Goal: Task Accomplishment & Management: Manage account settings

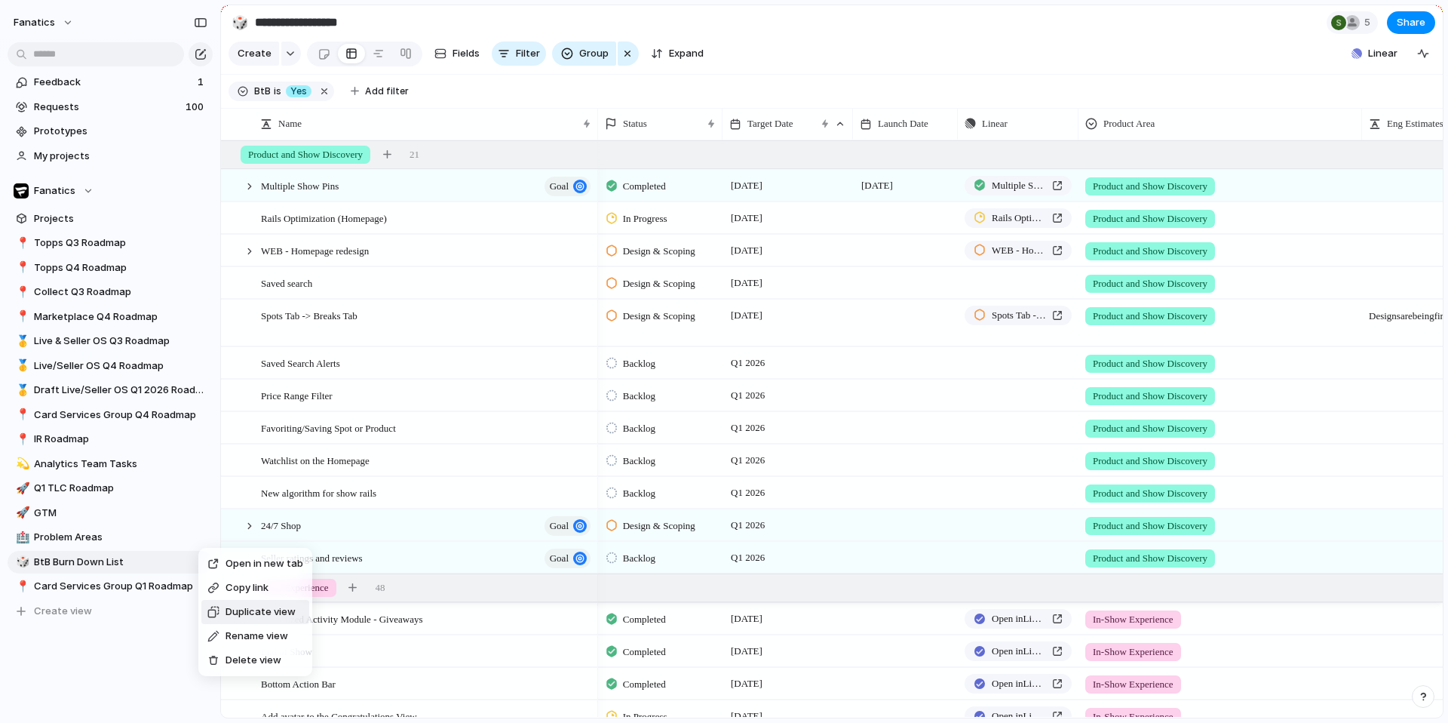
scroll to position [369, 0]
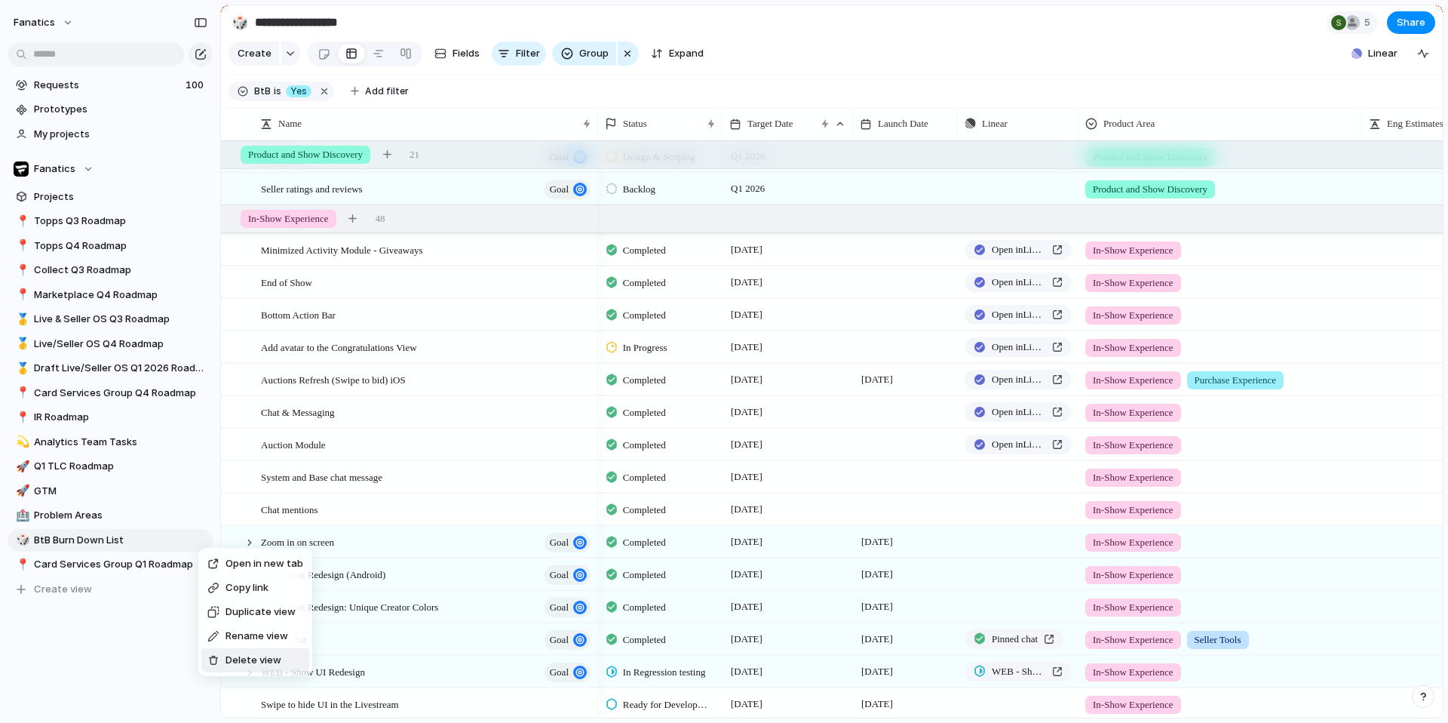
click at [232, 665] on span "Delete view" at bounding box center [254, 659] width 56 height 15
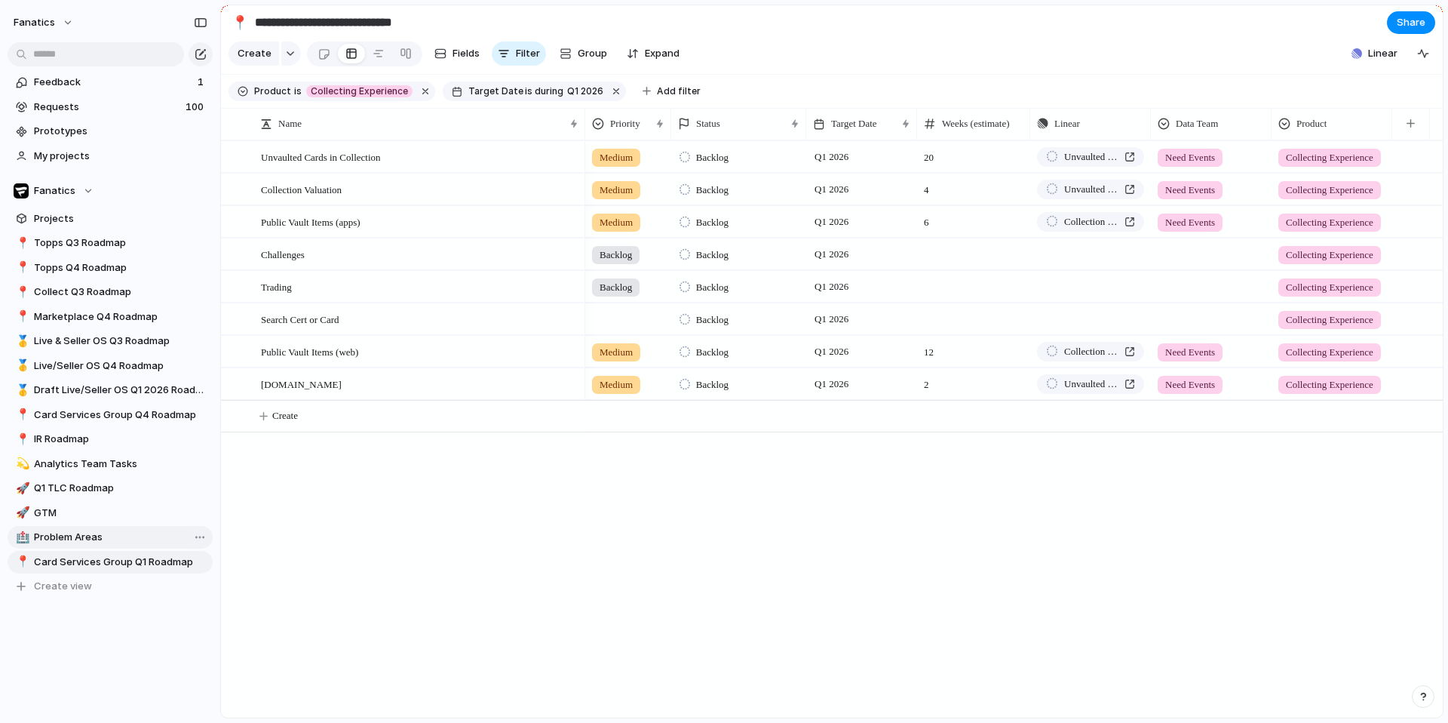
click at [99, 537] on span "Problem Areas" at bounding box center [120, 536] width 173 height 15
type input "**********"
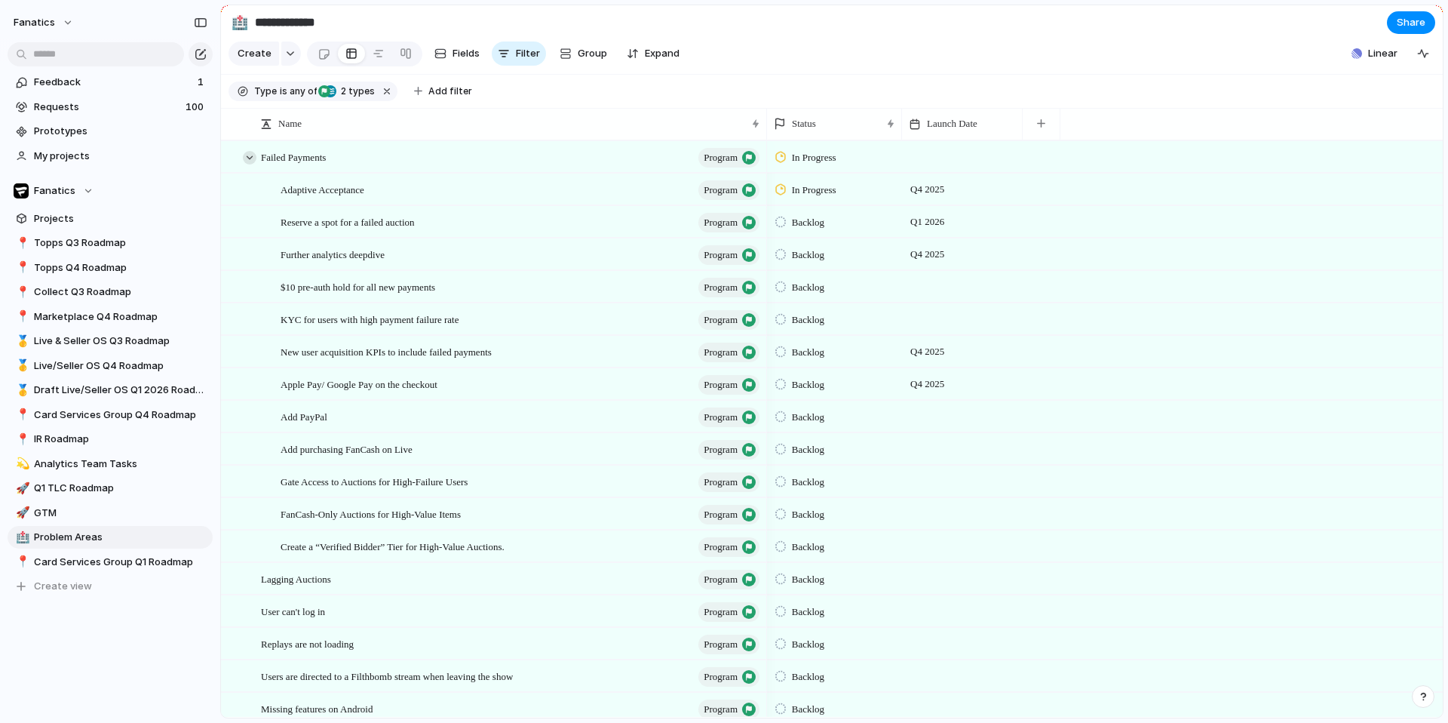
click at [251, 153] on div at bounding box center [250, 158] width 14 height 14
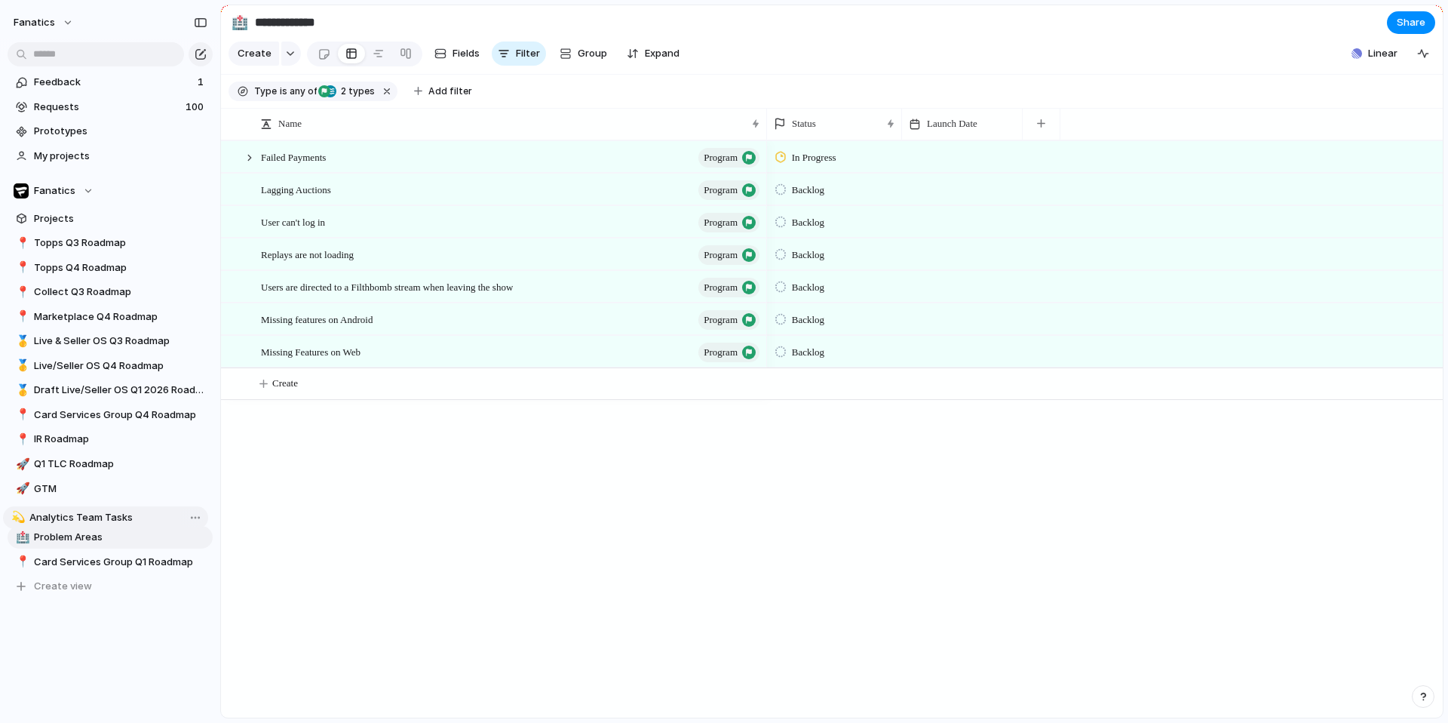
drag, startPoint x: 111, startPoint y: 467, endPoint x: 106, endPoint y: 523, distance: 56.8
click at [65, 542] on span "Problem Areas" at bounding box center [120, 536] width 173 height 15
click at [250, 158] on div at bounding box center [250, 158] width 14 height 14
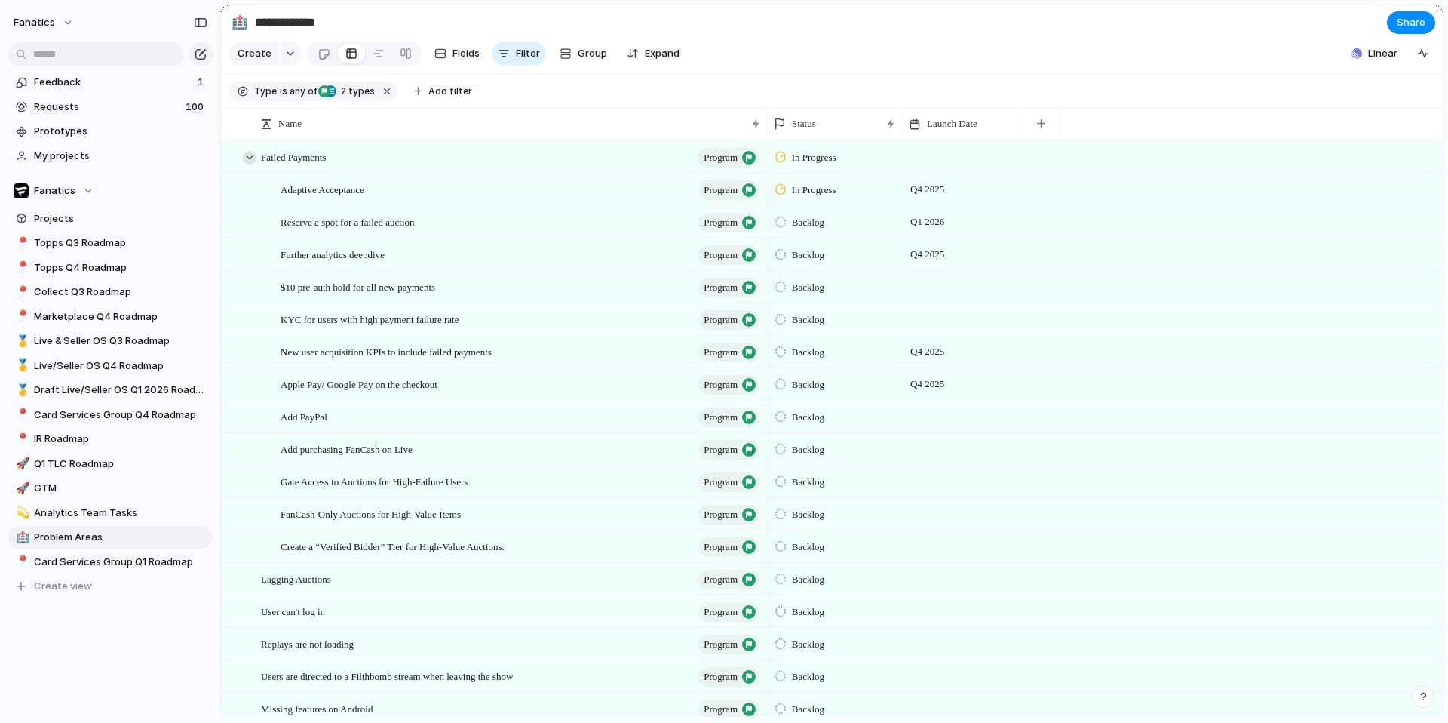
click at [250, 158] on div at bounding box center [250, 158] width 14 height 14
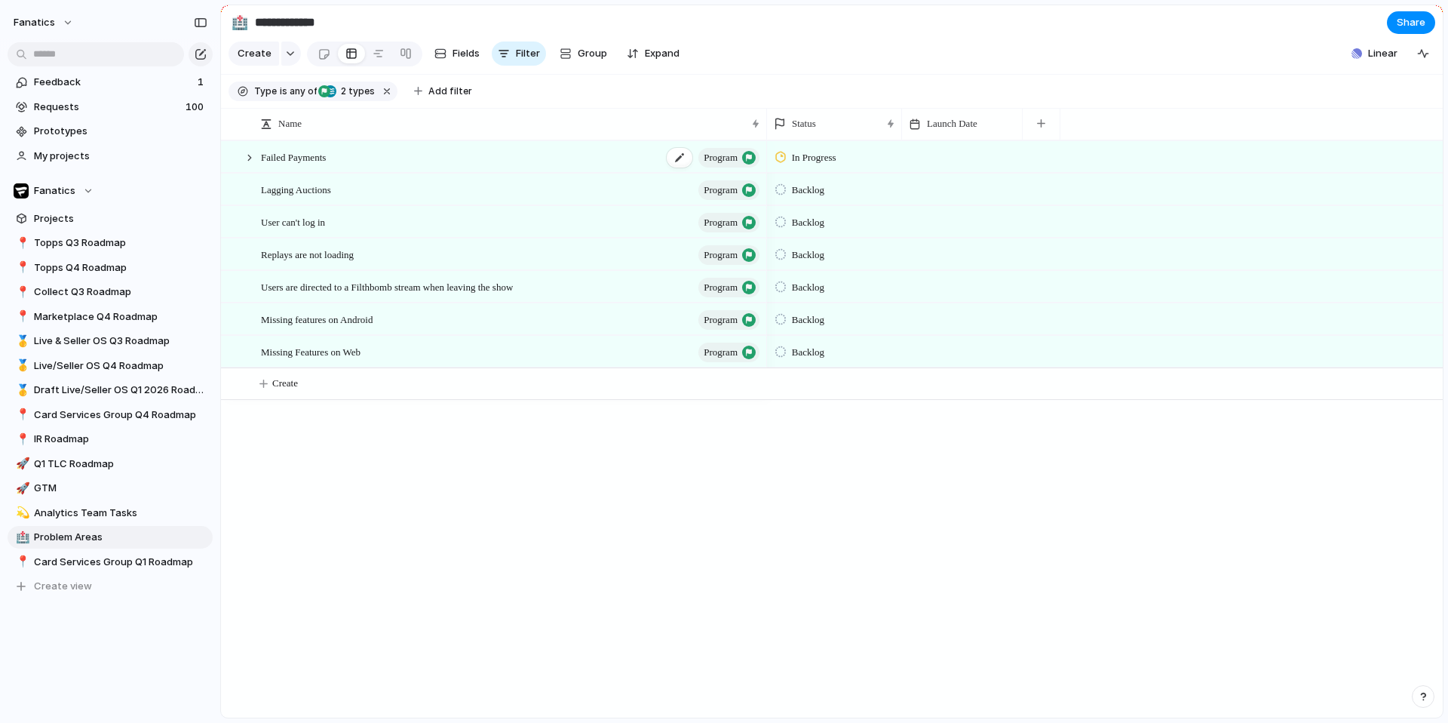
click at [707, 164] on span "program" at bounding box center [721, 157] width 34 height 21
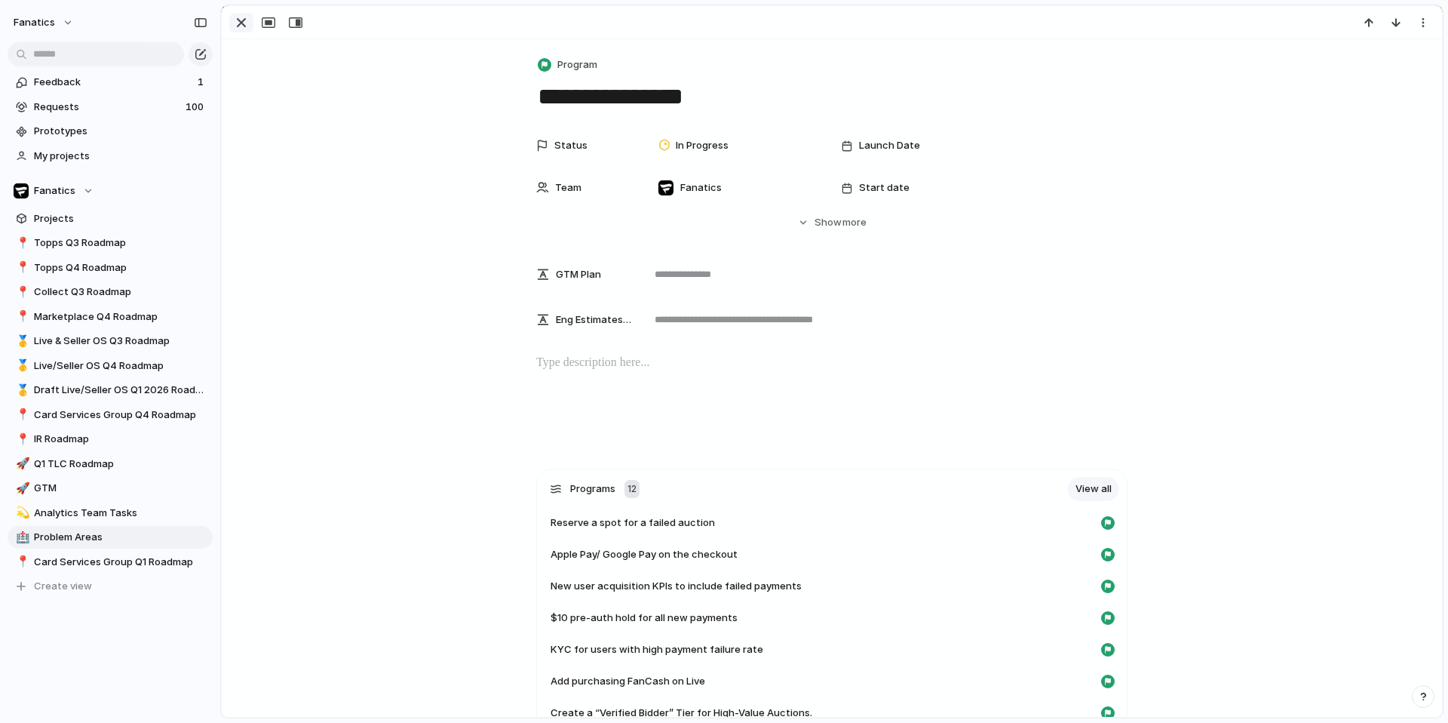
click at [229, 24] on button "button" at bounding box center [241, 23] width 24 height 20
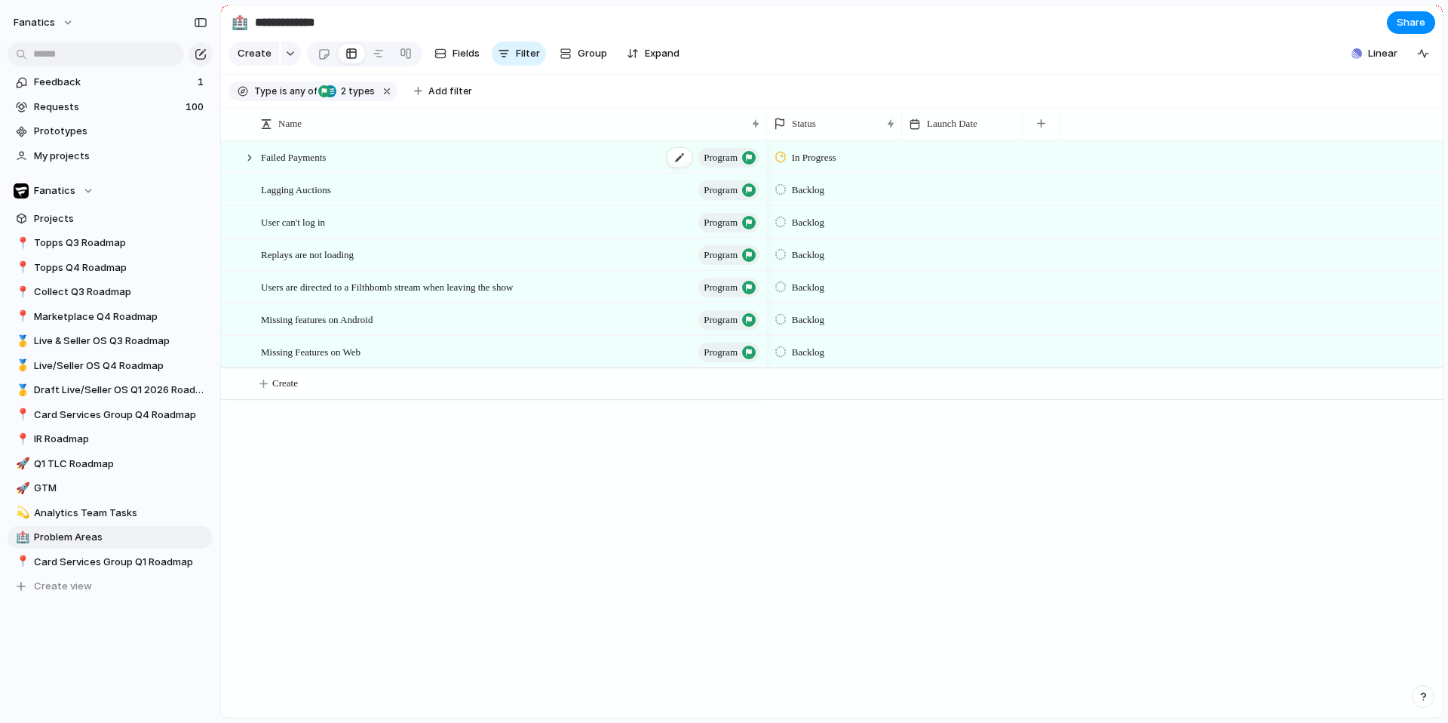
click at [732, 158] on span "program" at bounding box center [721, 157] width 34 height 21
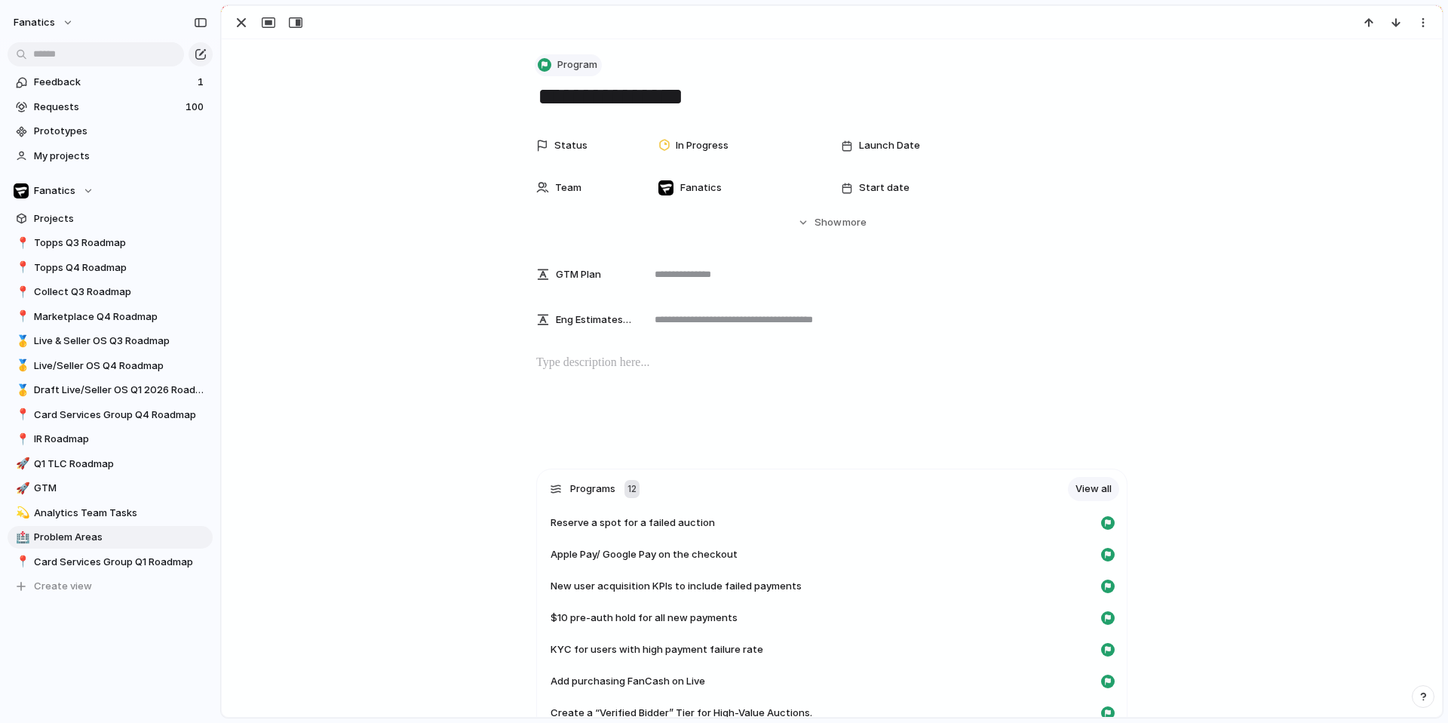
click at [594, 63] on span "Program" at bounding box center [577, 64] width 40 height 15
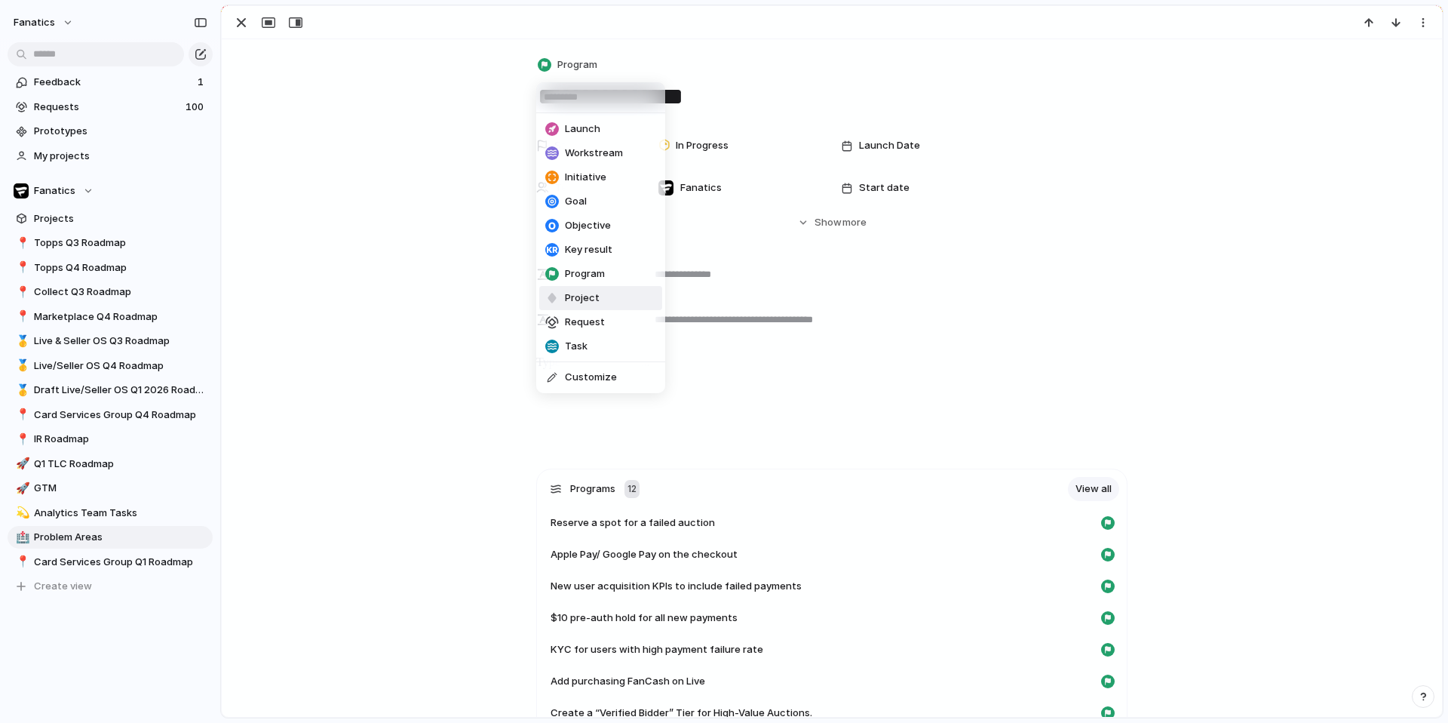
click at [578, 299] on span "Project" at bounding box center [582, 297] width 35 height 15
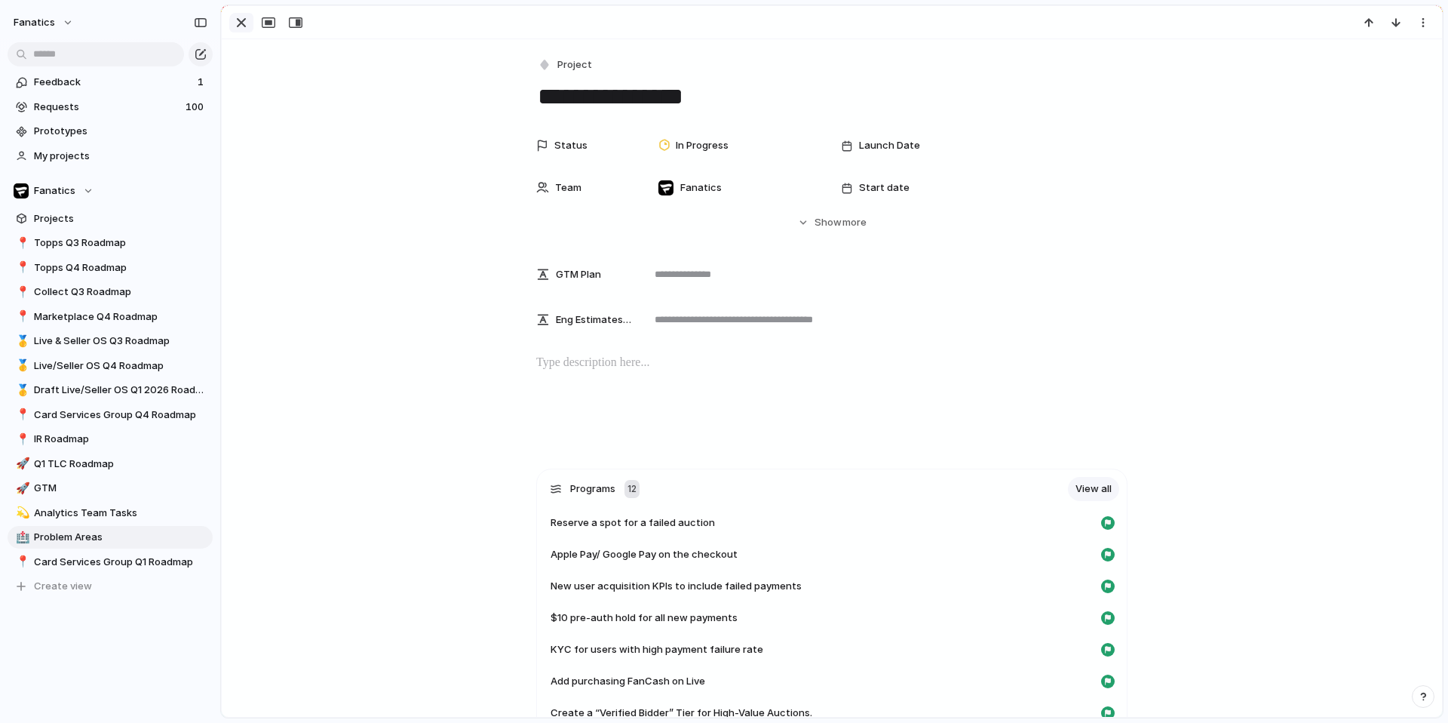
click at [237, 21] on div "button" at bounding box center [241, 23] width 18 height 18
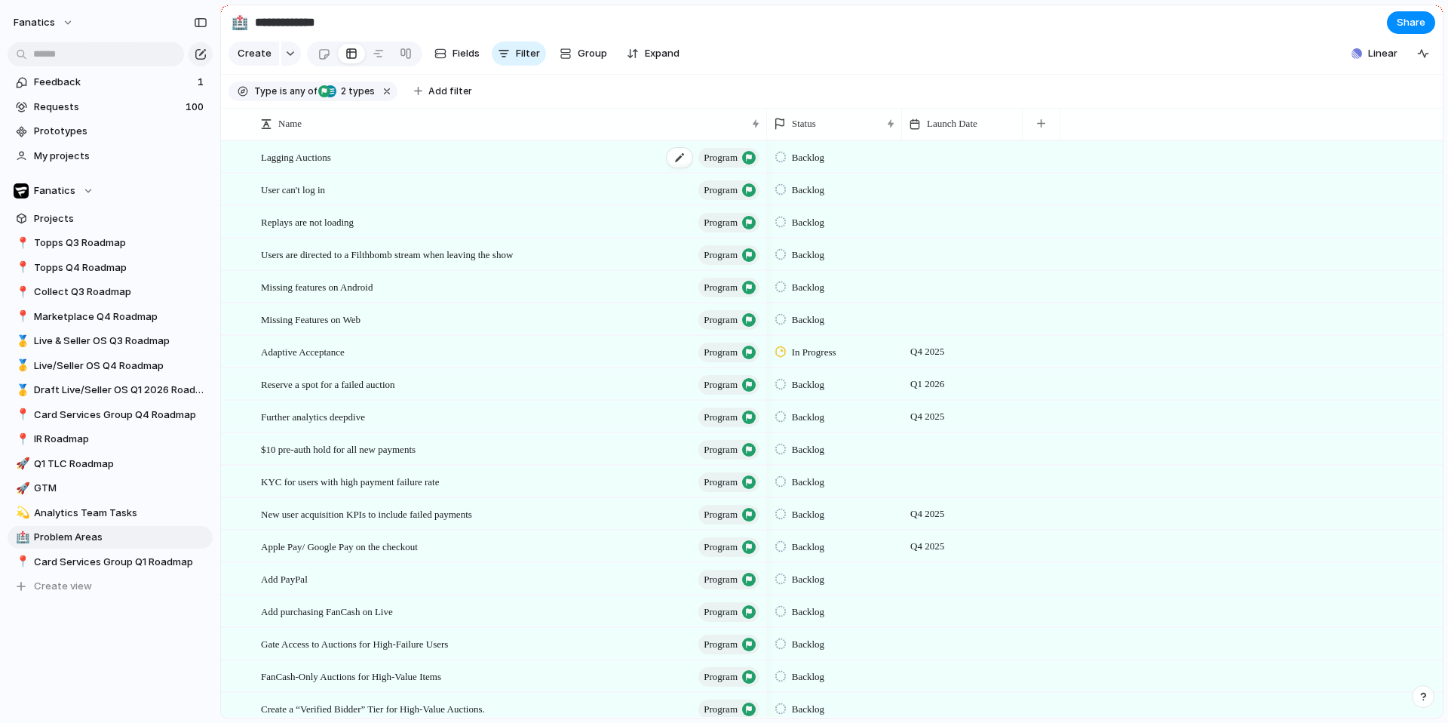
click at [714, 160] on span "program" at bounding box center [721, 157] width 34 height 21
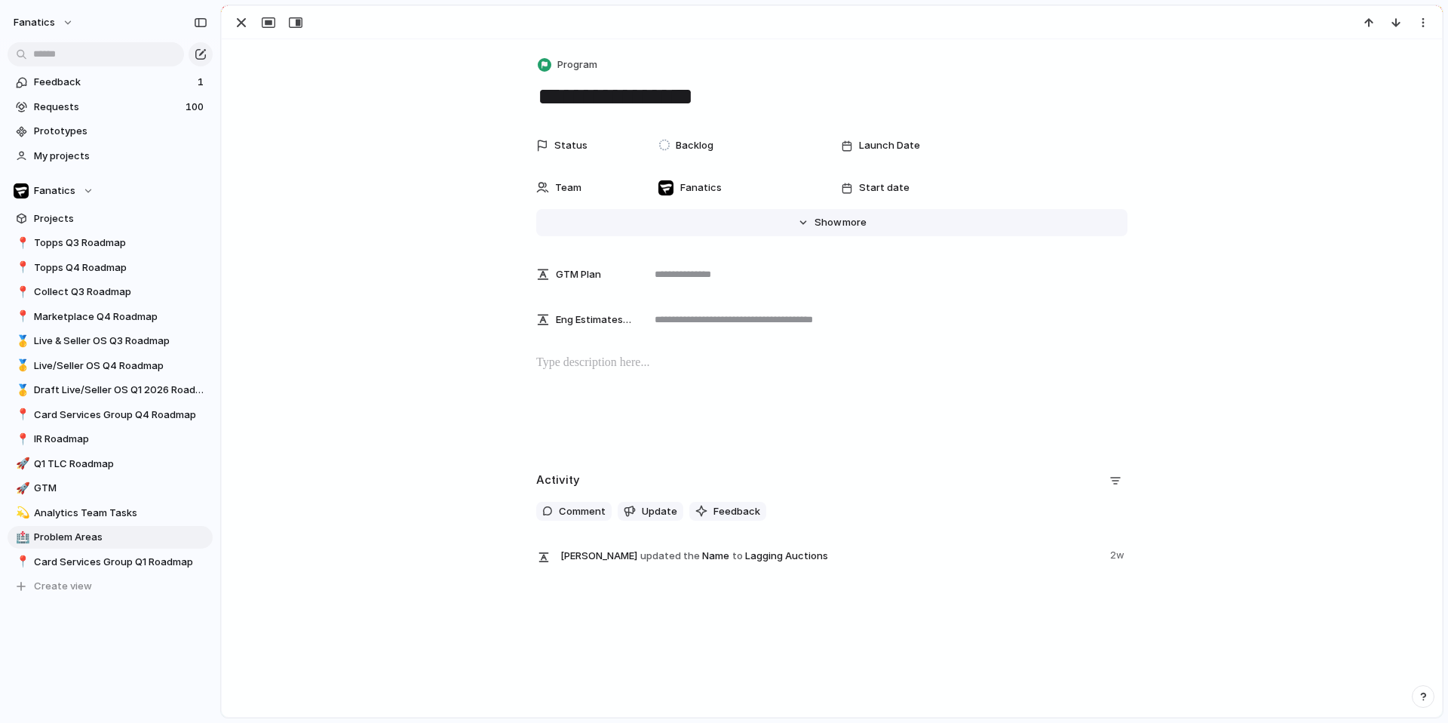
click at [818, 219] on span "Show" at bounding box center [828, 222] width 27 height 15
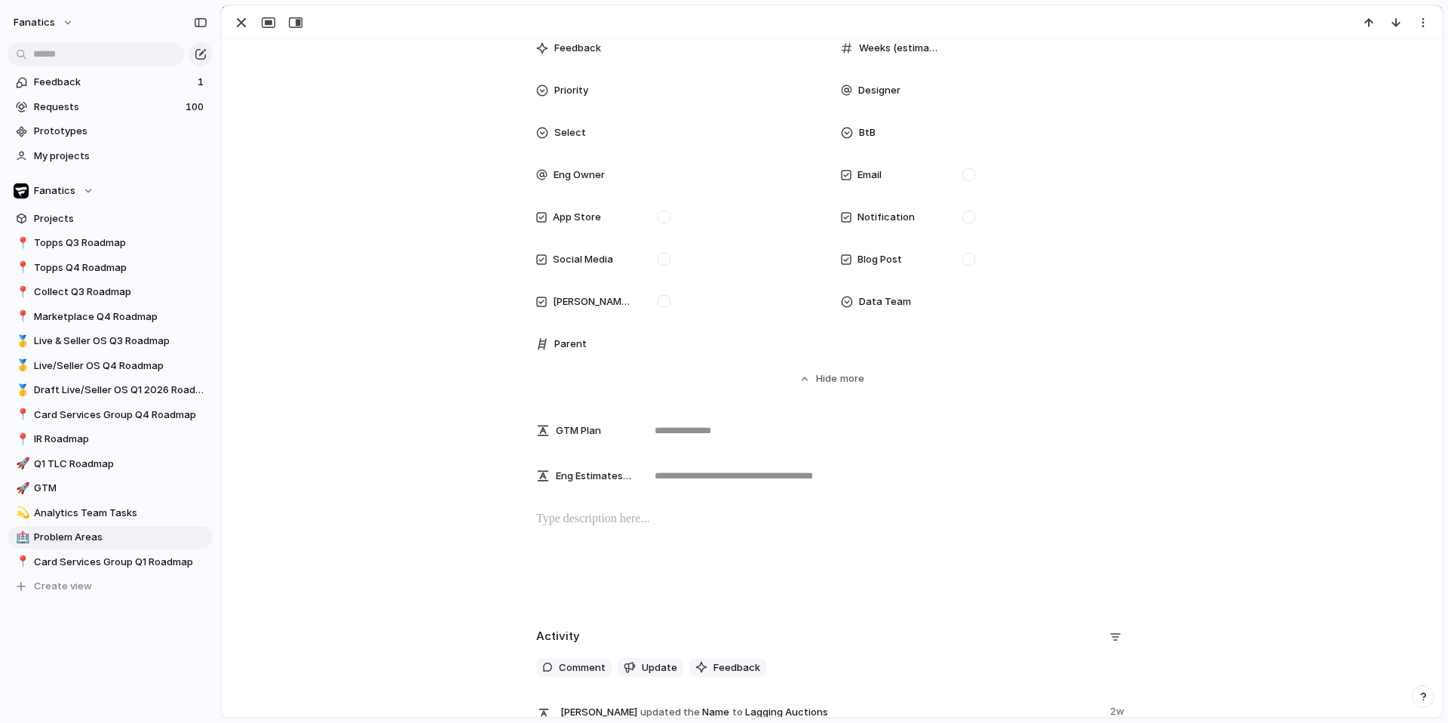
scroll to position [559, 0]
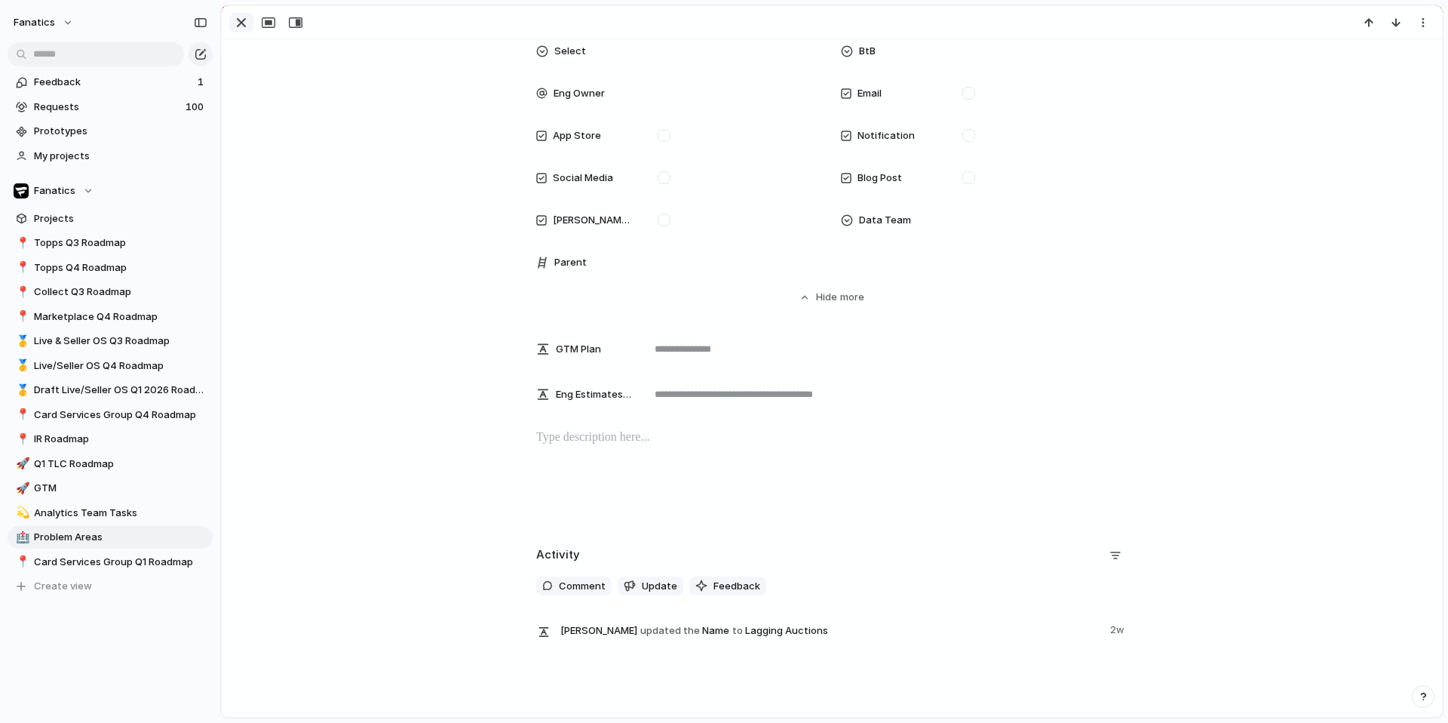
click at [238, 23] on div "button" at bounding box center [241, 23] width 18 height 18
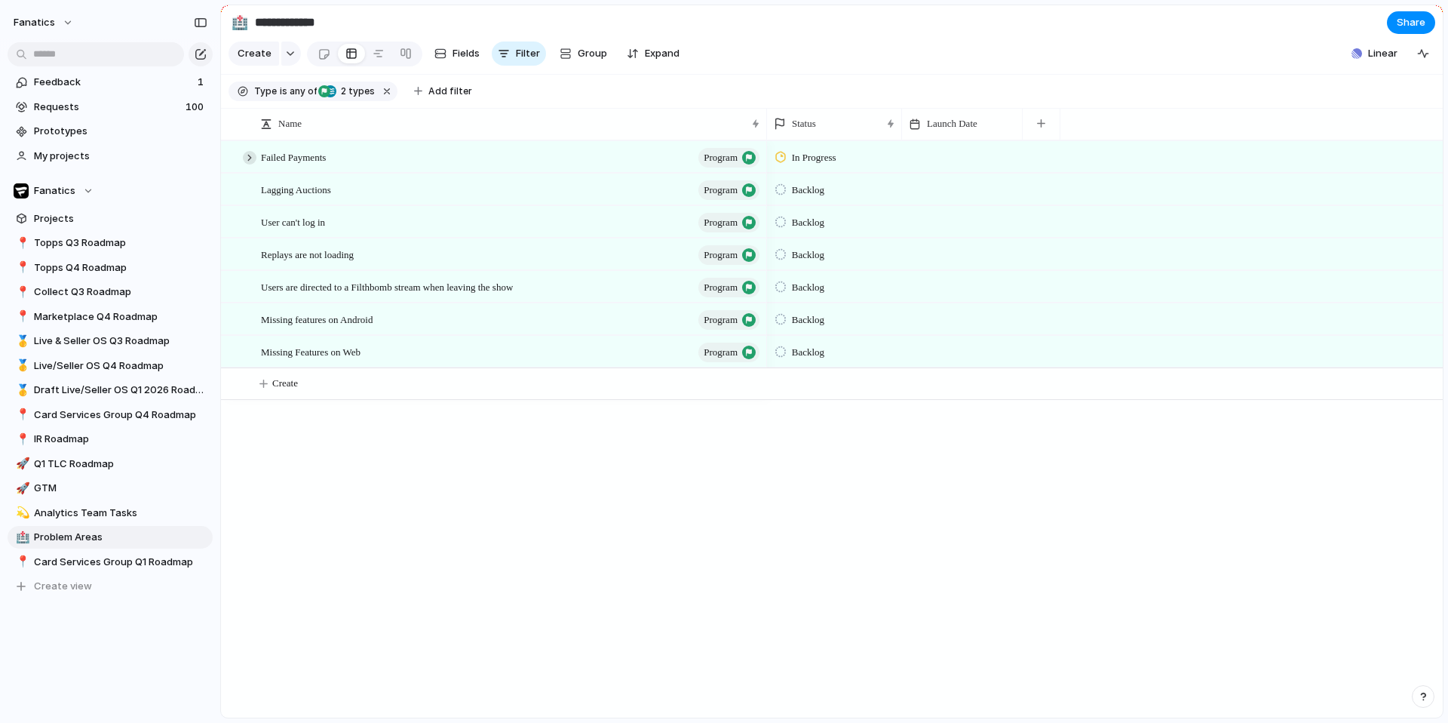
click at [251, 158] on div at bounding box center [250, 158] width 14 height 14
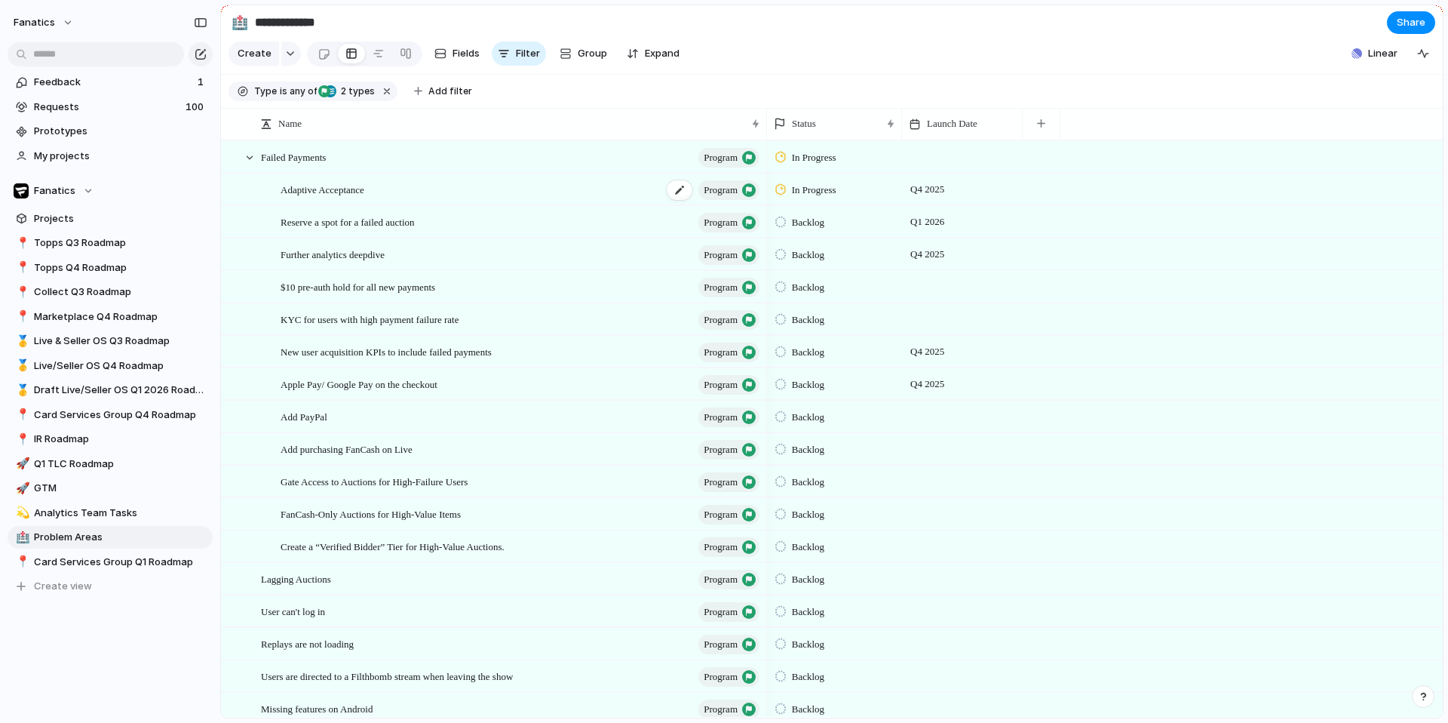
click at [324, 193] on span "Adaptive Acceptance" at bounding box center [323, 188] width 84 height 17
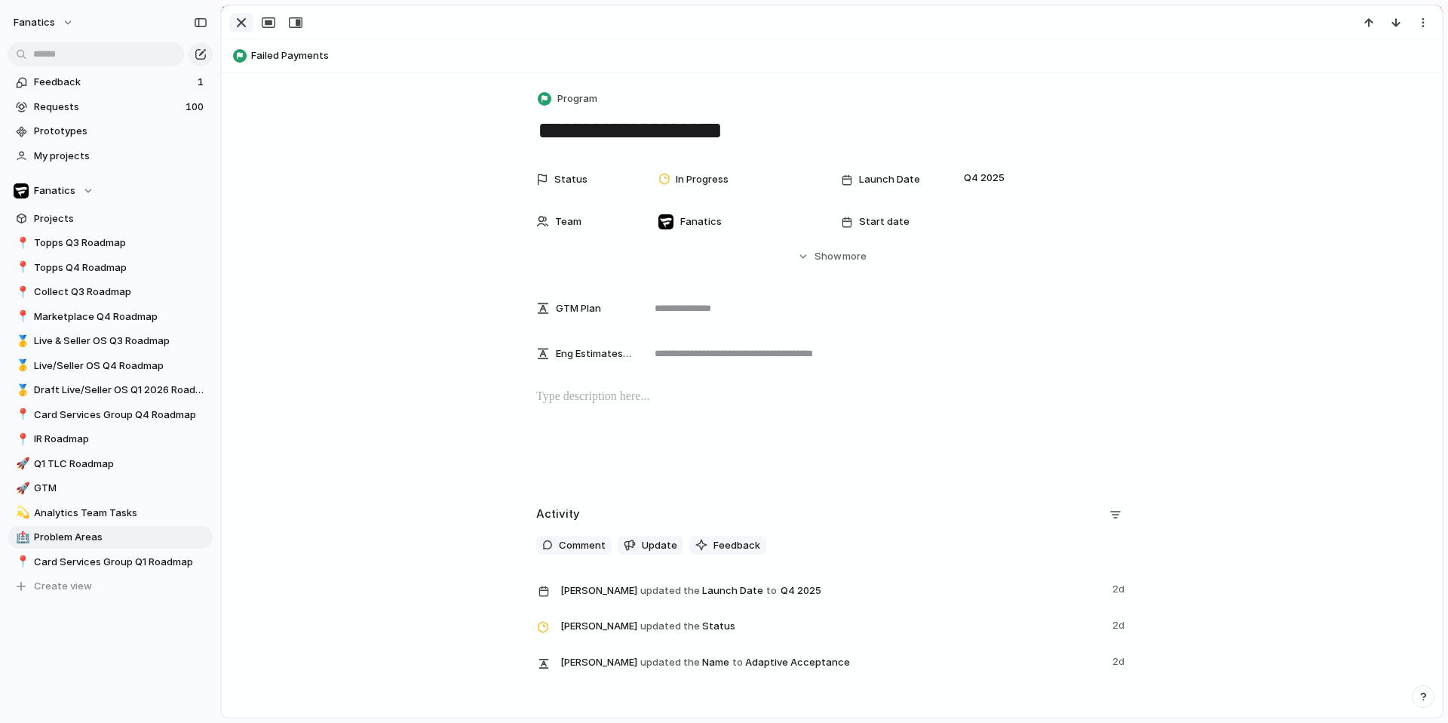
click at [232, 21] on div "button" at bounding box center [241, 23] width 18 height 18
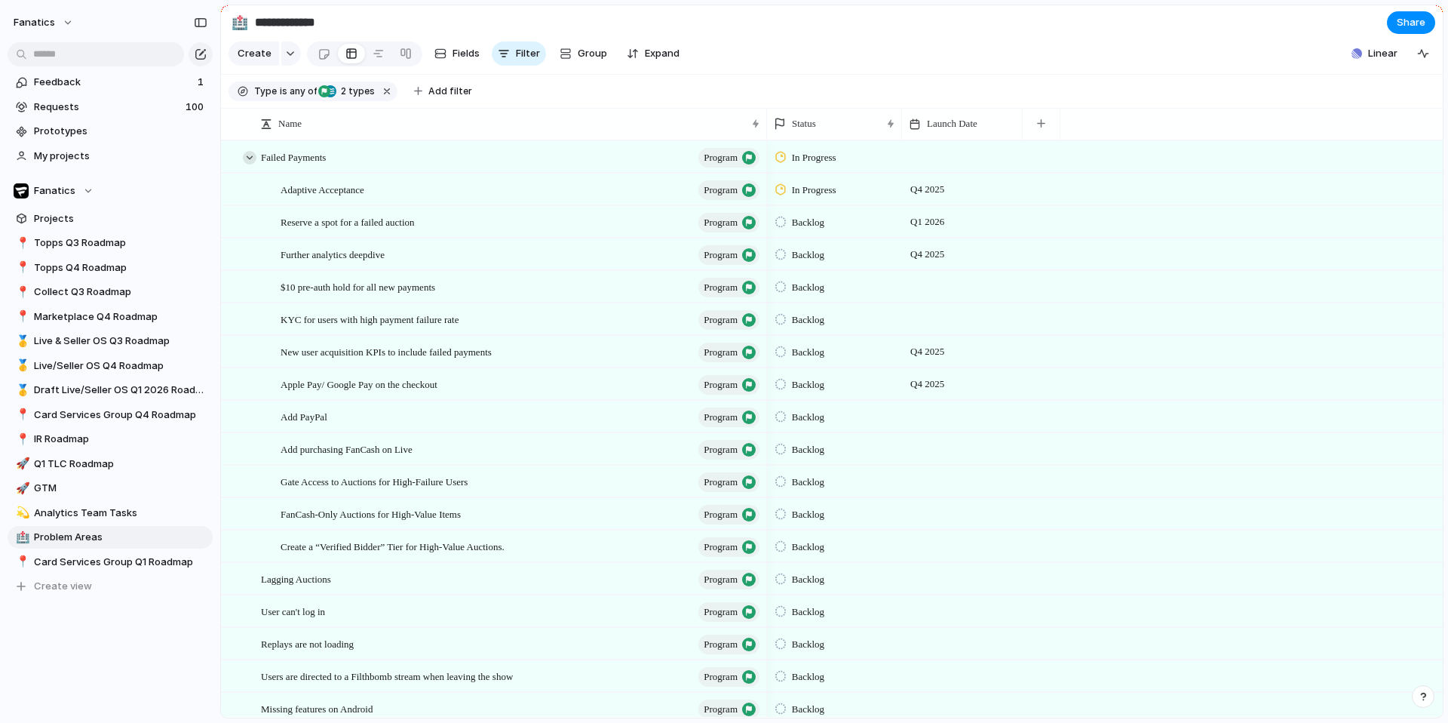
click at [252, 159] on div at bounding box center [250, 158] width 14 height 14
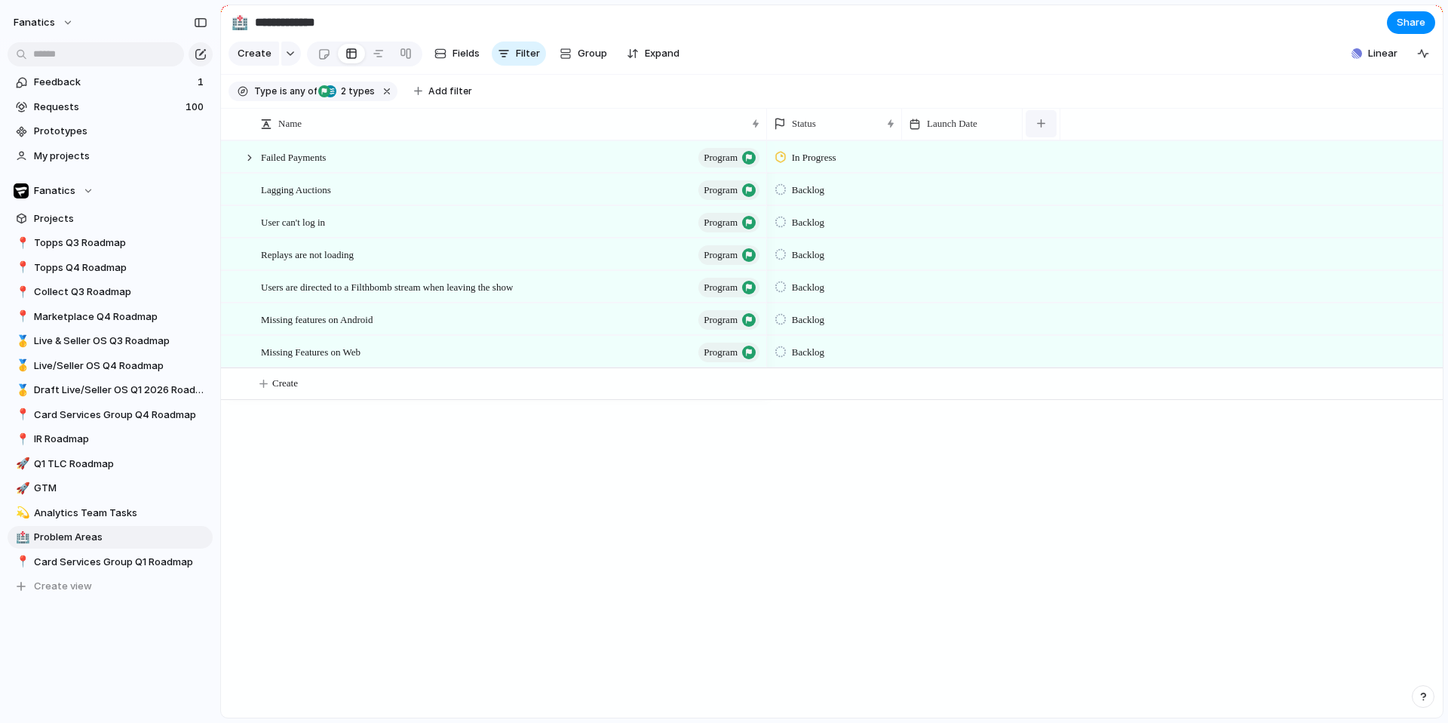
click at [1042, 120] on div "button" at bounding box center [1041, 123] width 8 height 8
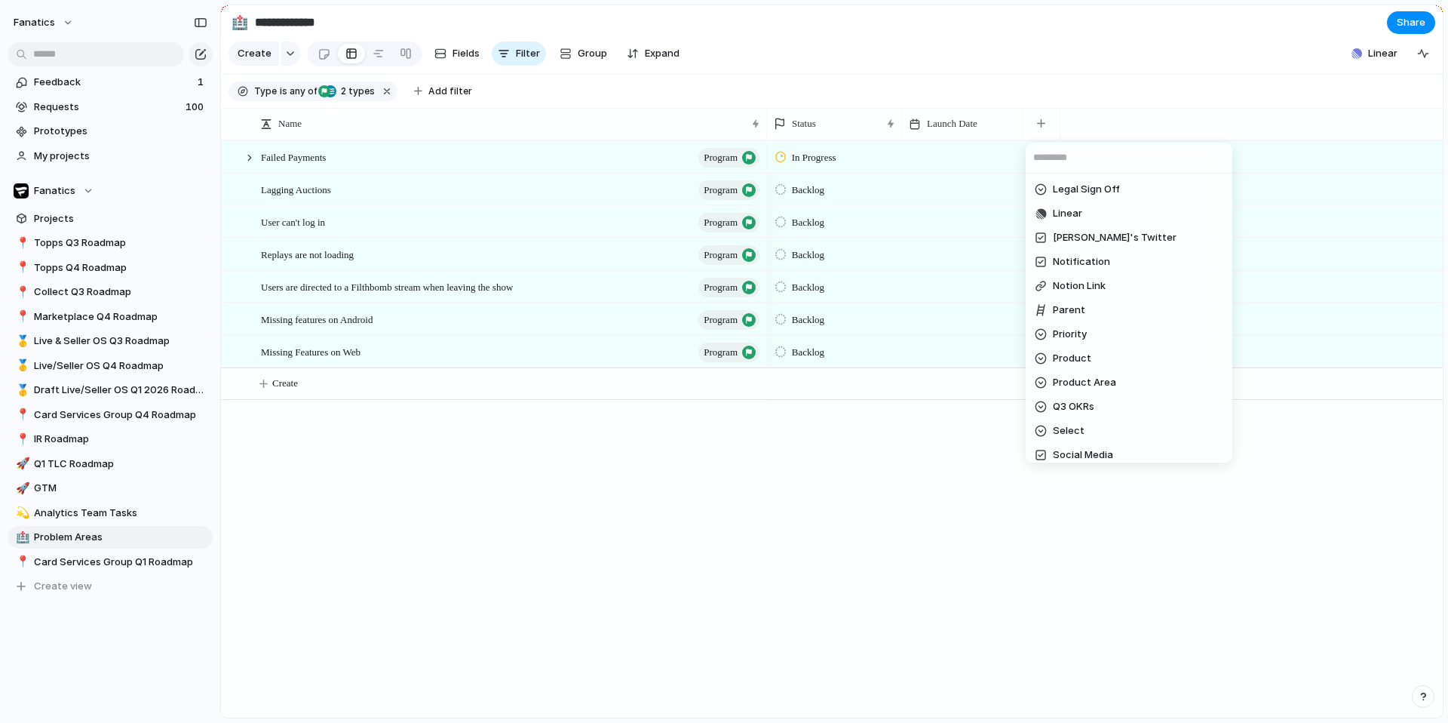
scroll to position [467, 0]
click at [1081, 356] on span "Product" at bounding box center [1072, 349] width 38 height 15
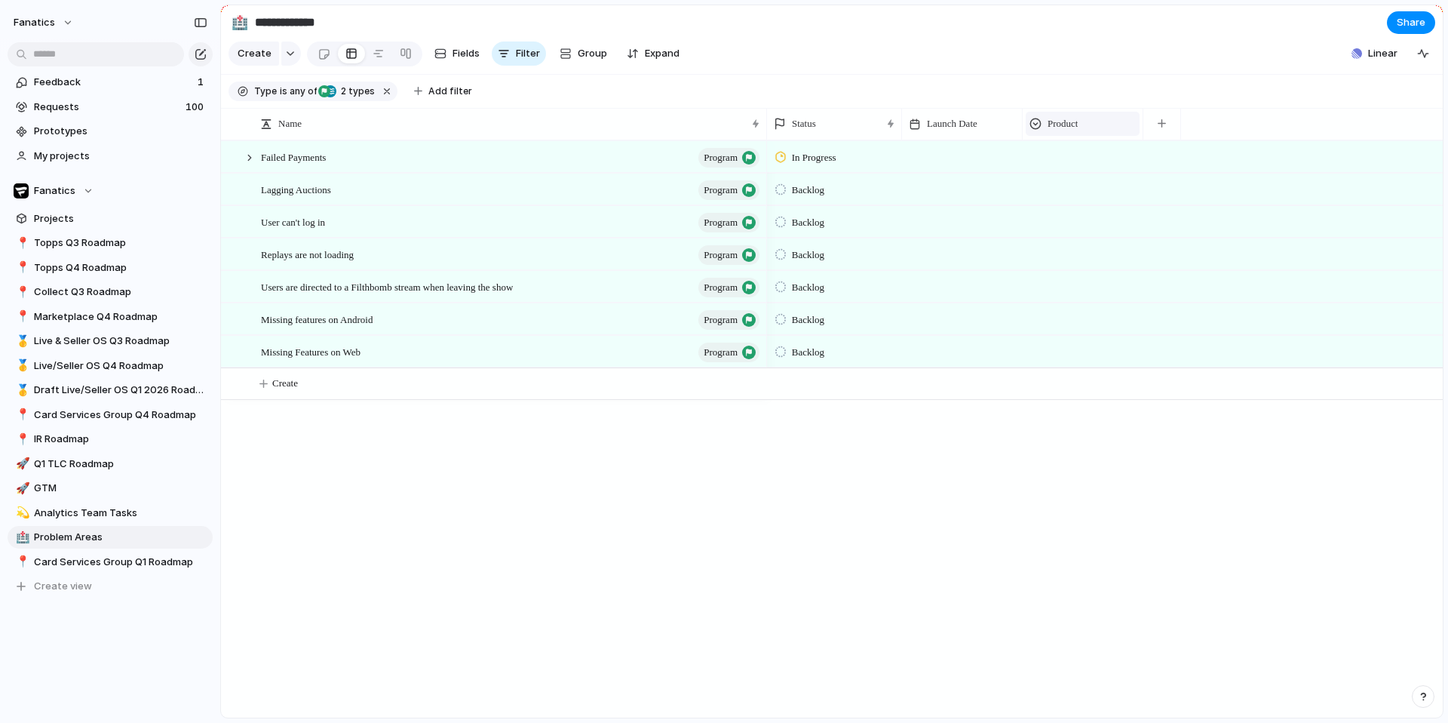
click at [1103, 114] on div "Product" at bounding box center [1083, 124] width 114 height 24
click at [1093, 158] on li "Modify" at bounding box center [1084, 158] width 111 height 24
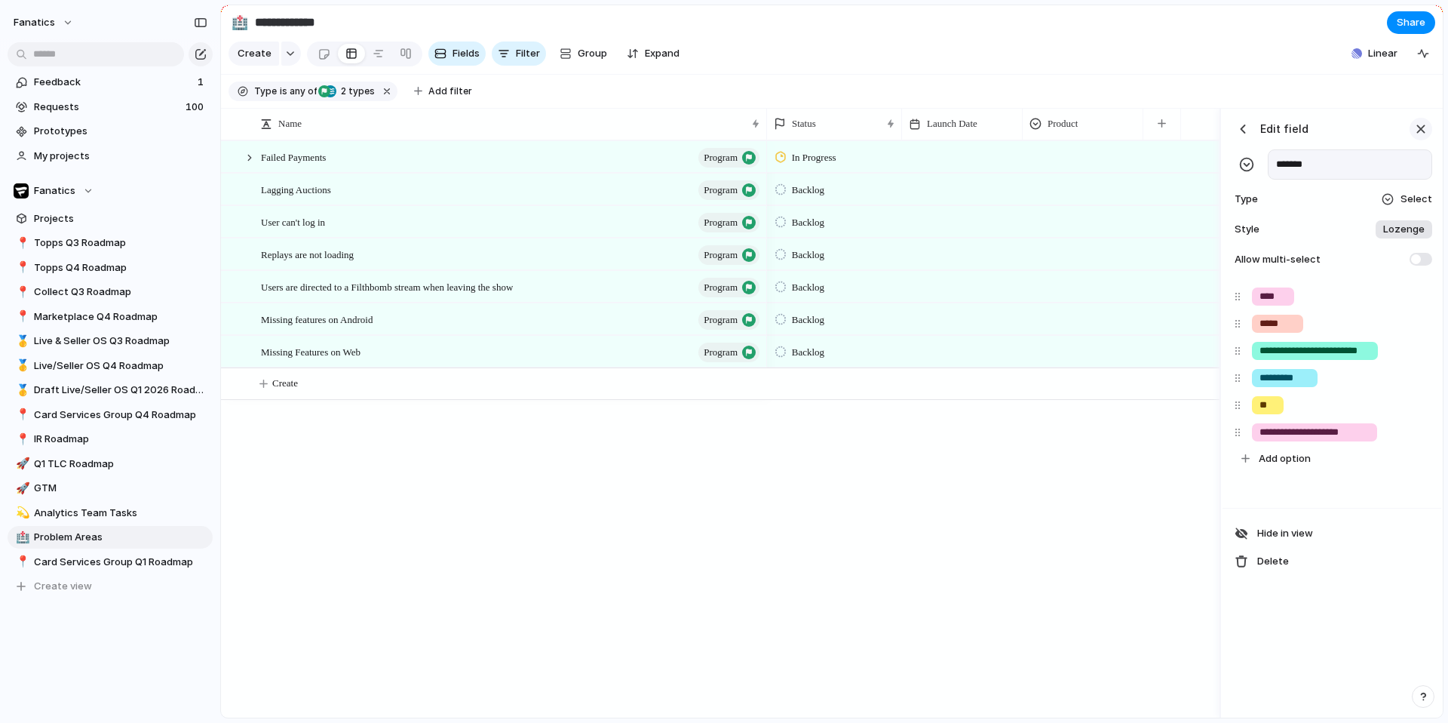
click at [1417, 129] on div "button" at bounding box center [1421, 129] width 17 height 17
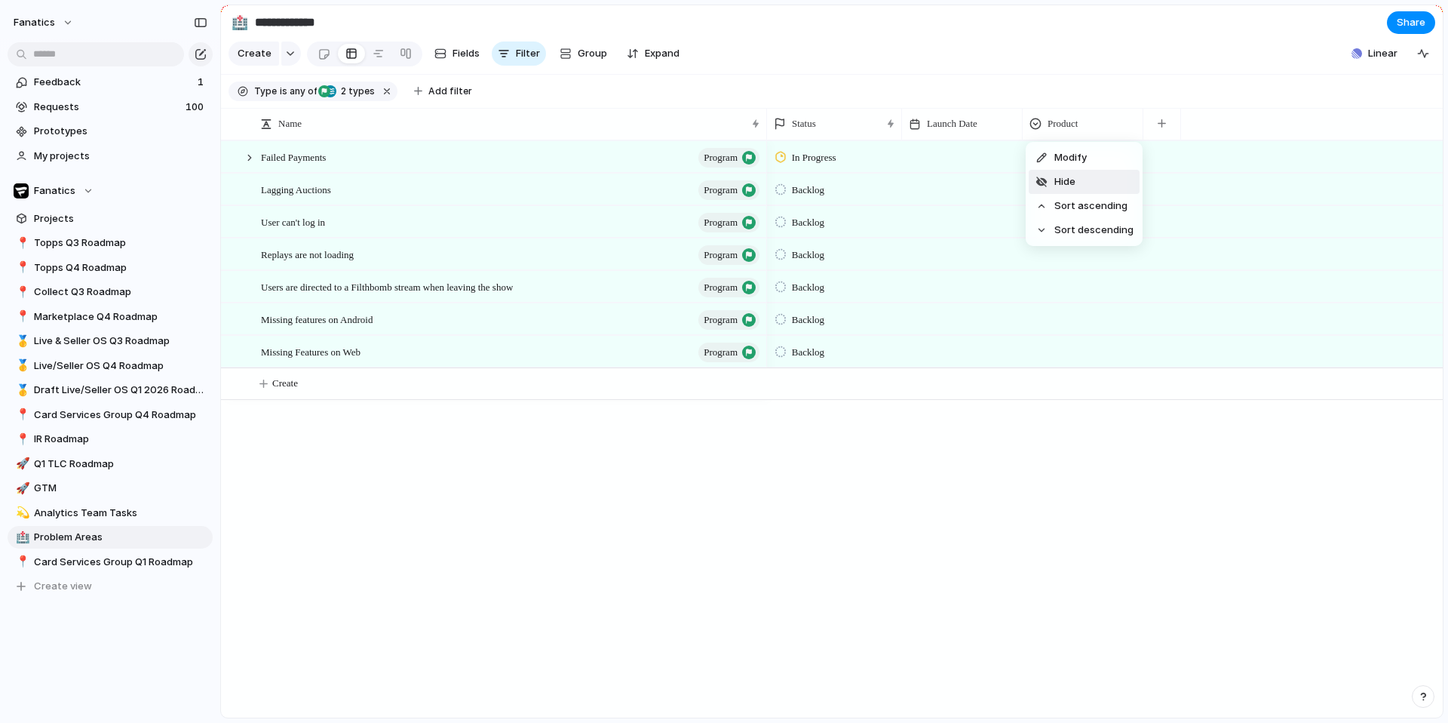
click at [1088, 185] on li "Hide" at bounding box center [1084, 182] width 111 height 24
click at [324, 84] on div "program Task 2 types" at bounding box center [346, 91] width 57 height 14
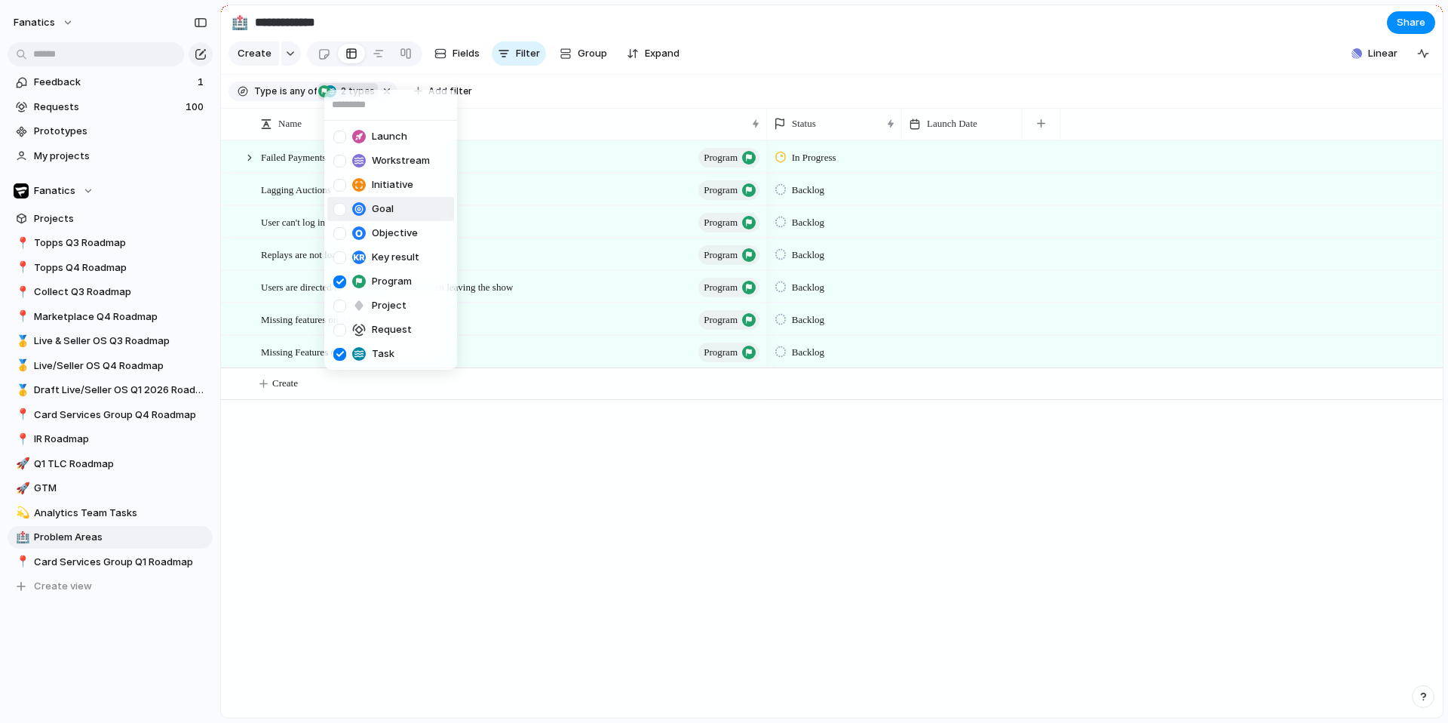
click at [337, 216] on li "Goal" at bounding box center [390, 209] width 127 height 24
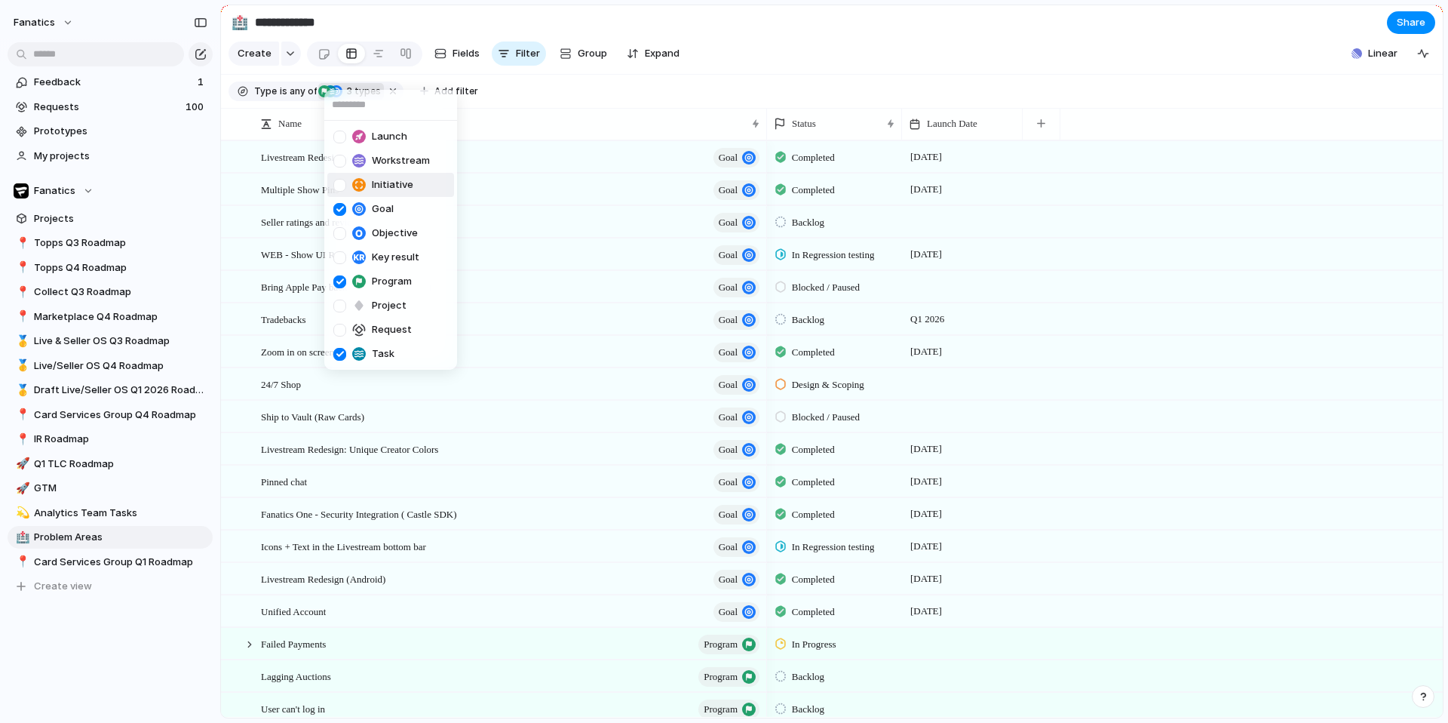
click at [649, 92] on div "Launch Workstream Initiative Goal Objective Key result Program Project Request …" at bounding box center [724, 361] width 1448 height 723
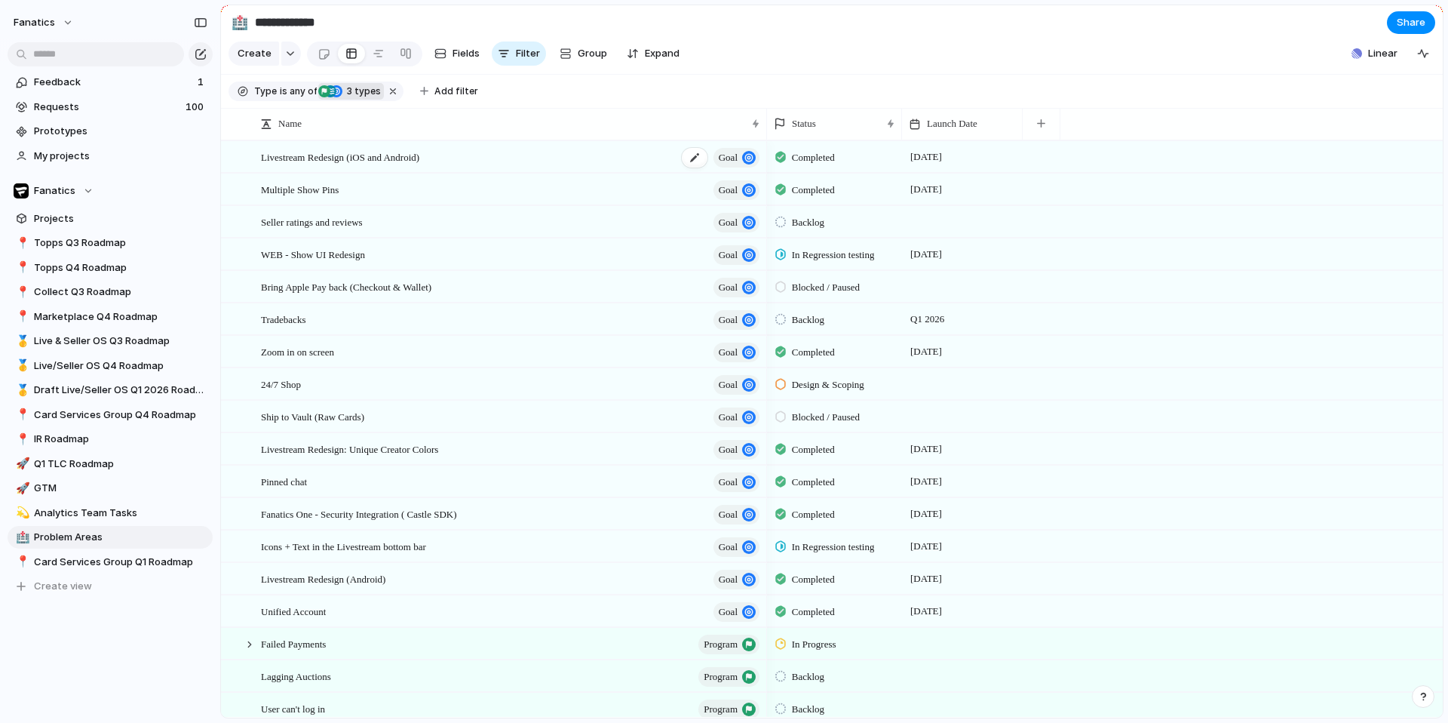
click at [732, 155] on span "goal" at bounding box center [728, 157] width 19 height 21
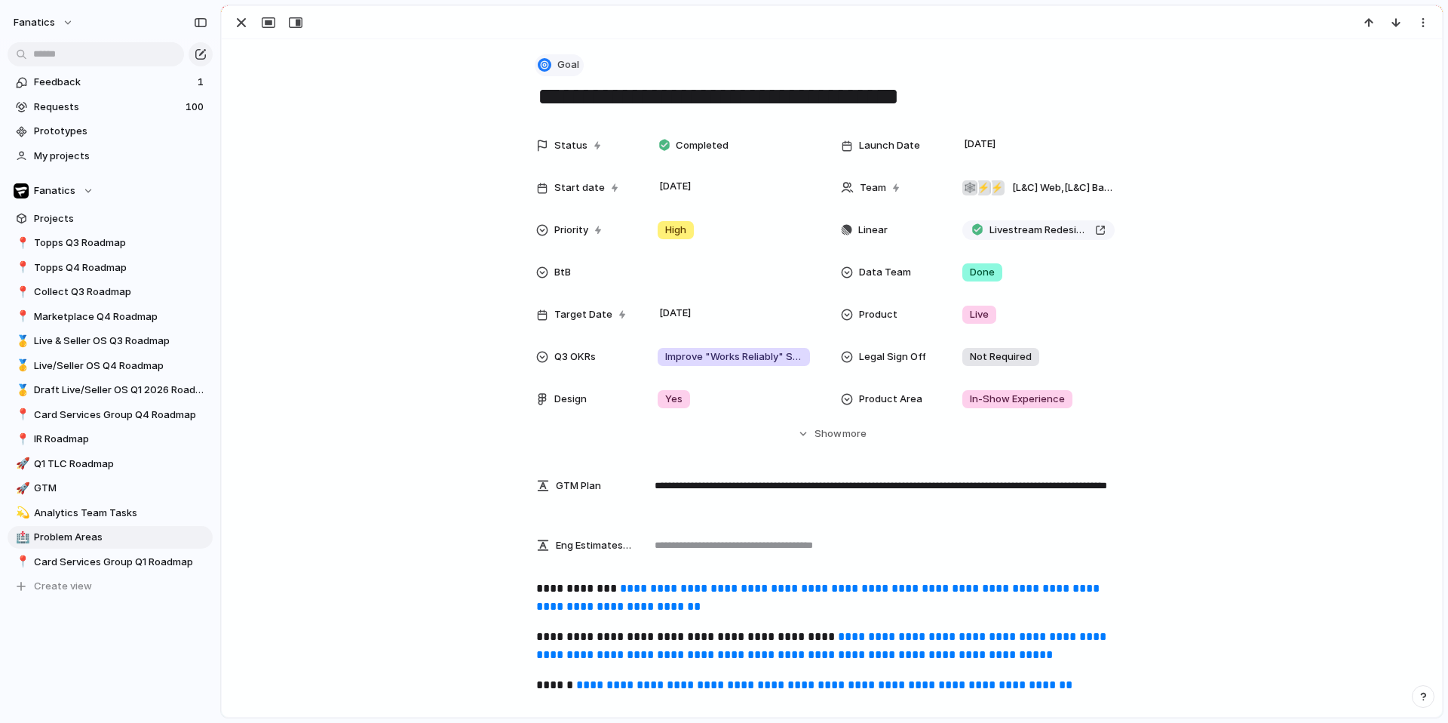
click at [560, 60] on span "Goal" at bounding box center [568, 64] width 22 height 15
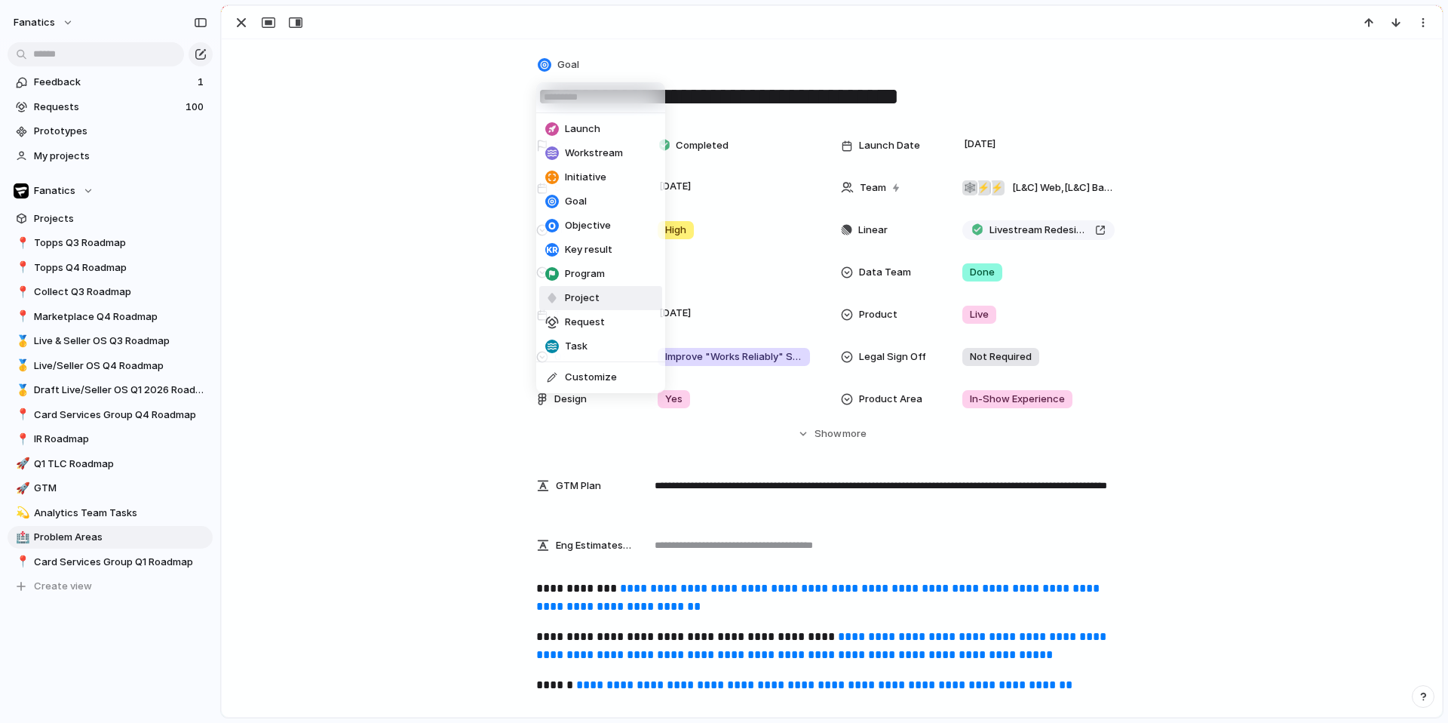
click at [584, 304] on span "Project" at bounding box center [582, 297] width 35 height 15
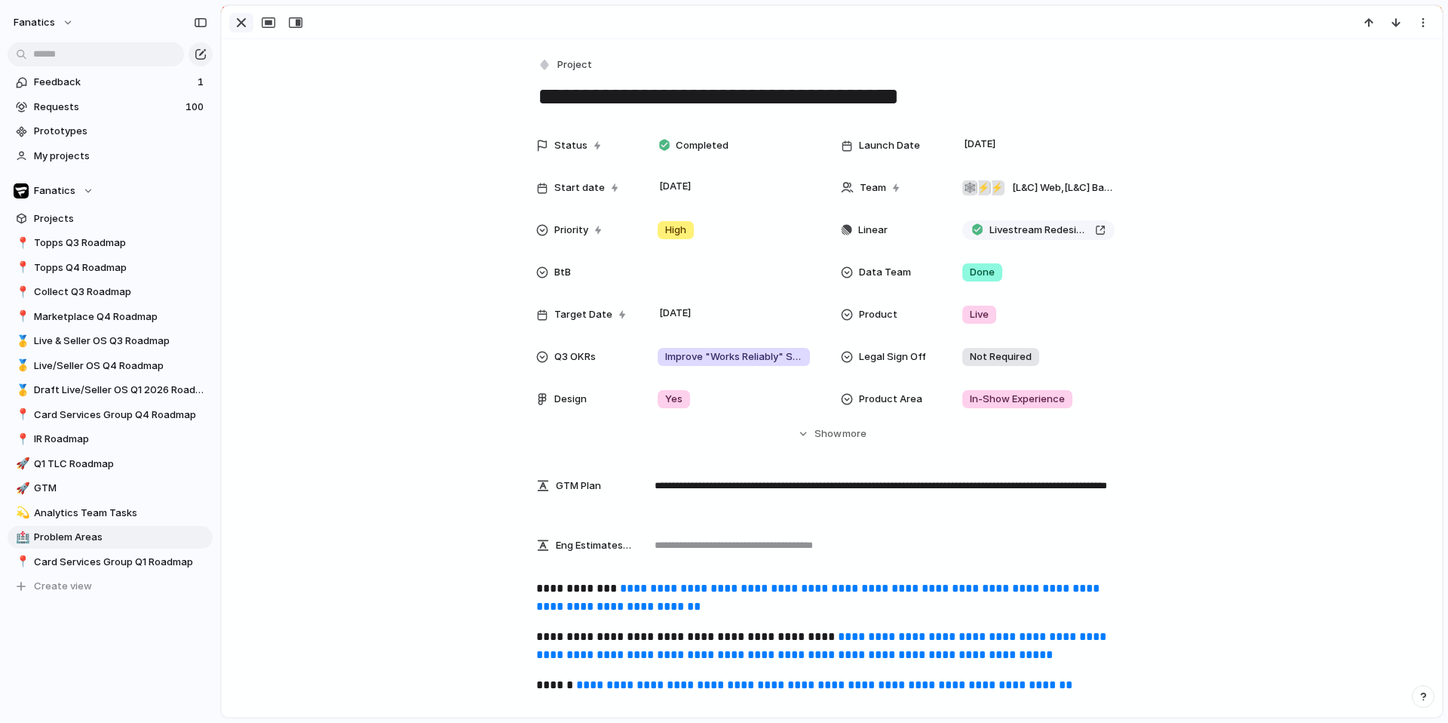
click at [241, 23] on div "button" at bounding box center [241, 23] width 18 height 18
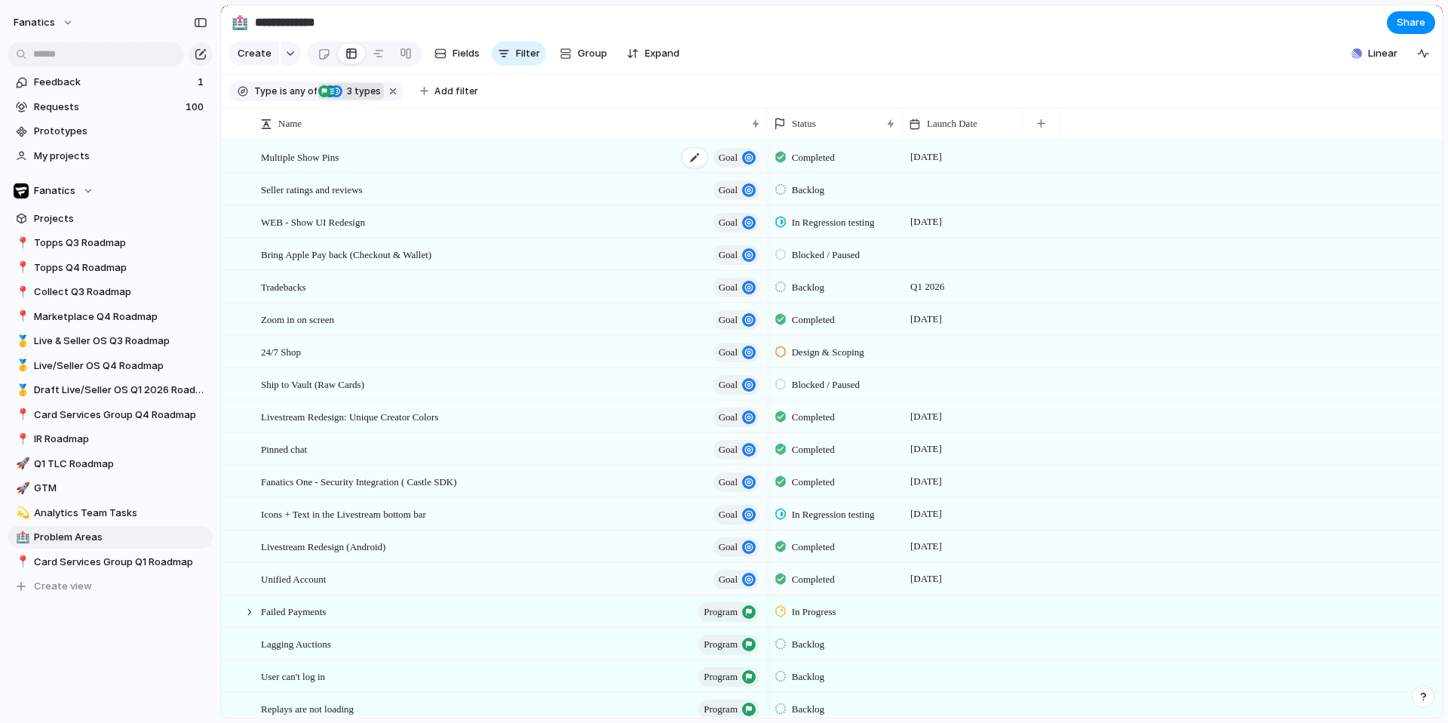
click at [727, 159] on span "goal" at bounding box center [728, 157] width 19 height 21
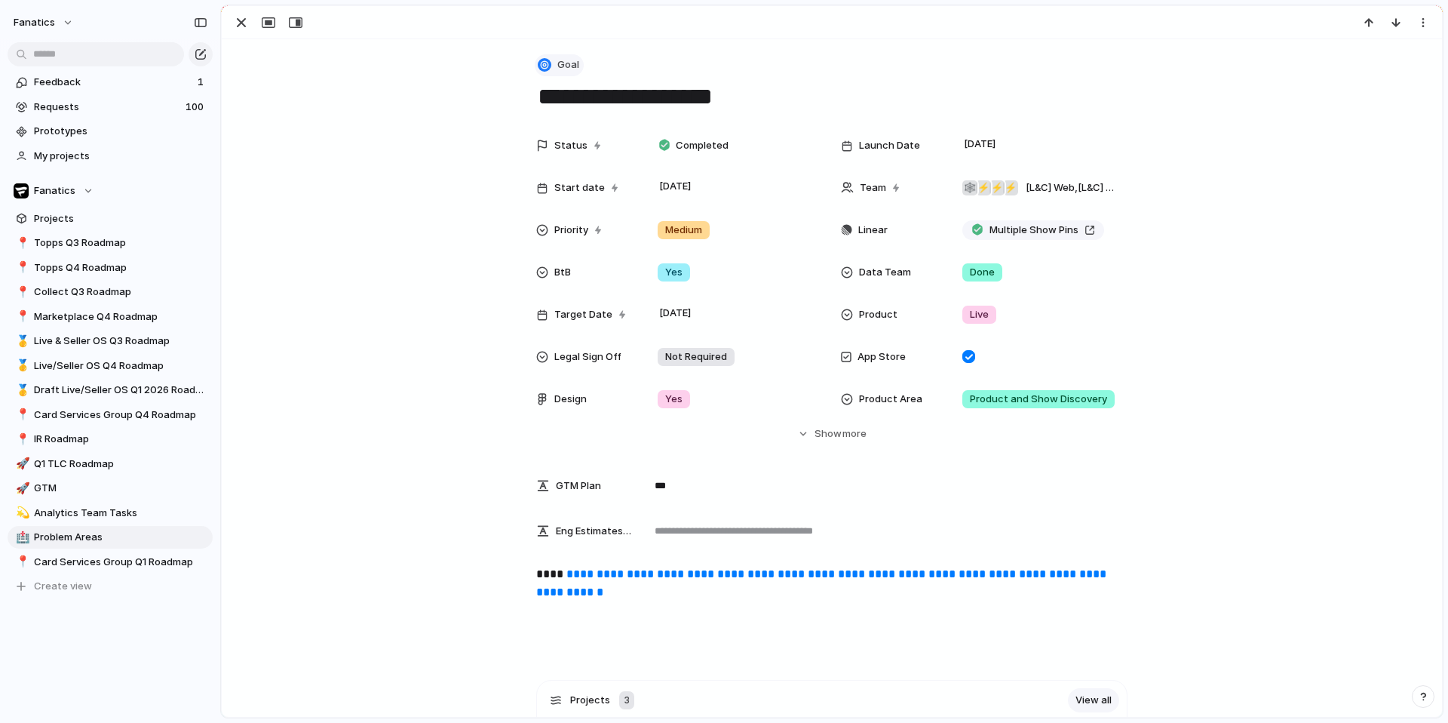
click at [563, 73] on button "Goal" at bounding box center [559, 65] width 49 height 22
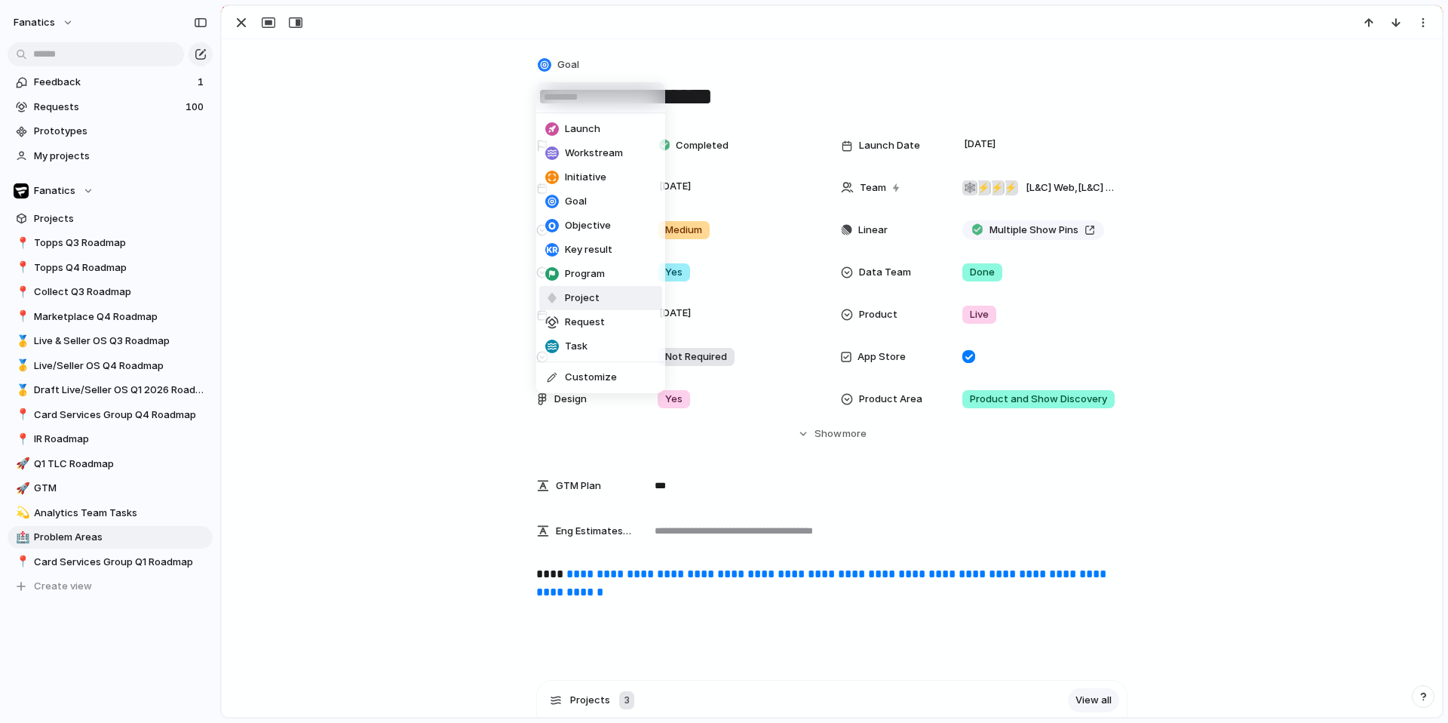
click at [582, 305] on li "Project" at bounding box center [600, 298] width 123 height 24
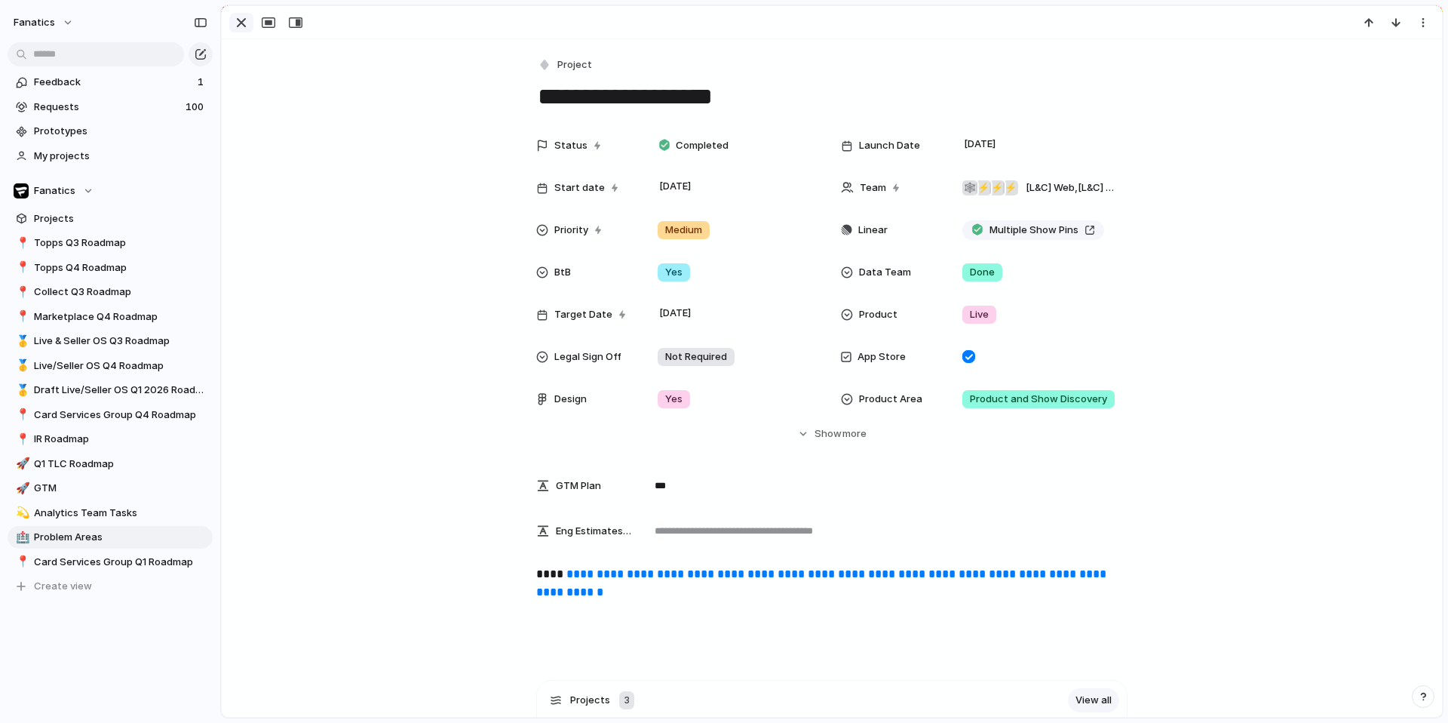
click at [238, 26] on div "button" at bounding box center [241, 23] width 18 height 18
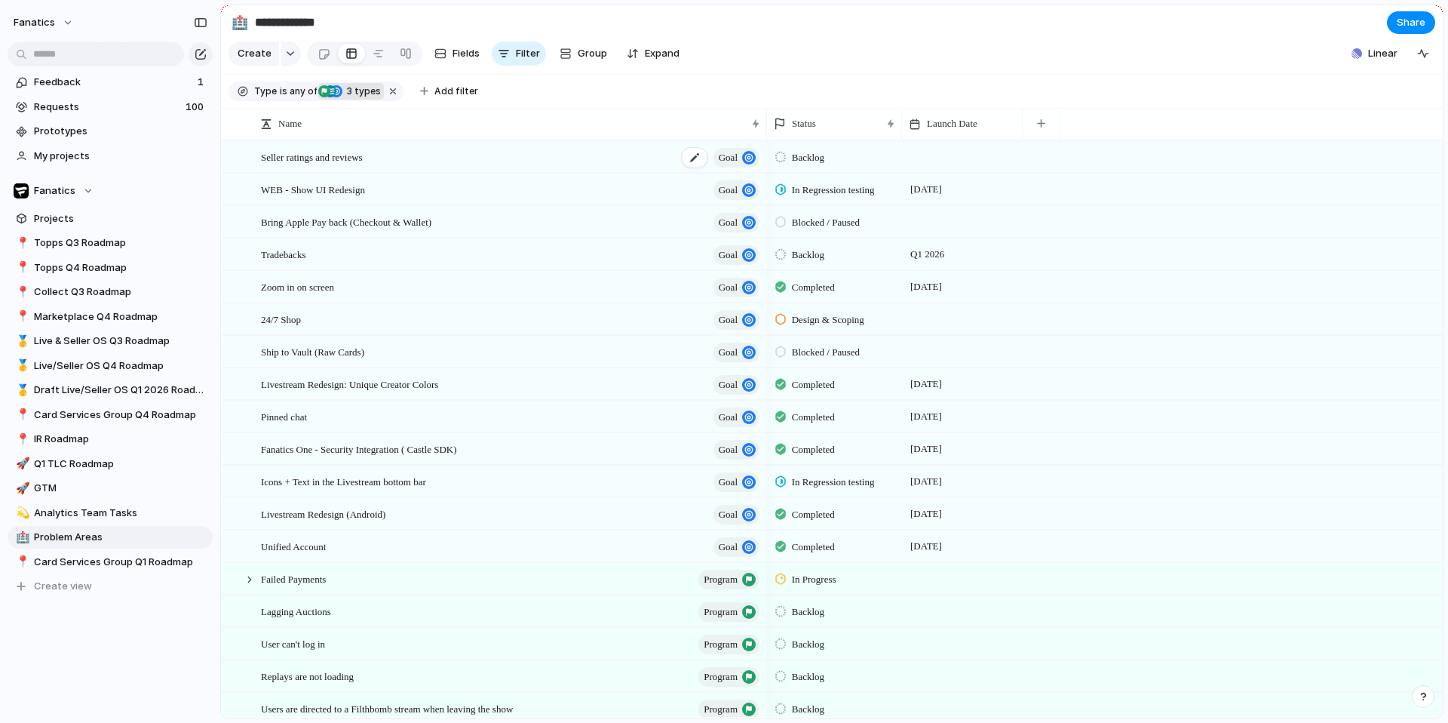
click at [723, 162] on span "goal" at bounding box center [728, 157] width 19 height 21
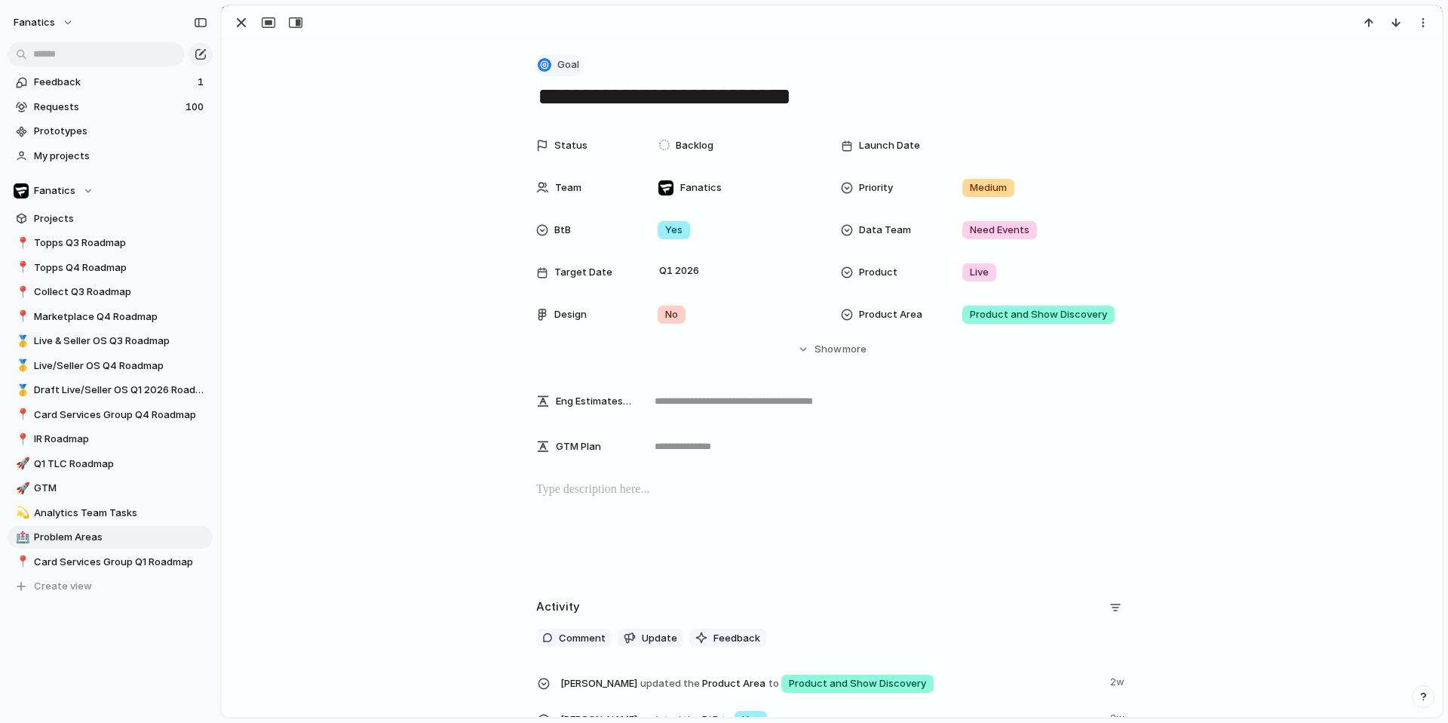
click at [570, 65] on span "Goal" at bounding box center [568, 64] width 22 height 15
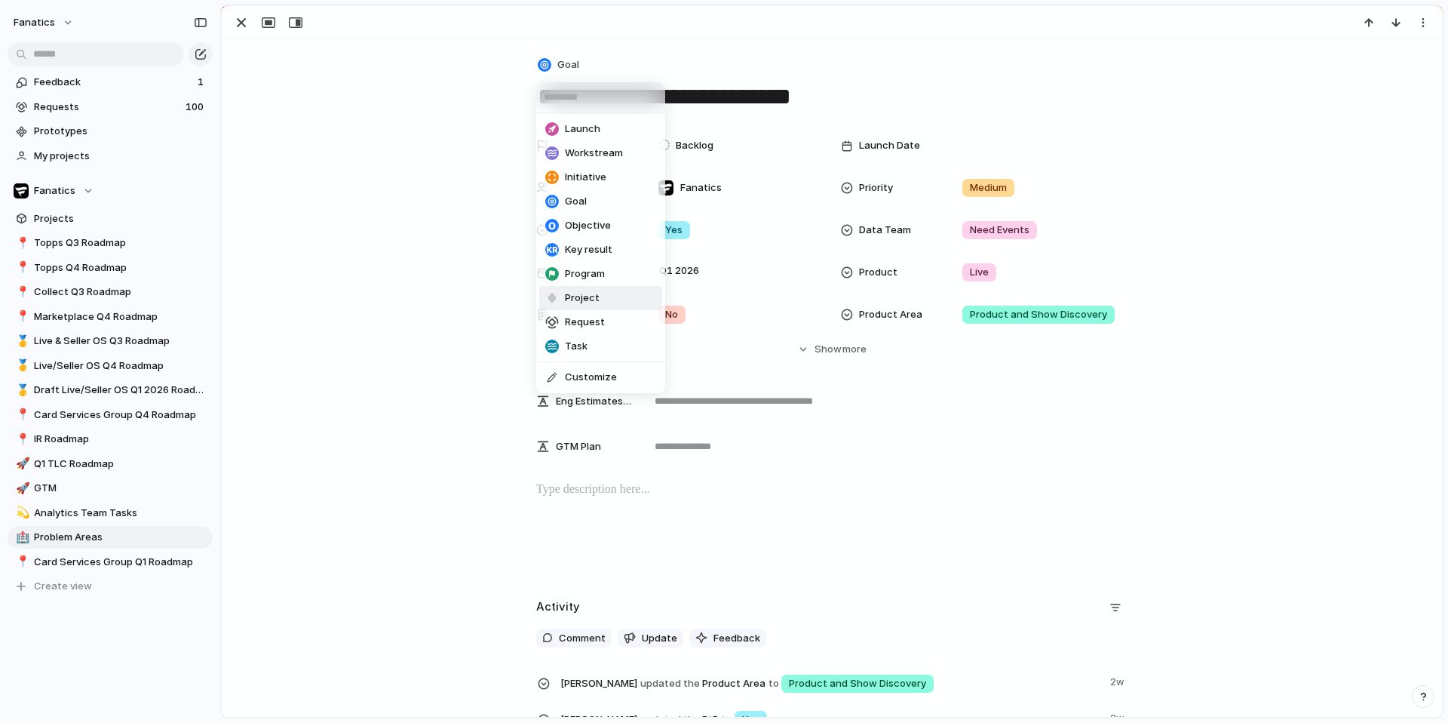
click at [572, 301] on span "Project" at bounding box center [582, 297] width 35 height 15
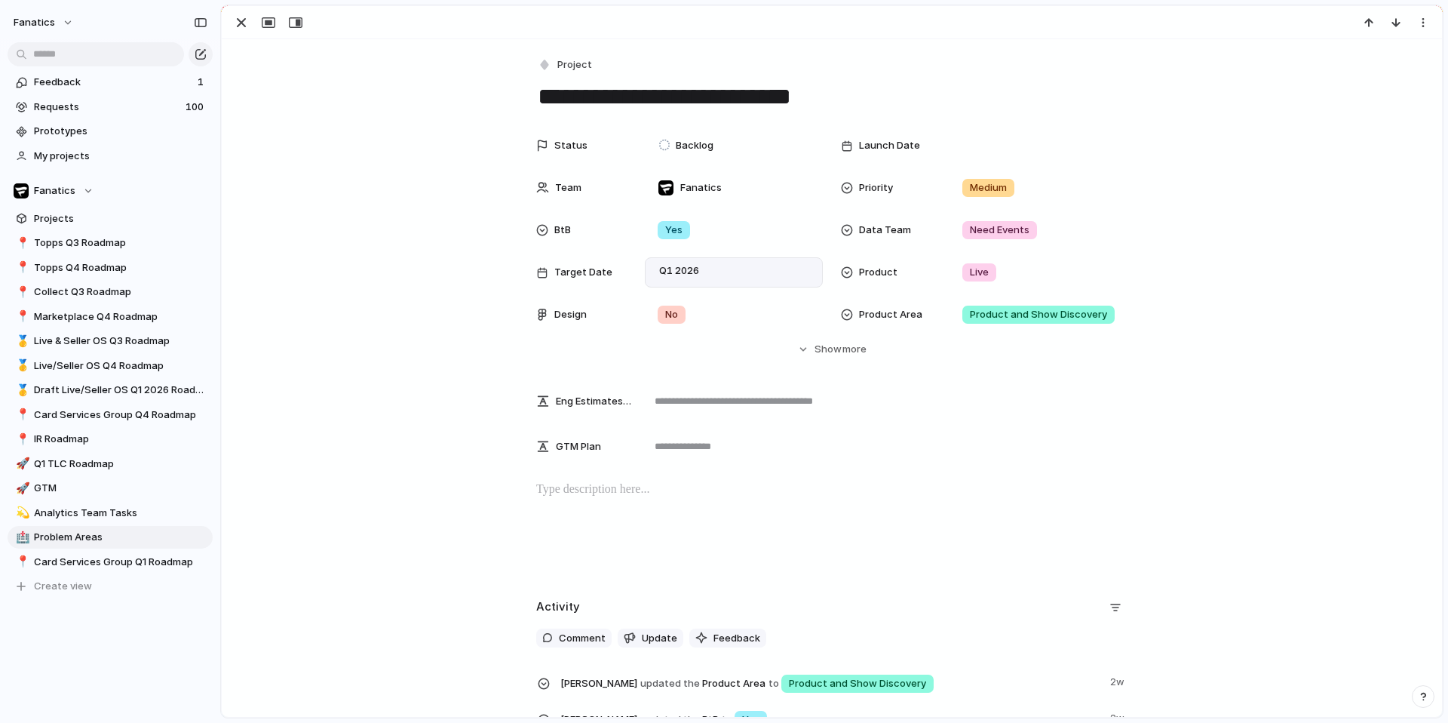
click at [763, 266] on div "Q1 2026" at bounding box center [734, 272] width 164 height 17
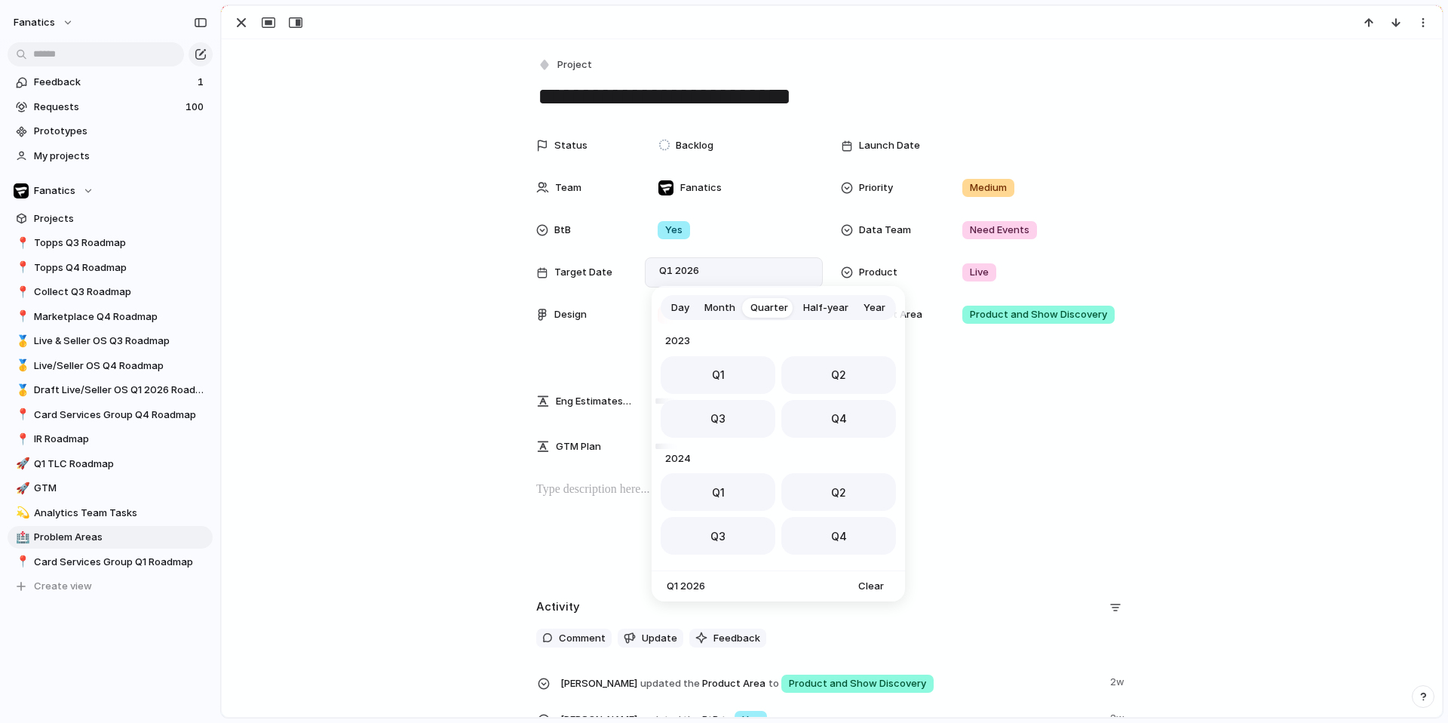
scroll to position [239, 0]
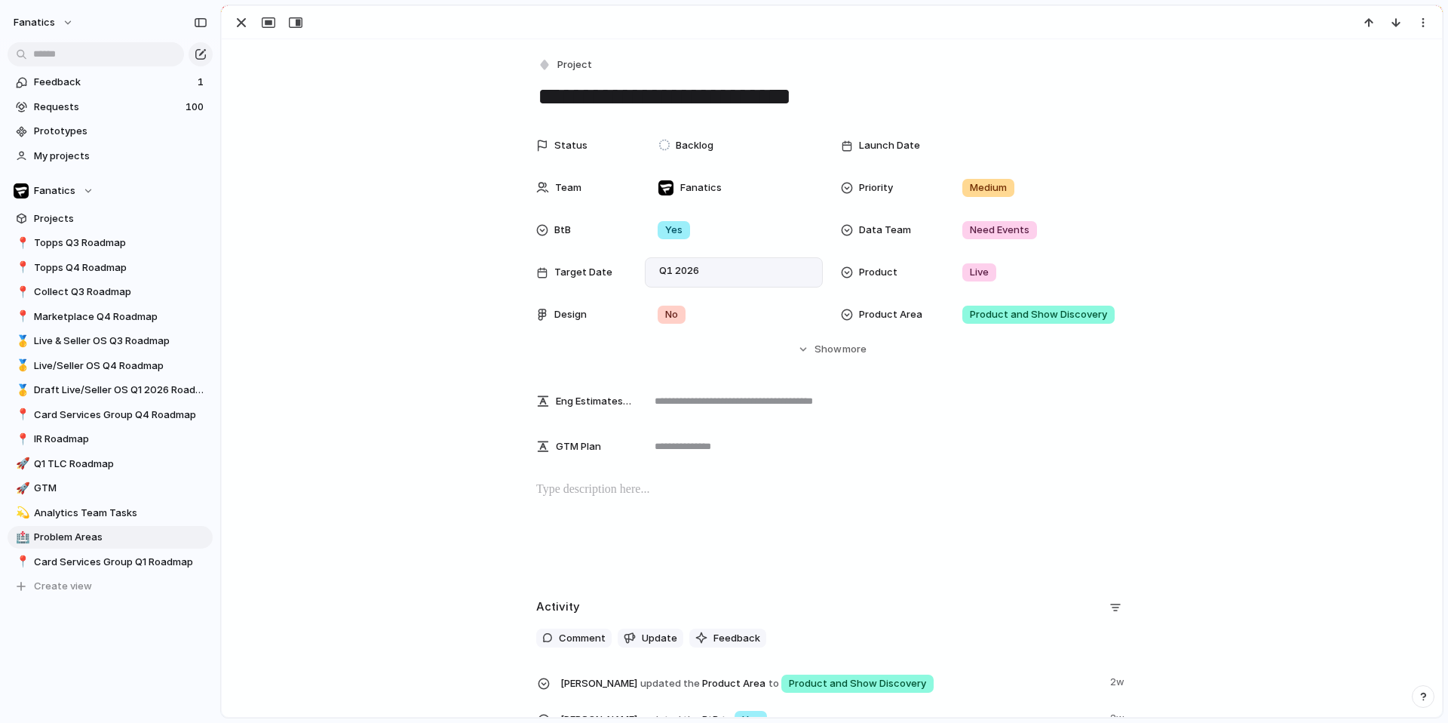
click at [429, 62] on div "Day Month Quarter Half-year Year [DATE] Q1 Q2 Q3 Q4 2024 Q1 Q2 Q3 Q4 2025 Q1 Q2…" at bounding box center [724, 361] width 1448 height 723
click at [238, 19] on div "button" at bounding box center [241, 23] width 18 height 18
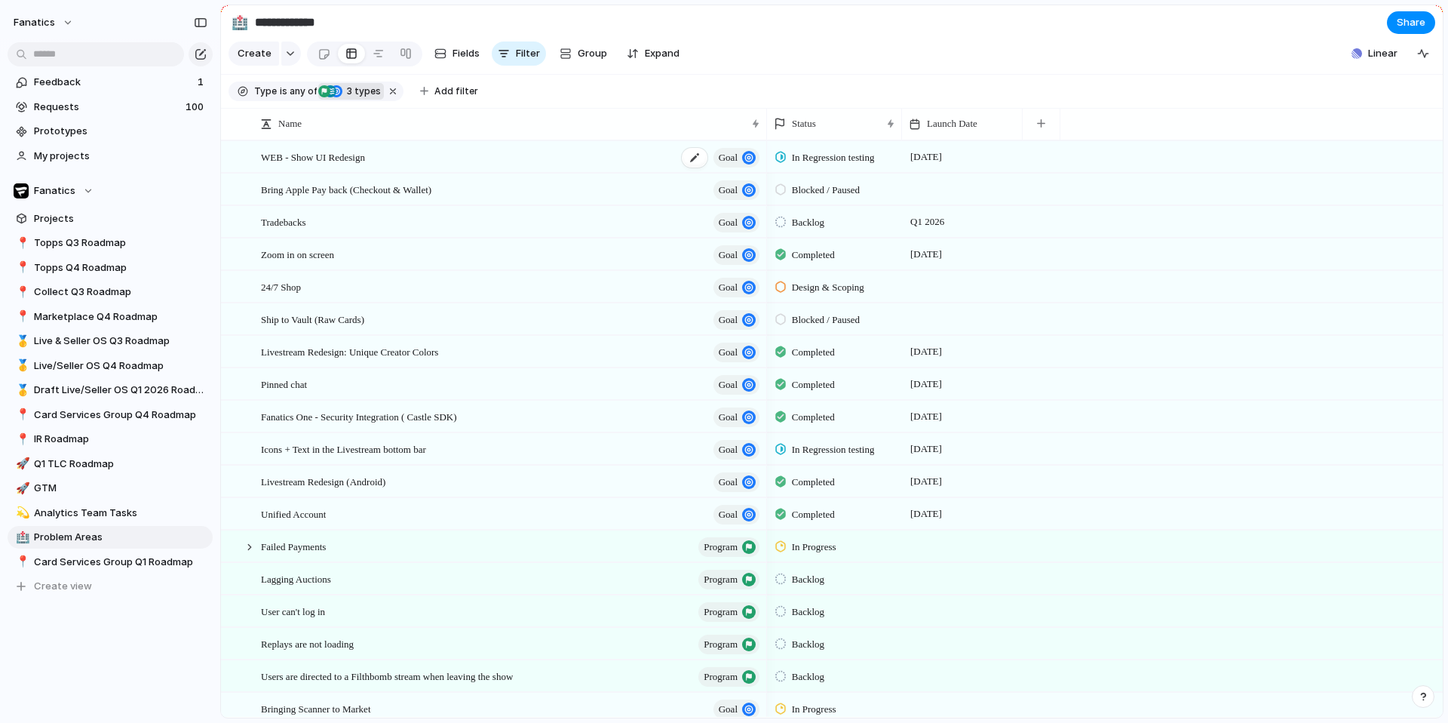
click at [723, 153] on span "goal" at bounding box center [728, 157] width 19 height 21
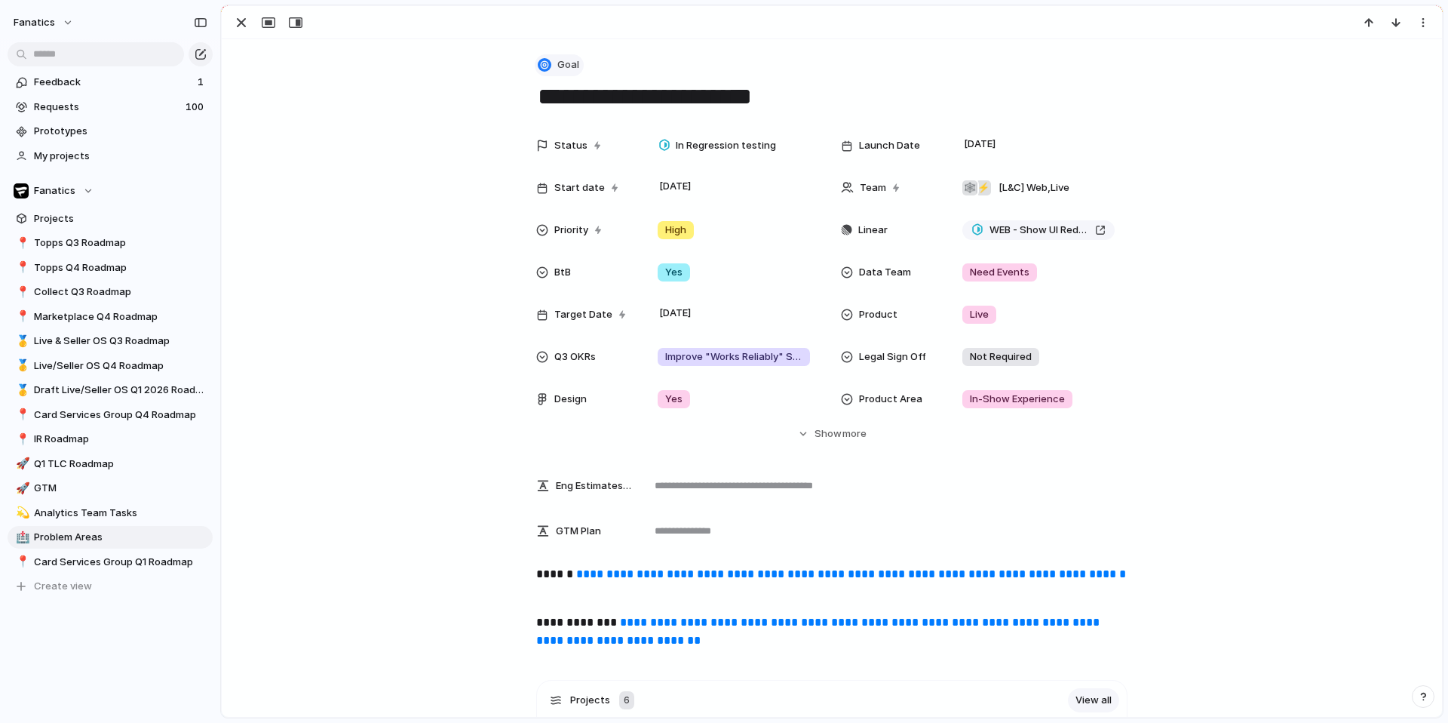
click at [566, 62] on span "Goal" at bounding box center [568, 64] width 22 height 15
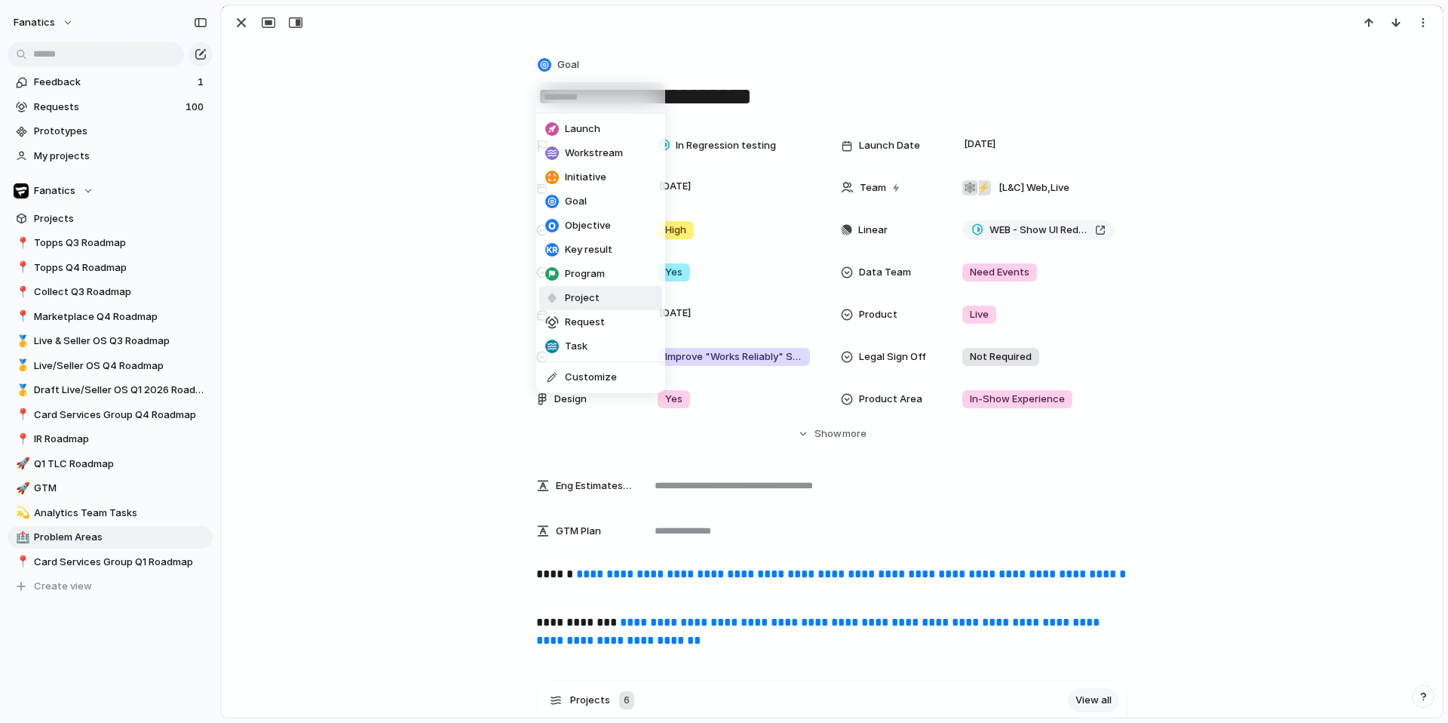
click at [587, 301] on span "Project" at bounding box center [582, 297] width 35 height 15
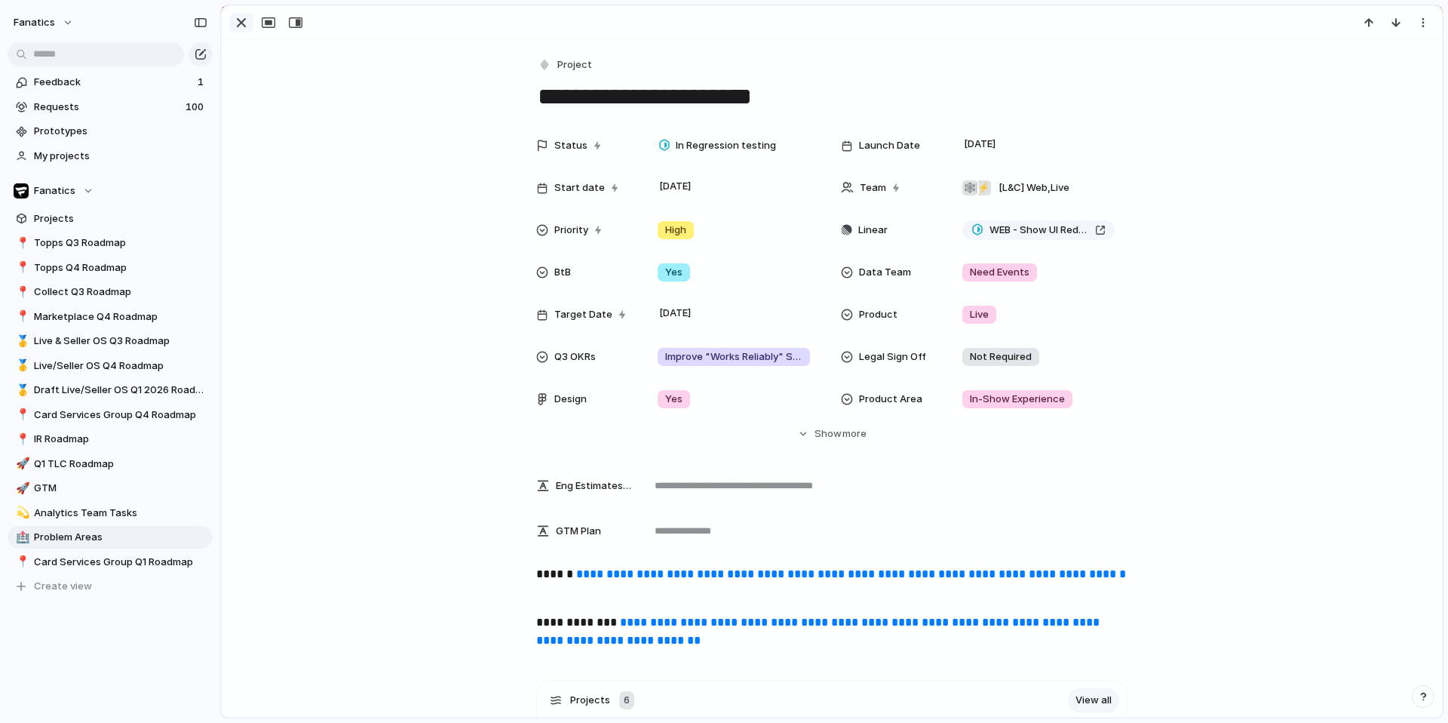
click at [234, 30] on div "button" at bounding box center [241, 23] width 18 height 18
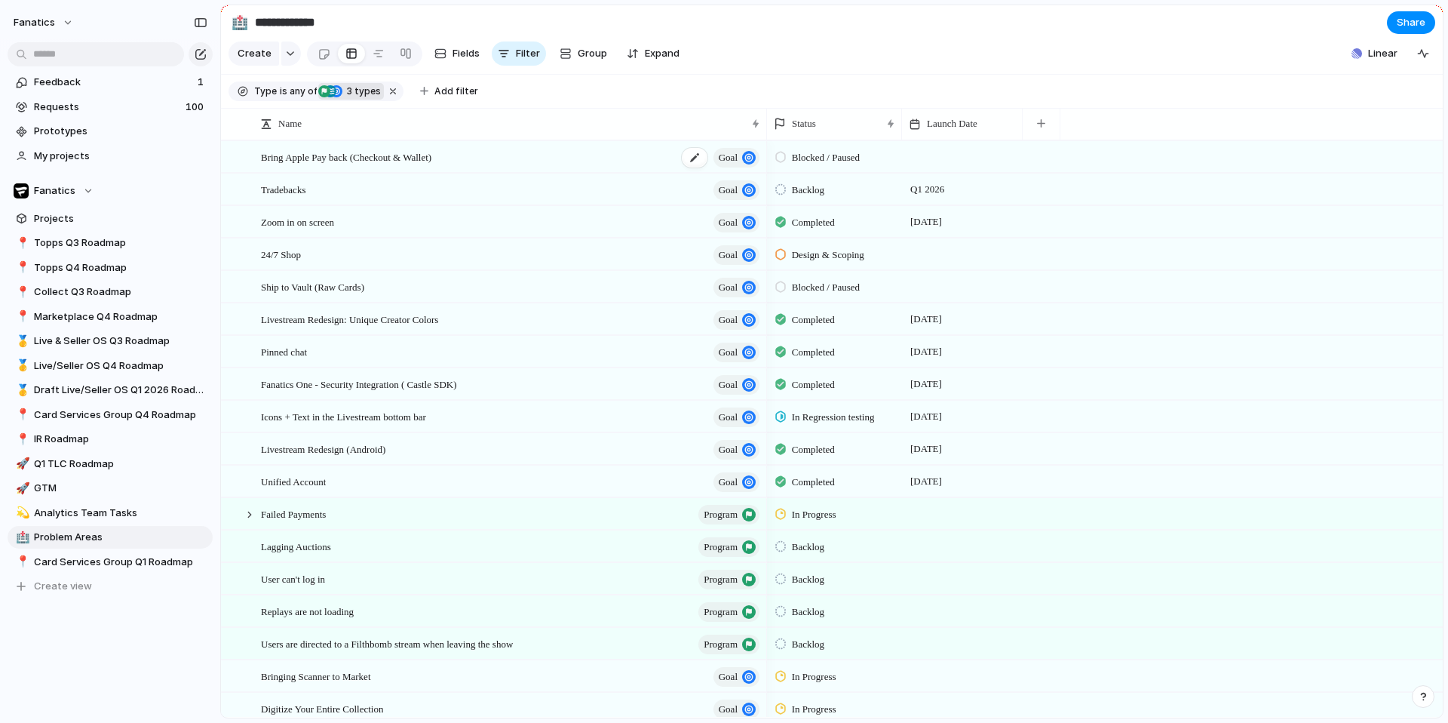
click at [729, 161] on span "goal" at bounding box center [728, 157] width 19 height 21
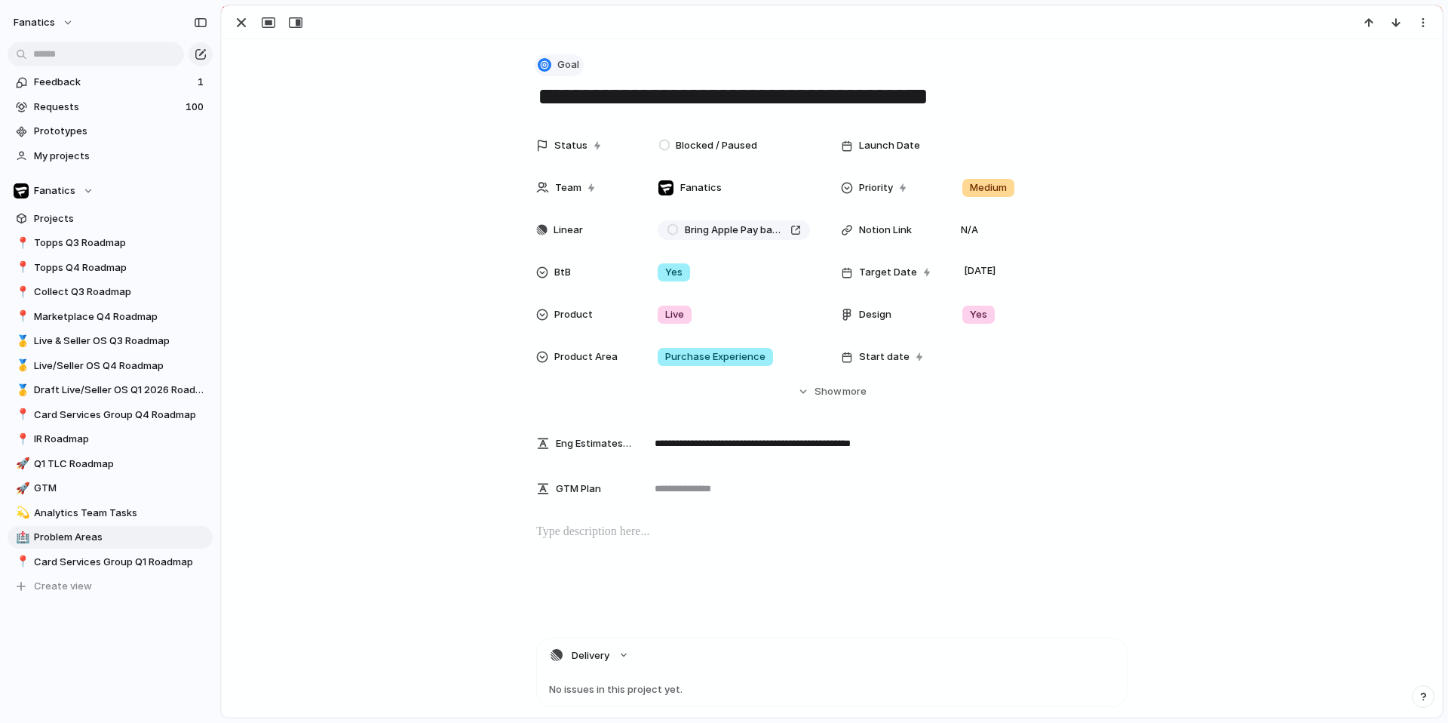
click at [551, 57] on button "Goal" at bounding box center [559, 65] width 49 height 22
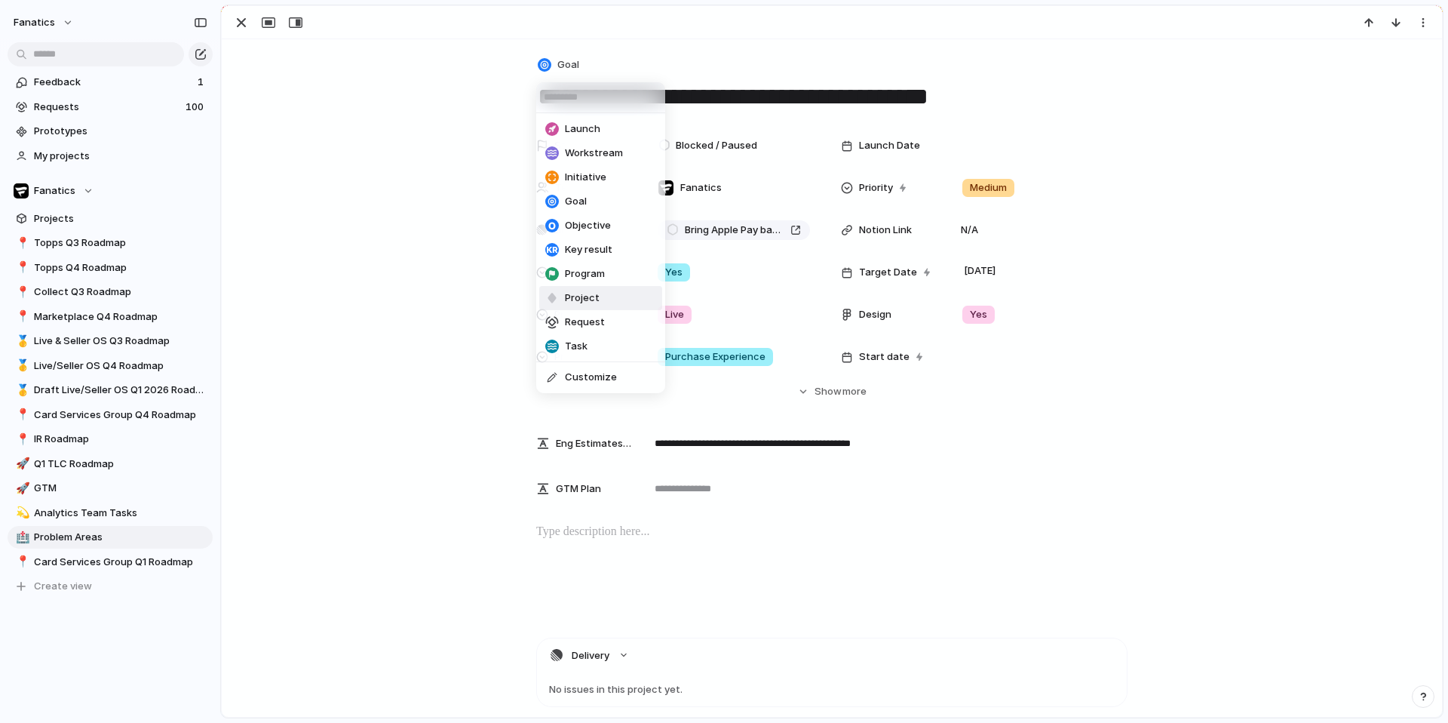
click at [572, 298] on span "Project" at bounding box center [582, 297] width 35 height 15
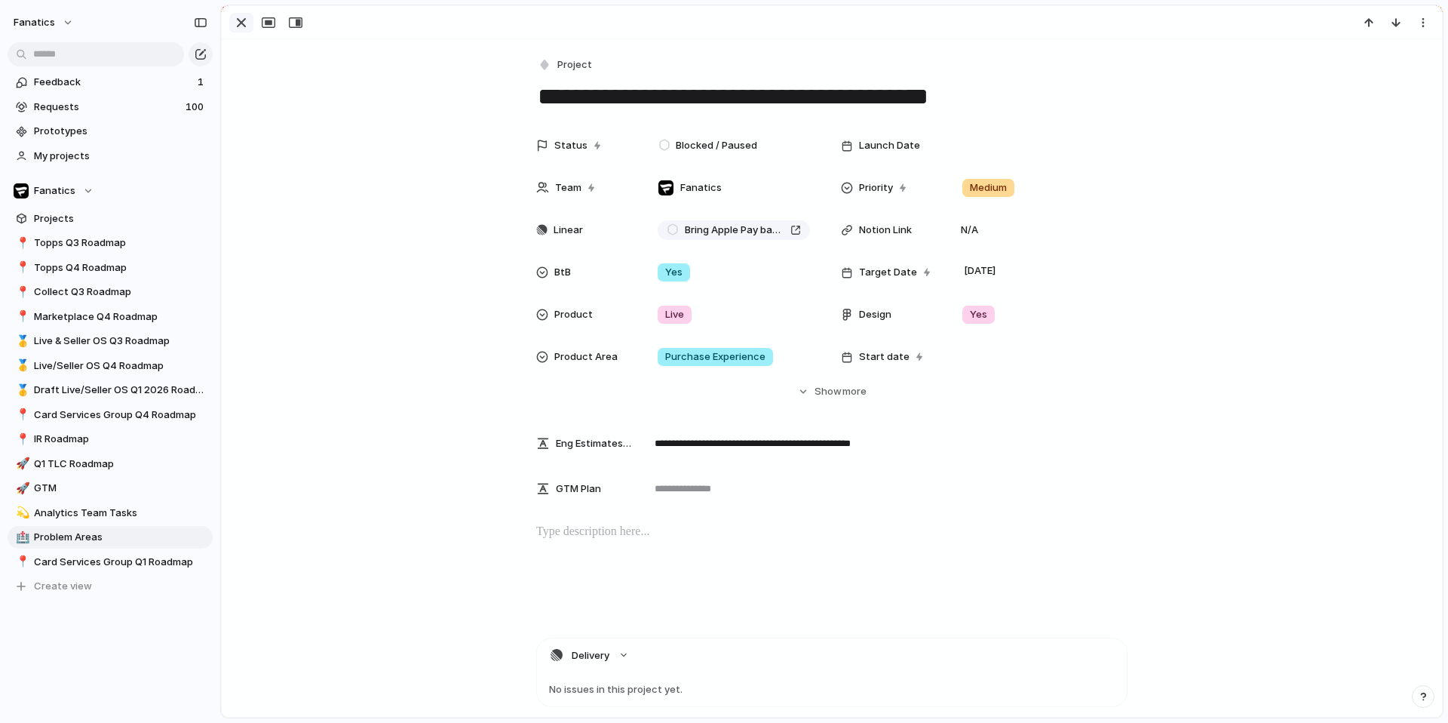
click at [239, 19] on div "button" at bounding box center [241, 23] width 18 height 18
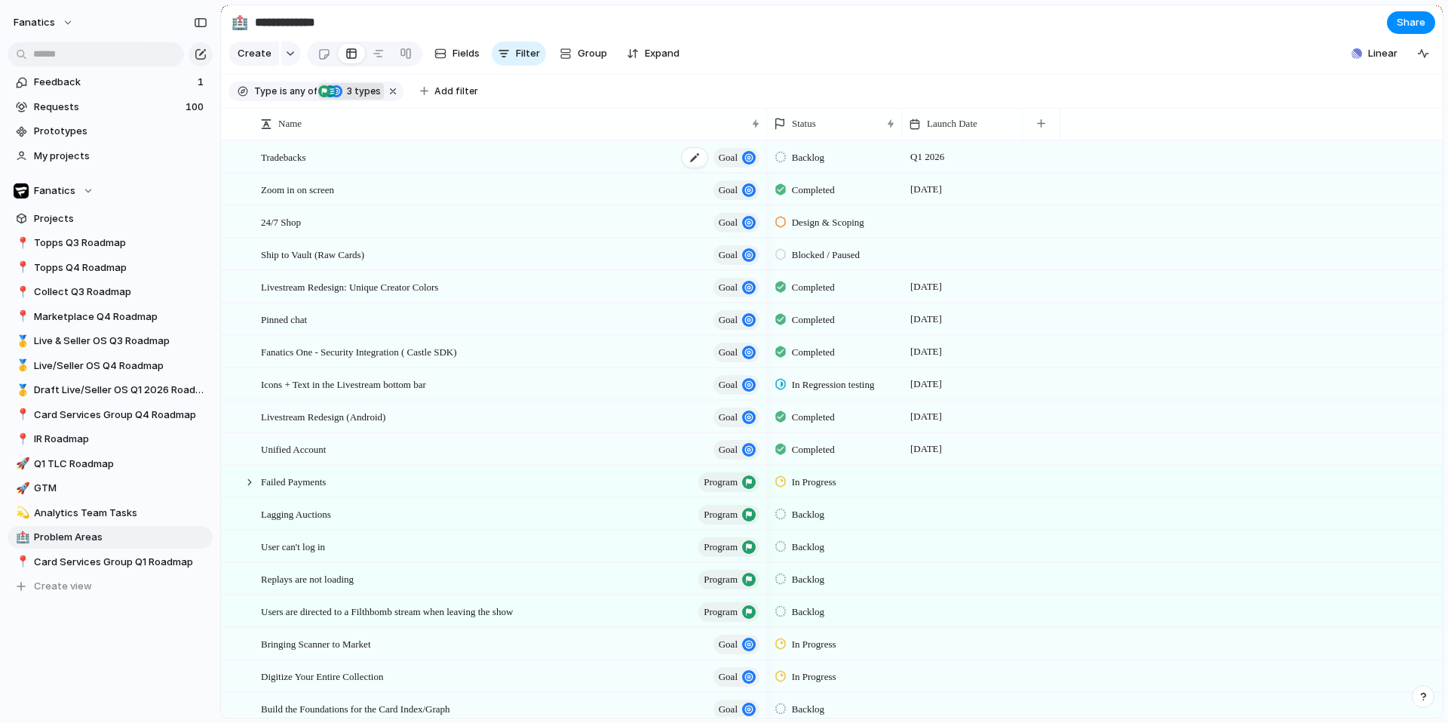
click at [451, 167] on div "Tradebacks goal" at bounding box center [511, 157] width 501 height 31
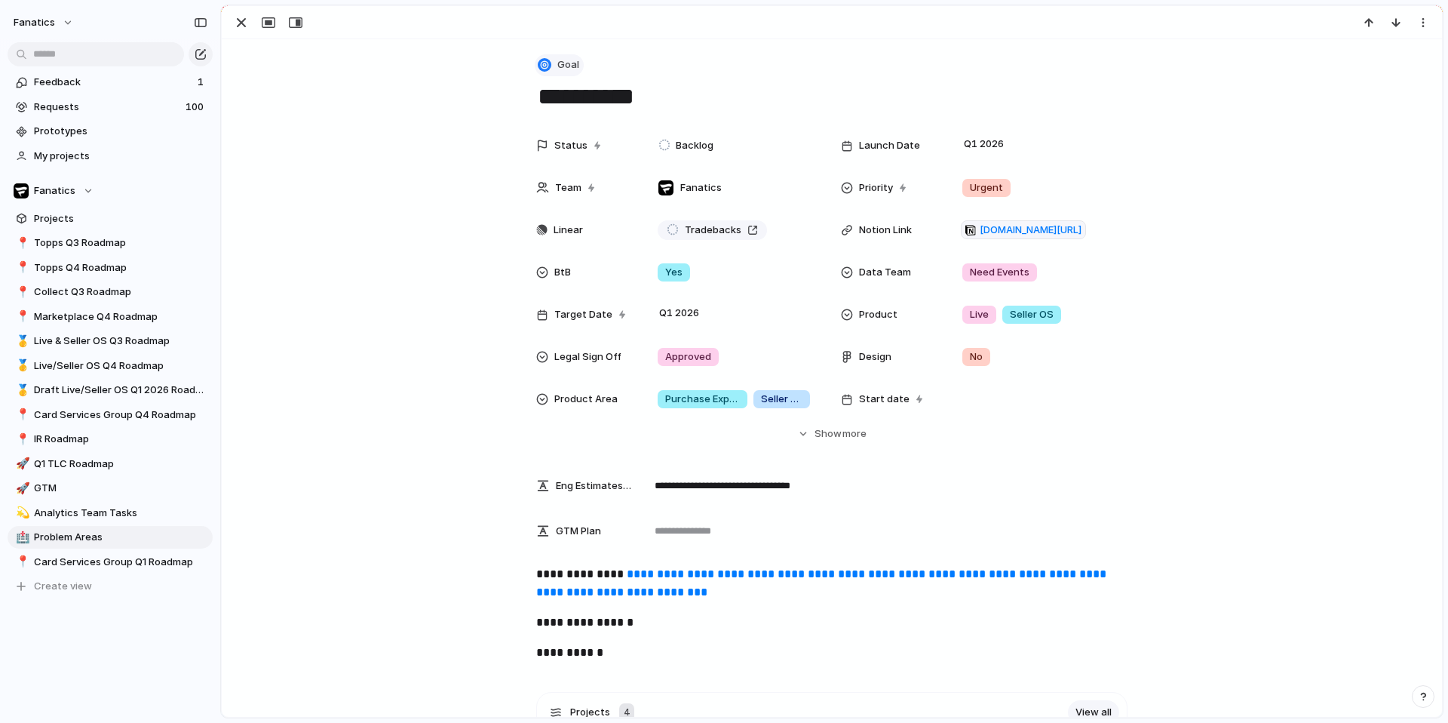
click at [551, 57] on button "Goal" at bounding box center [559, 65] width 49 height 22
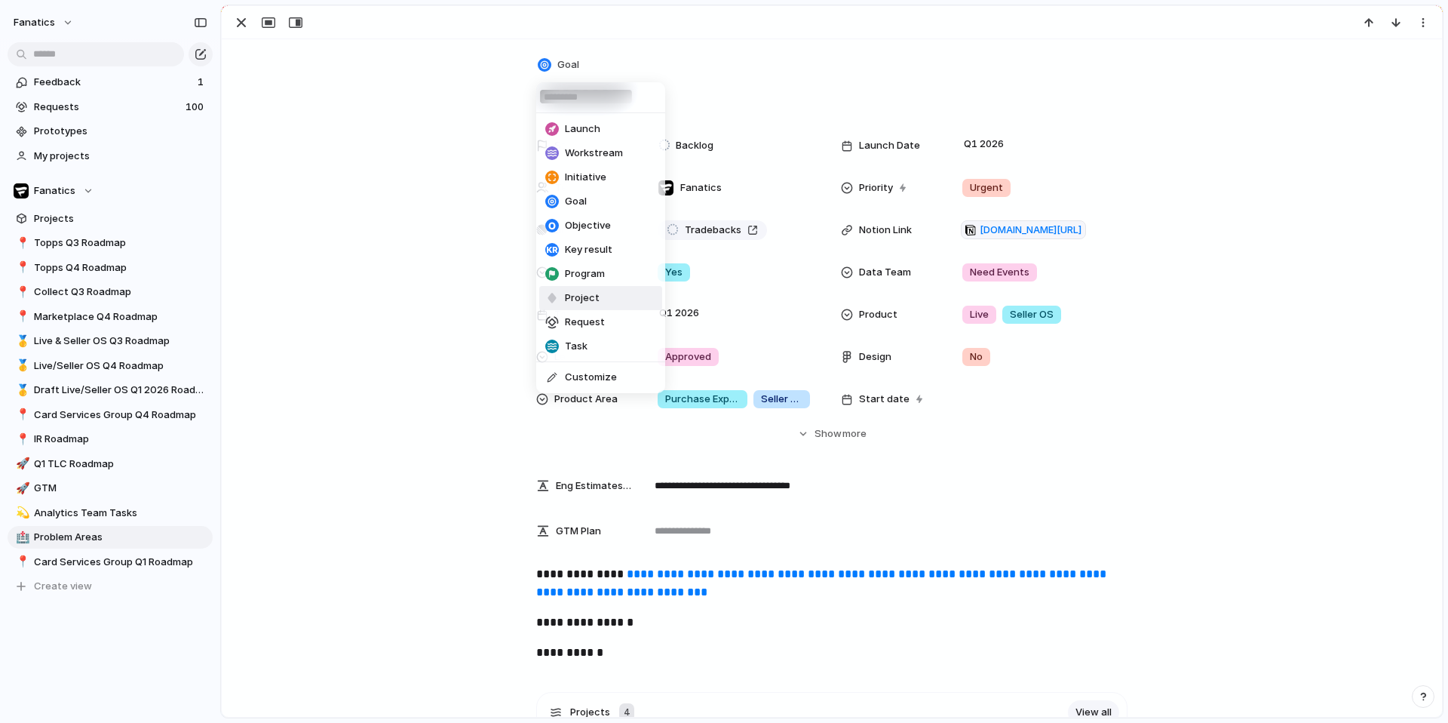
click at [581, 301] on span "Project" at bounding box center [582, 297] width 35 height 15
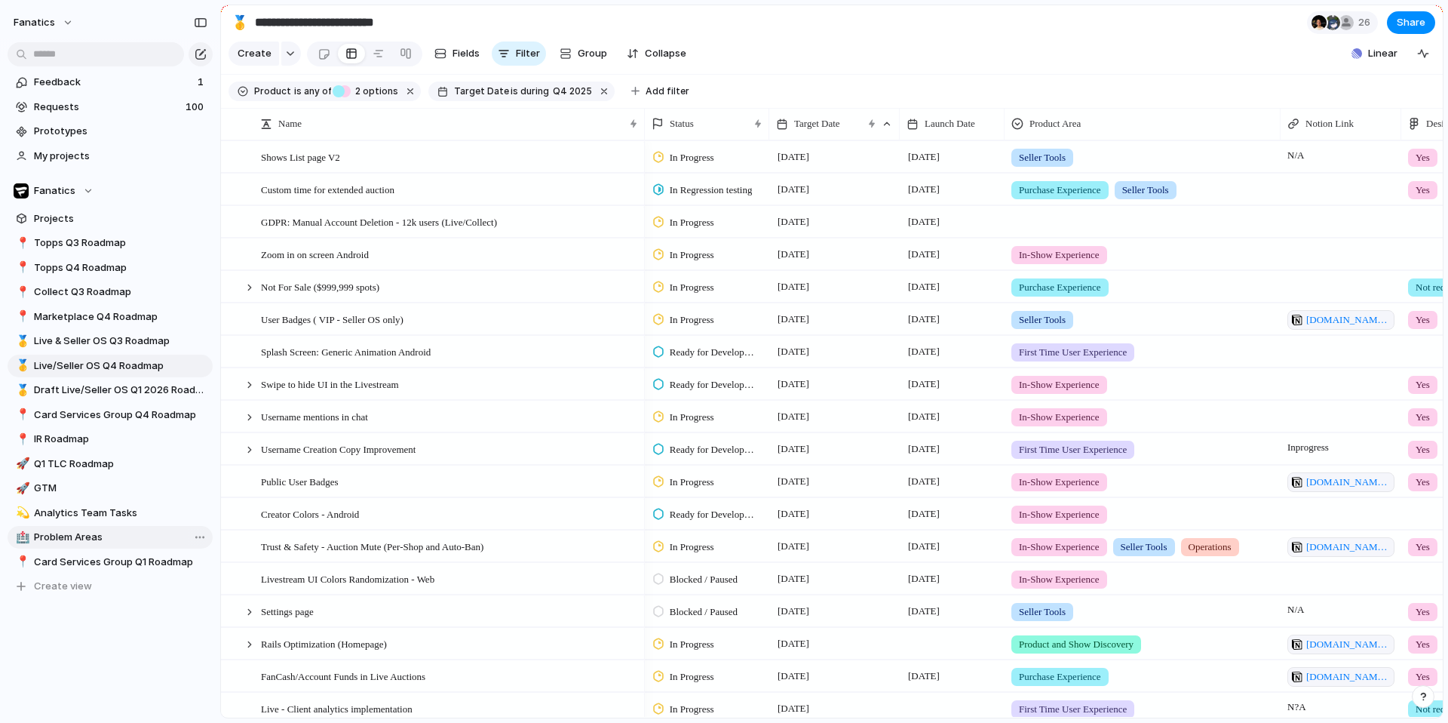
click at [71, 533] on span "Problem Areas" at bounding box center [120, 536] width 173 height 15
type input "**********"
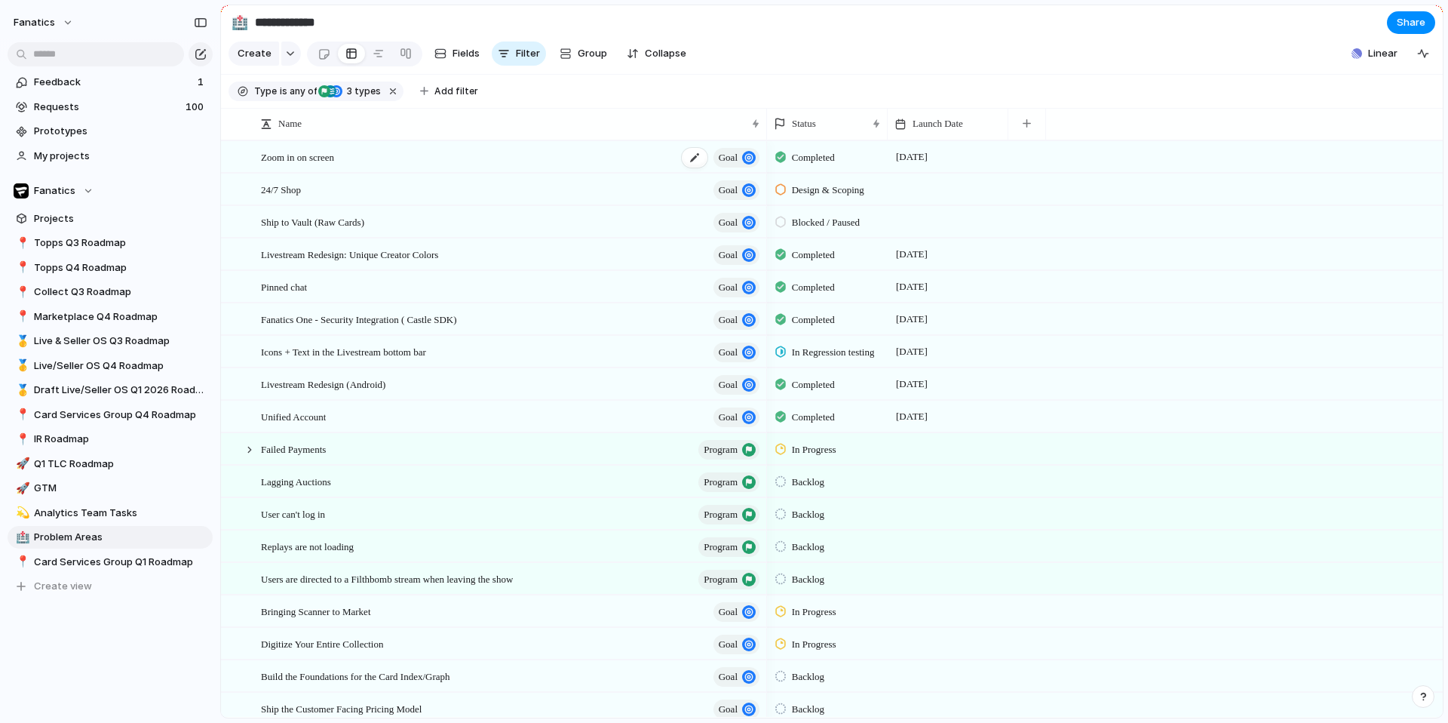
click at [733, 163] on span "goal" at bounding box center [728, 157] width 19 height 21
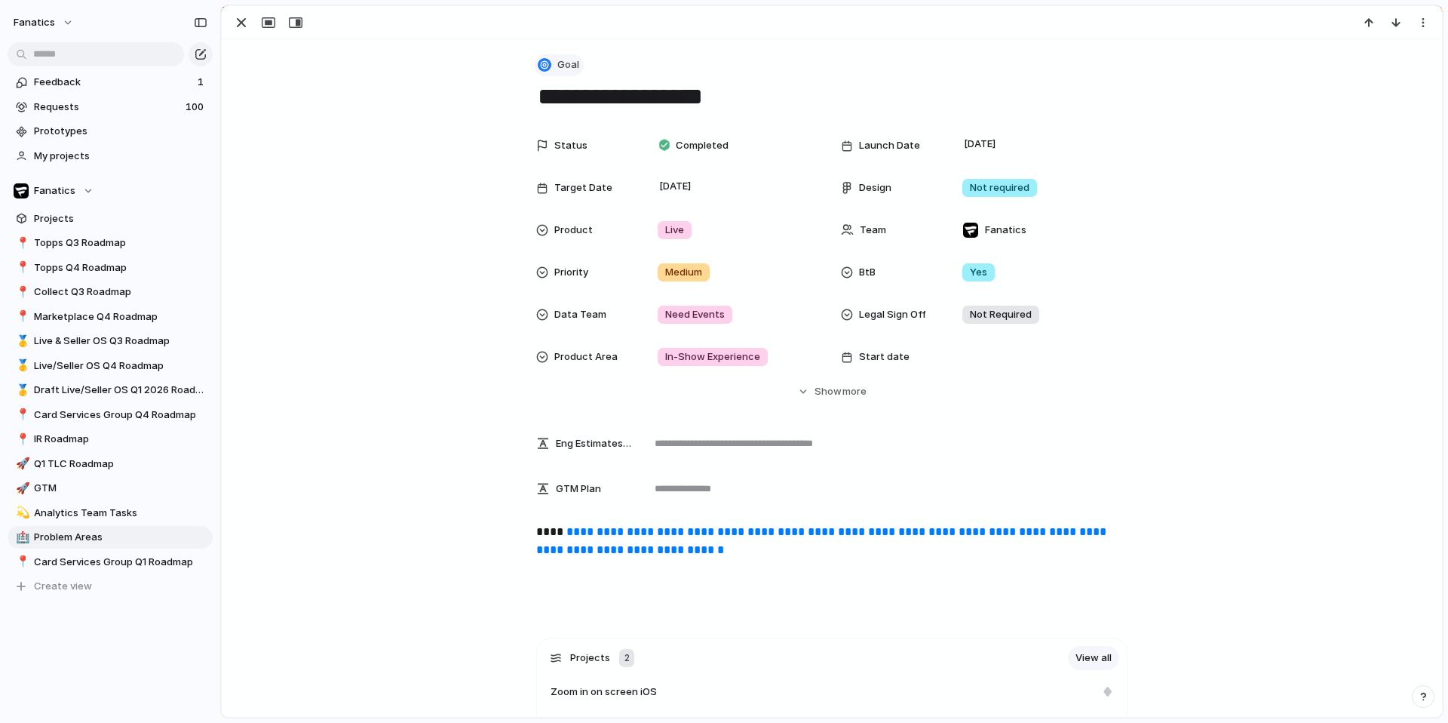
click at [554, 64] on button "Goal" at bounding box center [559, 65] width 49 height 22
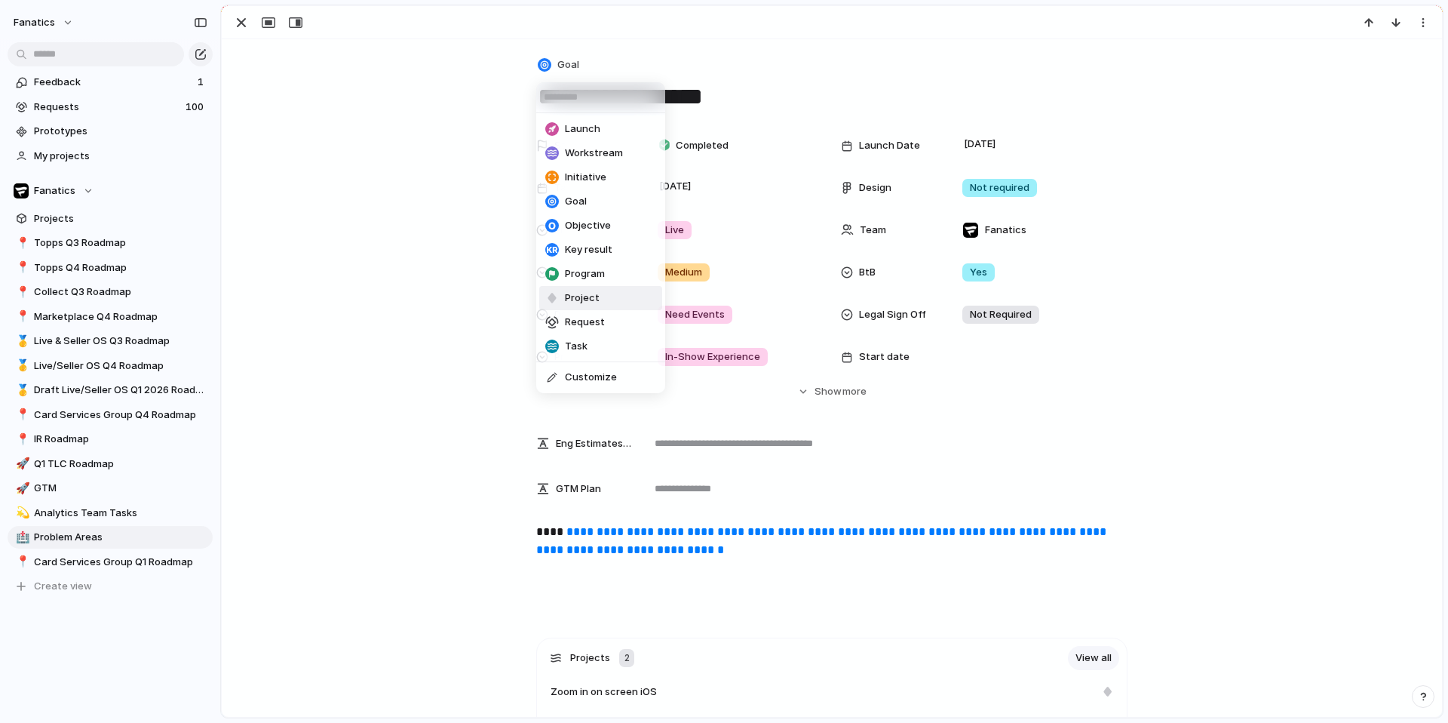
click at [586, 299] on span "Project" at bounding box center [582, 297] width 35 height 15
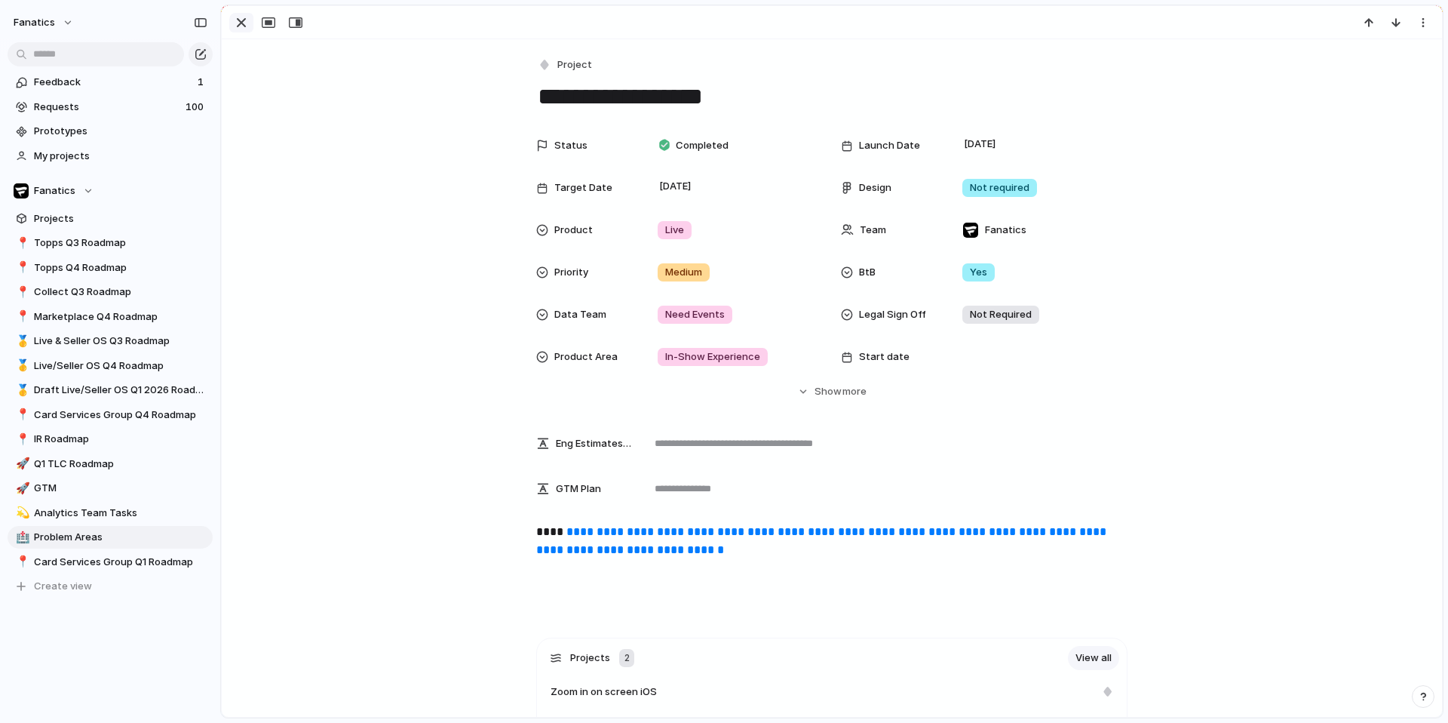
click at [238, 26] on div "button" at bounding box center [241, 23] width 18 height 18
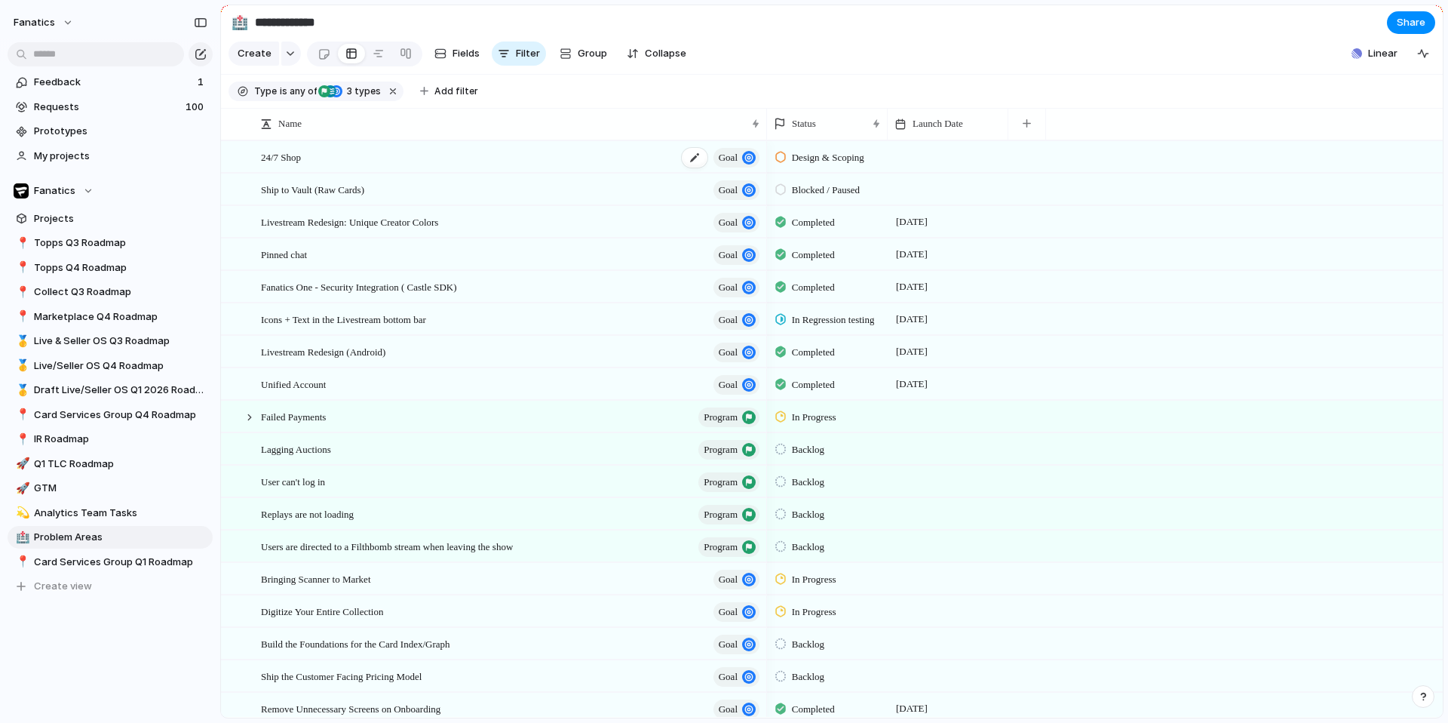
click at [730, 153] on span "goal" at bounding box center [728, 157] width 19 height 21
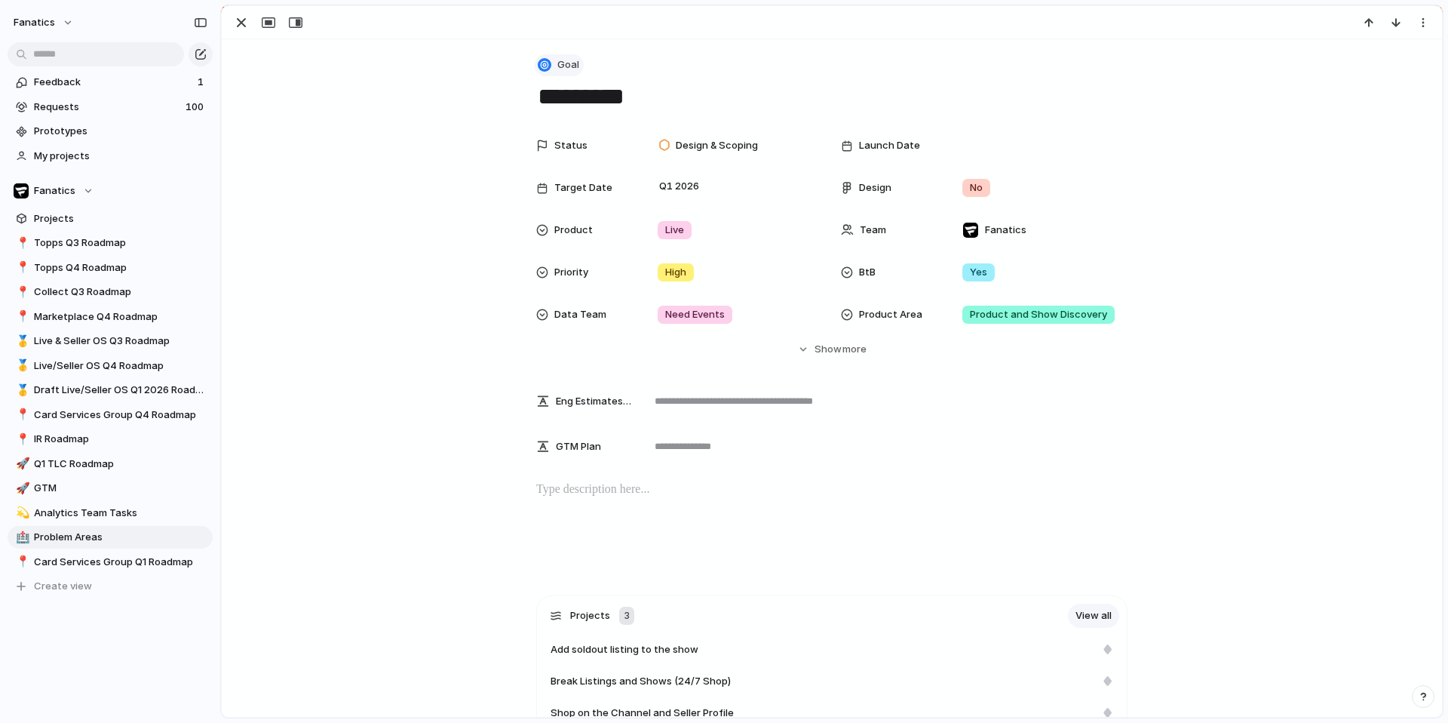
click at [563, 66] on span "Goal" at bounding box center [568, 64] width 22 height 15
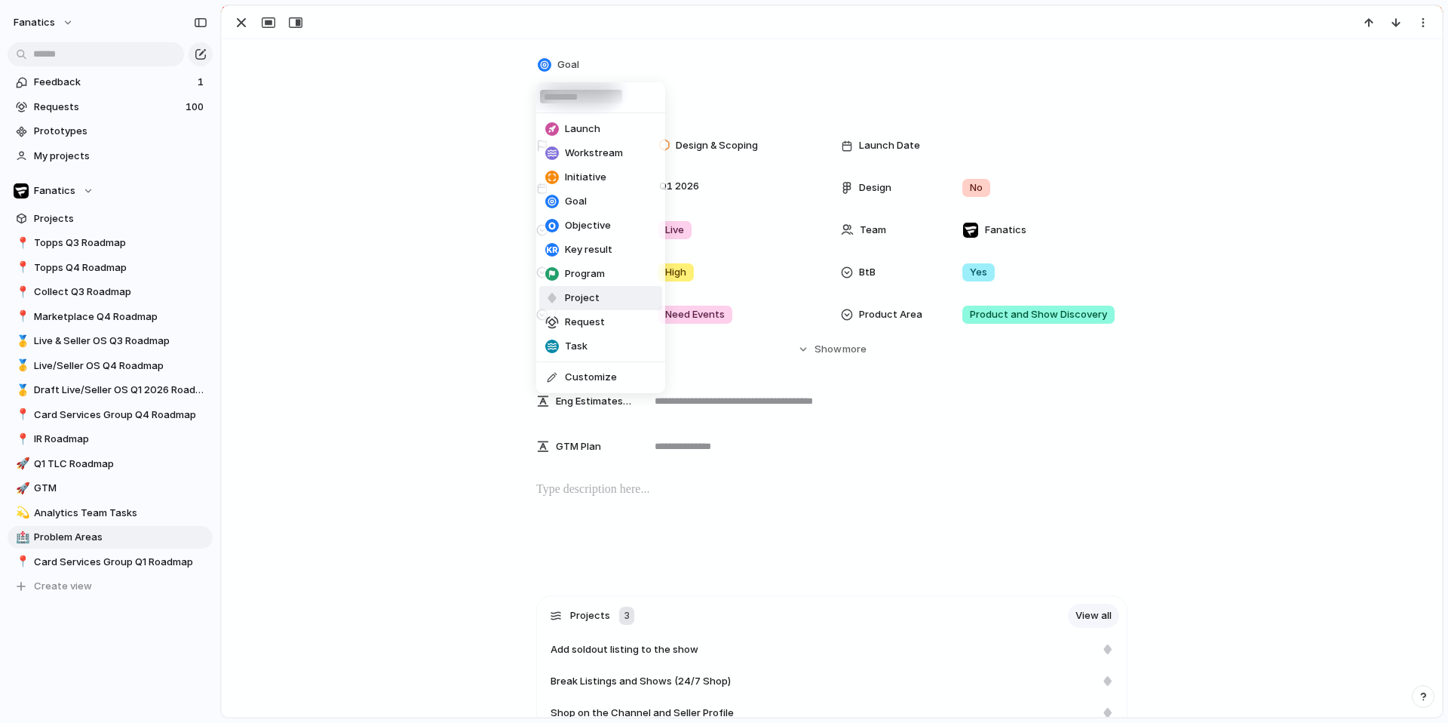
click at [600, 300] on li "Project" at bounding box center [600, 298] width 123 height 24
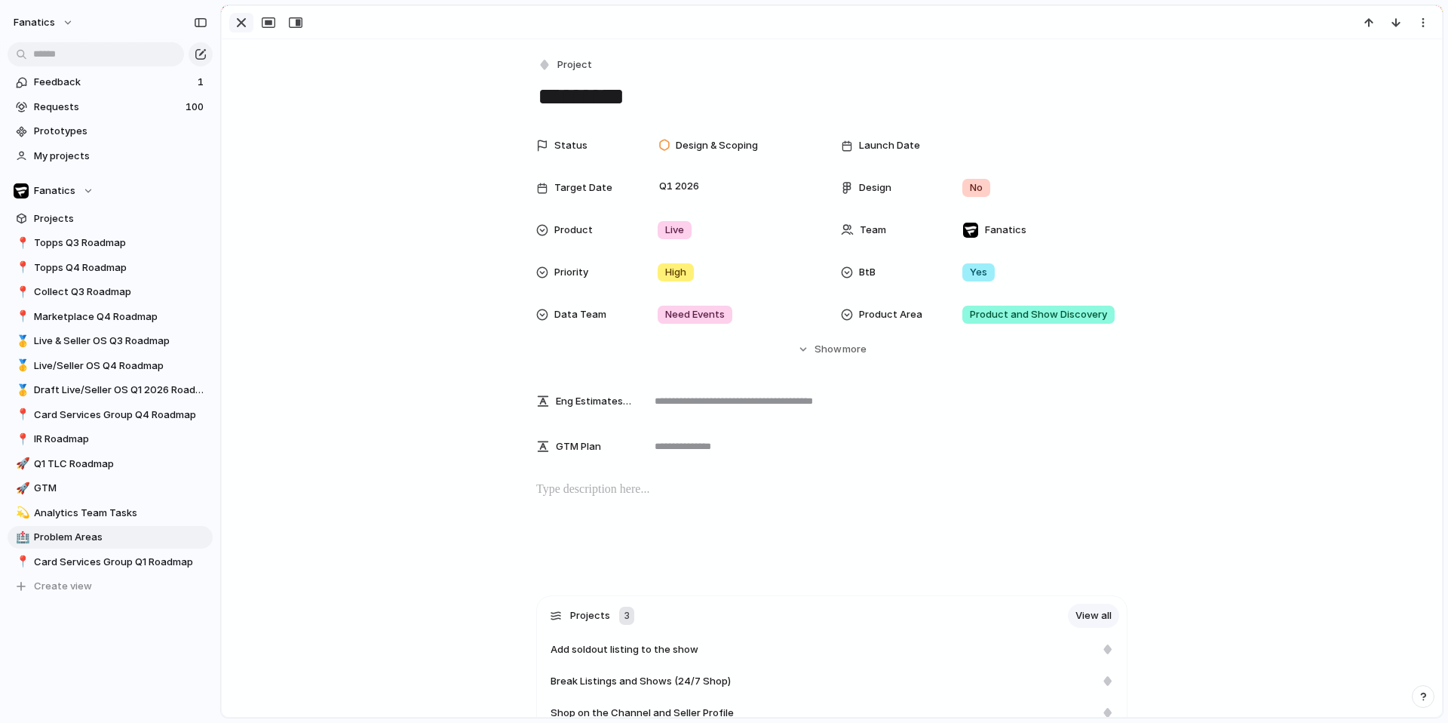
click at [229, 27] on button "button" at bounding box center [241, 23] width 24 height 20
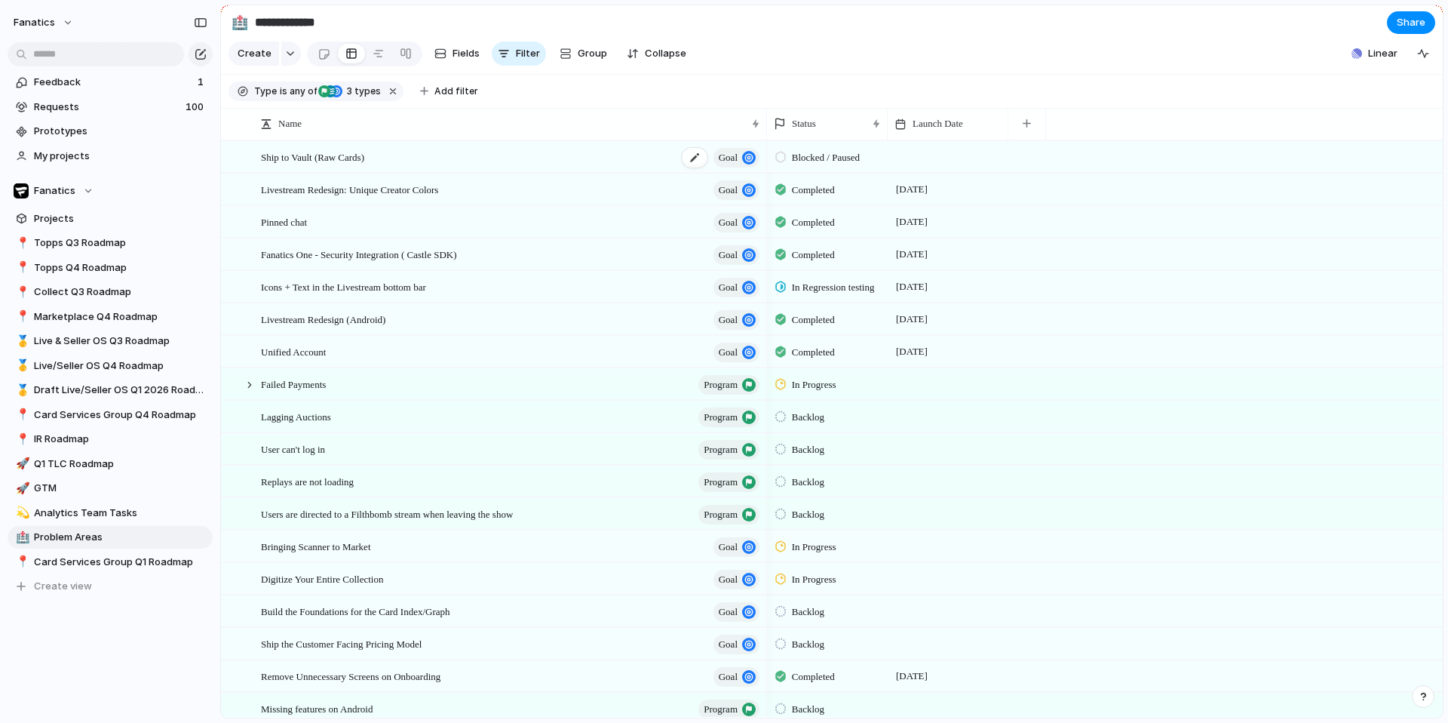
click at [721, 155] on span "goal" at bounding box center [728, 157] width 19 height 21
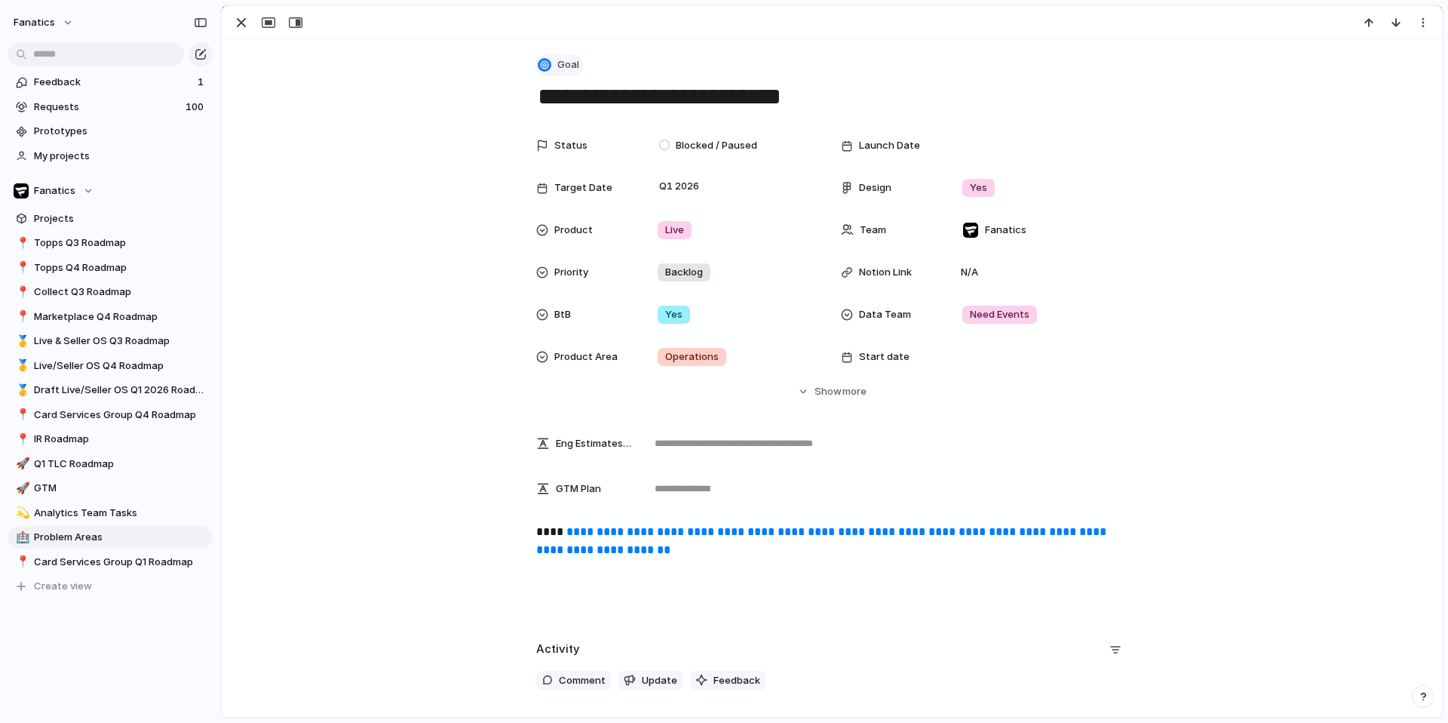
click at [548, 58] on div "button" at bounding box center [545, 65] width 14 height 14
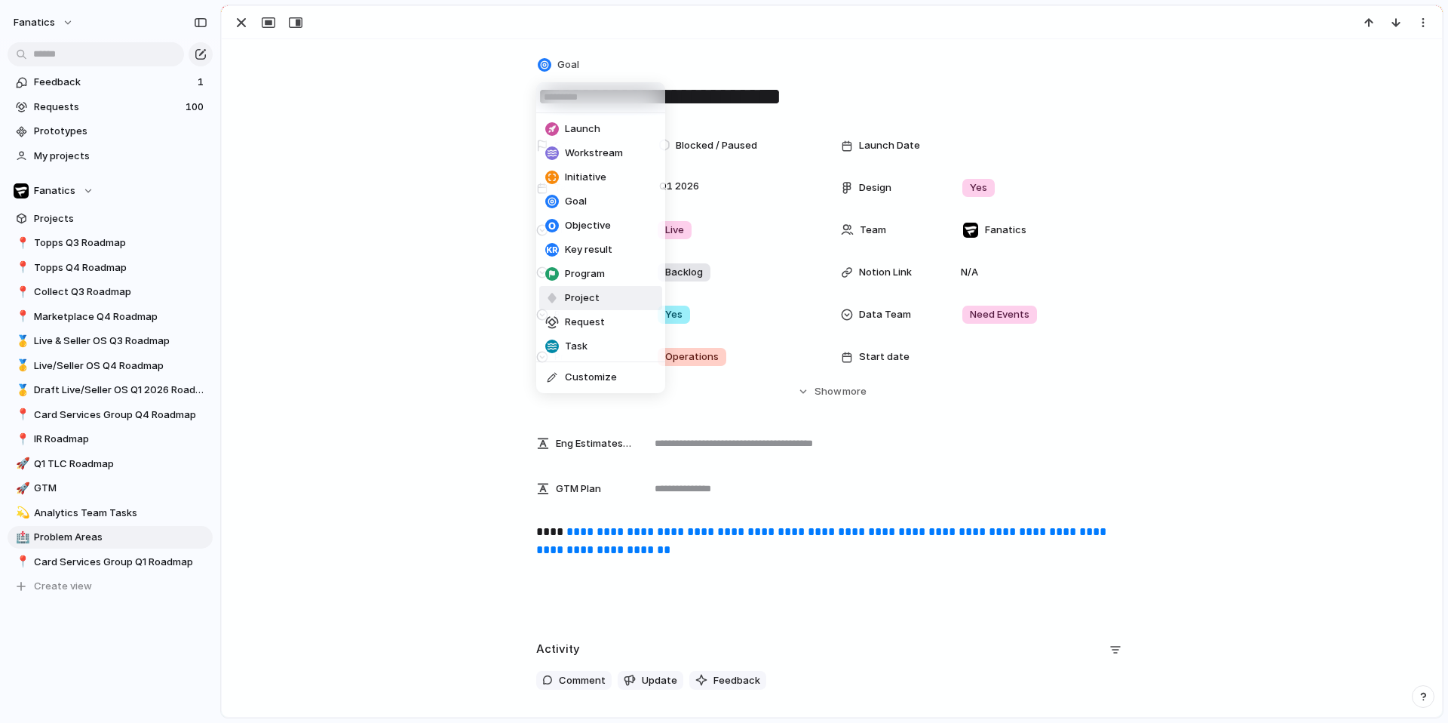
click at [563, 306] on li "Project" at bounding box center [600, 298] width 123 height 24
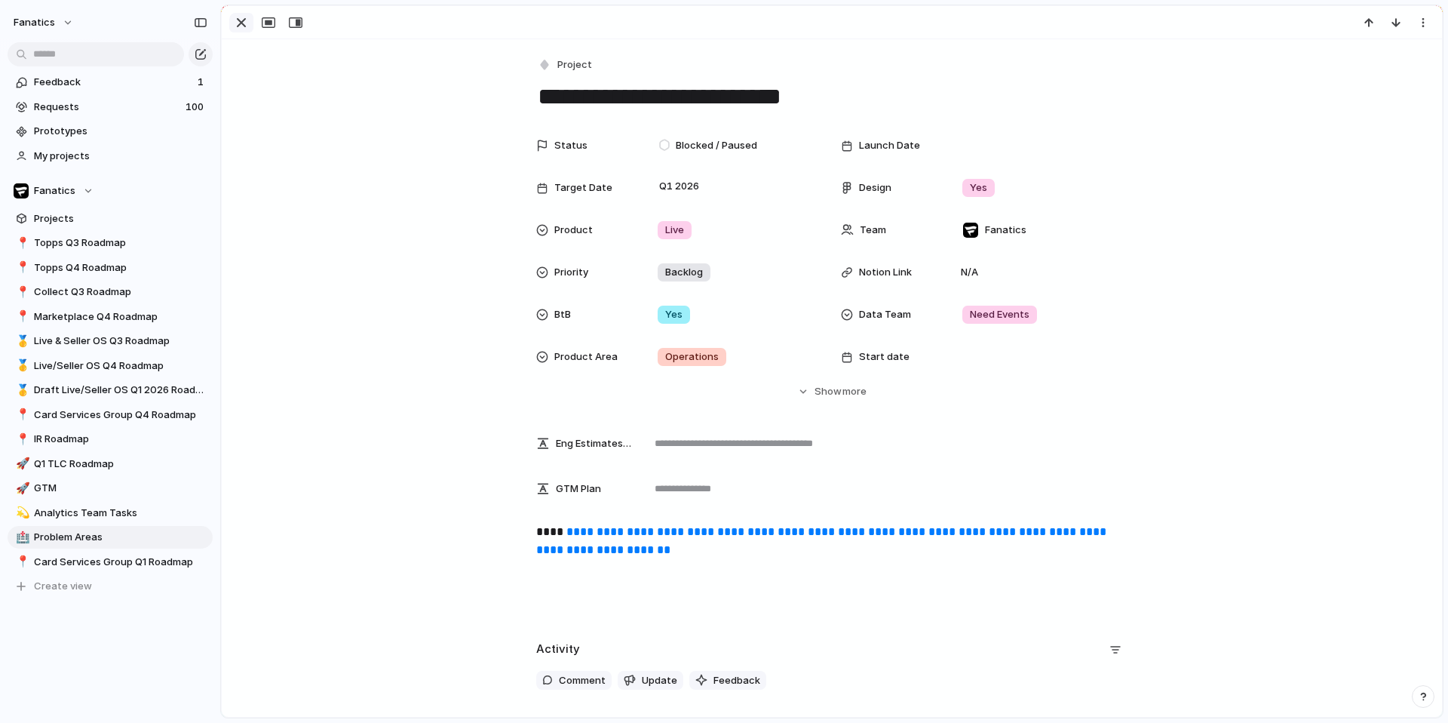
click at [251, 23] on button "button" at bounding box center [241, 23] width 24 height 20
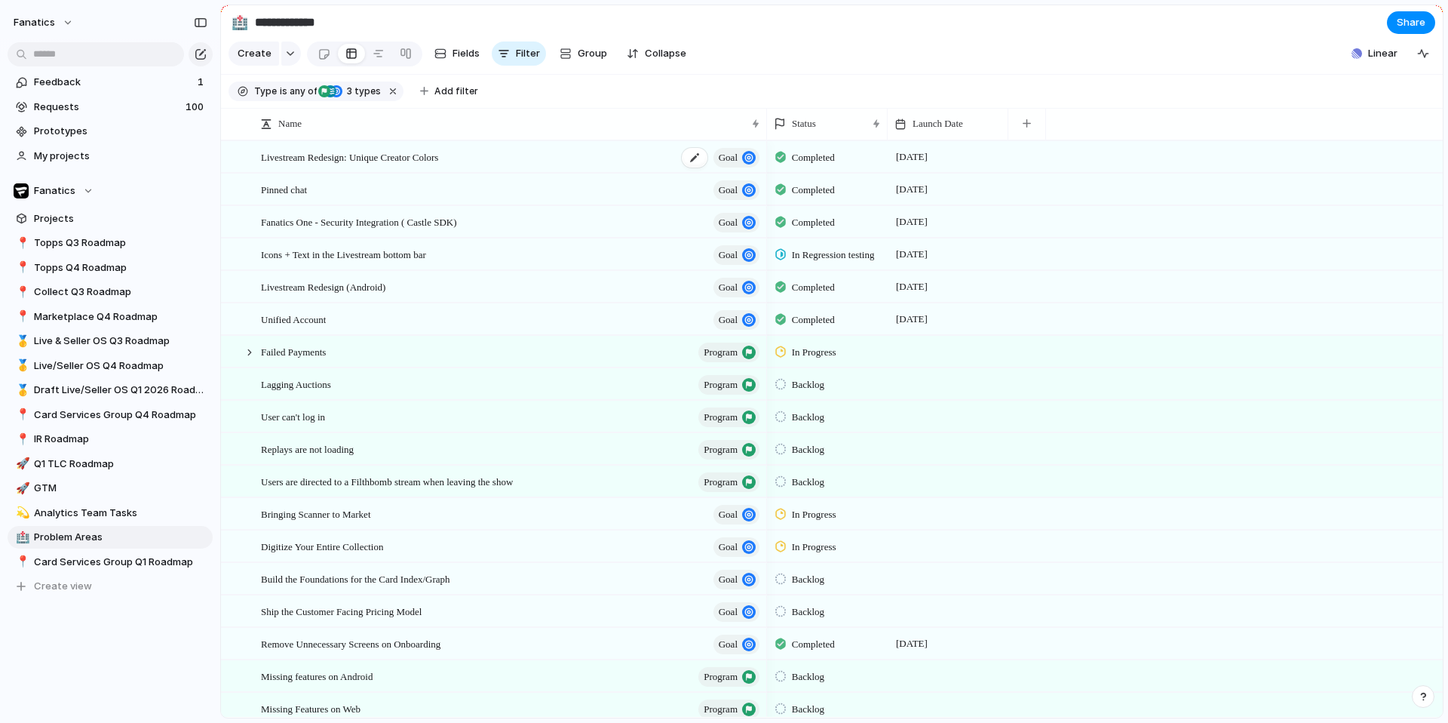
click at [732, 155] on span "goal" at bounding box center [728, 157] width 19 height 21
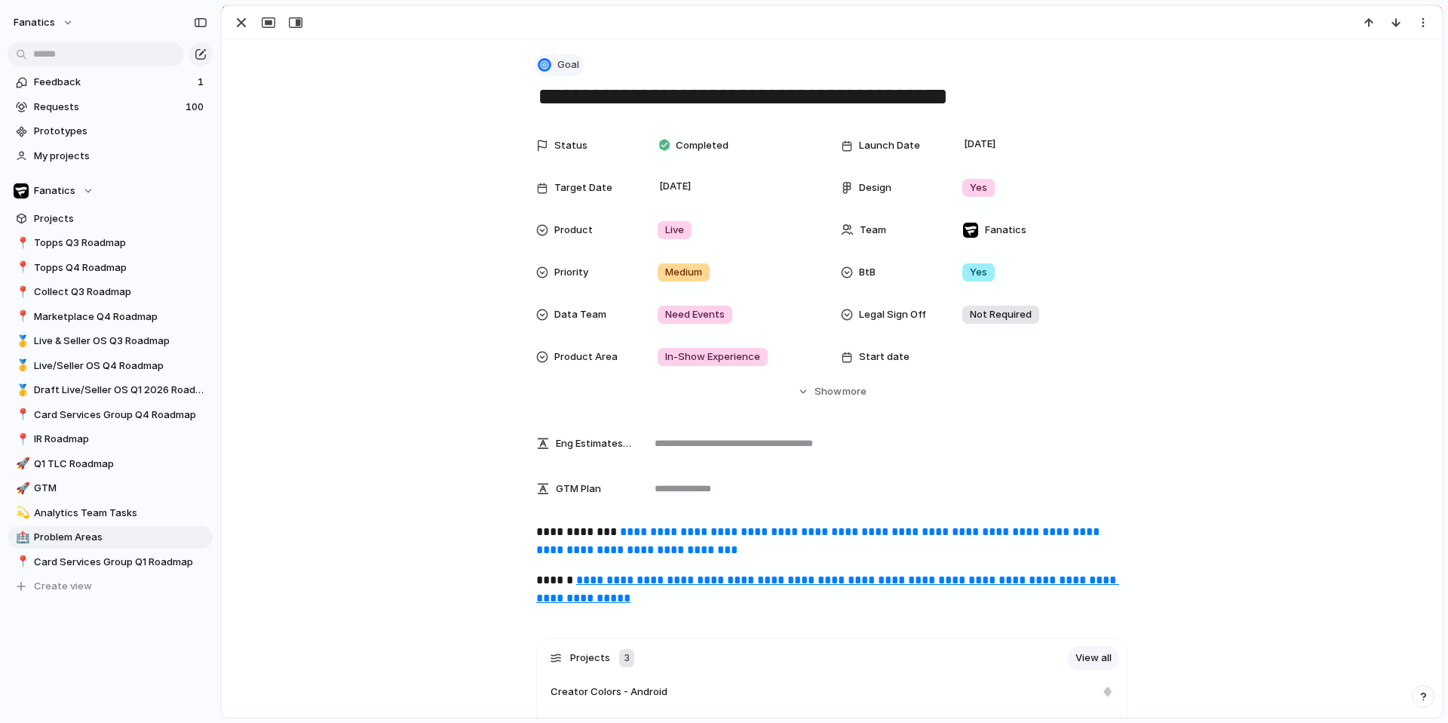
click at [551, 64] on button "Goal" at bounding box center [559, 65] width 49 height 22
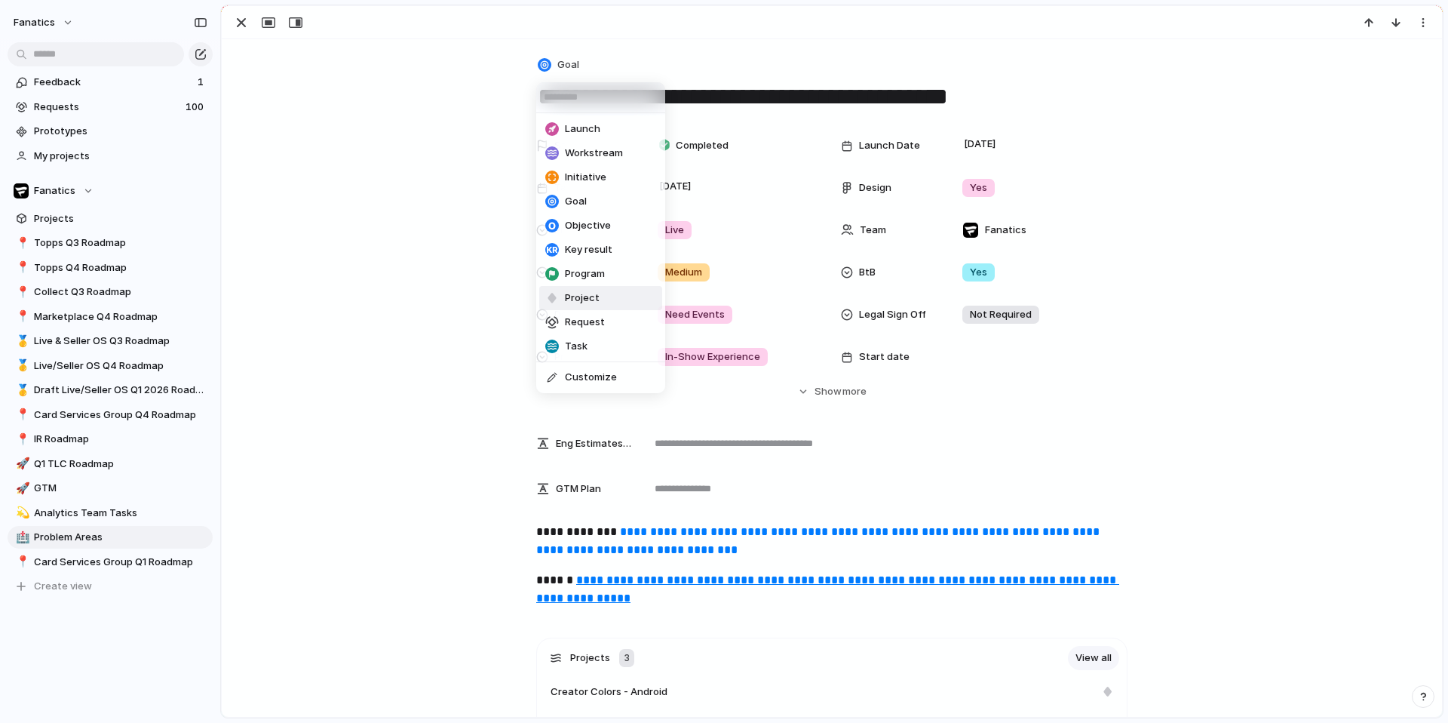
click at [574, 299] on span "Project" at bounding box center [582, 297] width 35 height 15
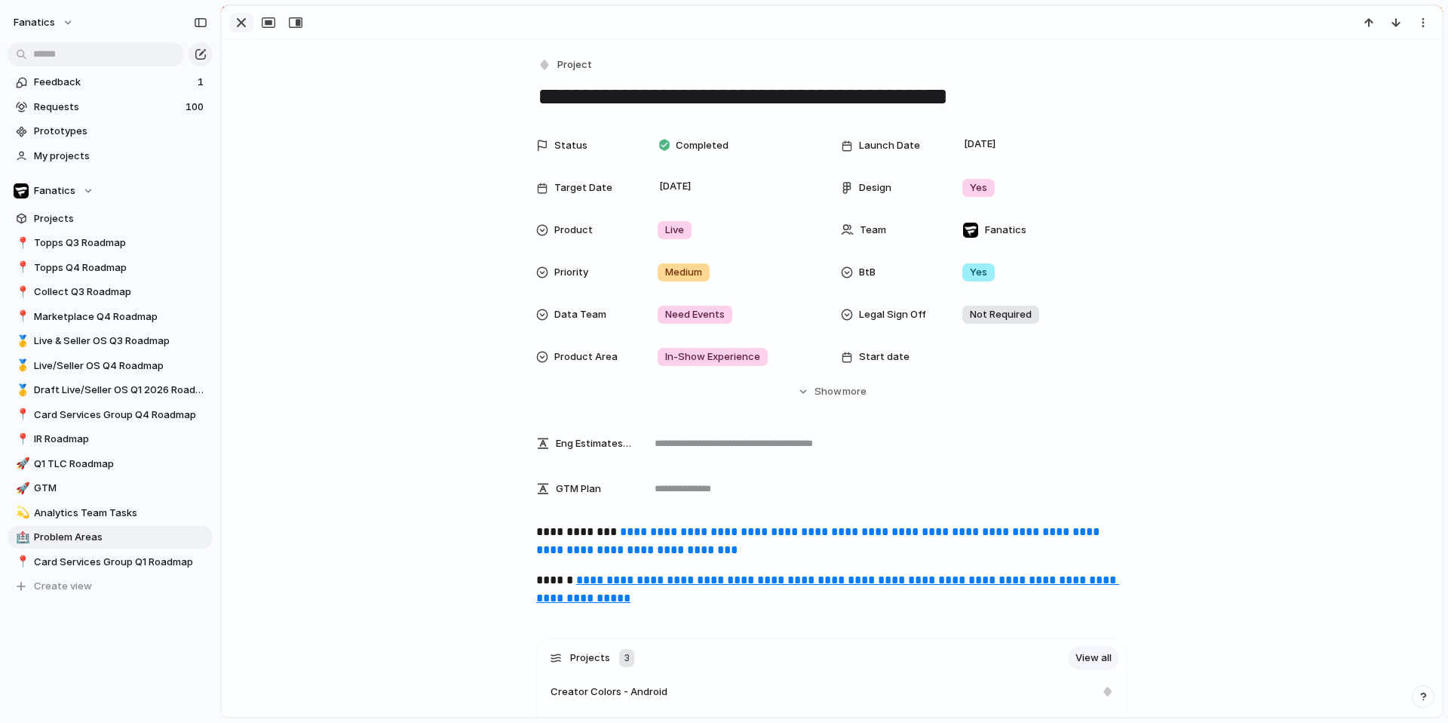
click at [236, 16] on div "button" at bounding box center [241, 23] width 18 height 18
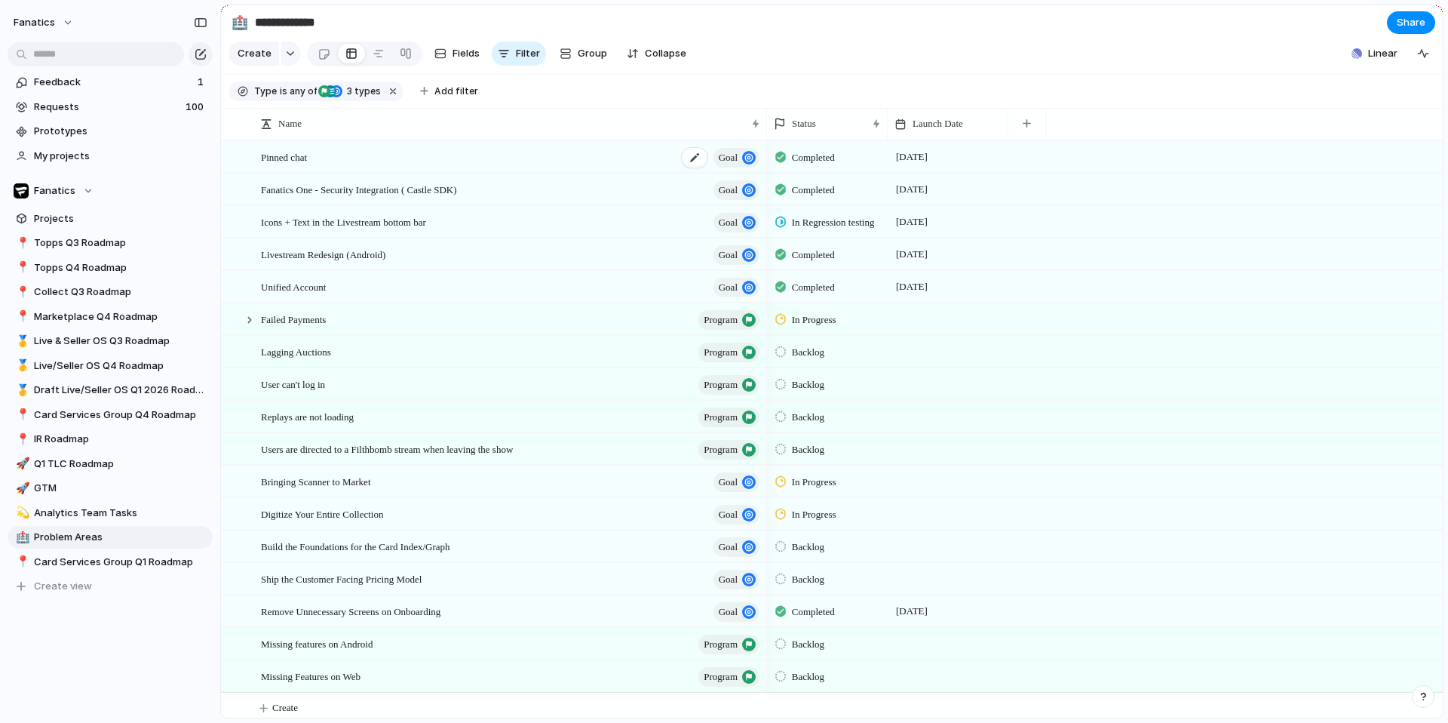
click at [744, 157] on div "button" at bounding box center [749, 158] width 14 height 14
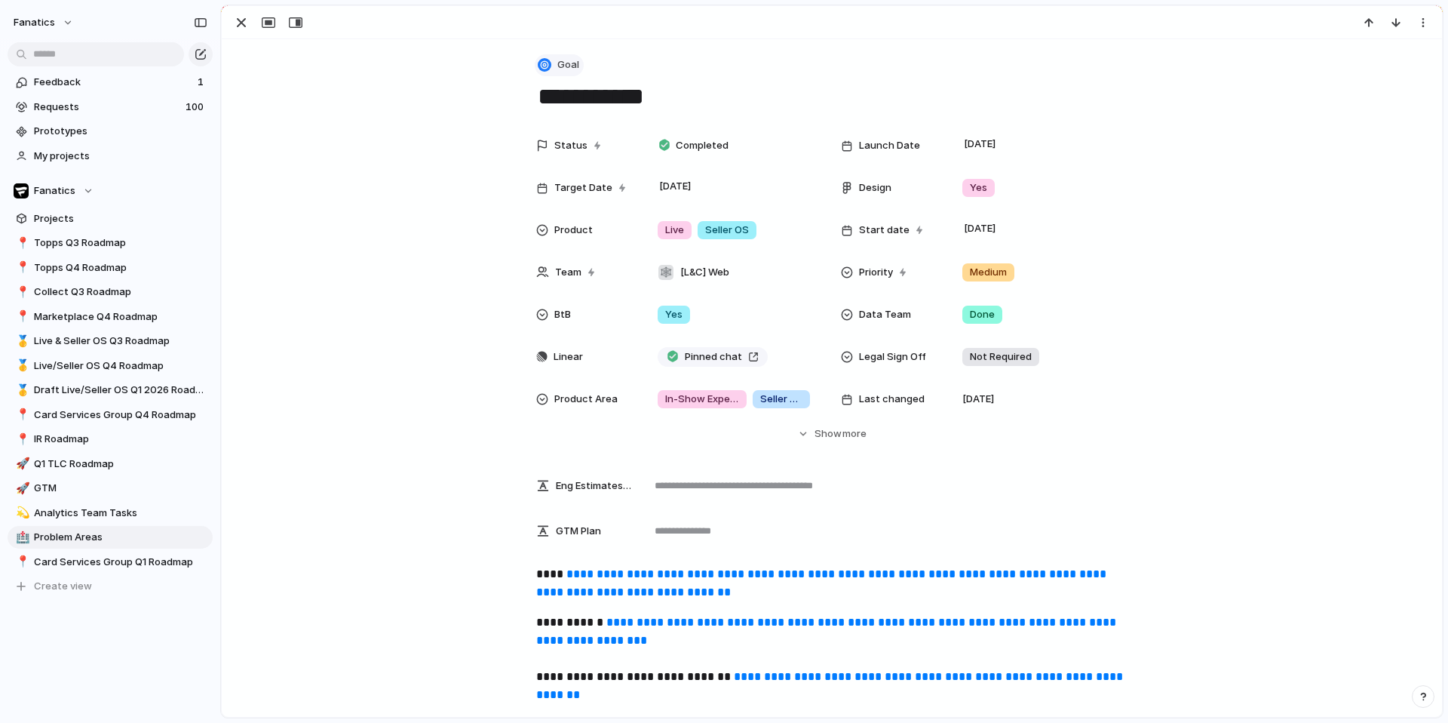
click at [568, 62] on span "Goal" at bounding box center [568, 64] width 22 height 15
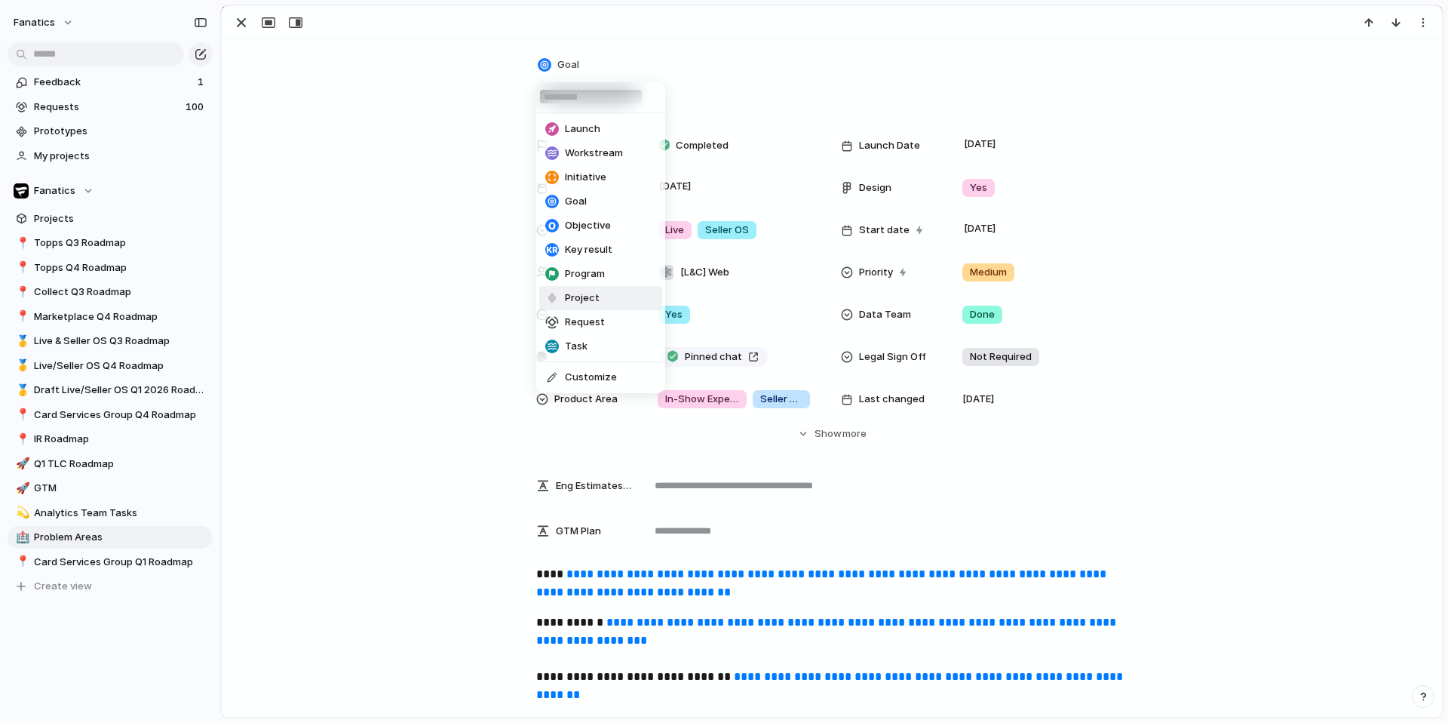
click at [587, 302] on span "Project" at bounding box center [582, 297] width 35 height 15
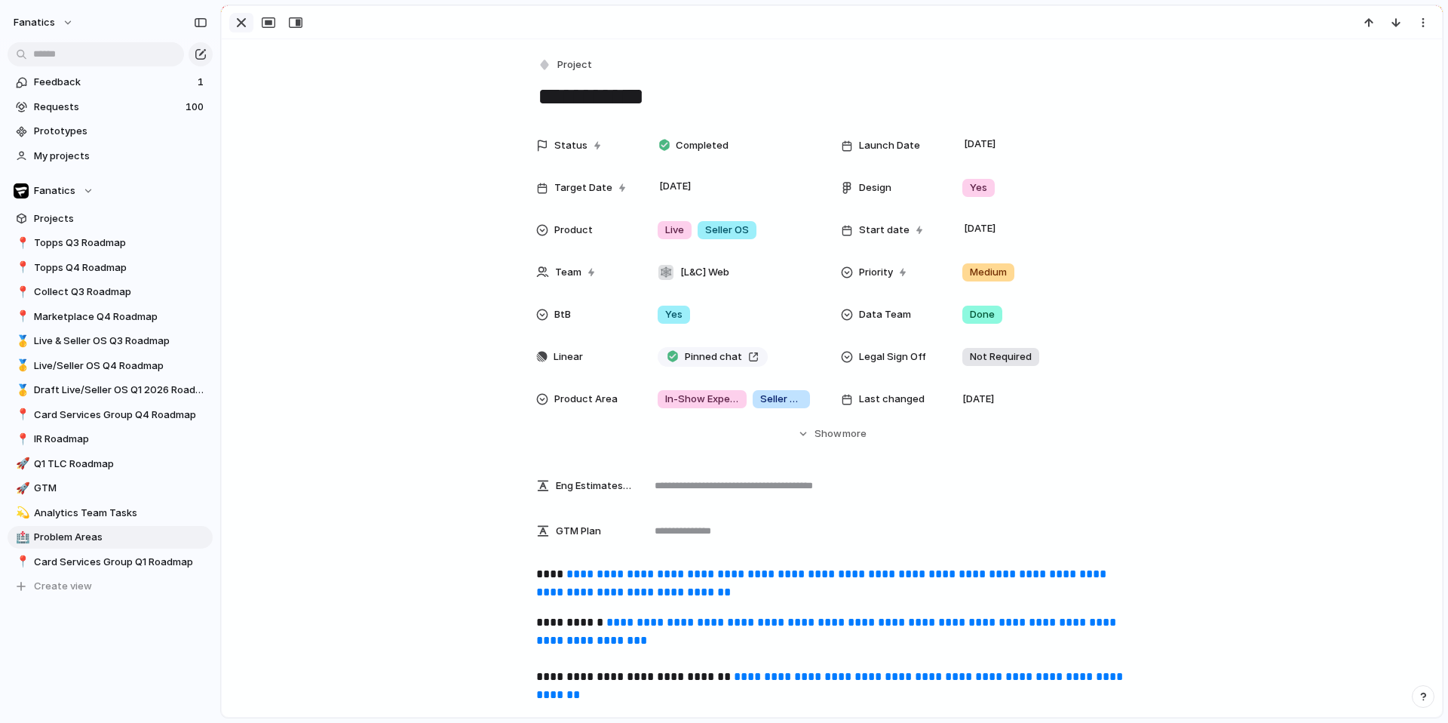
click at [244, 26] on div "button" at bounding box center [241, 23] width 18 height 18
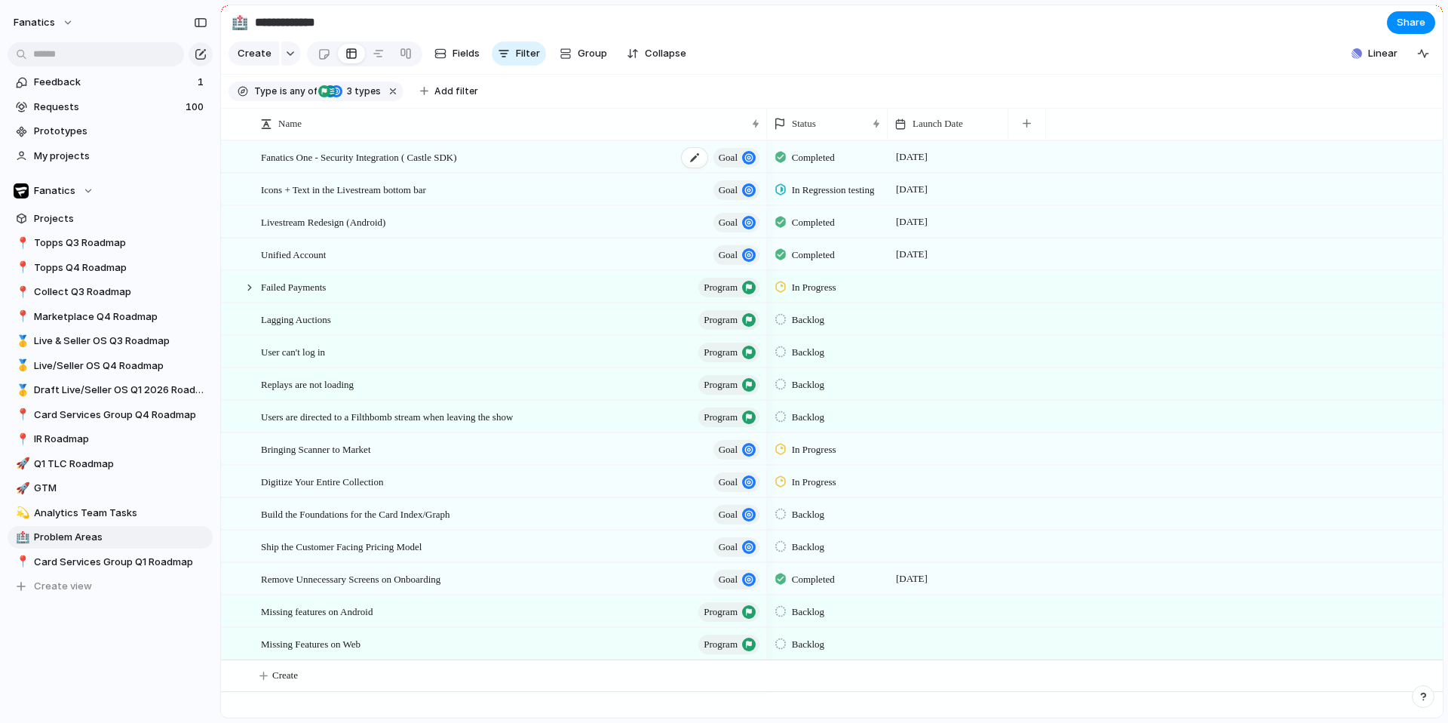
click at [729, 159] on span "goal" at bounding box center [728, 157] width 19 height 21
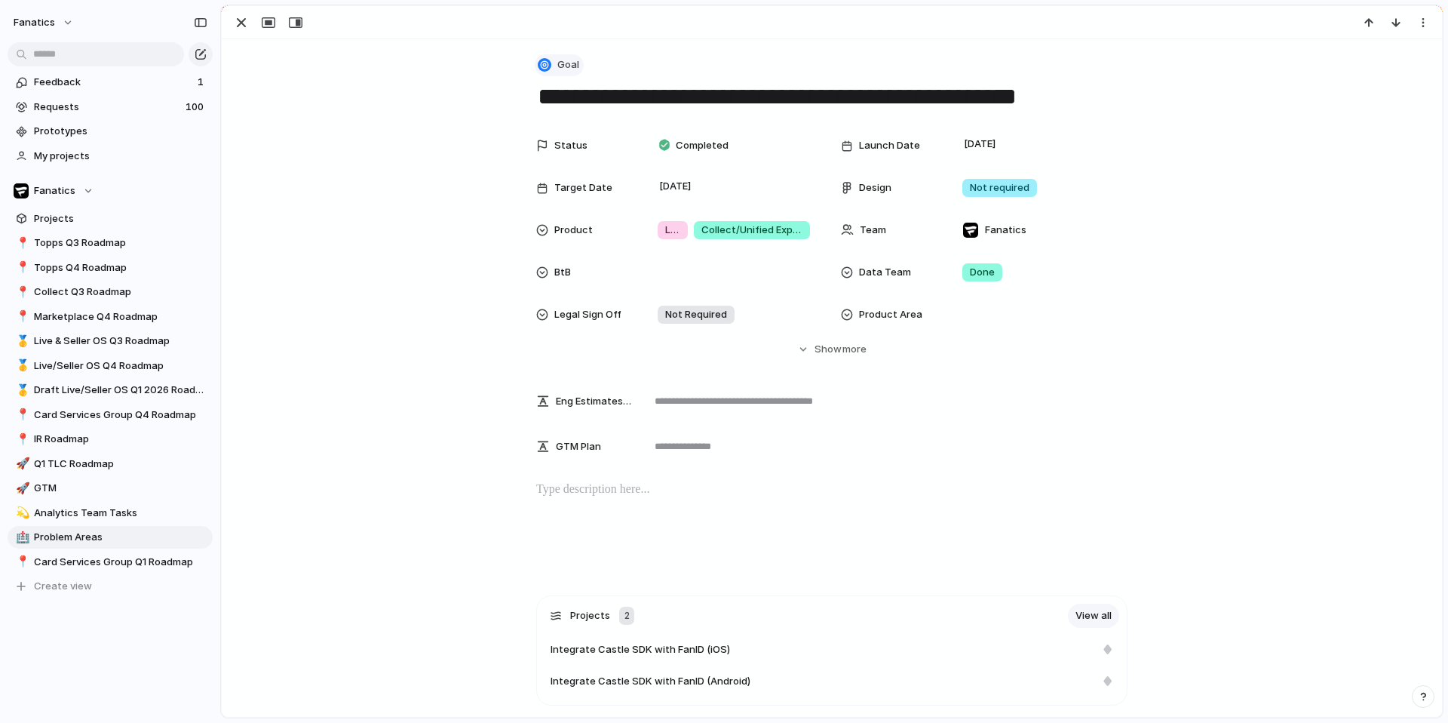
click at [560, 65] on span "Goal" at bounding box center [568, 64] width 22 height 15
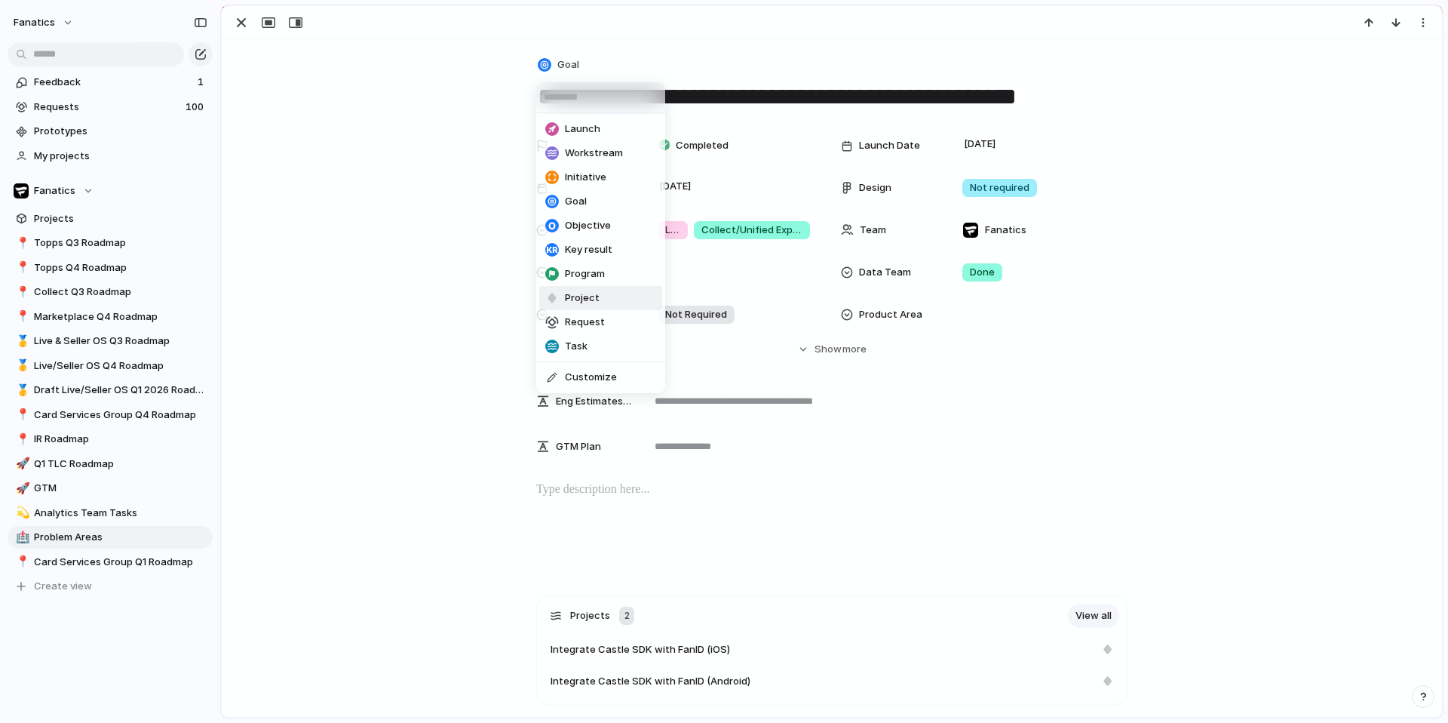
click at [600, 294] on li "Project" at bounding box center [600, 298] width 123 height 24
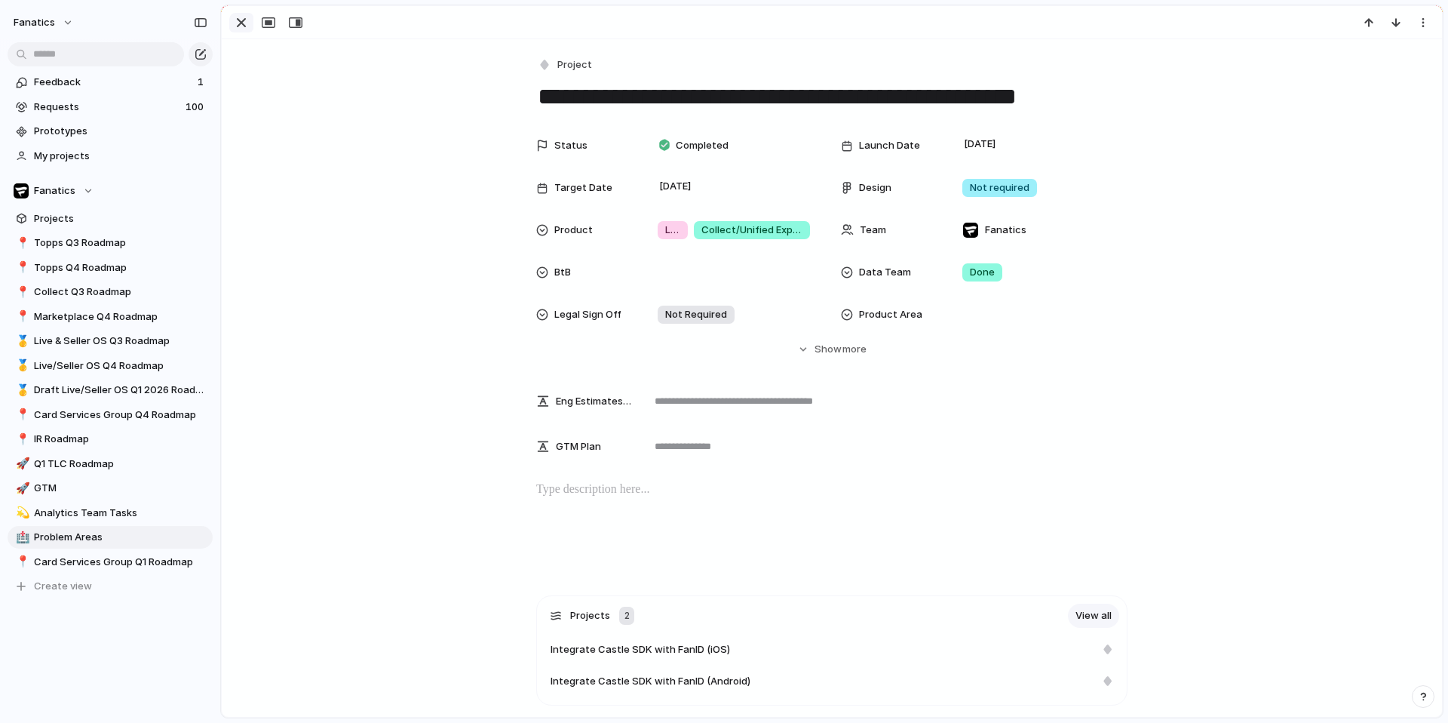
click at [238, 19] on div "button" at bounding box center [241, 23] width 18 height 18
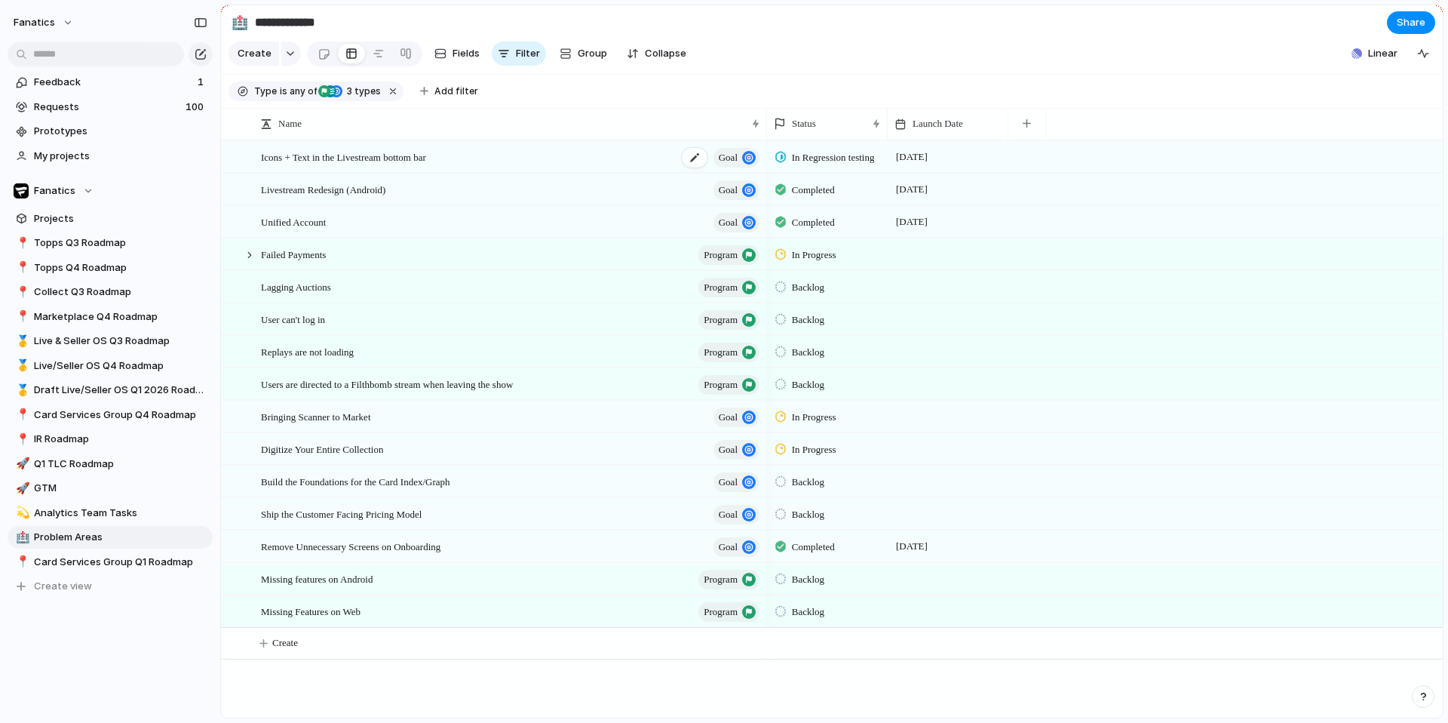
click at [732, 160] on span "goal" at bounding box center [728, 157] width 19 height 21
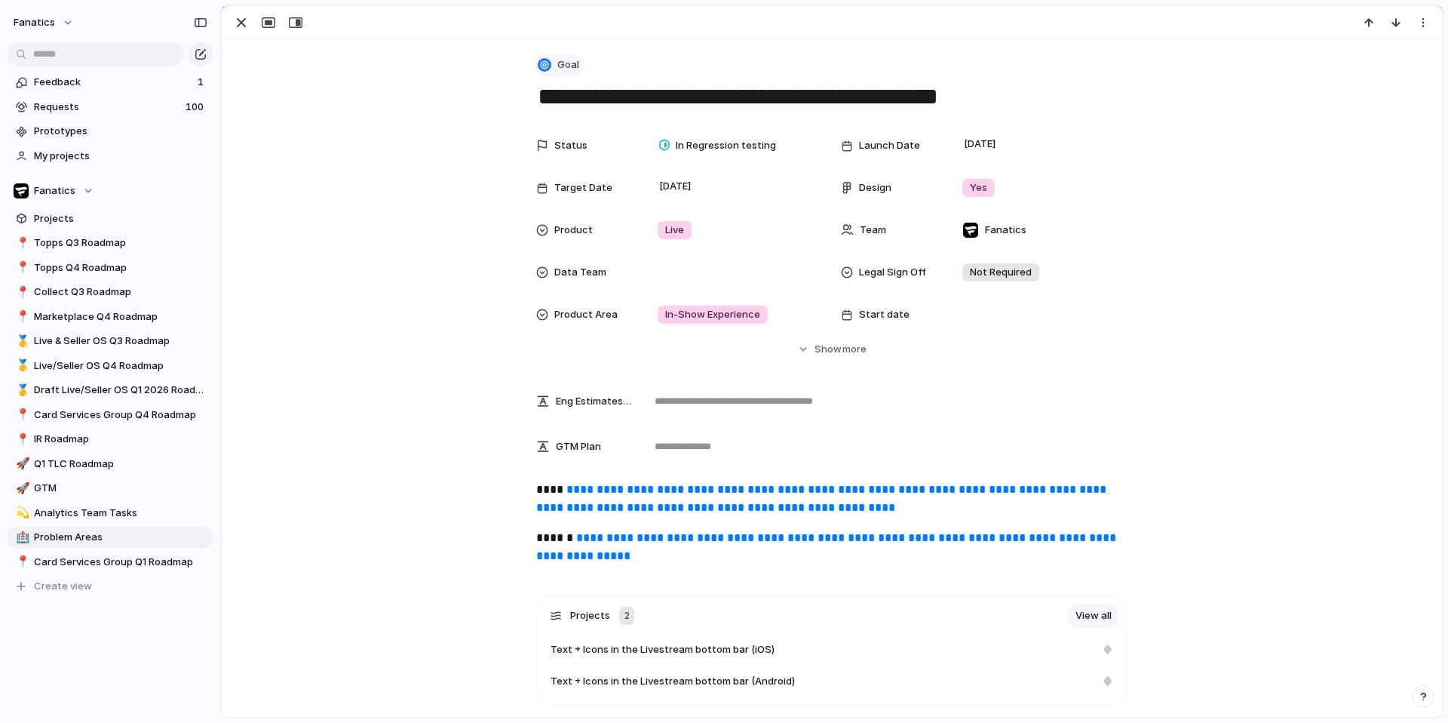
click at [572, 61] on span "Goal" at bounding box center [568, 64] width 22 height 15
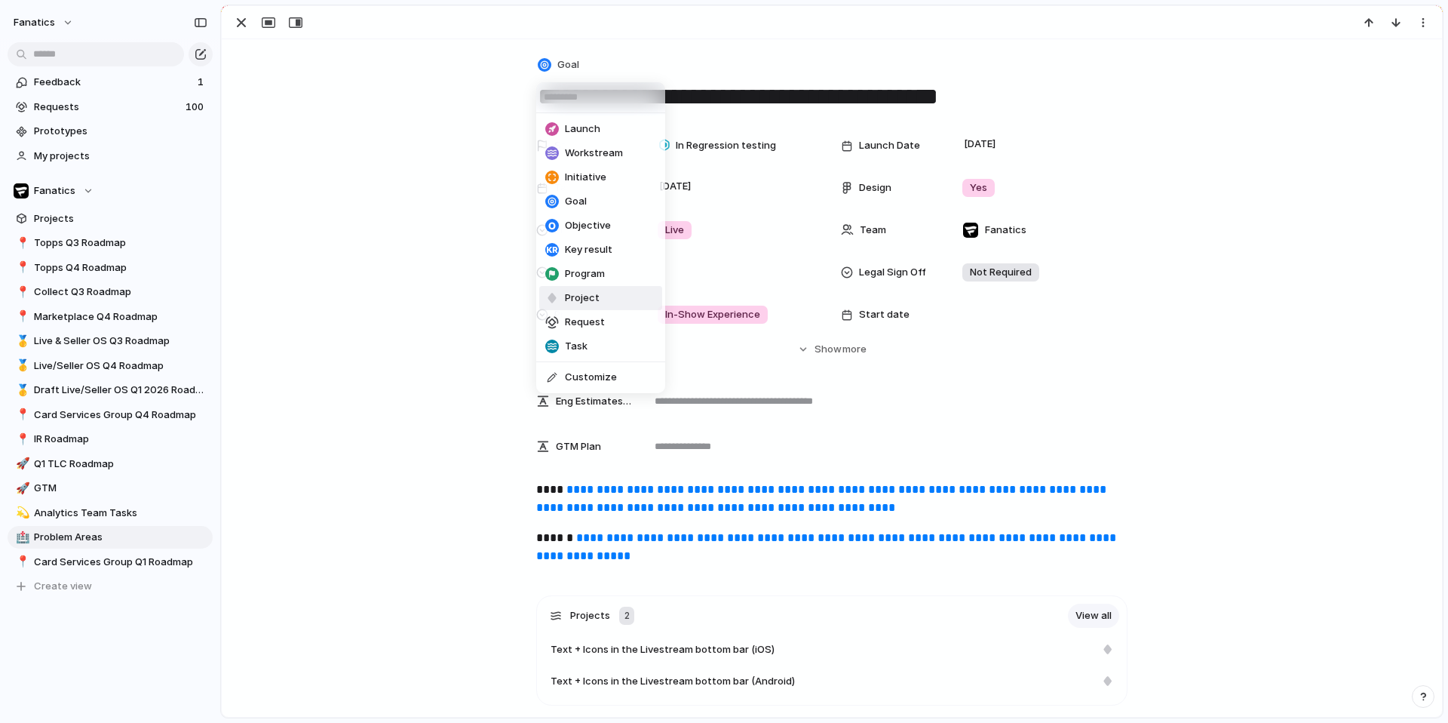
click at [585, 296] on span "Project" at bounding box center [582, 297] width 35 height 15
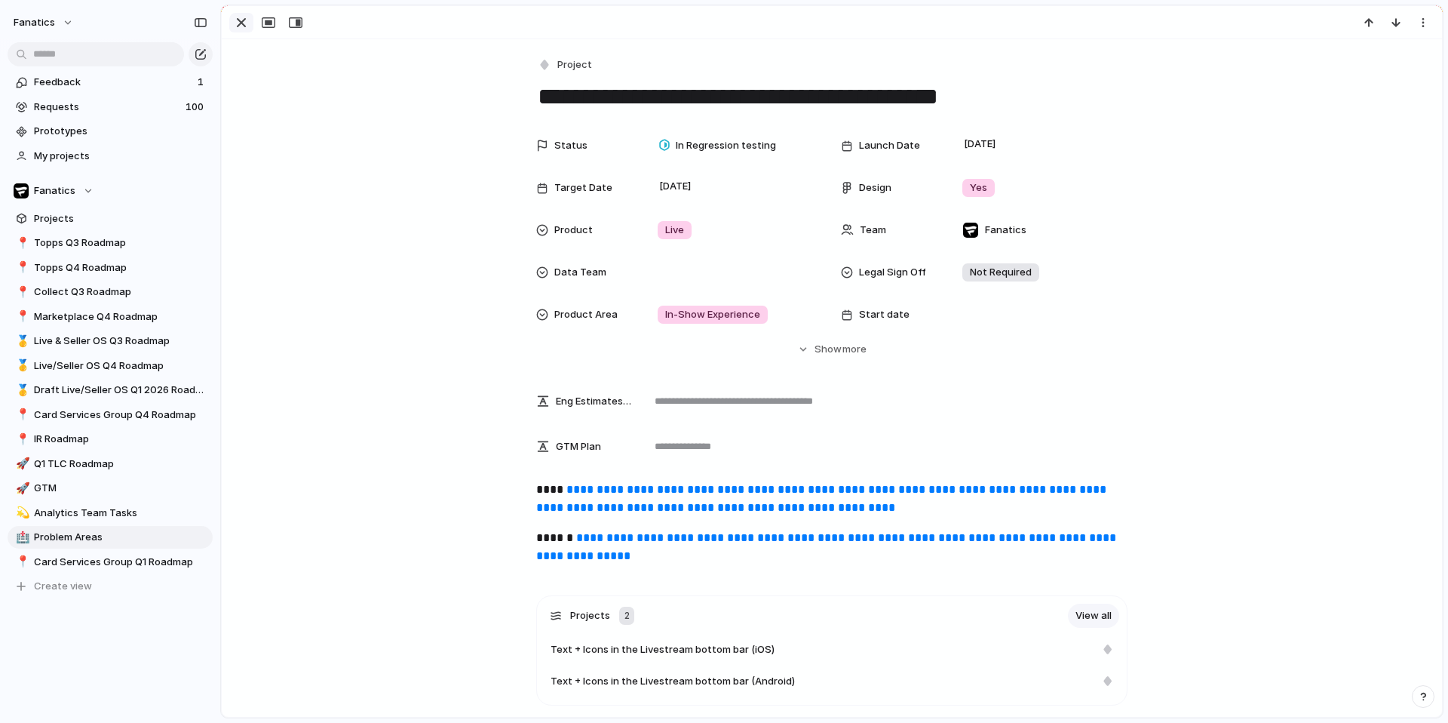
click at [232, 23] on button "button" at bounding box center [241, 23] width 24 height 20
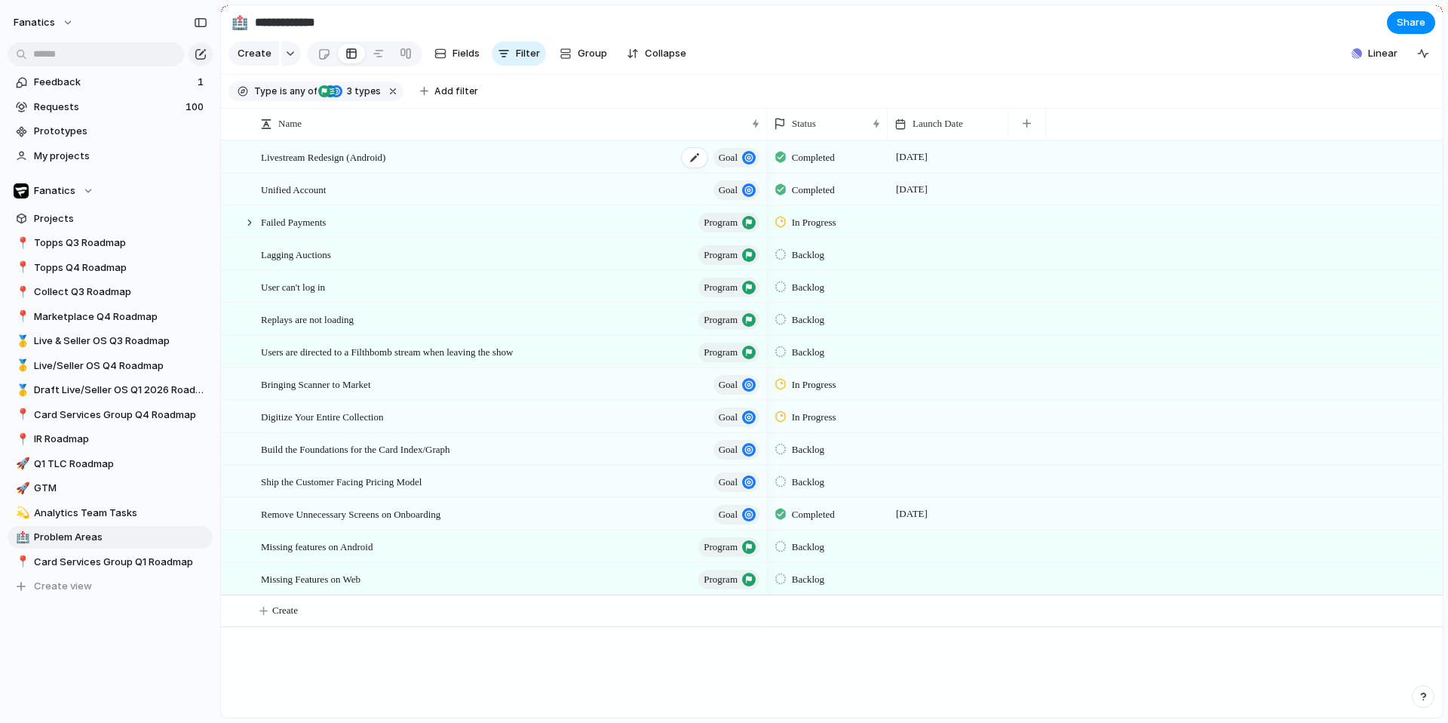
click at [721, 159] on span "goal" at bounding box center [728, 157] width 19 height 21
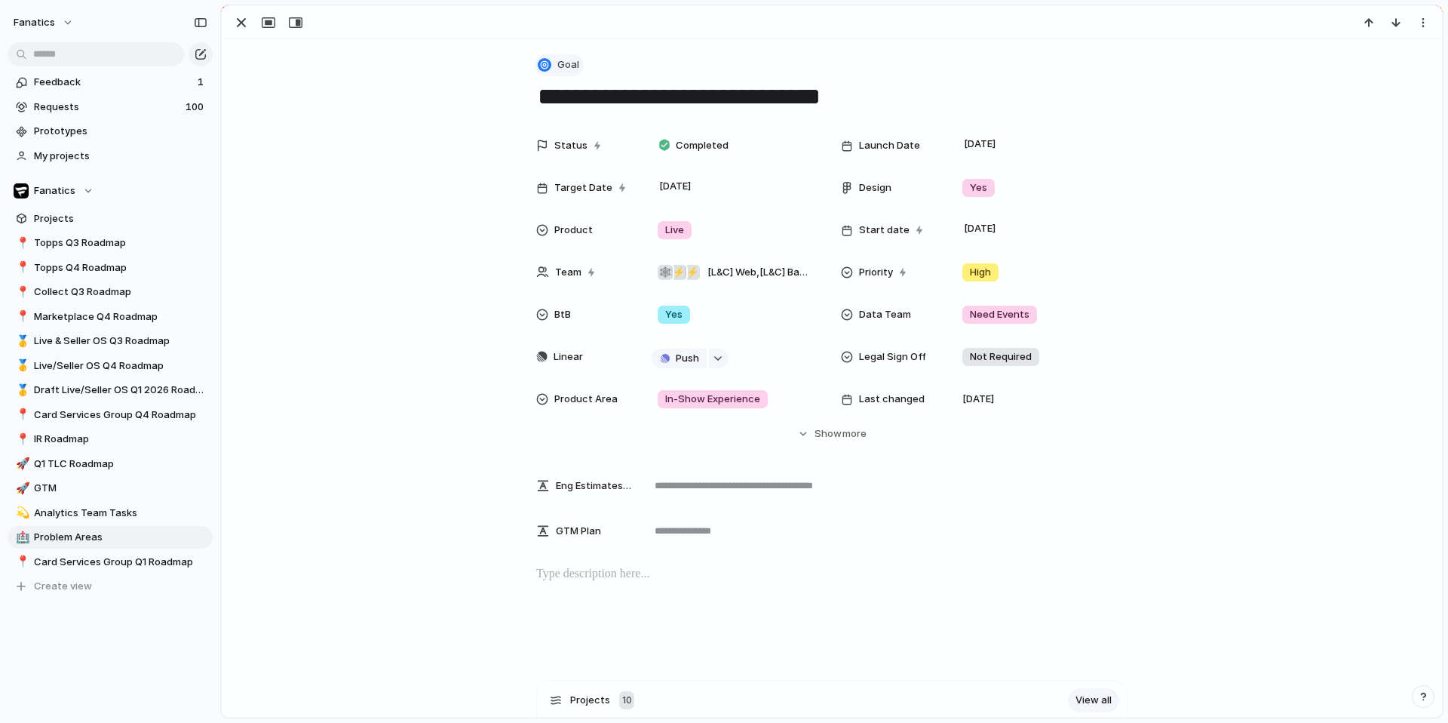
click at [575, 61] on span "Goal" at bounding box center [568, 64] width 22 height 15
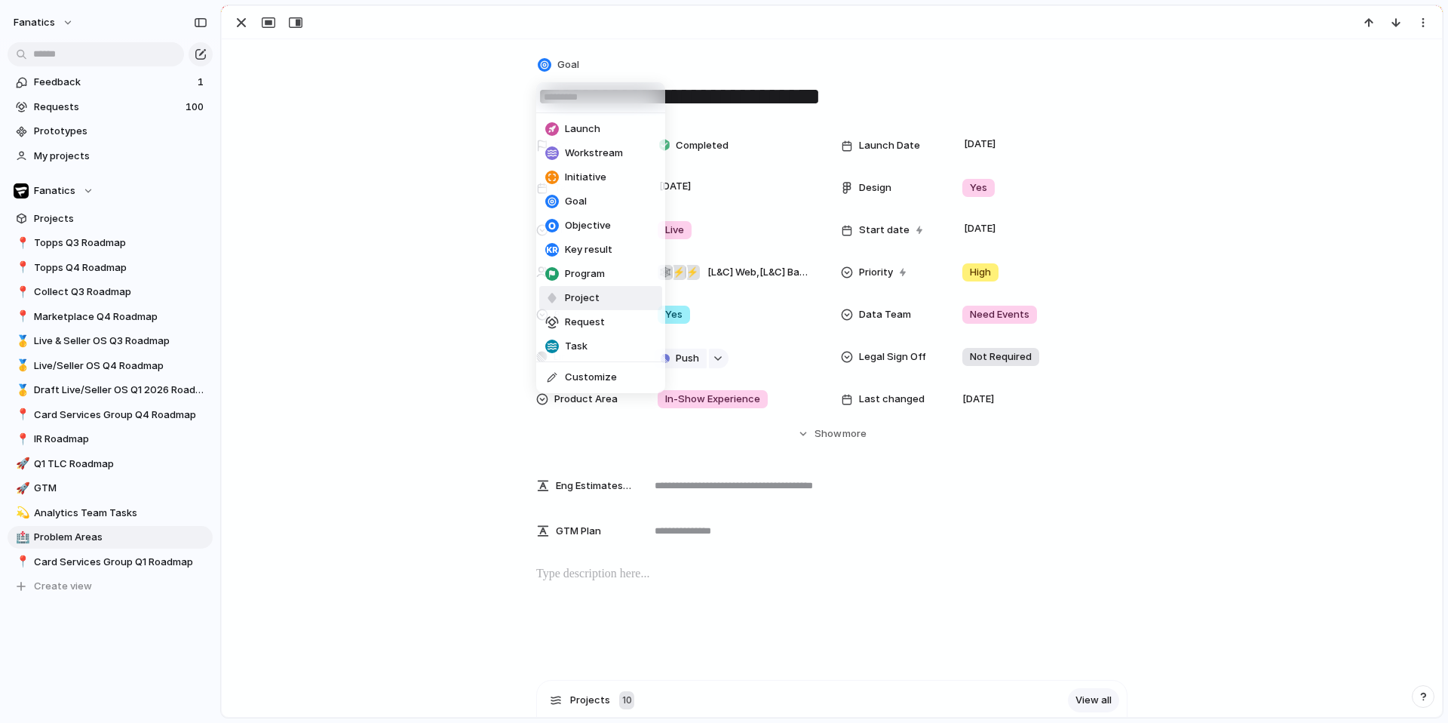
click at [571, 302] on span "Project" at bounding box center [582, 297] width 35 height 15
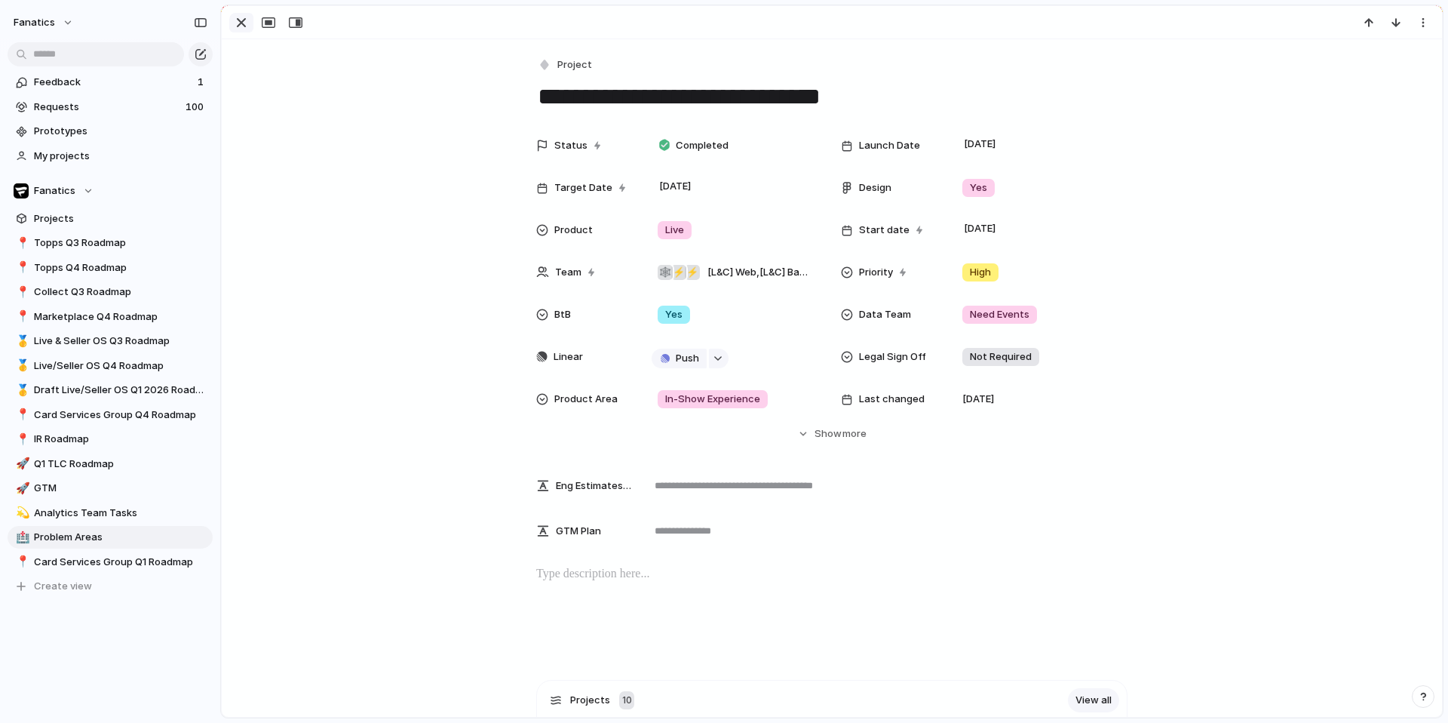
click at [244, 17] on div "button" at bounding box center [241, 23] width 18 height 18
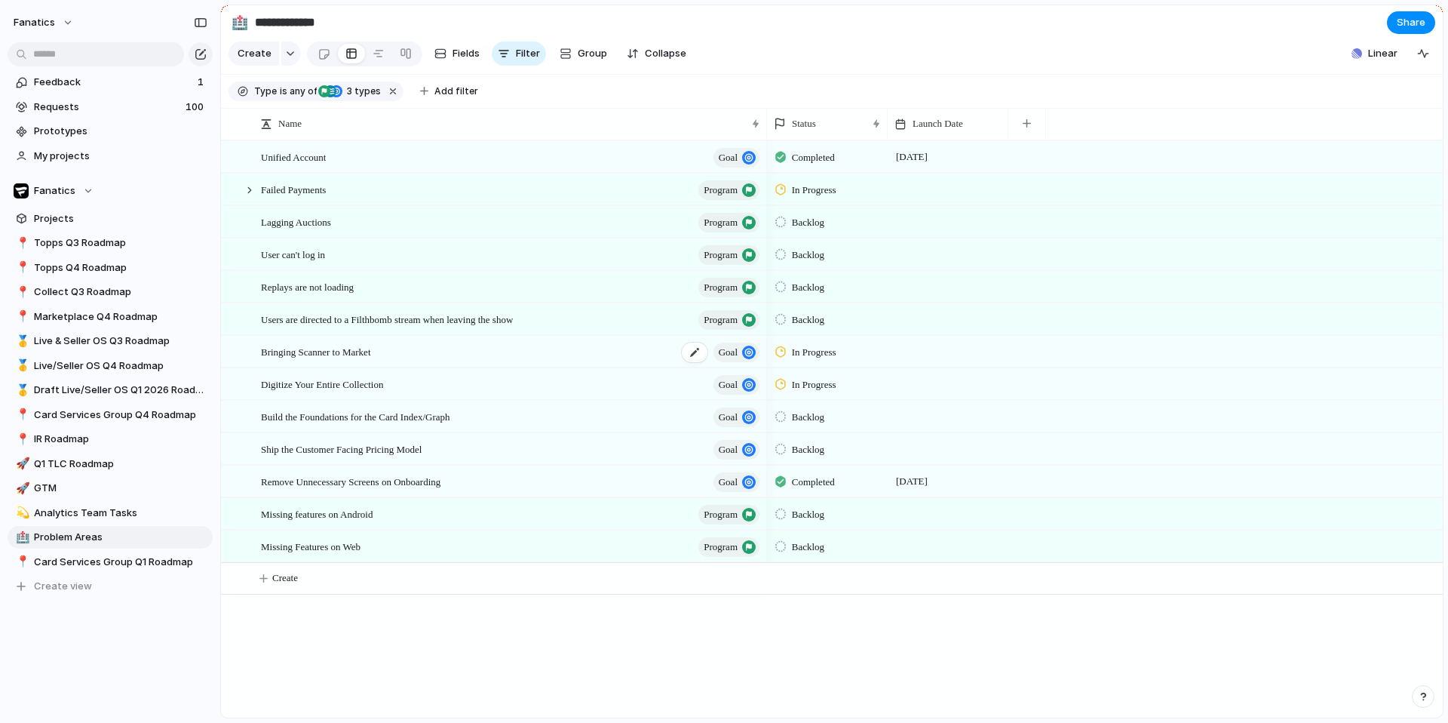
click at [741, 355] on button "goal" at bounding box center [737, 352] width 46 height 20
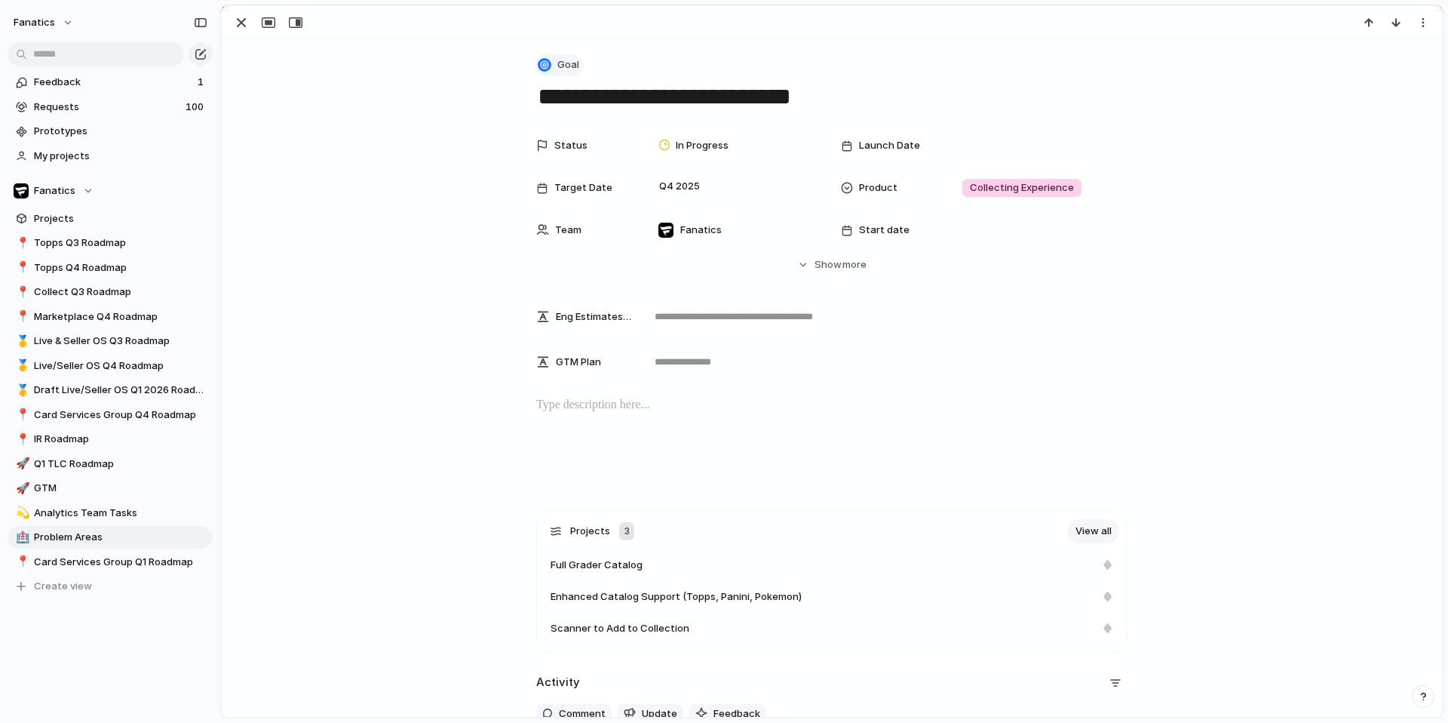
click at [572, 65] on span "Goal" at bounding box center [568, 64] width 22 height 15
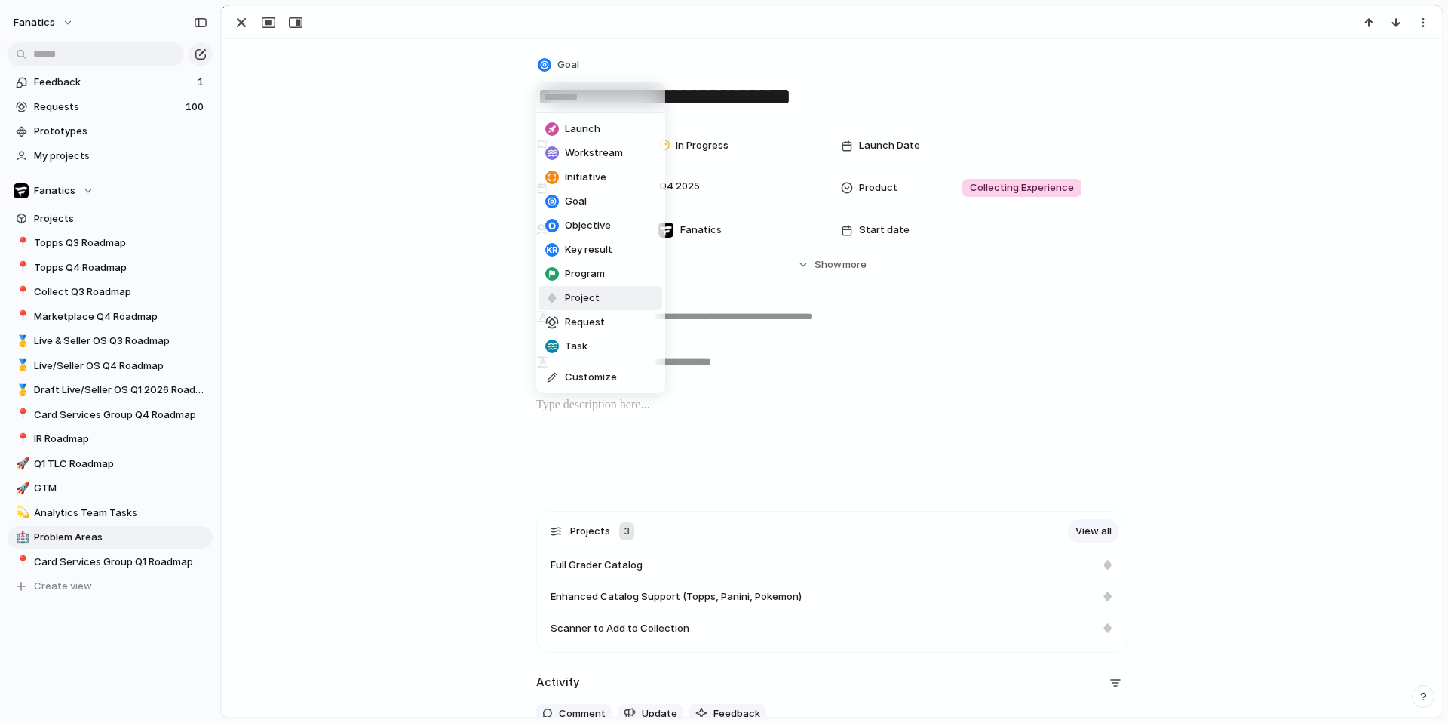
click at [597, 290] on span "Project" at bounding box center [582, 297] width 35 height 15
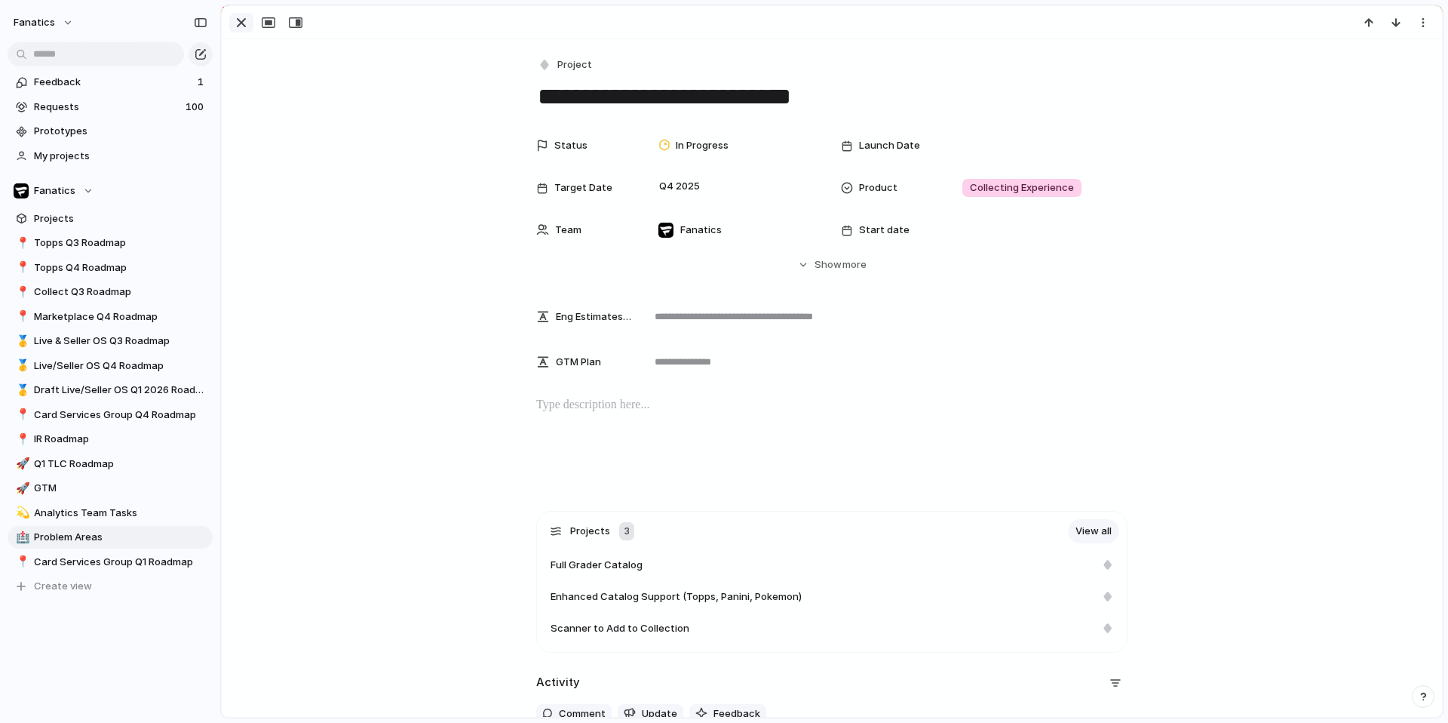
click at [238, 21] on div "button" at bounding box center [241, 23] width 18 height 18
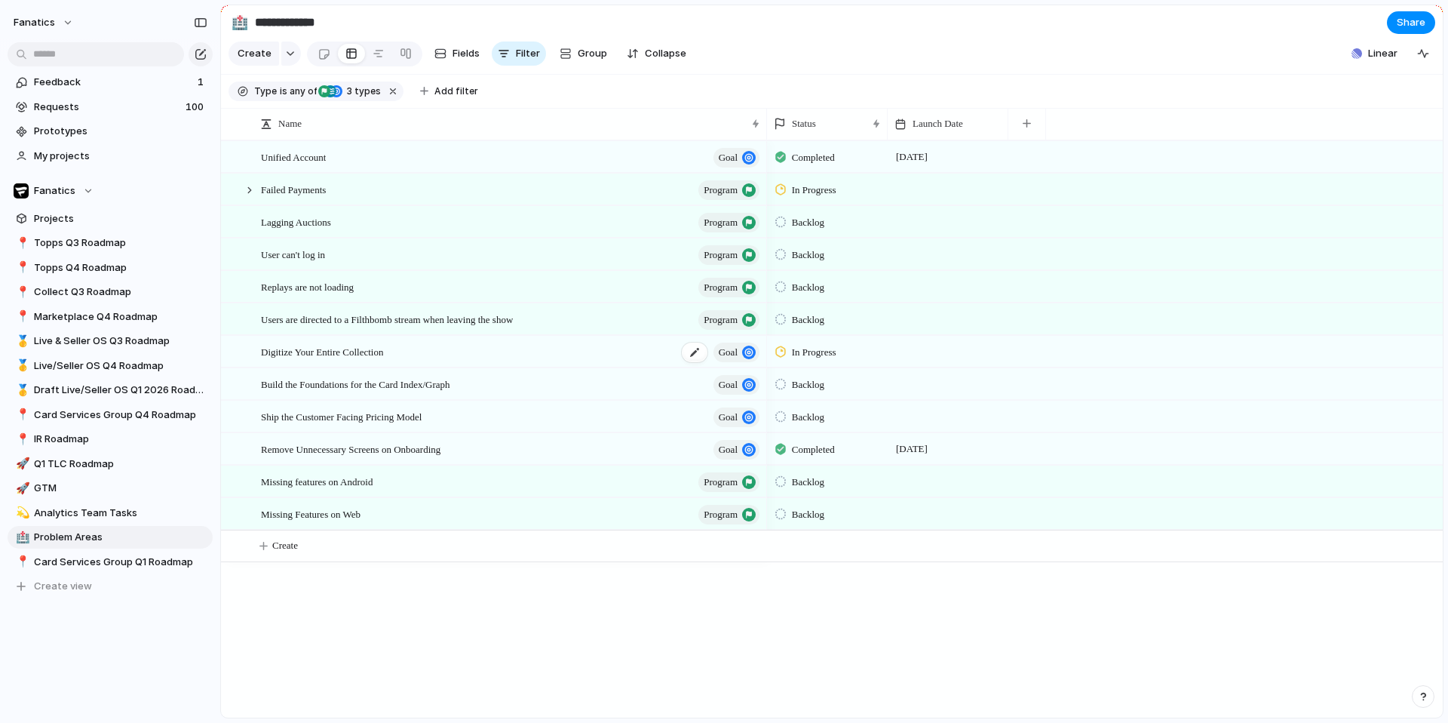
click at [736, 355] on span "goal" at bounding box center [728, 352] width 19 height 21
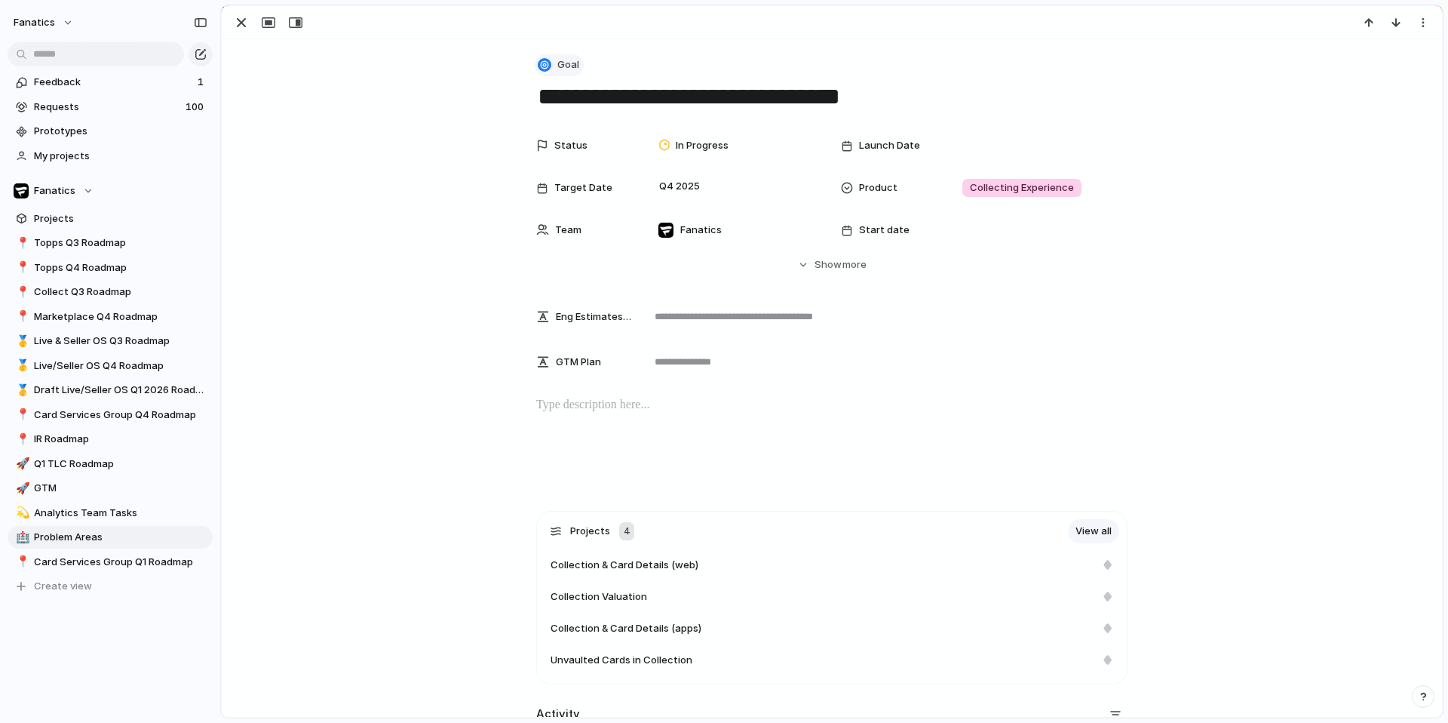
click at [553, 55] on button "Goal" at bounding box center [559, 65] width 49 height 22
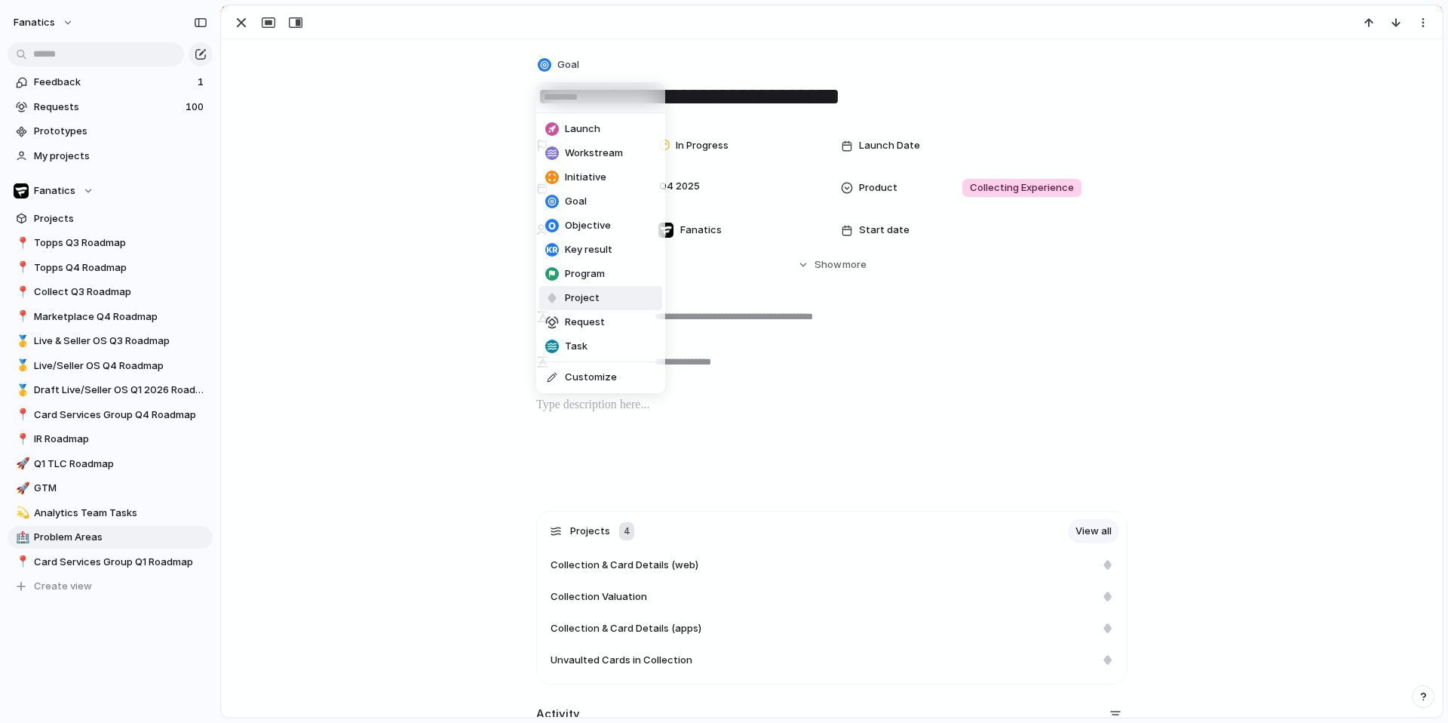
click at [602, 299] on li "Project" at bounding box center [600, 298] width 123 height 24
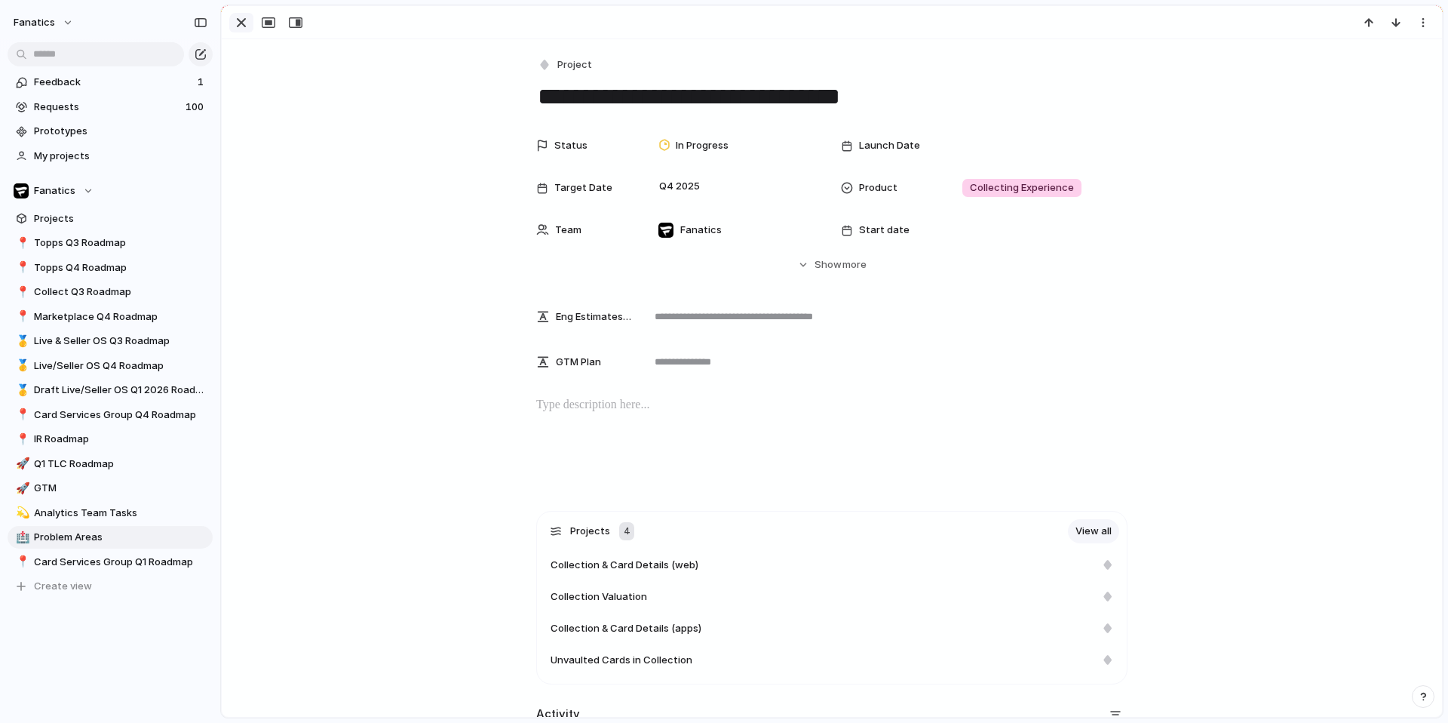
click at [233, 22] on div "button" at bounding box center [241, 23] width 18 height 18
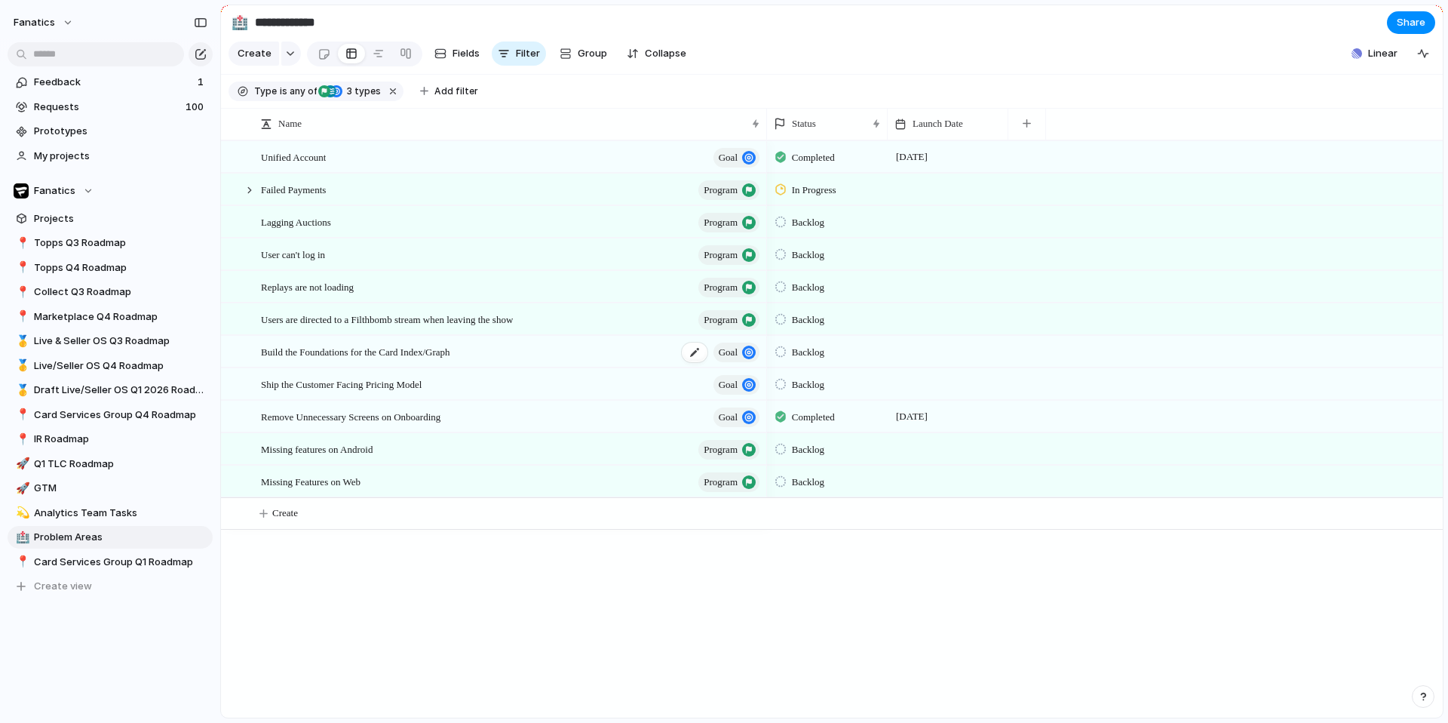
click at [729, 351] on span "goal" at bounding box center [728, 352] width 19 height 21
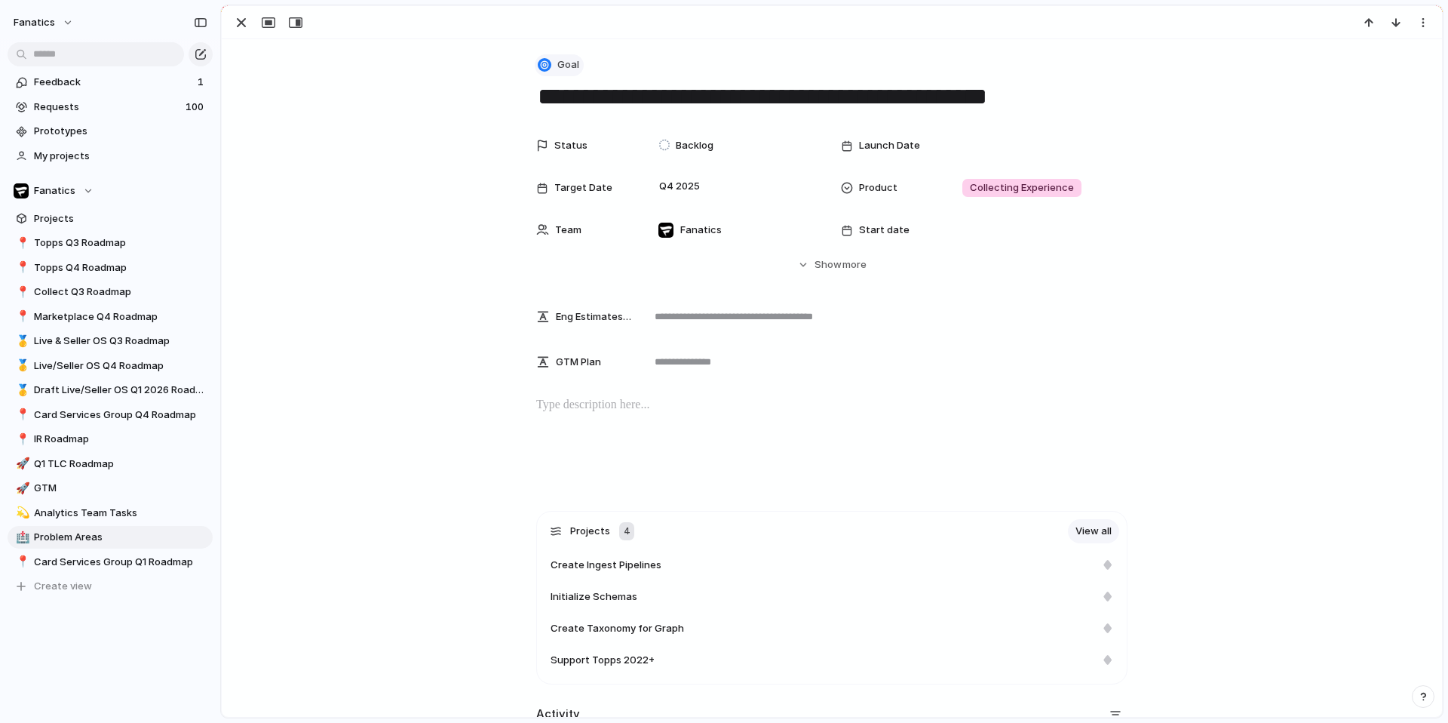
click at [560, 67] on span "Goal" at bounding box center [568, 64] width 22 height 15
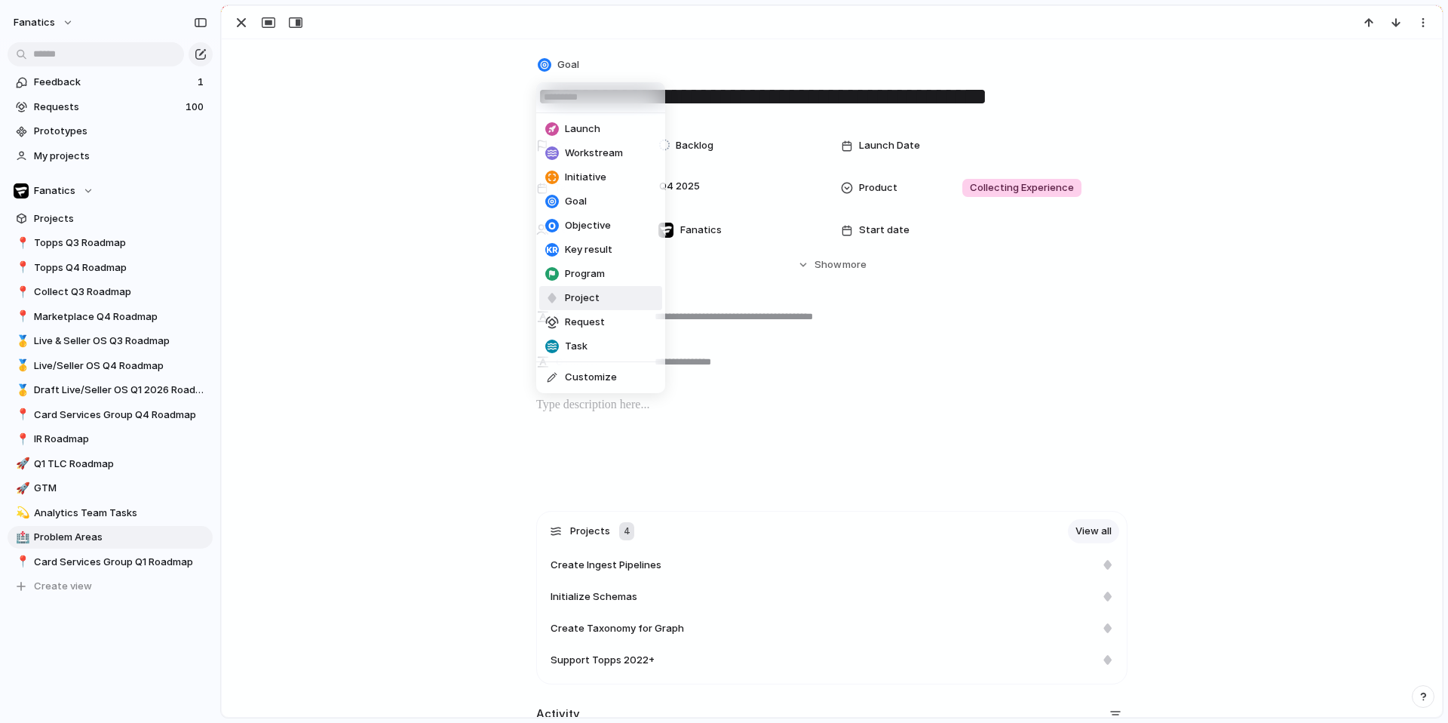
click at [590, 290] on span "Project" at bounding box center [582, 297] width 35 height 15
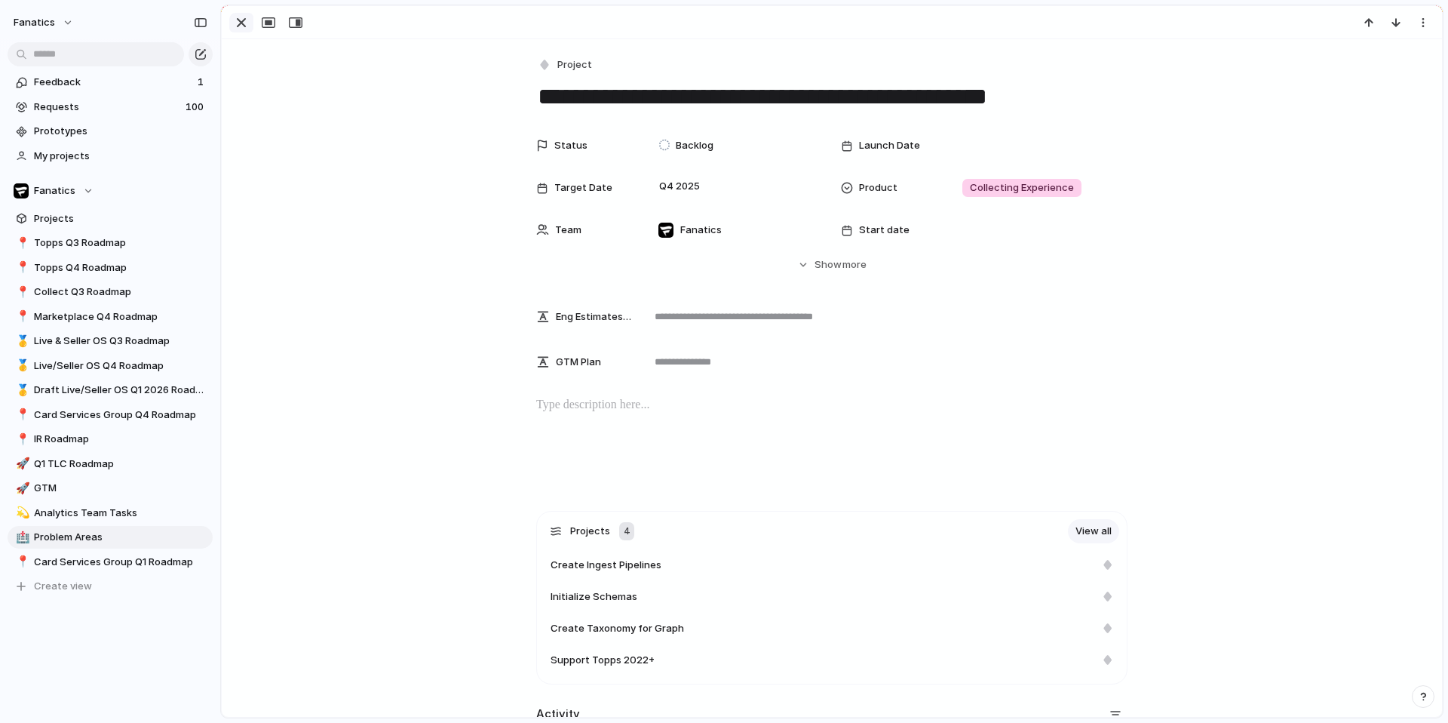
click at [242, 22] on div "button" at bounding box center [241, 23] width 18 height 18
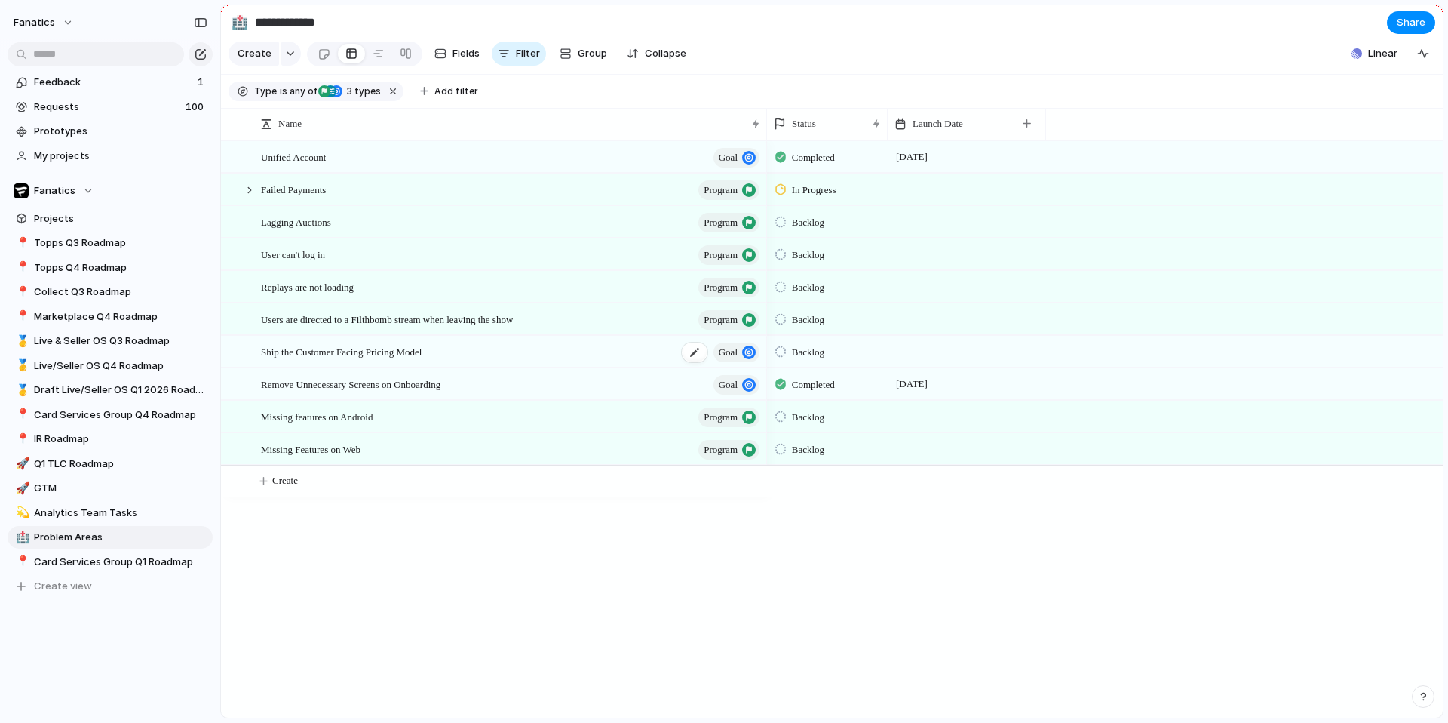
click at [726, 356] on span "goal" at bounding box center [728, 352] width 19 height 21
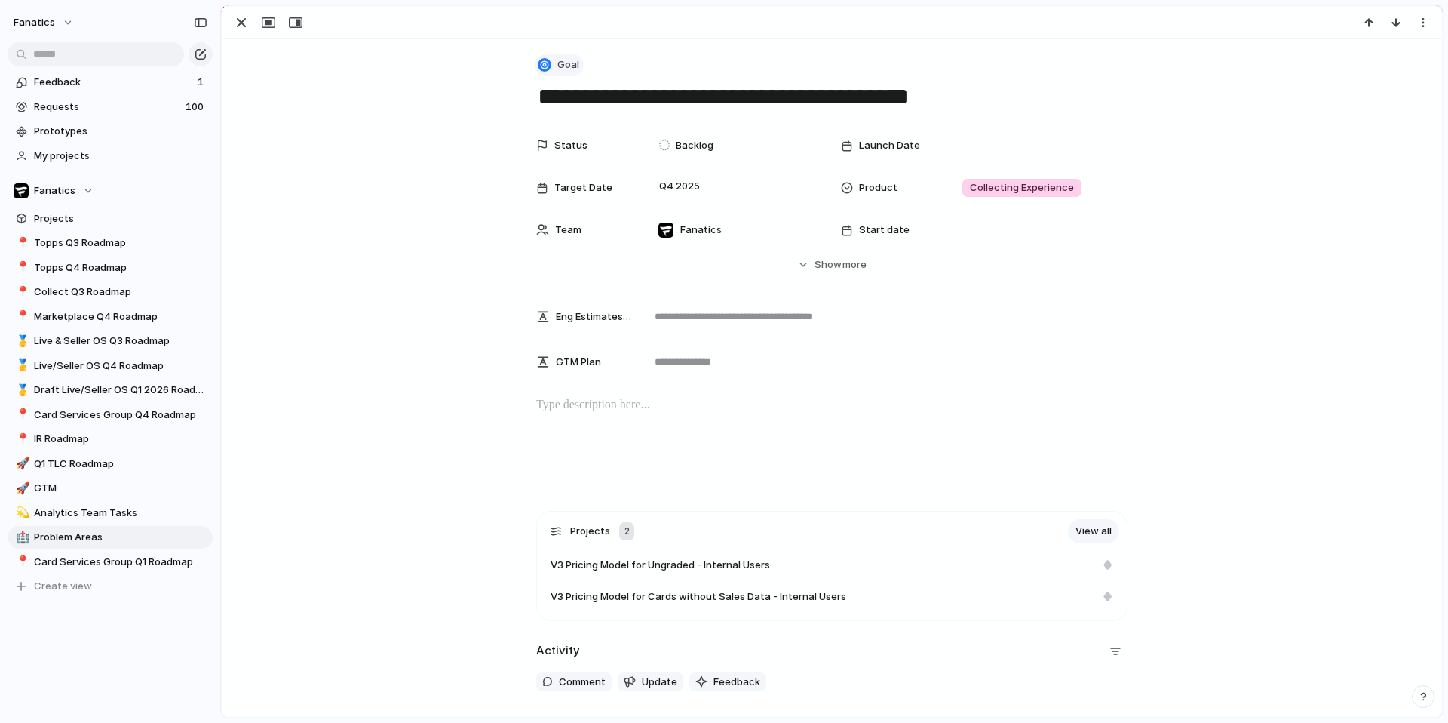
click at [565, 69] on span "Goal" at bounding box center [568, 64] width 22 height 15
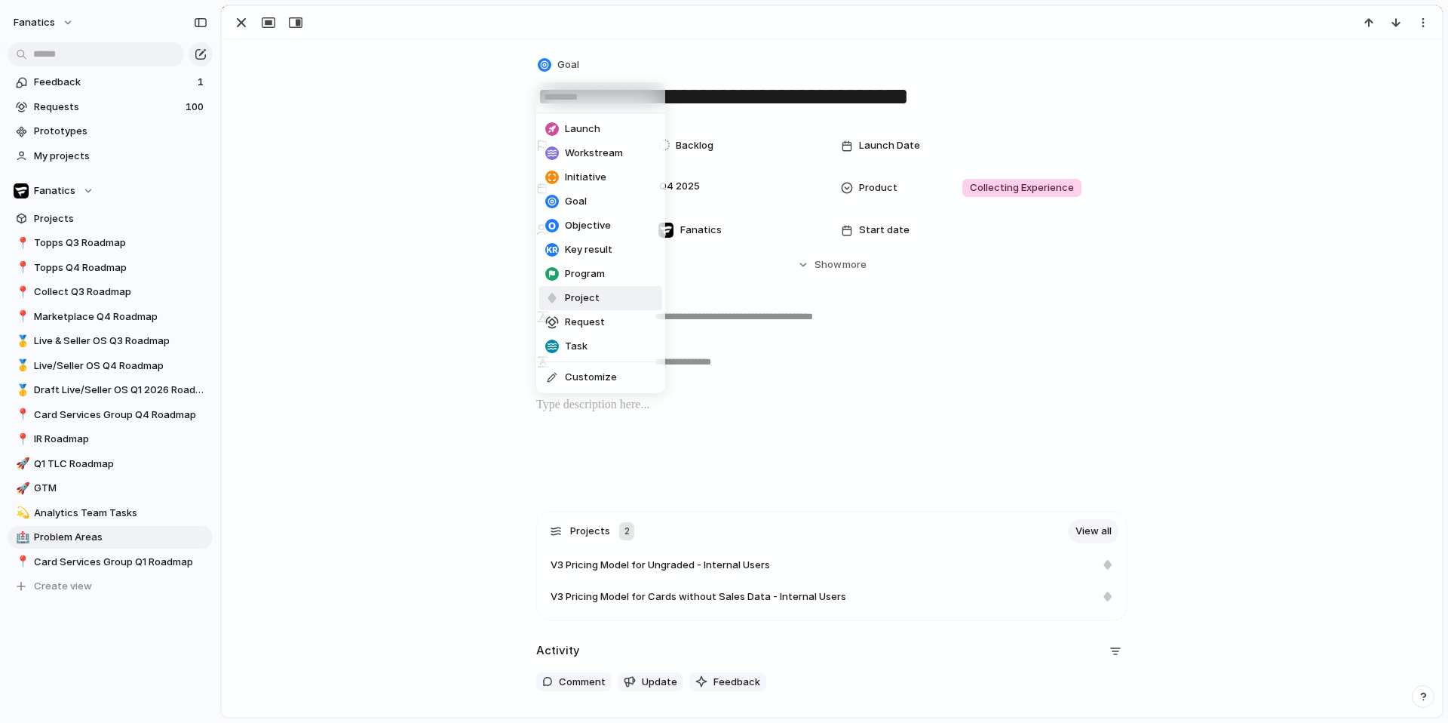
click at [579, 293] on span "Project" at bounding box center [582, 297] width 35 height 15
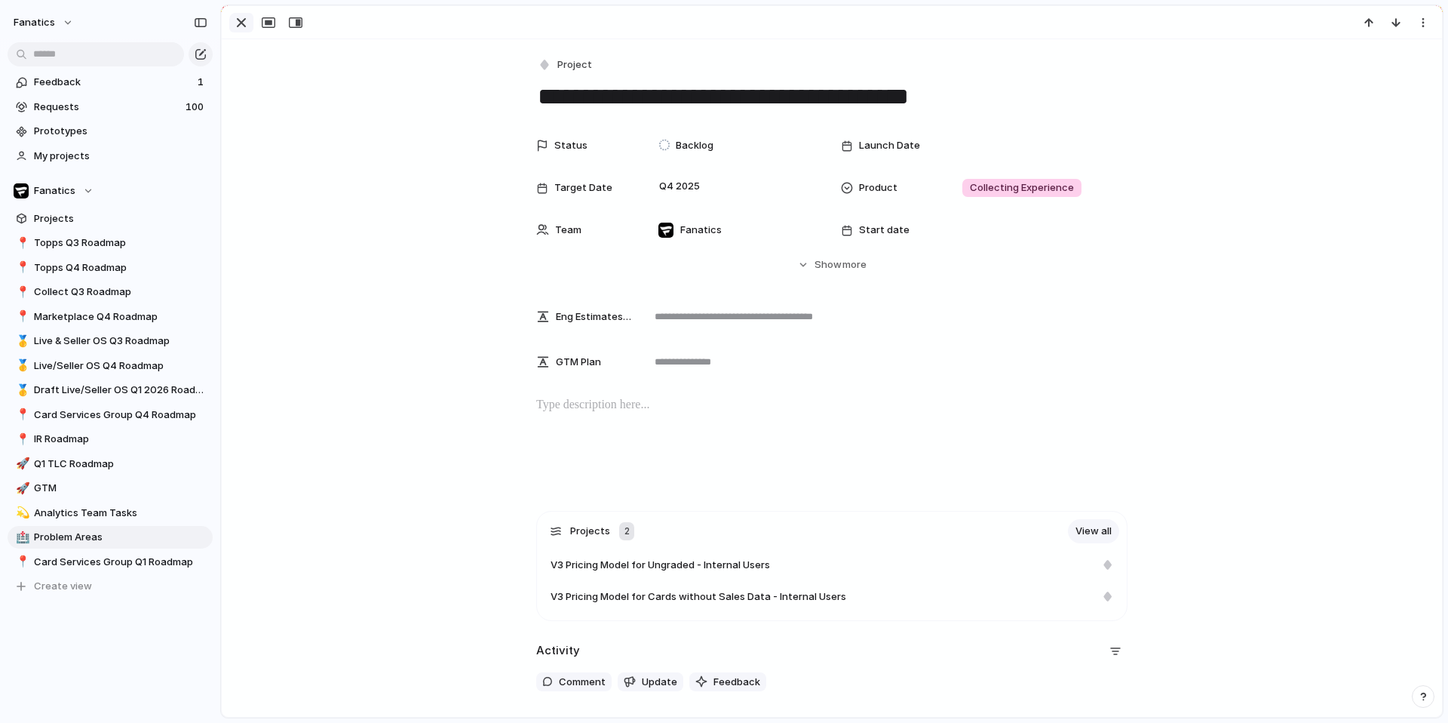
click at [245, 21] on div "button" at bounding box center [241, 23] width 18 height 18
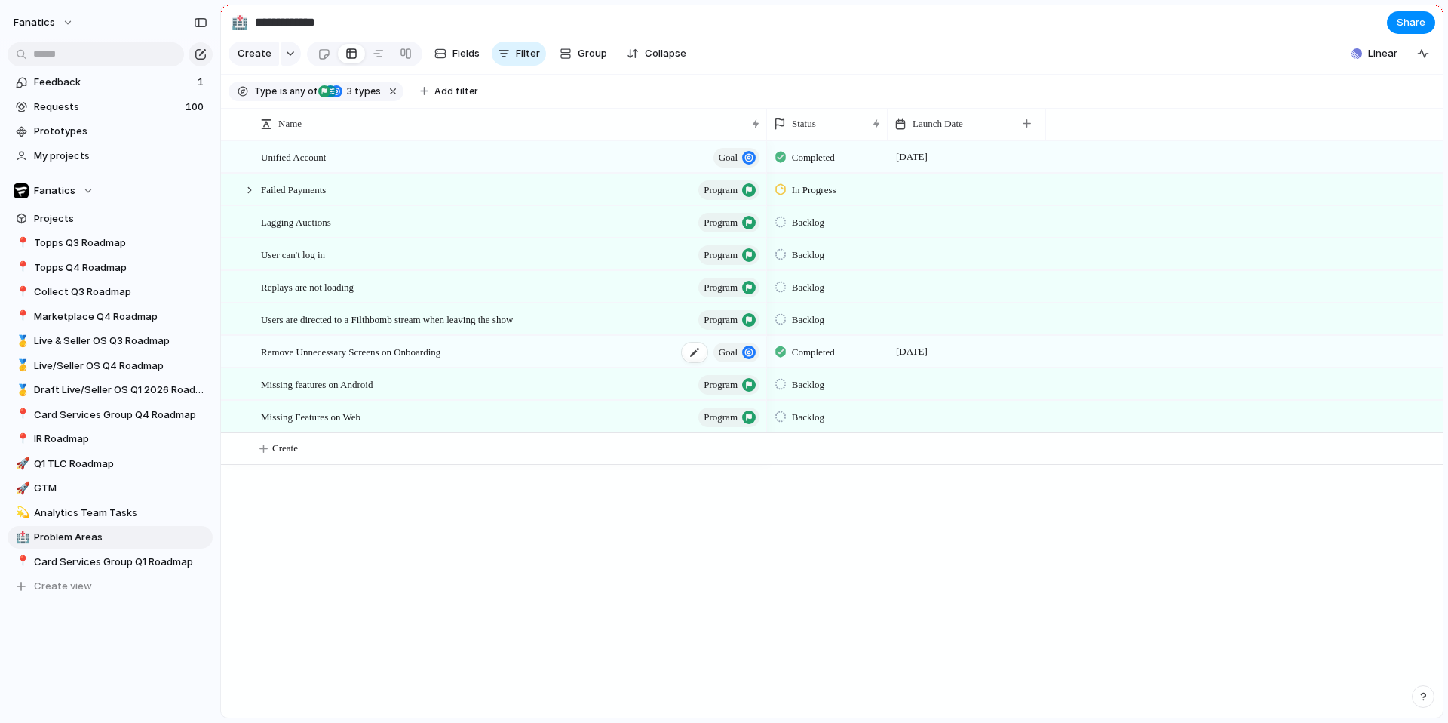
click at [729, 353] on span "goal" at bounding box center [728, 352] width 19 height 21
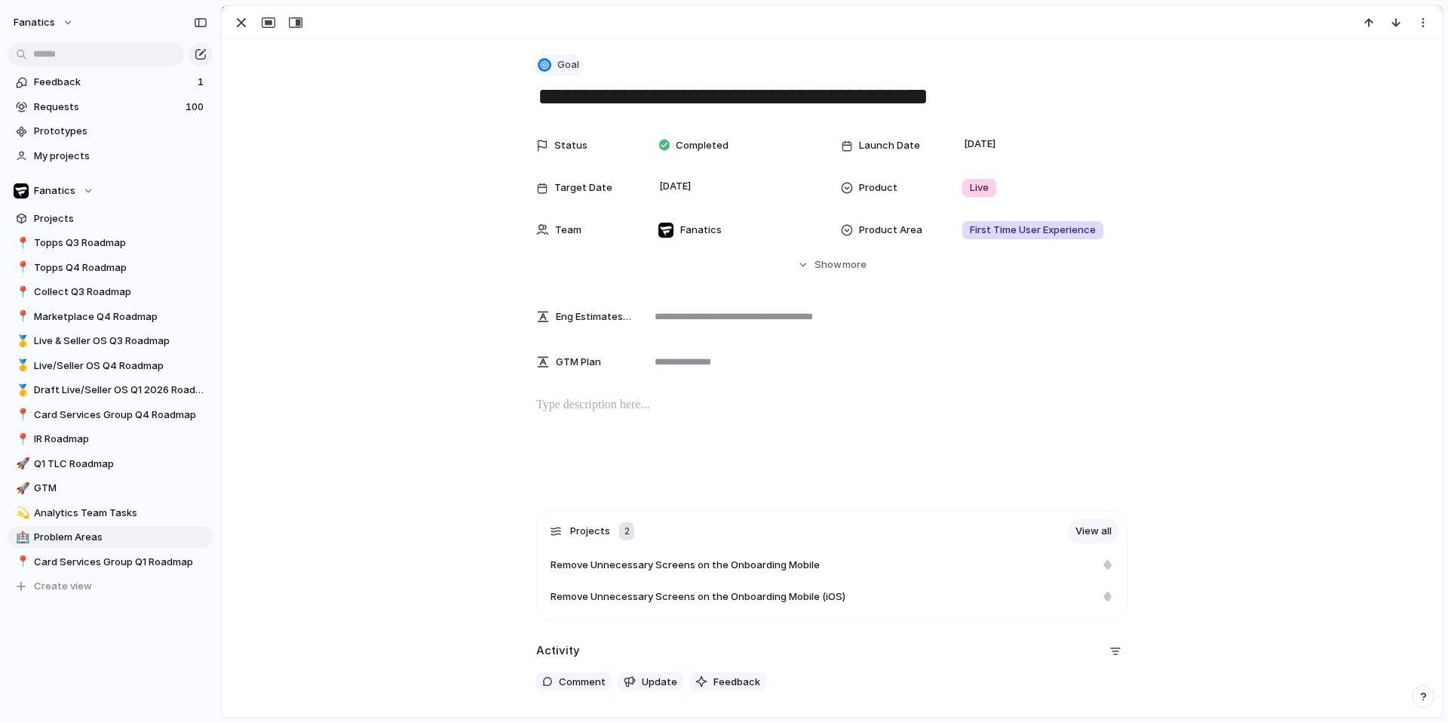
click at [549, 66] on div "button" at bounding box center [545, 65] width 14 height 14
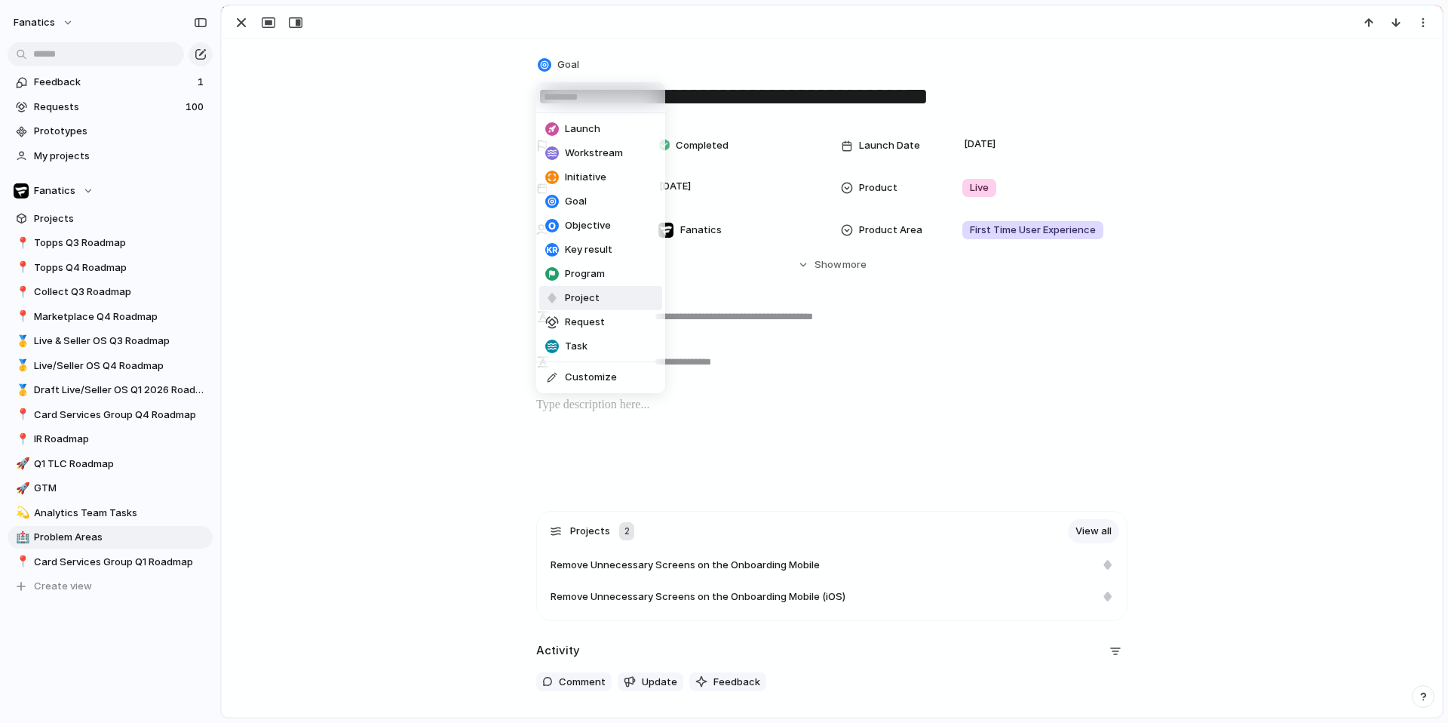
click at [575, 293] on span "Project" at bounding box center [582, 297] width 35 height 15
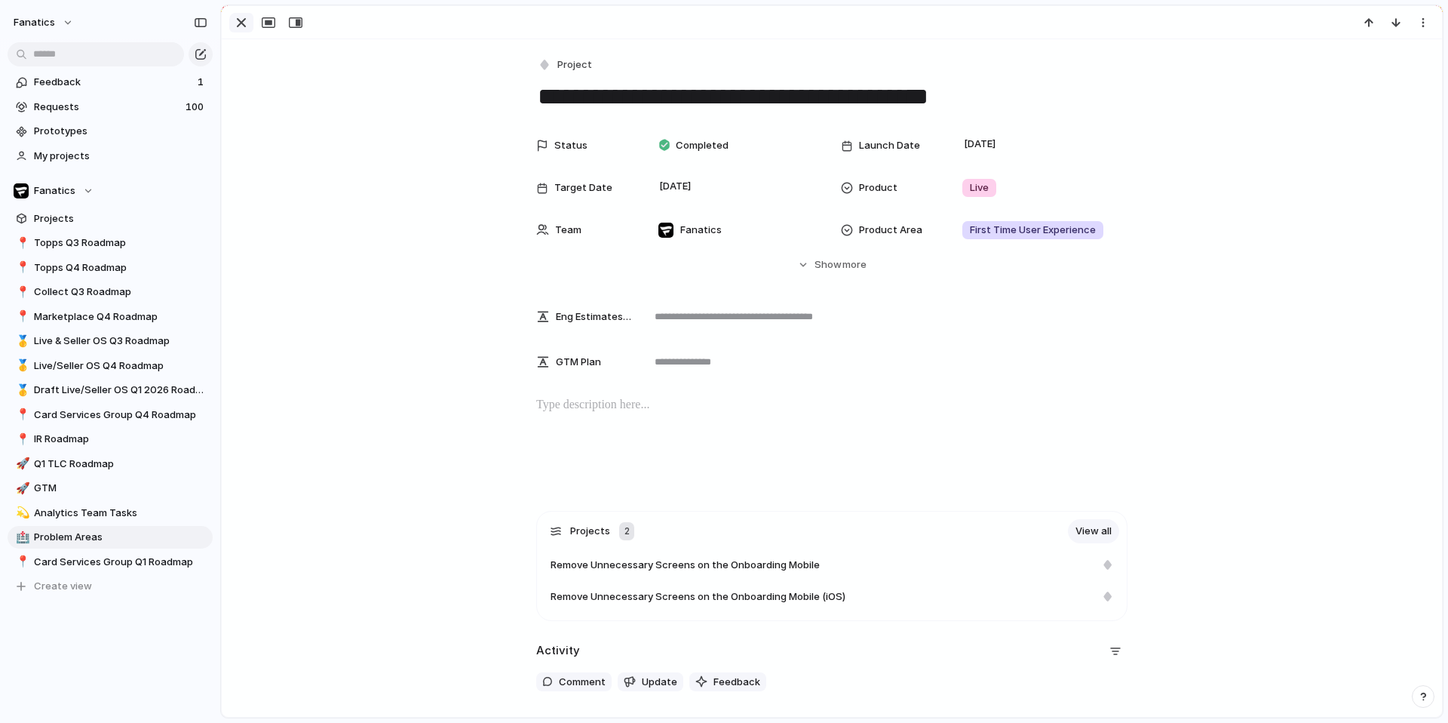
click at [235, 20] on div "button" at bounding box center [241, 23] width 18 height 18
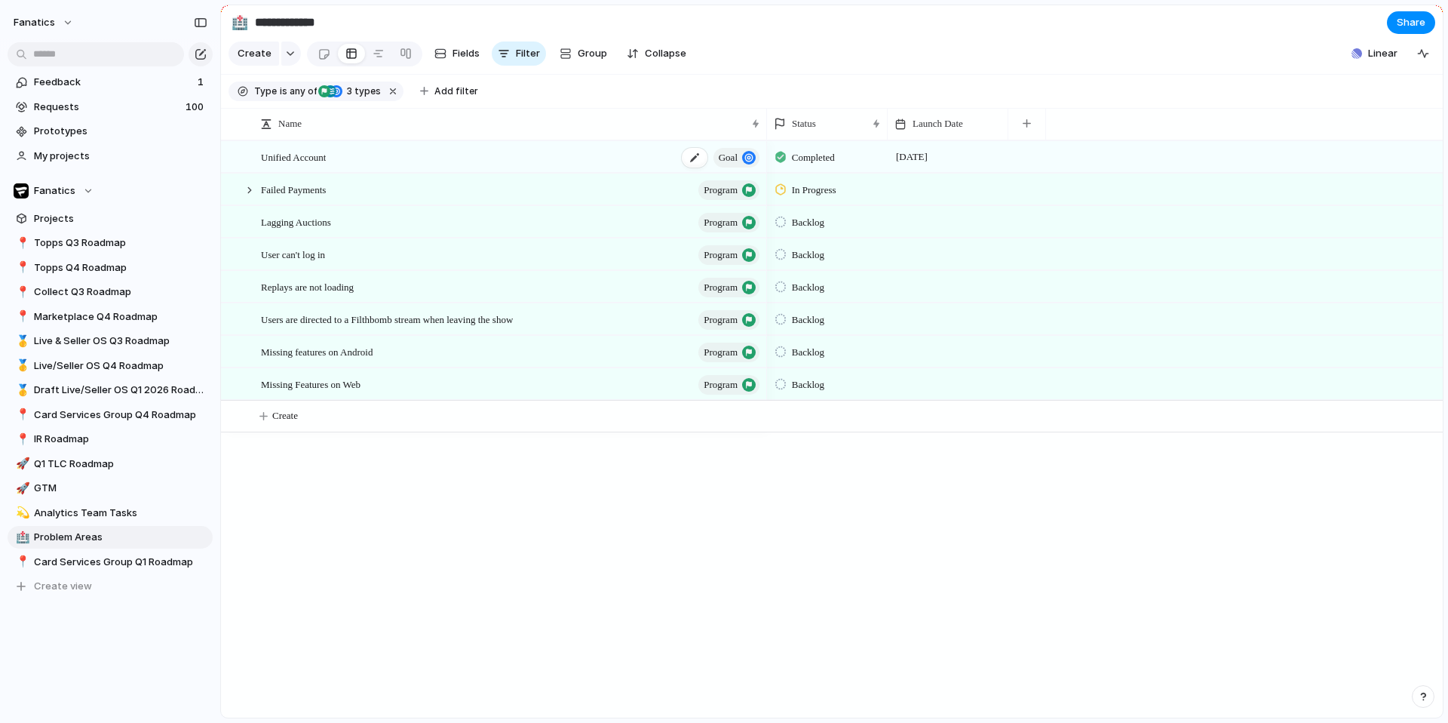
click at [727, 163] on span "goal" at bounding box center [728, 157] width 19 height 21
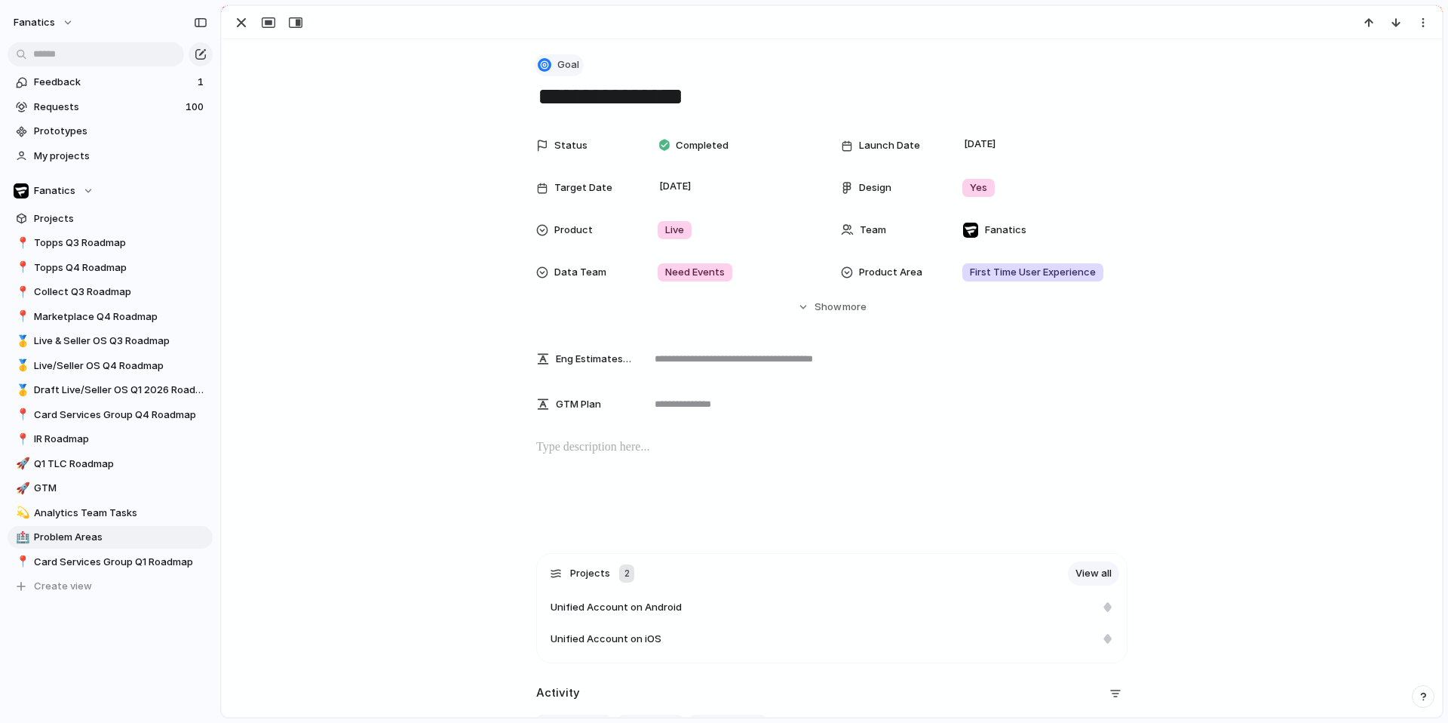
click at [560, 57] on span "Goal" at bounding box center [568, 64] width 22 height 15
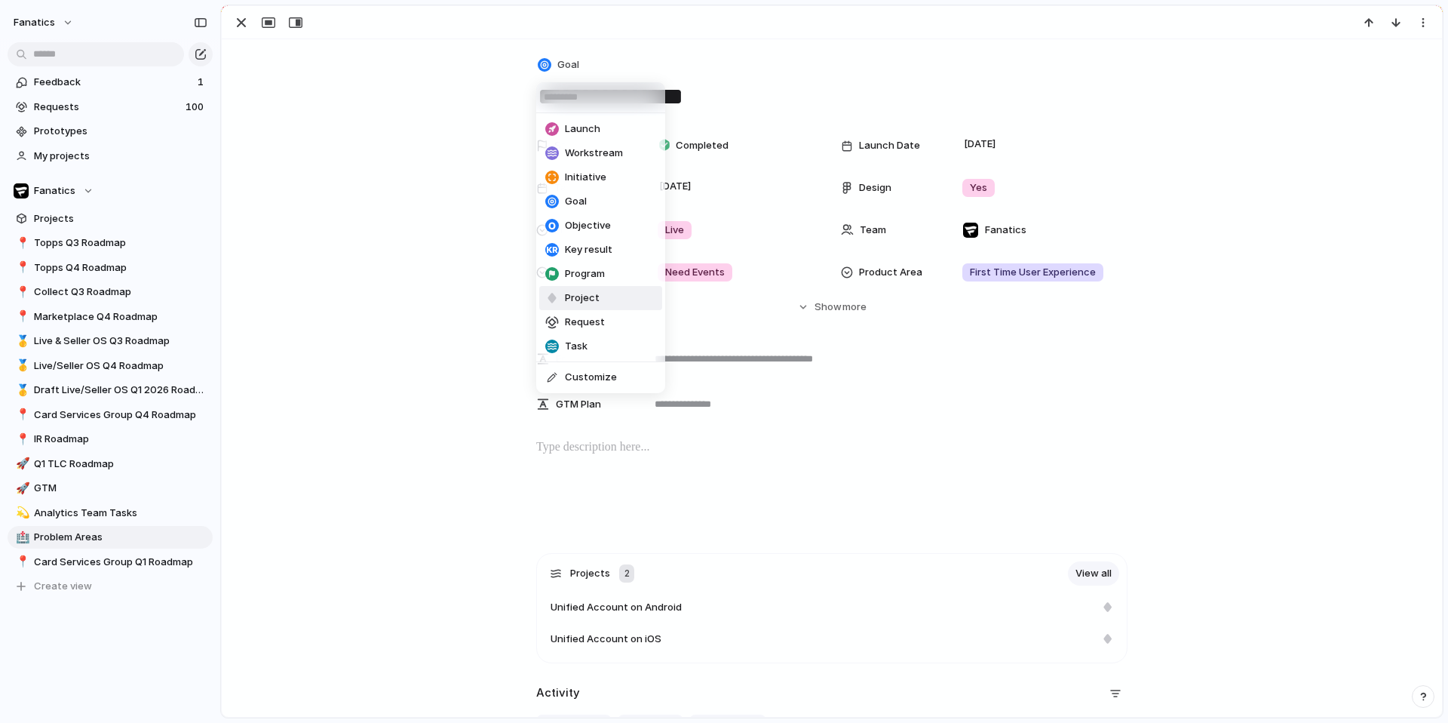
click at [584, 301] on span "Project" at bounding box center [582, 297] width 35 height 15
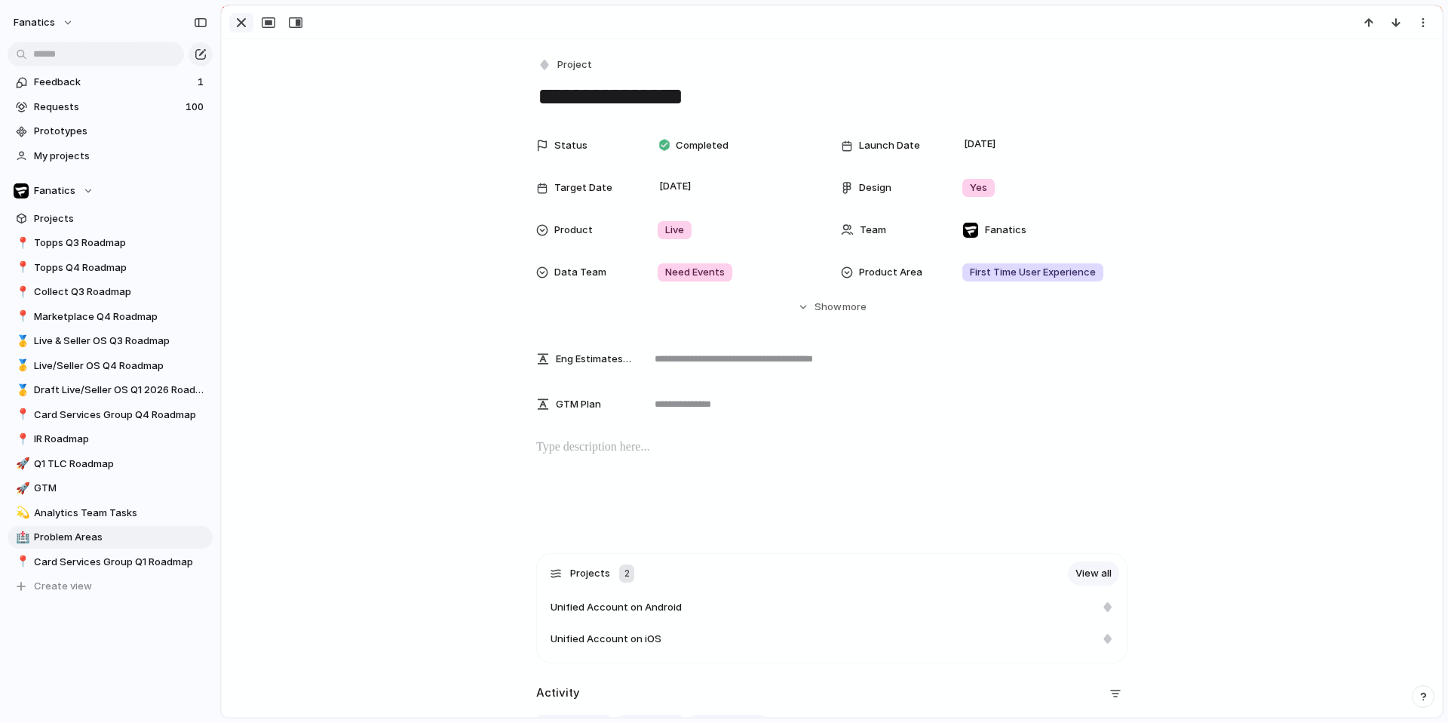
click at [241, 26] on div "button" at bounding box center [241, 23] width 18 height 18
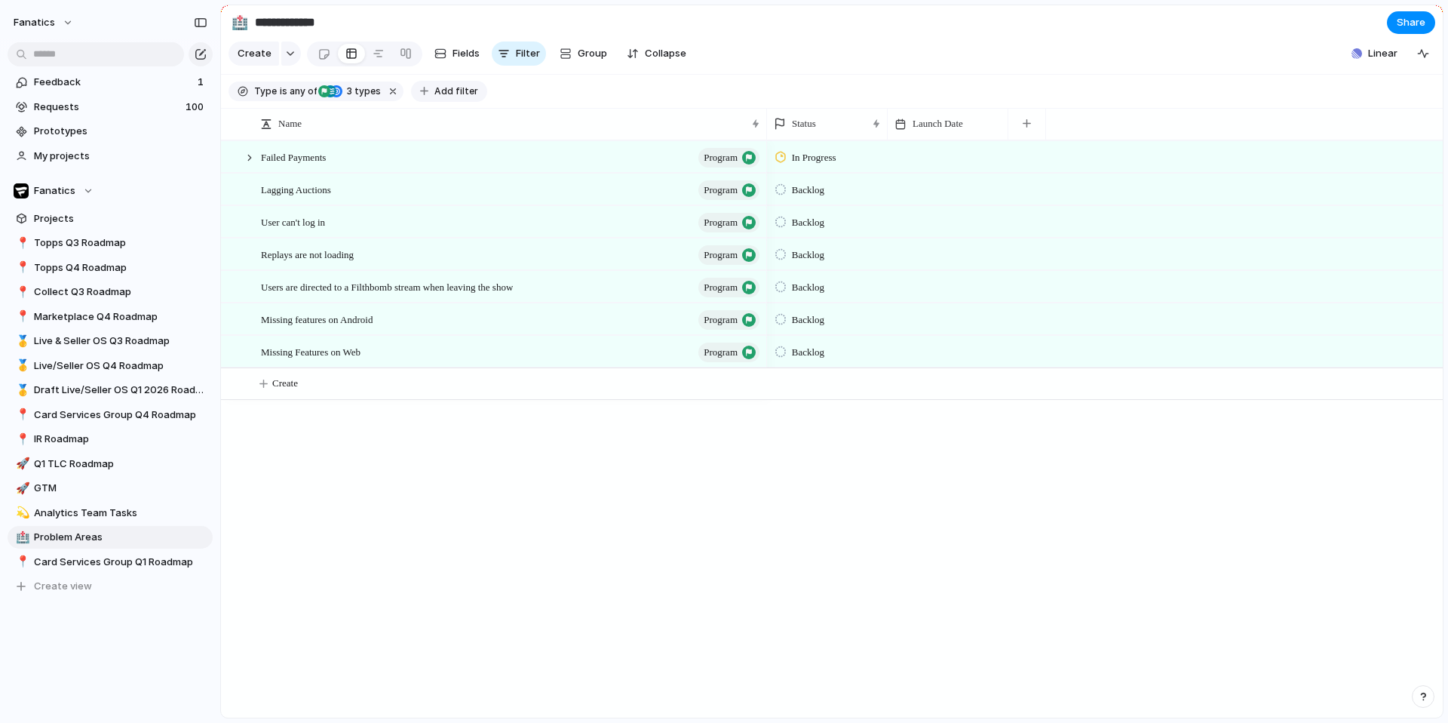
click at [434, 84] on span "Add filter" at bounding box center [456, 91] width 44 height 14
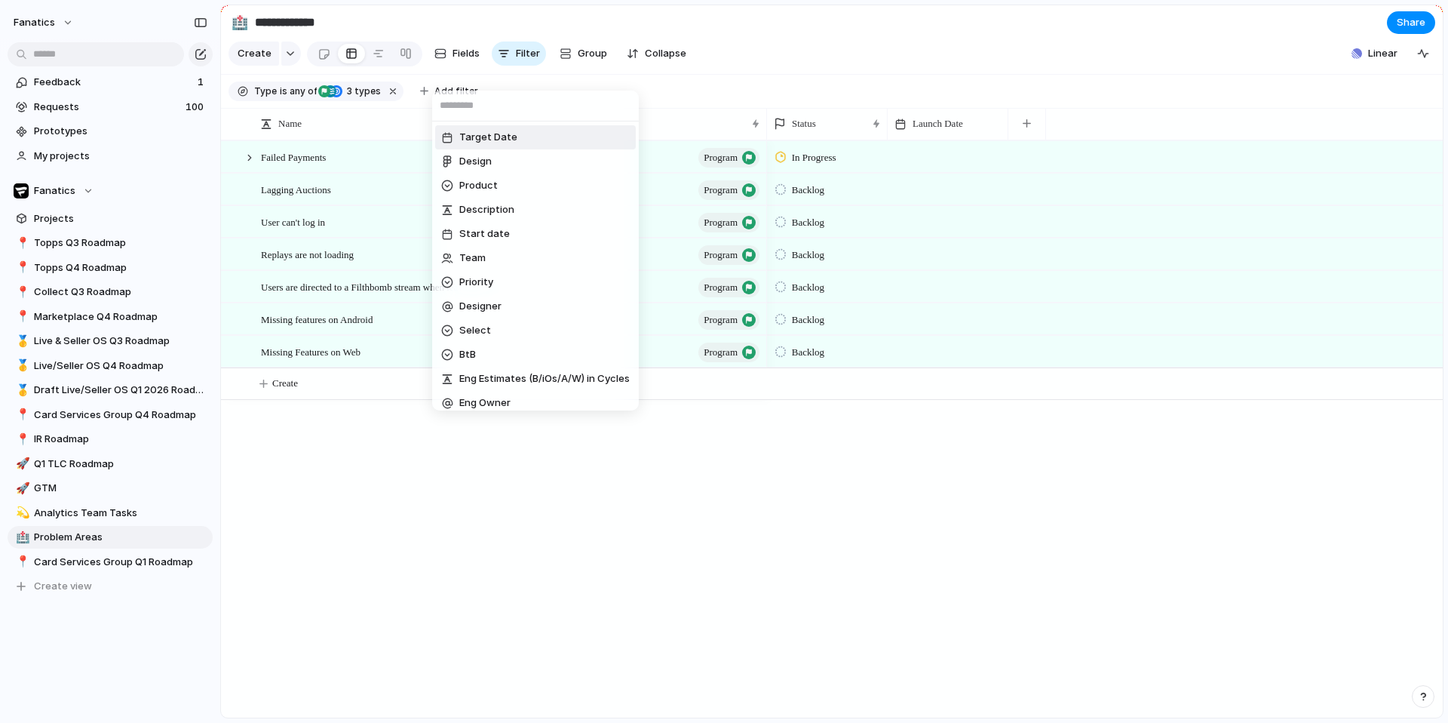
click at [375, 202] on div "Target Date Design Product Description Start date Team Priority Designer Select…" at bounding box center [724, 361] width 1448 height 723
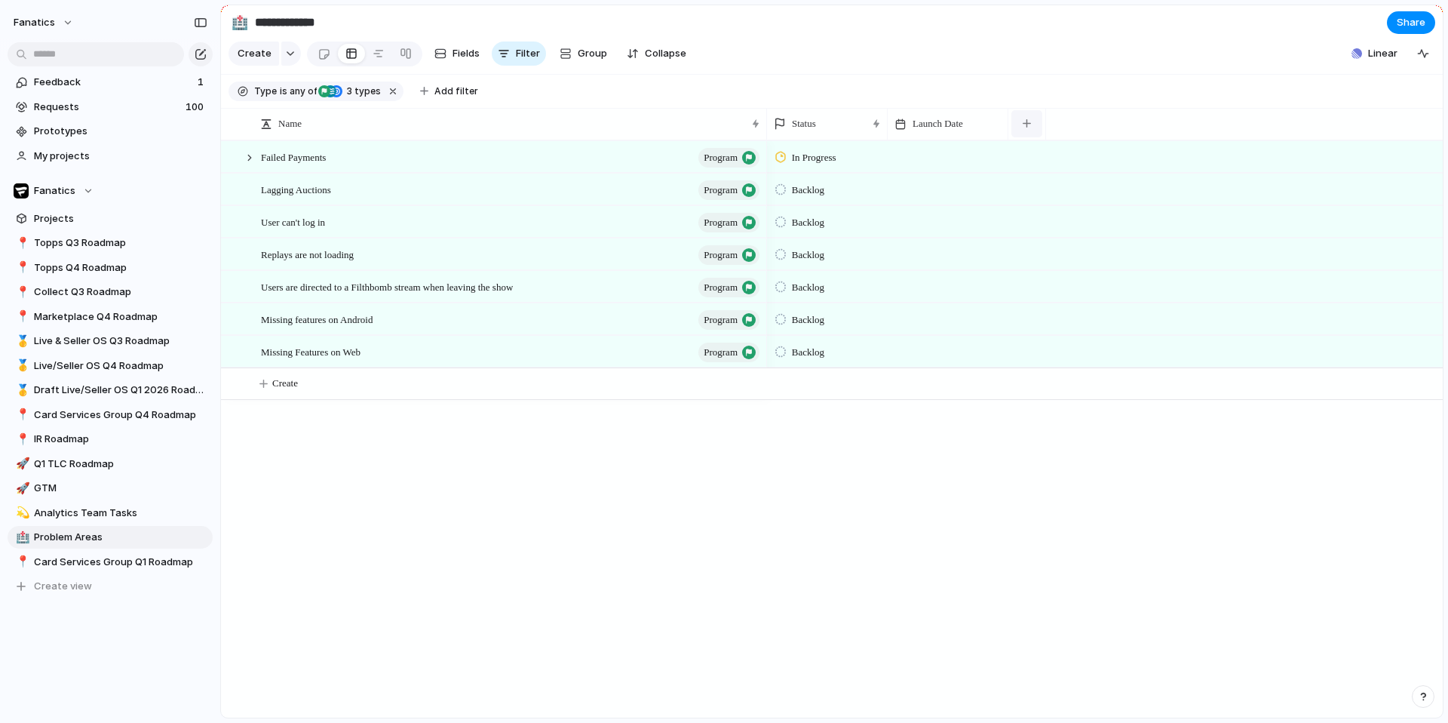
click at [1029, 119] on div "button" at bounding box center [1027, 123] width 8 height 8
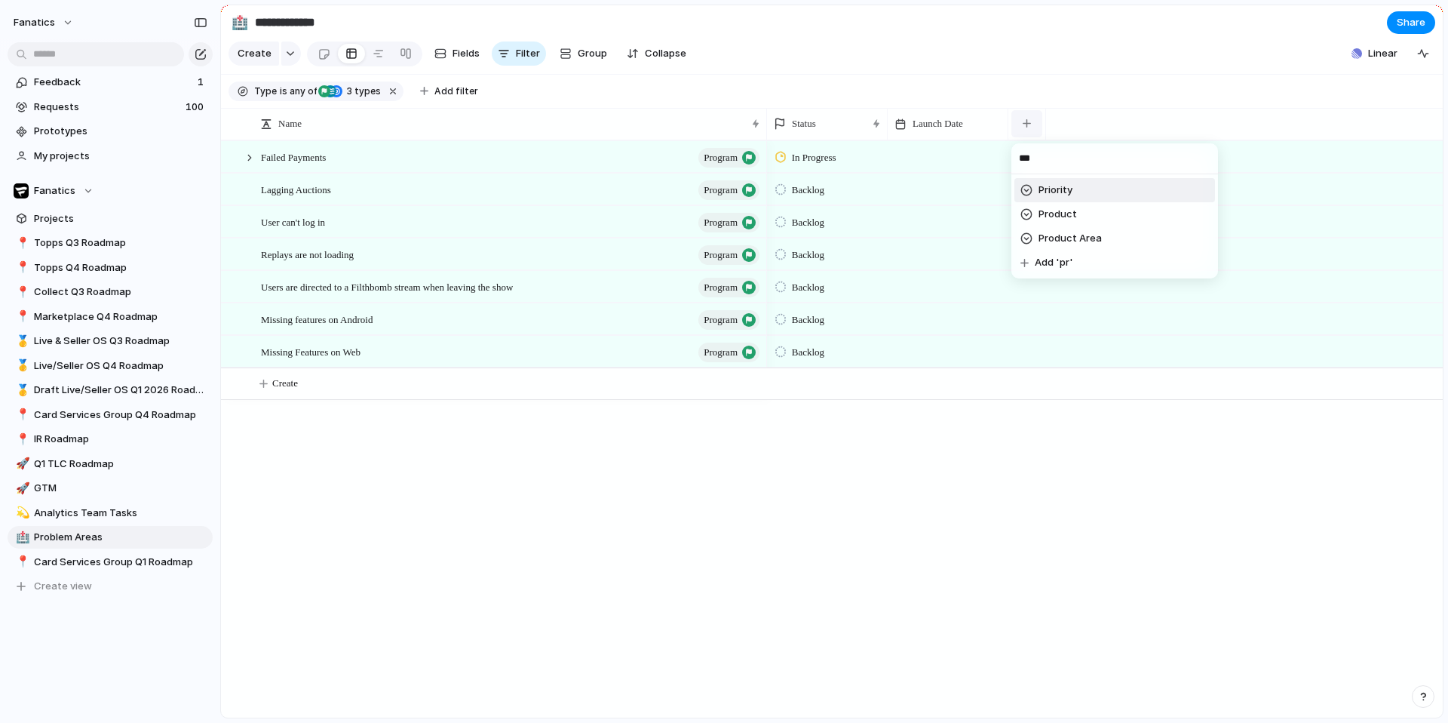
type input "****"
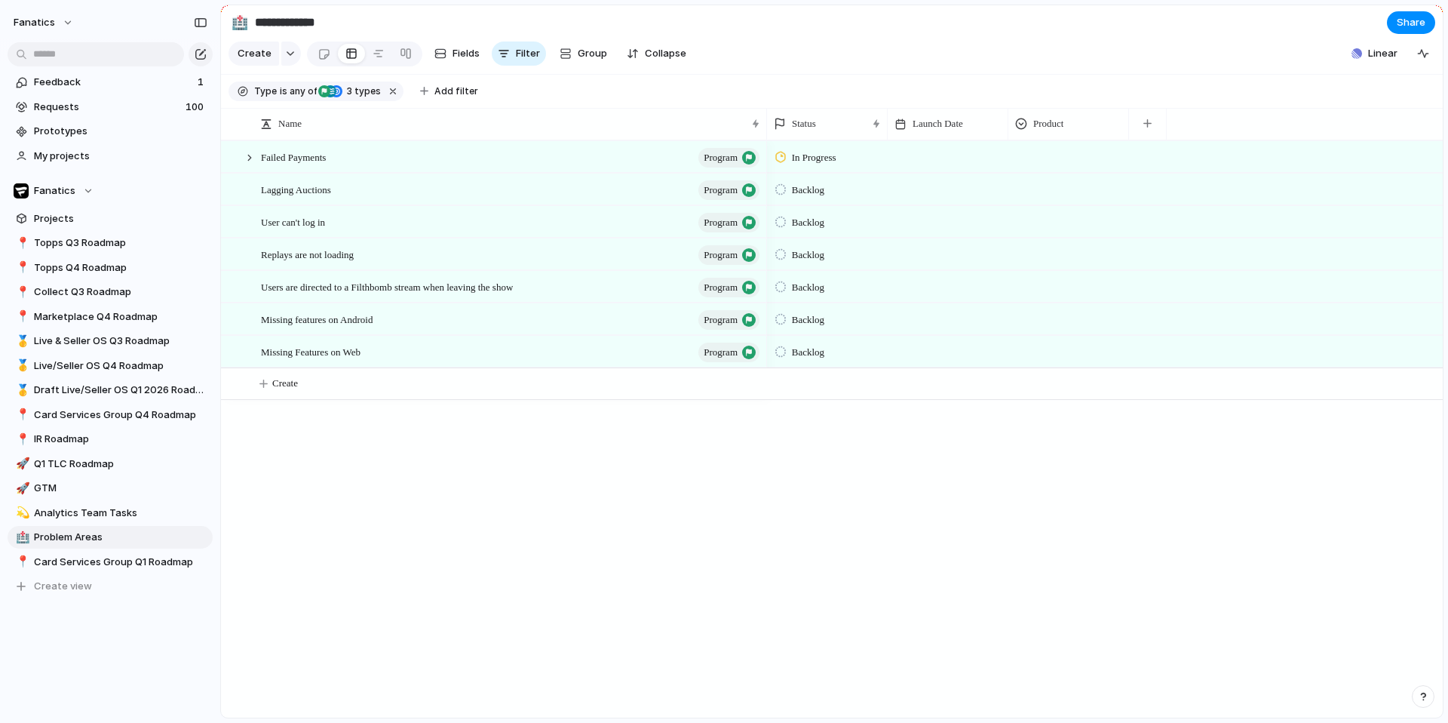
click at [1046, 142] on div at bounding box center [1068, 154] width 119 height 25
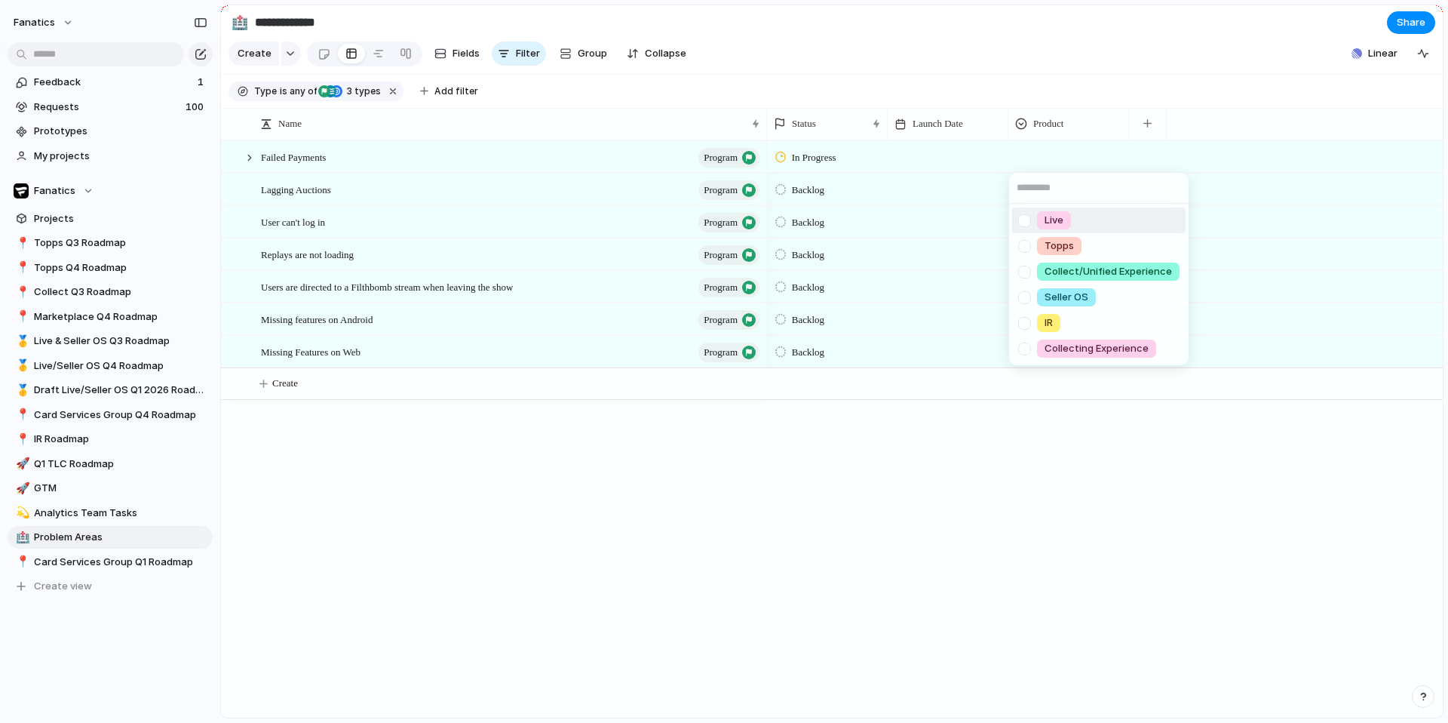
click at [1065, 220] on div "Live" at bounding box center [1054, 220] width 34 height 18
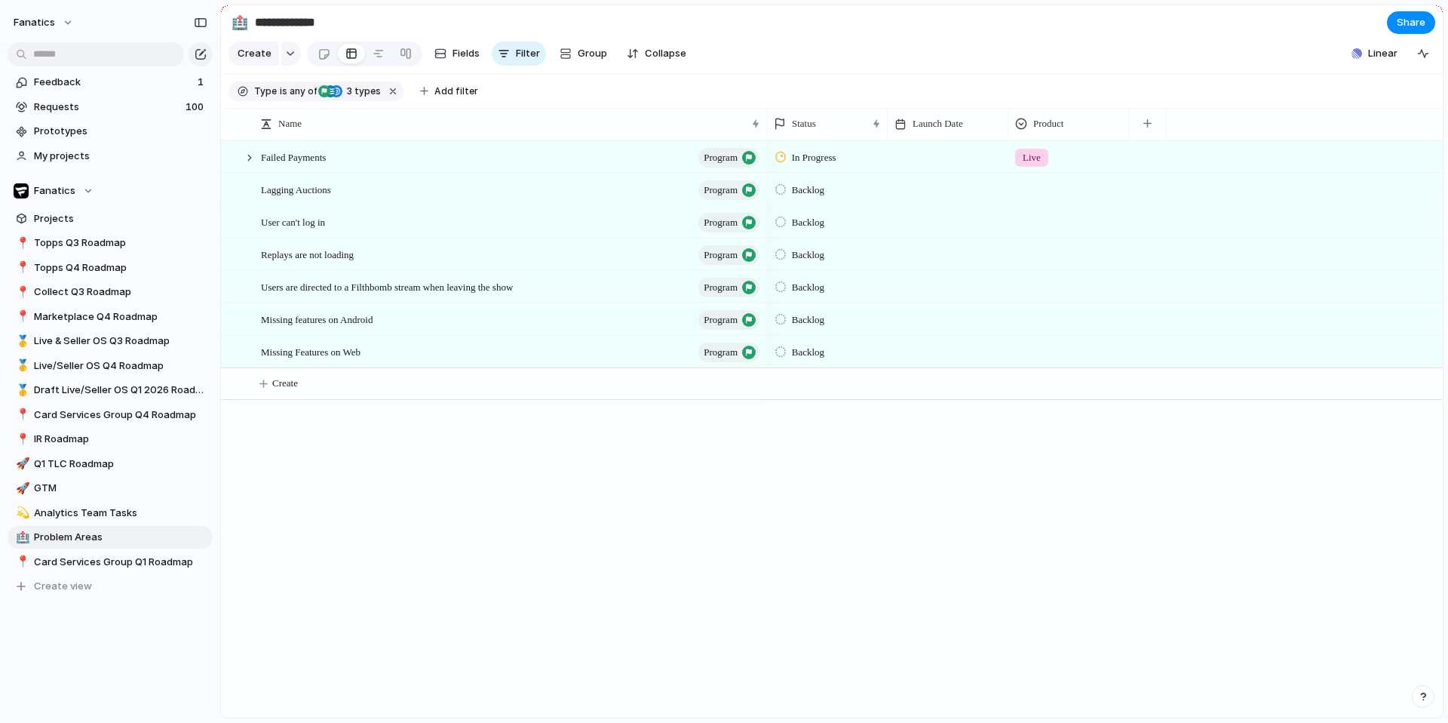
click at [1062, 186] on div at bounding box center [1068, 186] width 119 height 25
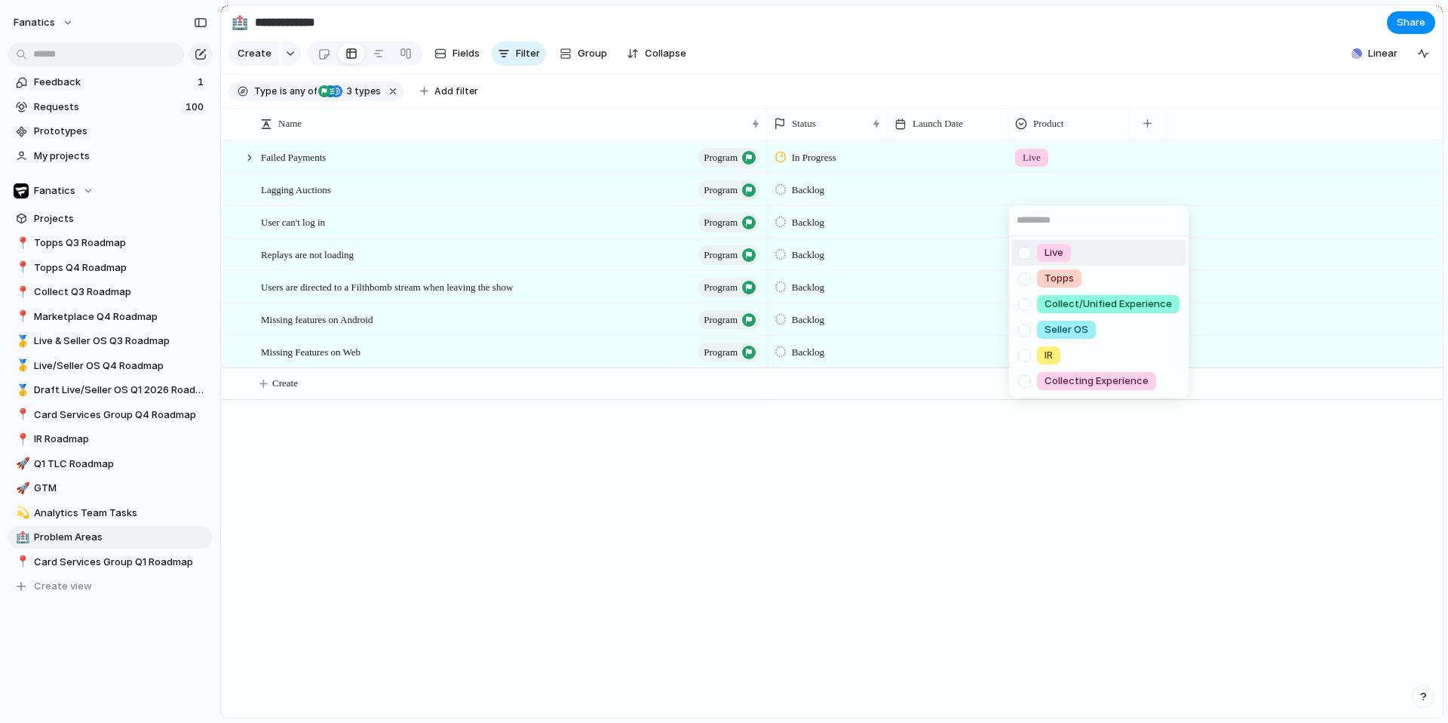
click at [1061, 253] on span "Live" at bounding box center [1054, 252] width 19 height 15
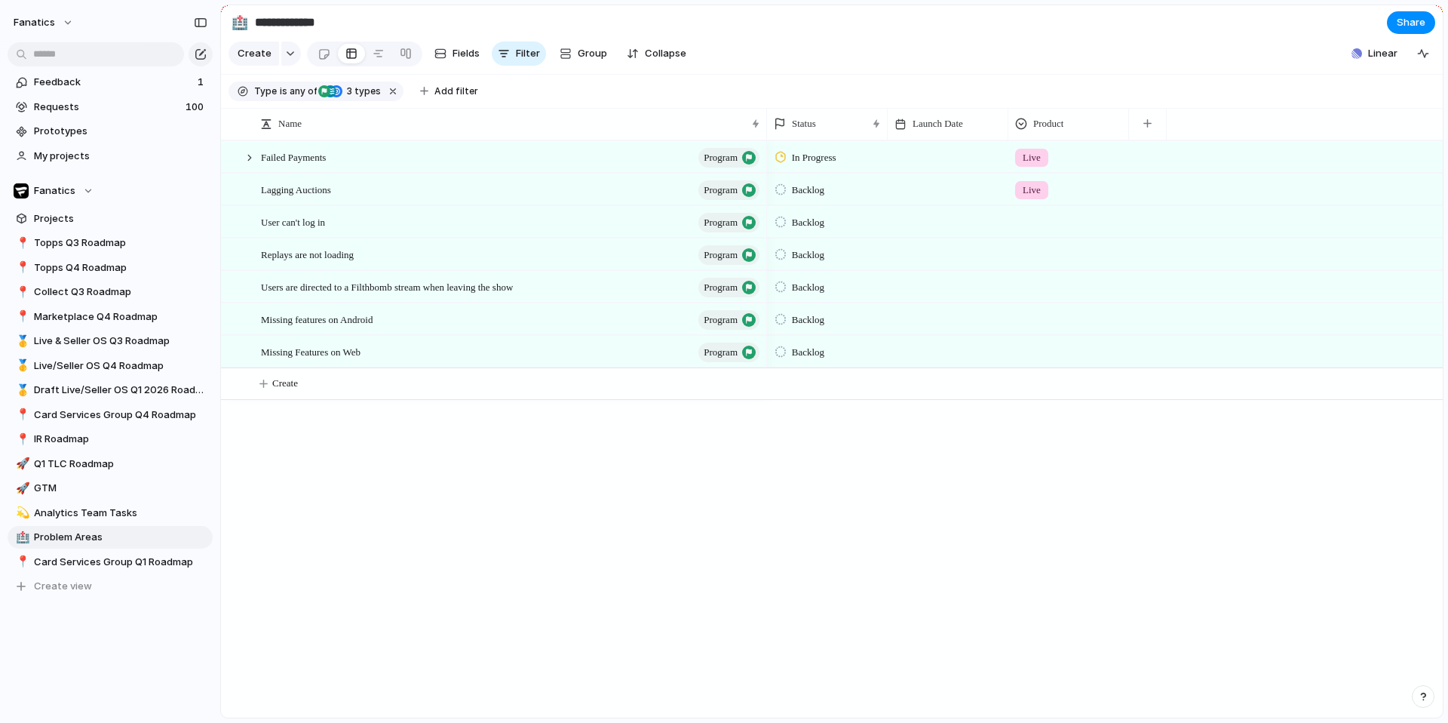
click at [1039, 219] on div at bounding box center [1068, 219] width 119 height 25
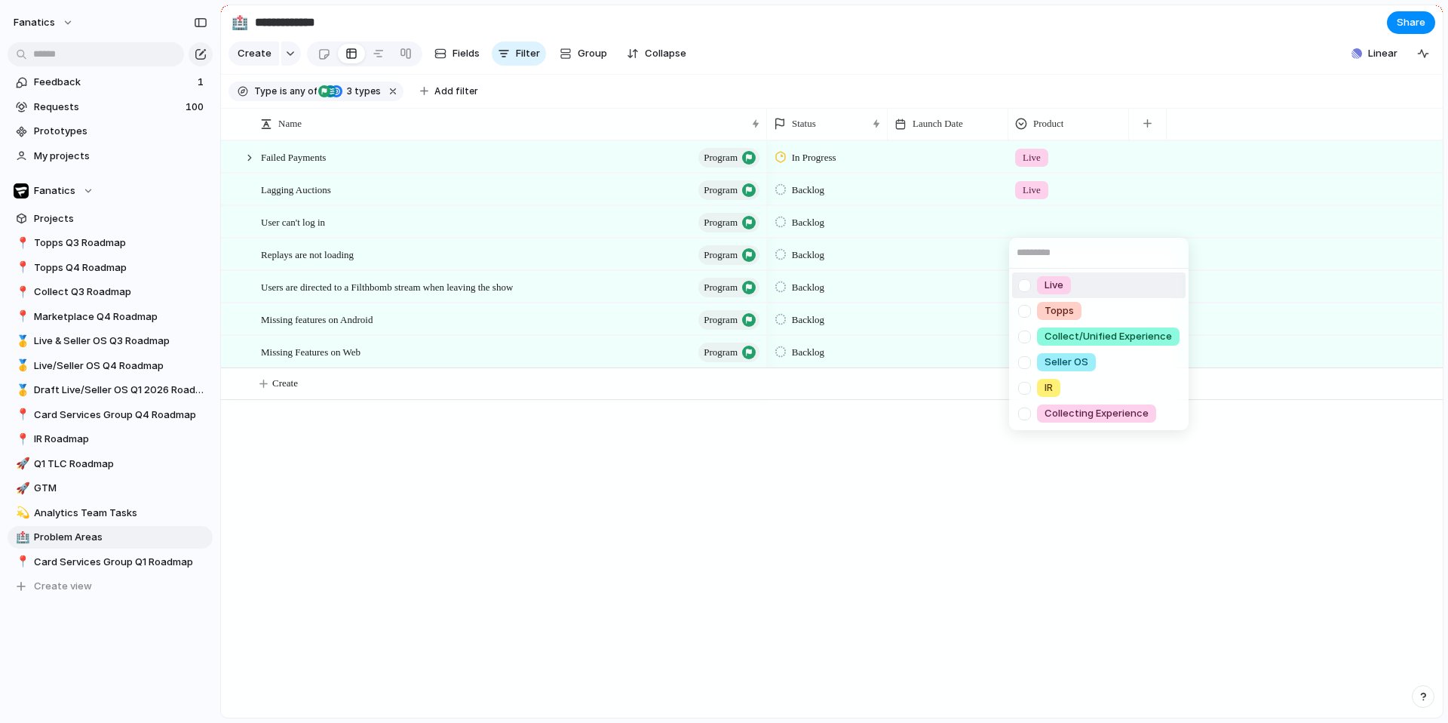
click at [1057, 284] on span "Live" at bounding box center [1054, 285] width 19 height 15
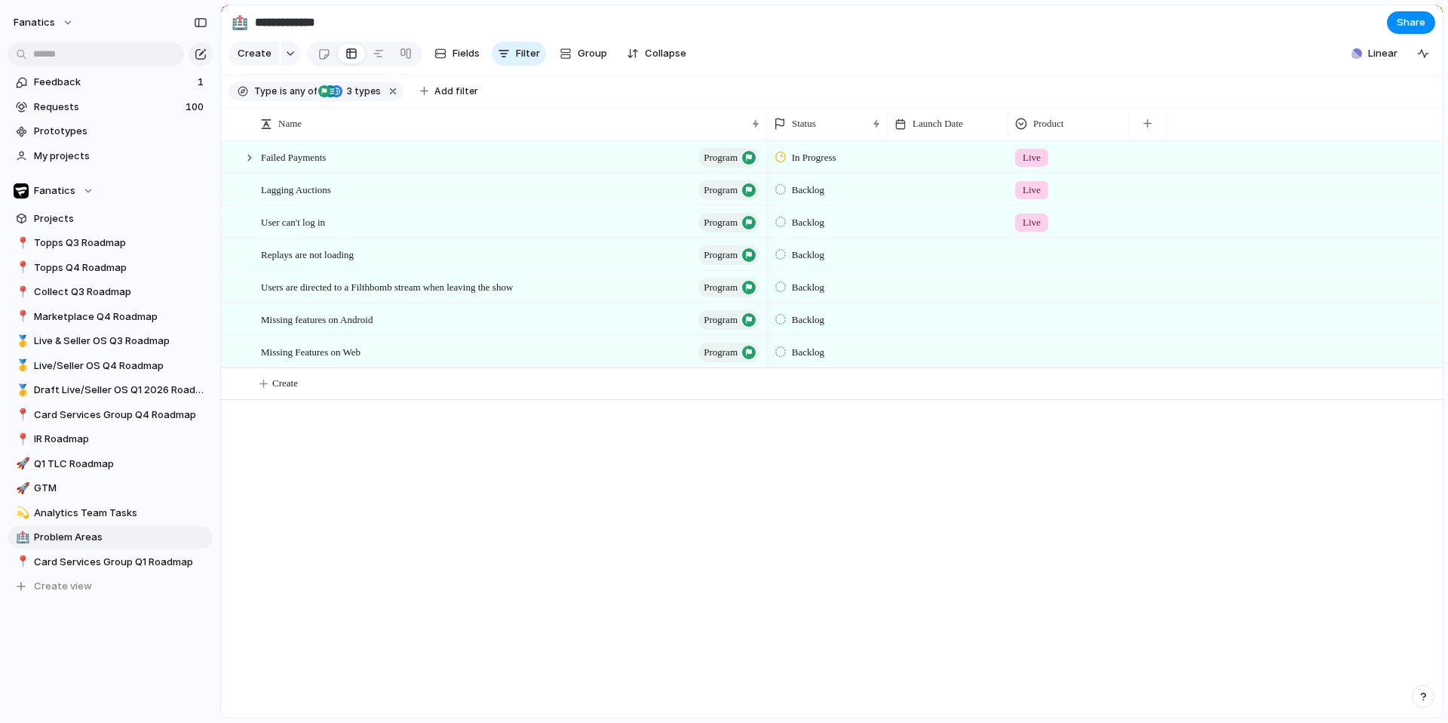
click at [1044, 251] on div at bounding box center [1068, 251] width 119 height 25
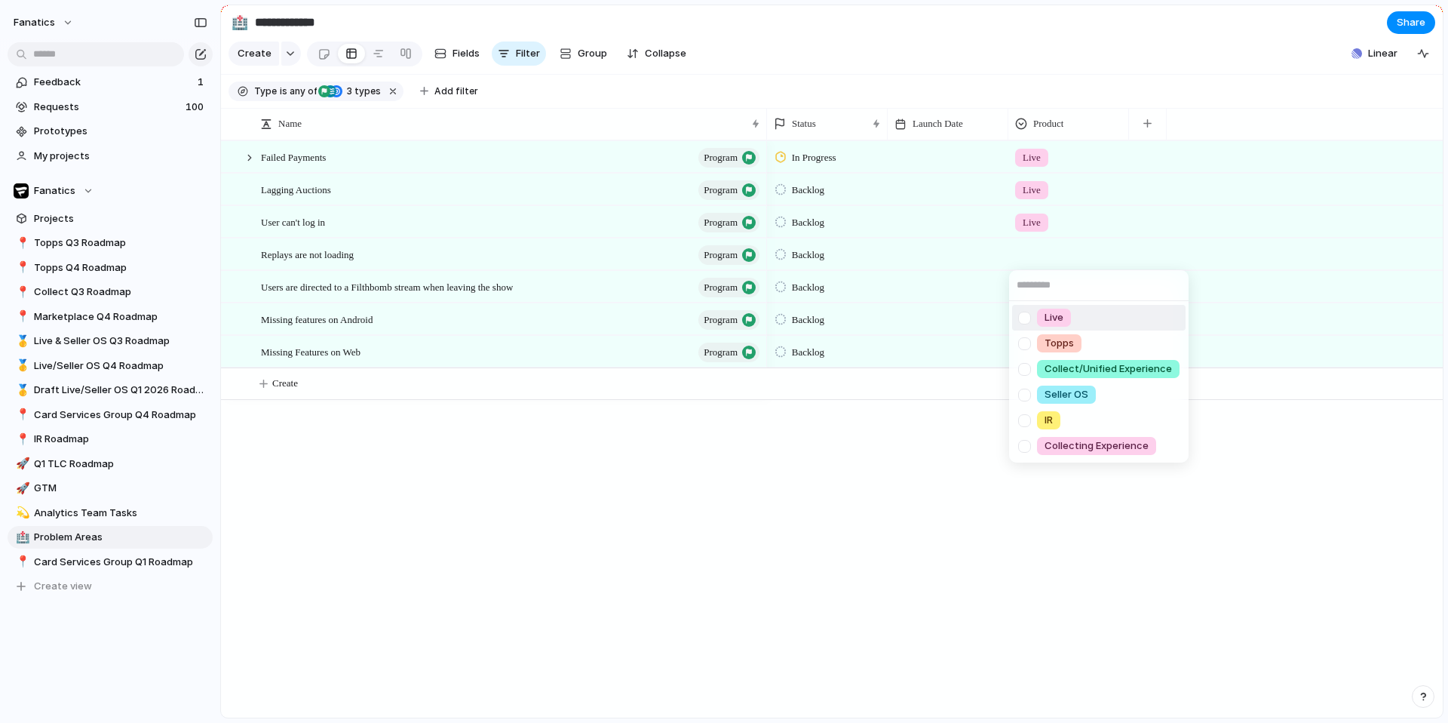
click at [1050, 312] on span "Live" at bounding box center [1054, 317] width 19 height 15
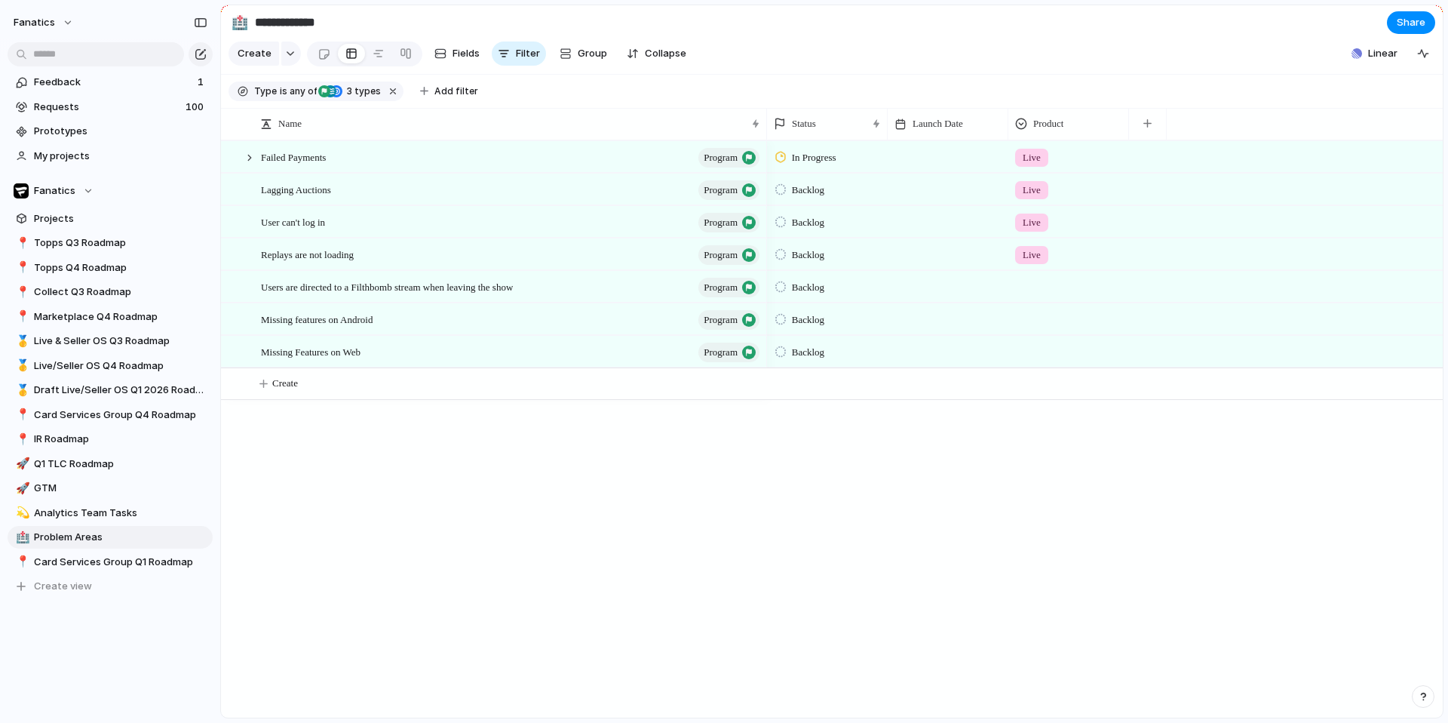
click at [1045, 288] on div at bounding box center [1068, 284] width 119 height 25
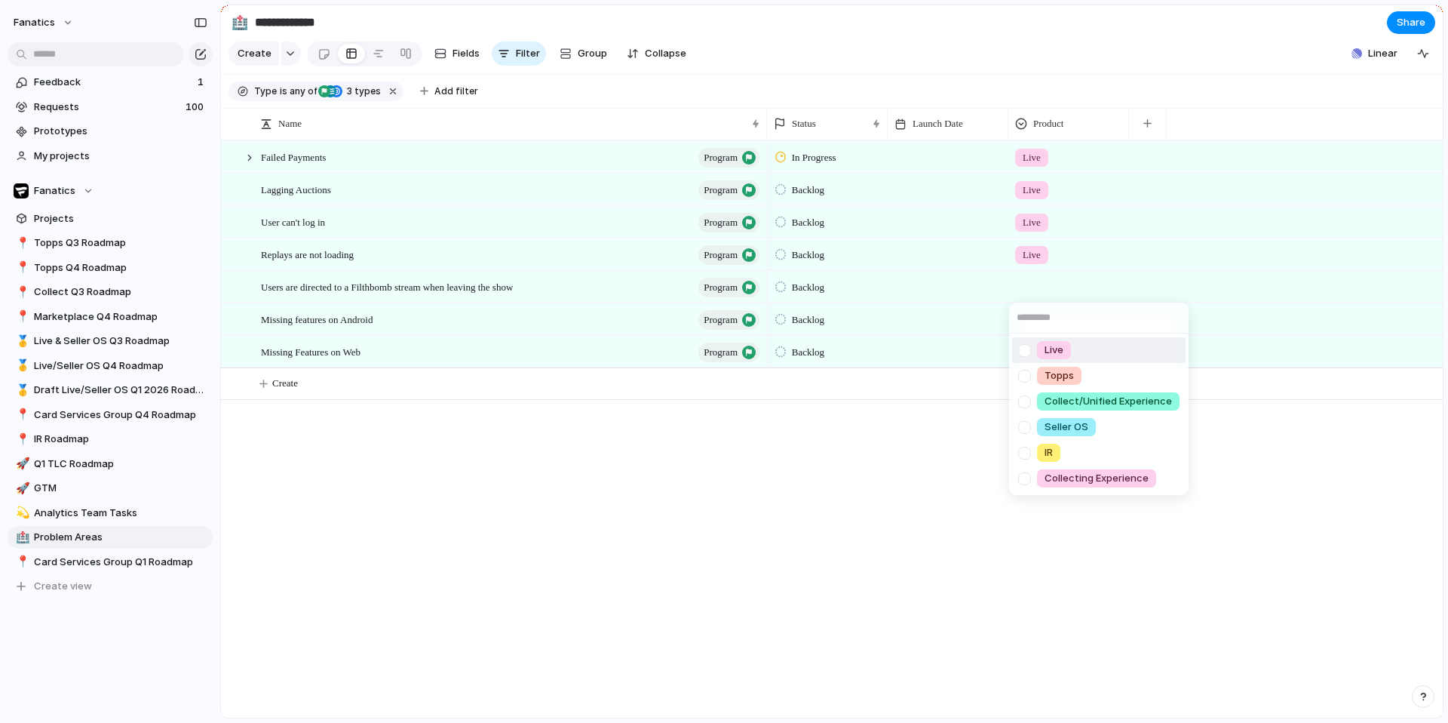
click at [1048, 345] on span "Live" at bounding box center [1054, 349] width 19 height 15
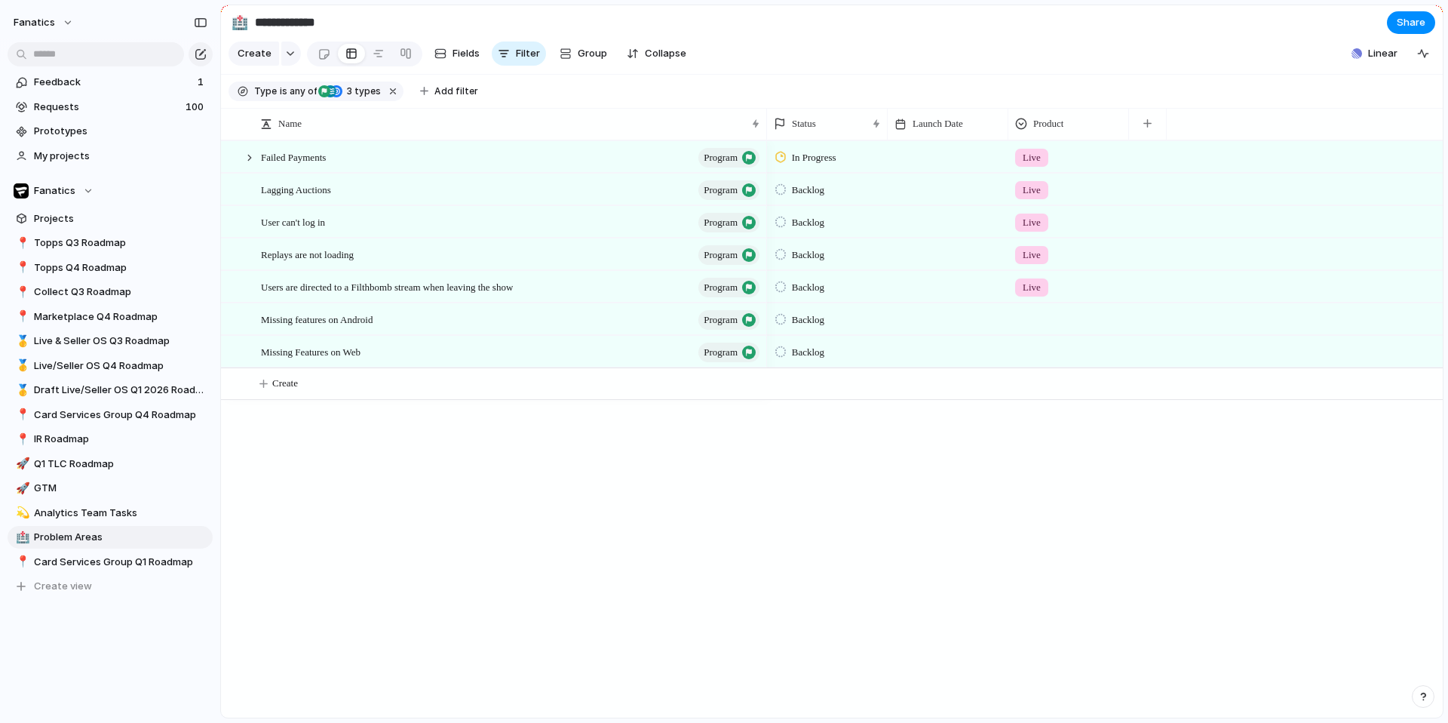
click at [1043, 325] on div at bounding box center [1068, 316] width 119 height 25
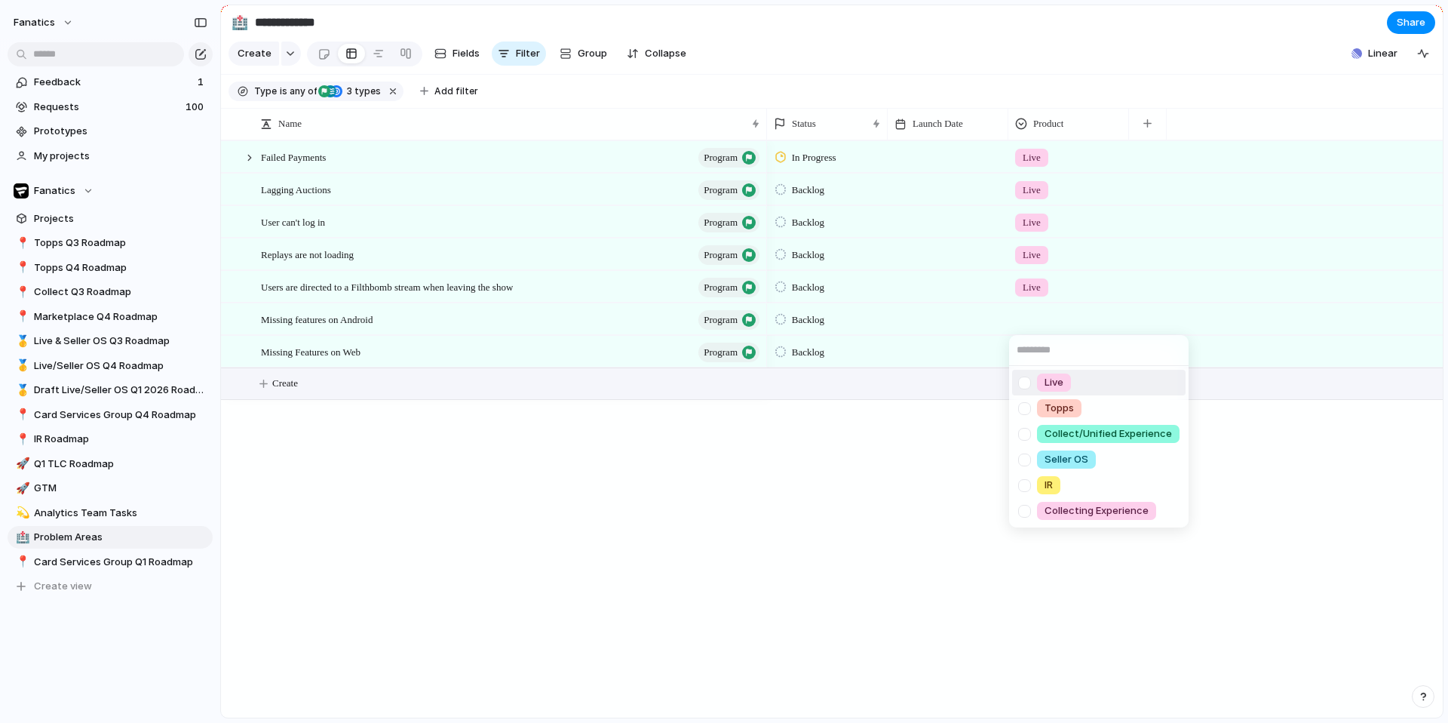
drag, startPoint x: 1047, startPoint y: 383, endPoint x: 1045, endPoint y: 375, distance: 8.4
click at [1047, 383] on span "Live" at bounding box center [1054, 382] width 19 height 15
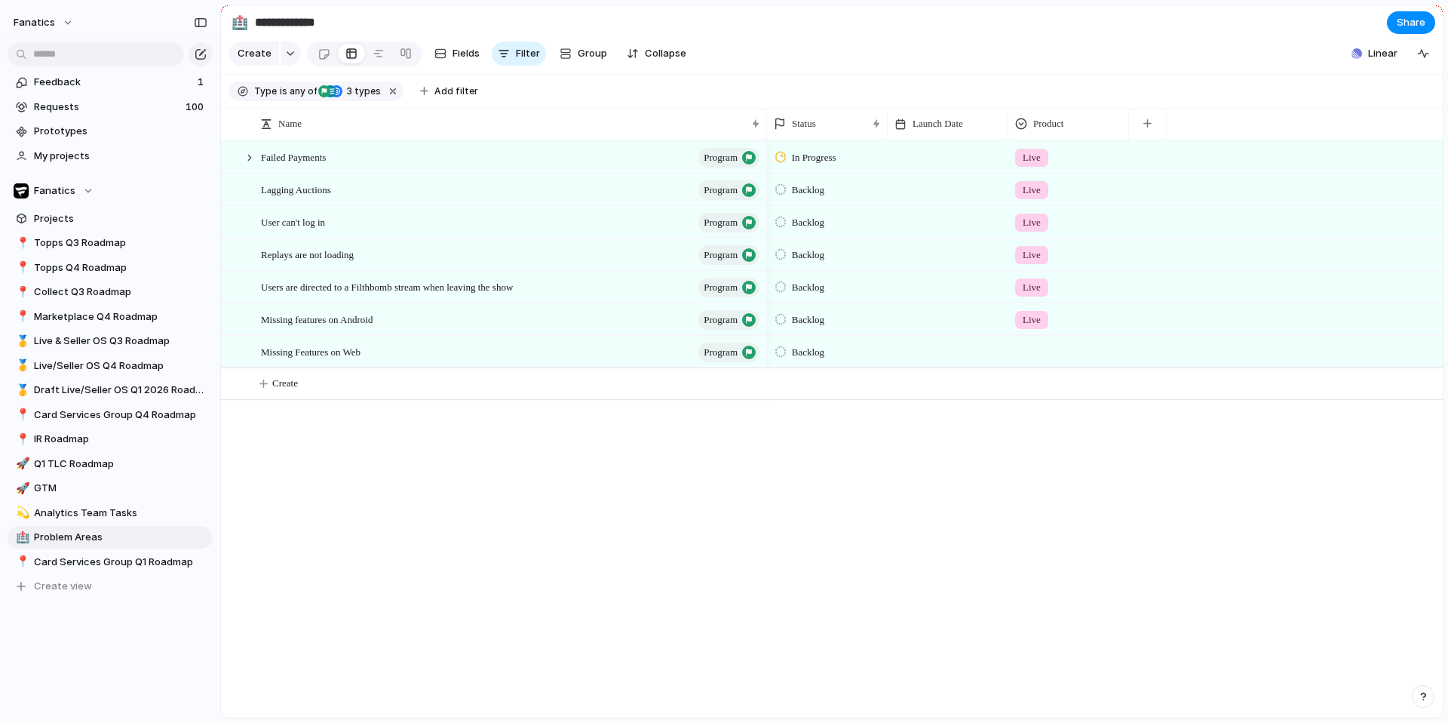
click at [1039, 350] on div at bounding box center [1068, 348] width 119 height 25
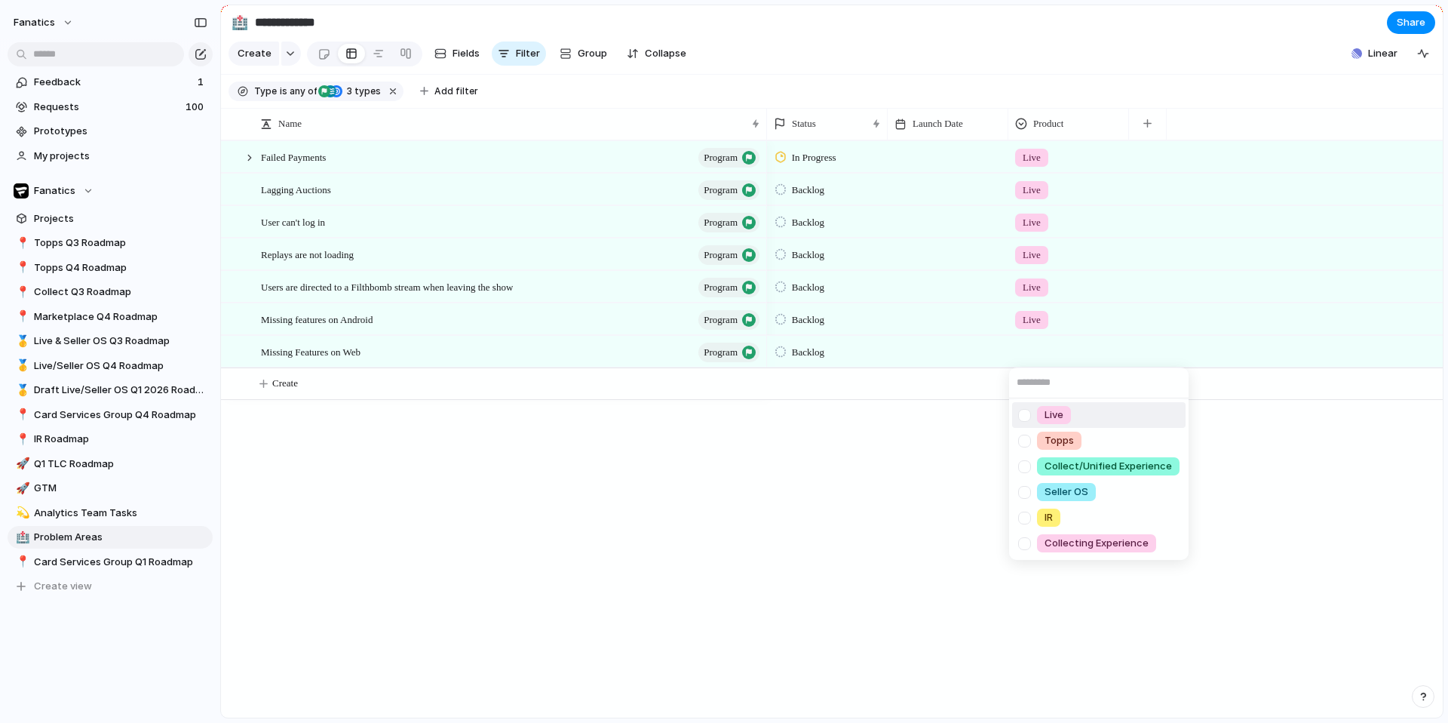
click at [1027, 419] on div at bounding box center [1024, 415] width 26 height 26
click at [250, 156] on div "Live Topps Collect/Unified Experience Seller OS IR Collecting Experience" at bounding box center [724, 361] width 1448 height 723
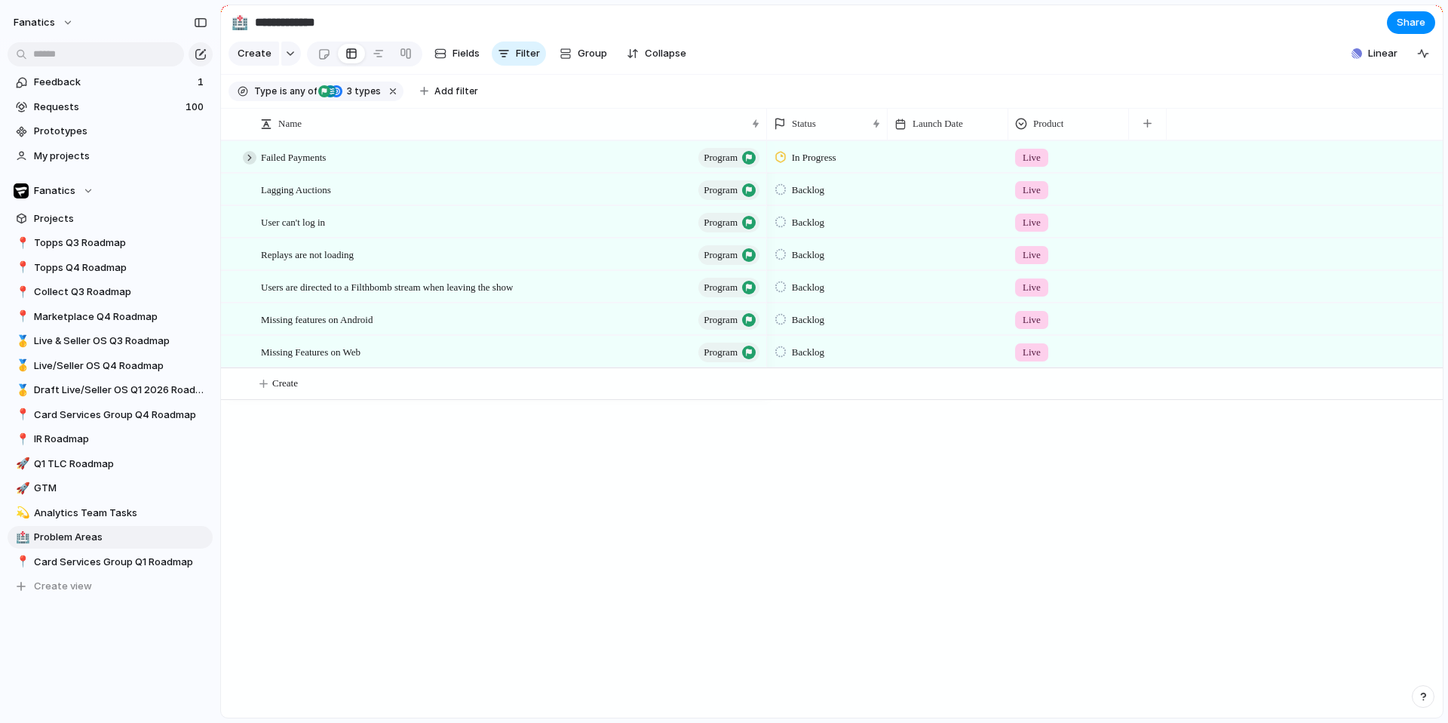
click at [247, 159] on div at bounding box center [250, 158] width 14 height 14
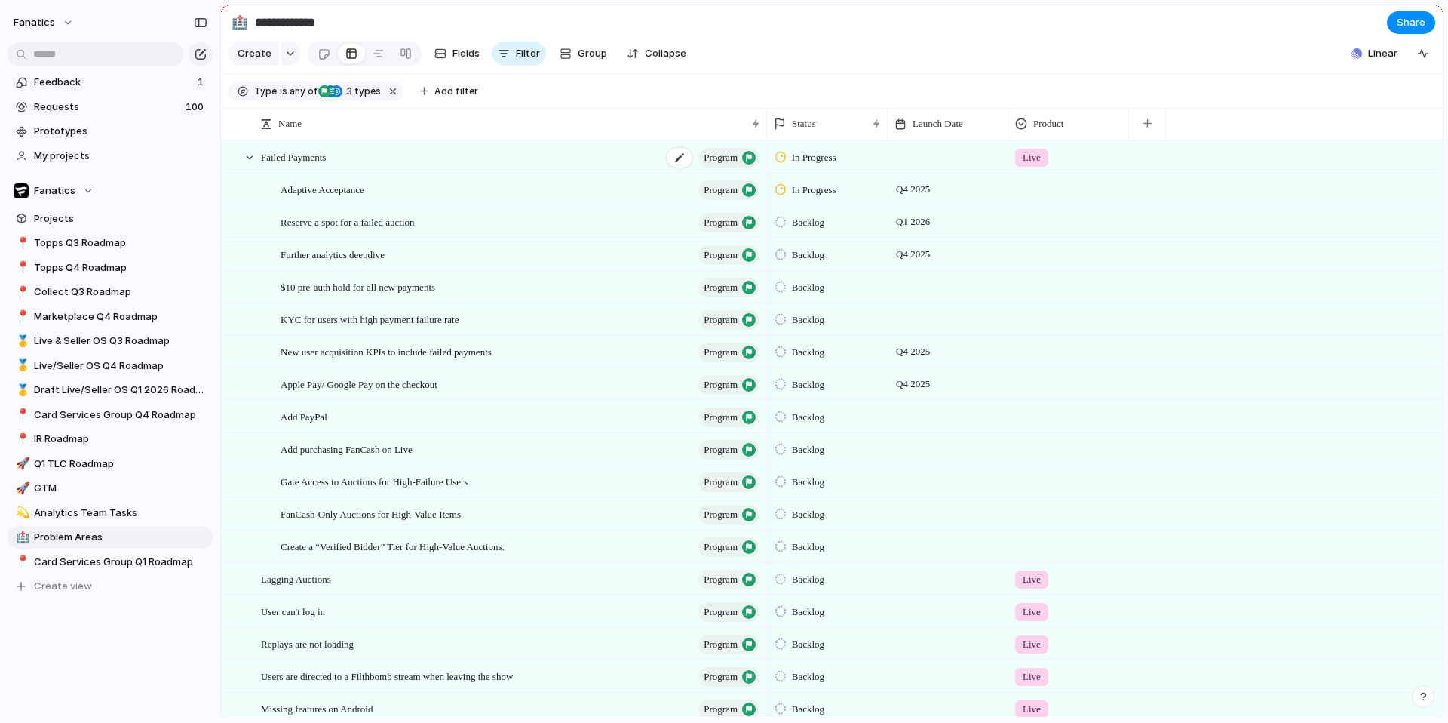
click at [730, 156] on span "program" at bounding box center [721, 157] width 34 height 21
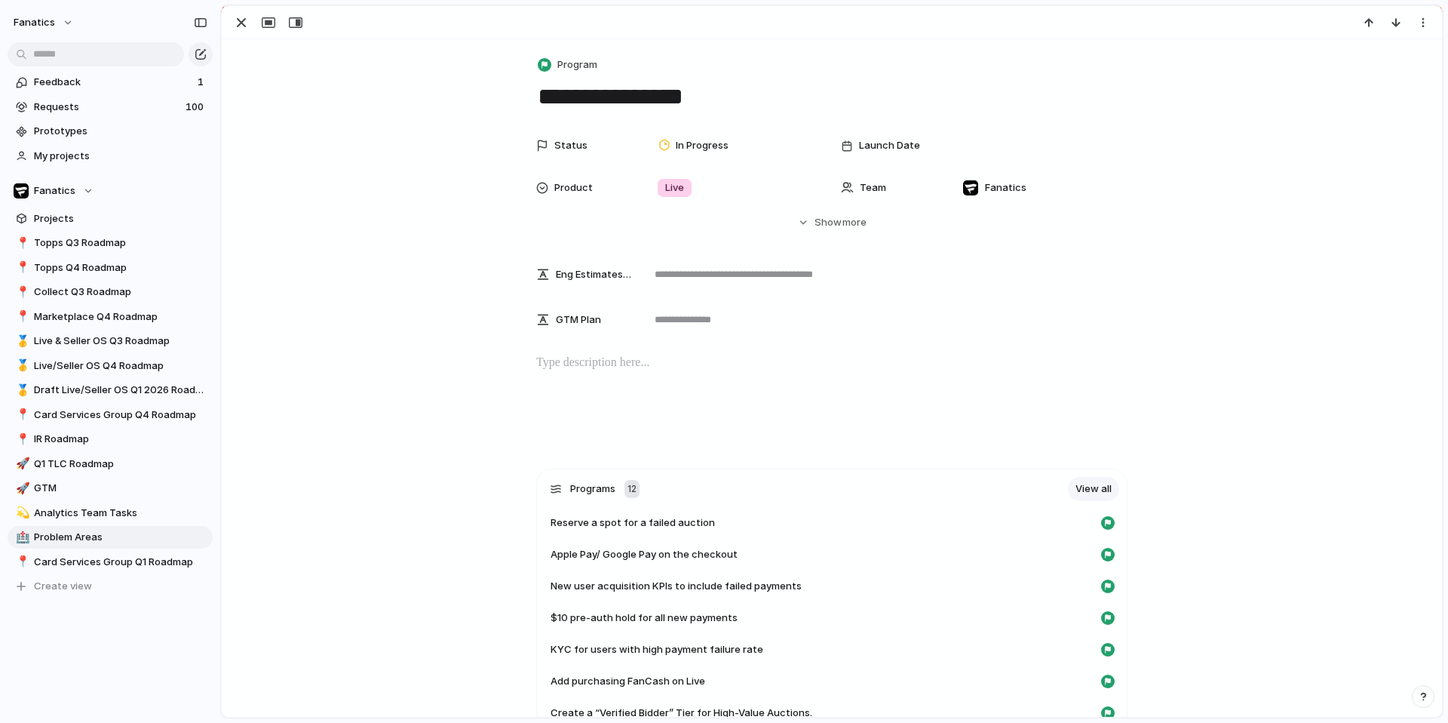
click at [580, 51] on div "**********" at bounding box center [832, 550] width 1220 height 1023
click at [579, 64] on span "Program" at bounding box center [577, 64] width 40 height 15
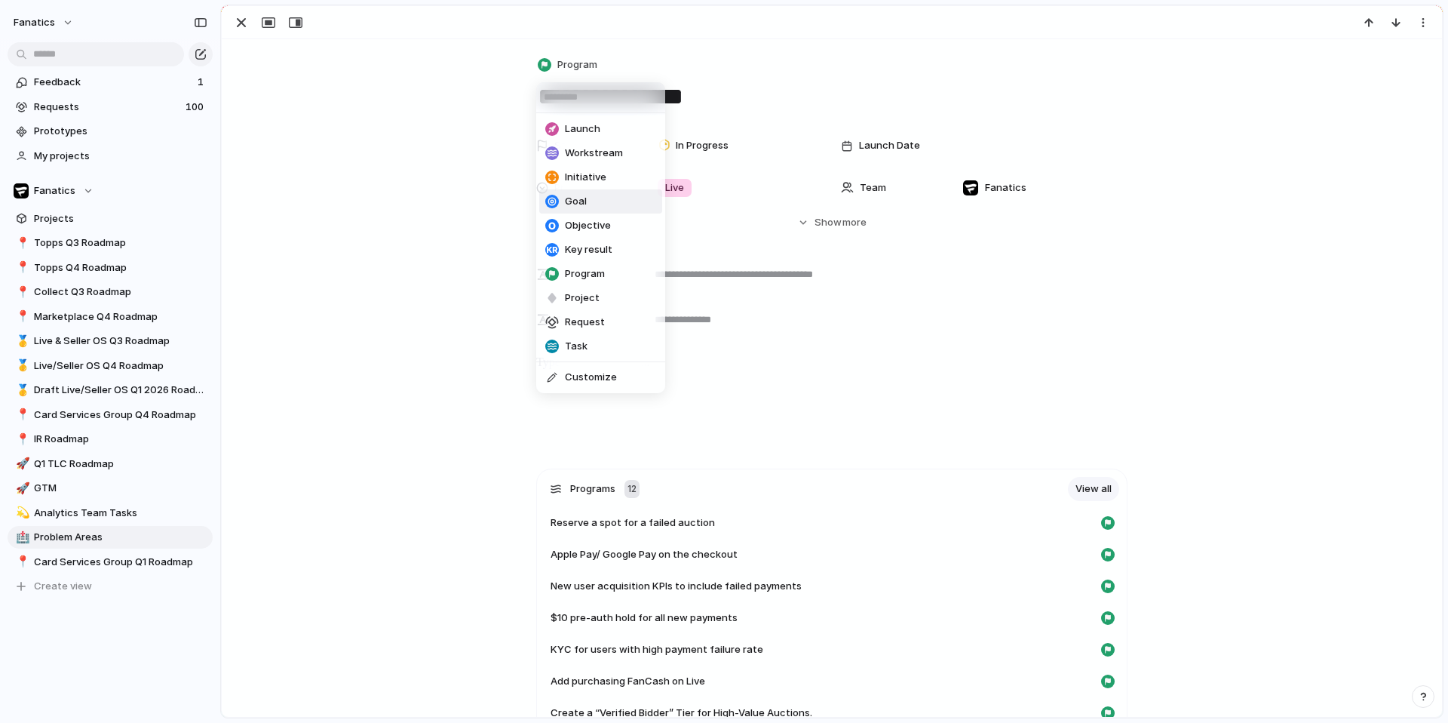
click at [596, 195] on li "Goal" at bounding box center [600, 201] width 123 height 24
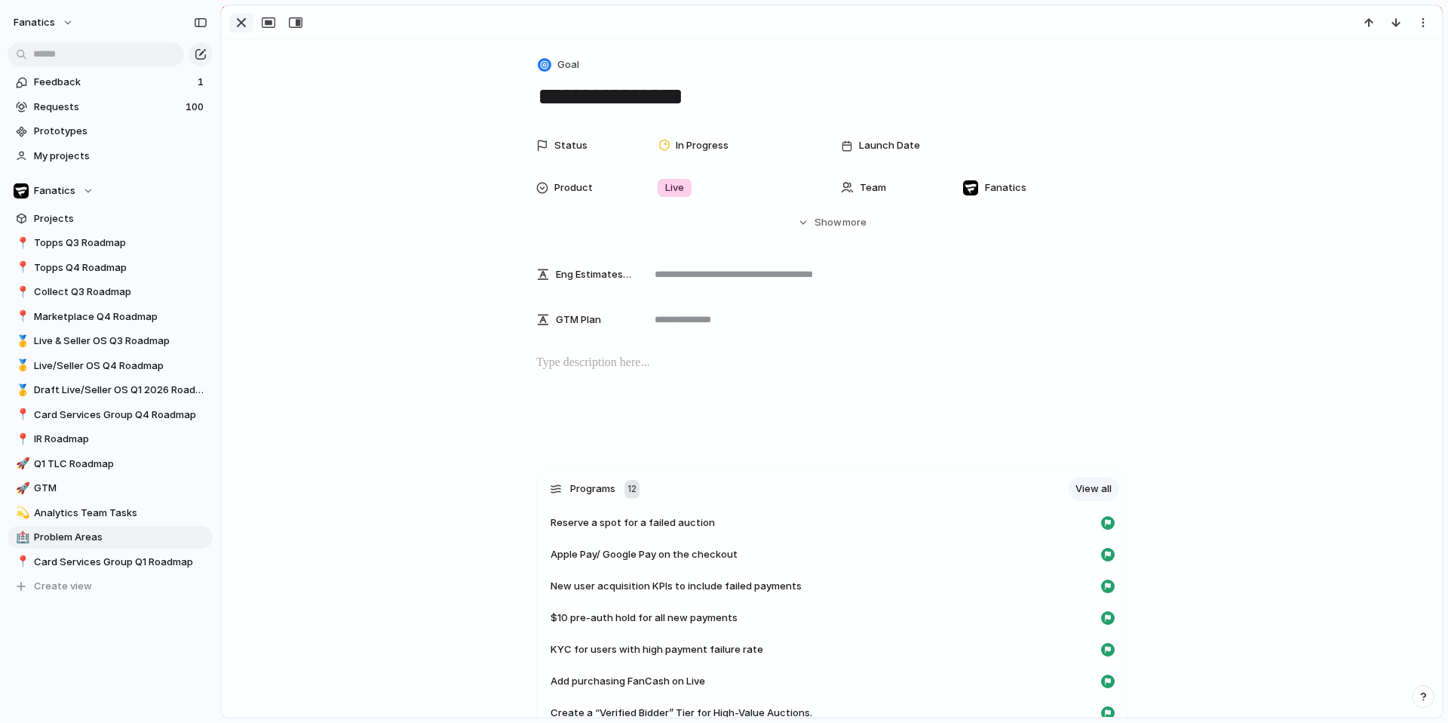
click at [241, 20] on div "button" at bounding box center [241, 23] width 18 height 18
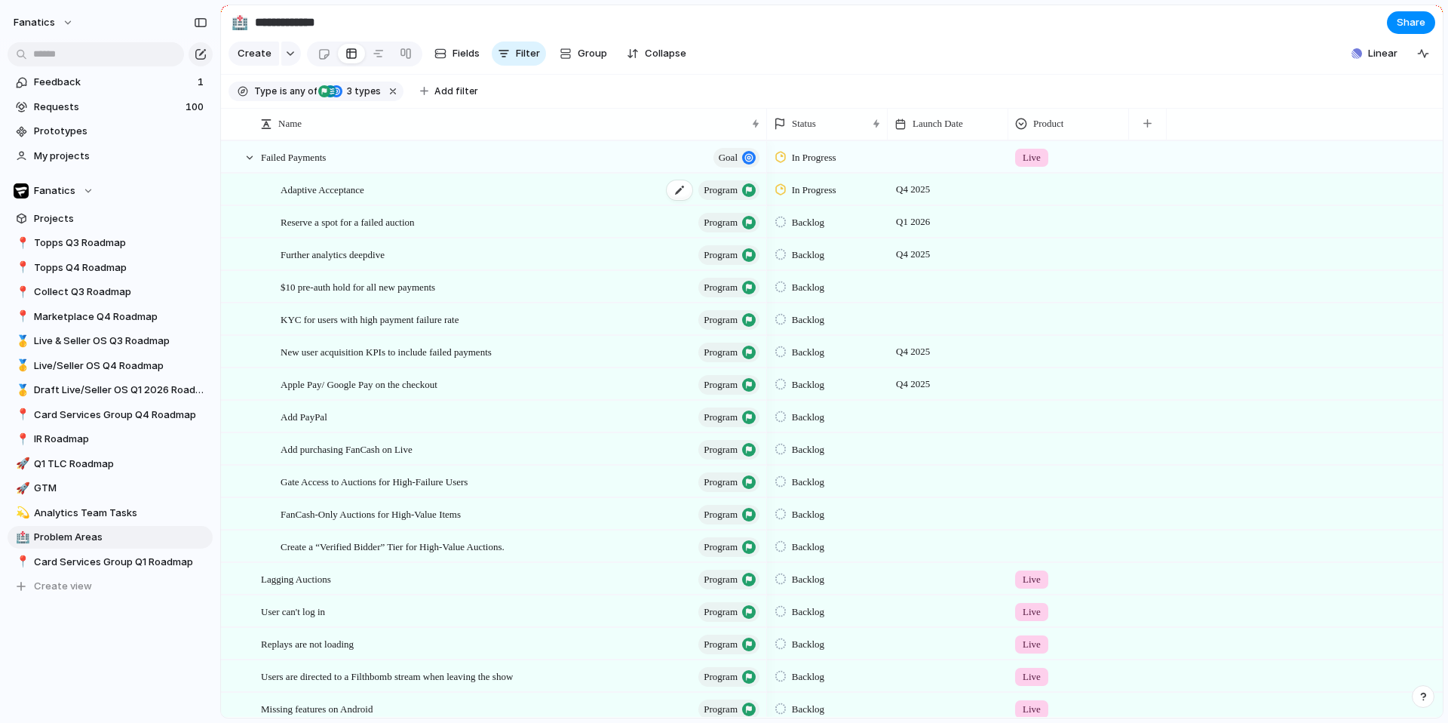
click at [721, 197] on span "program" at bounding box center [721, 190] width 34 height 21
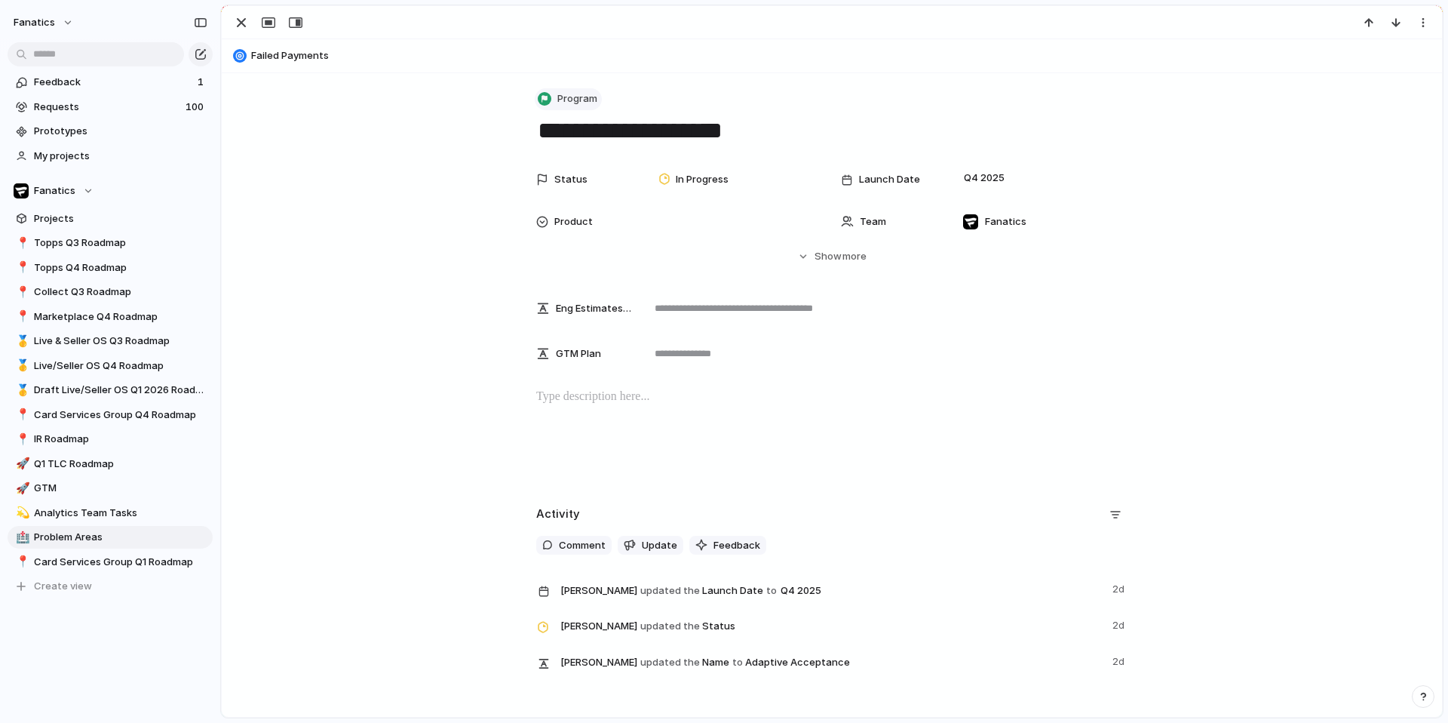
click at [579, 99] on span "Program" at bounding box center [577, 98] width 40 height 15
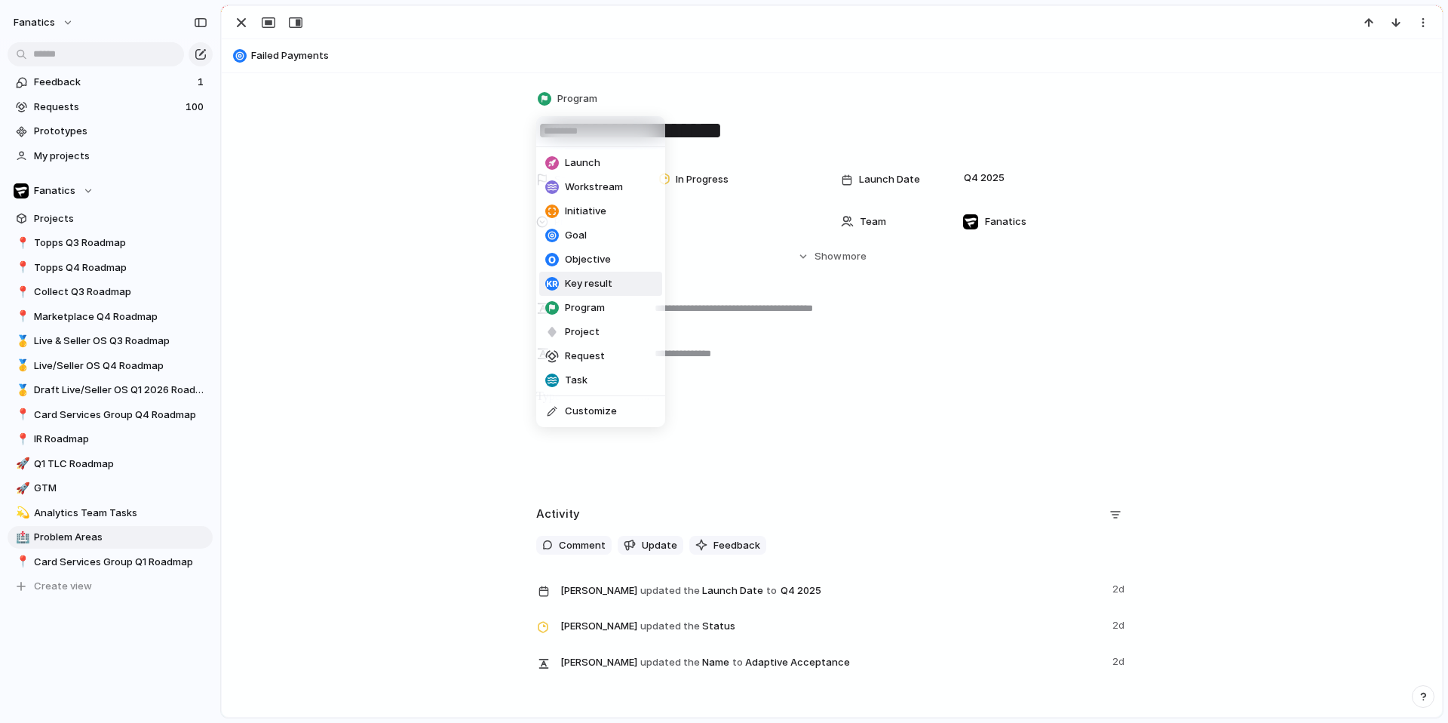
click at [583, 284] on span "Key result" at bounding box center [589, 283] width 48 height 15
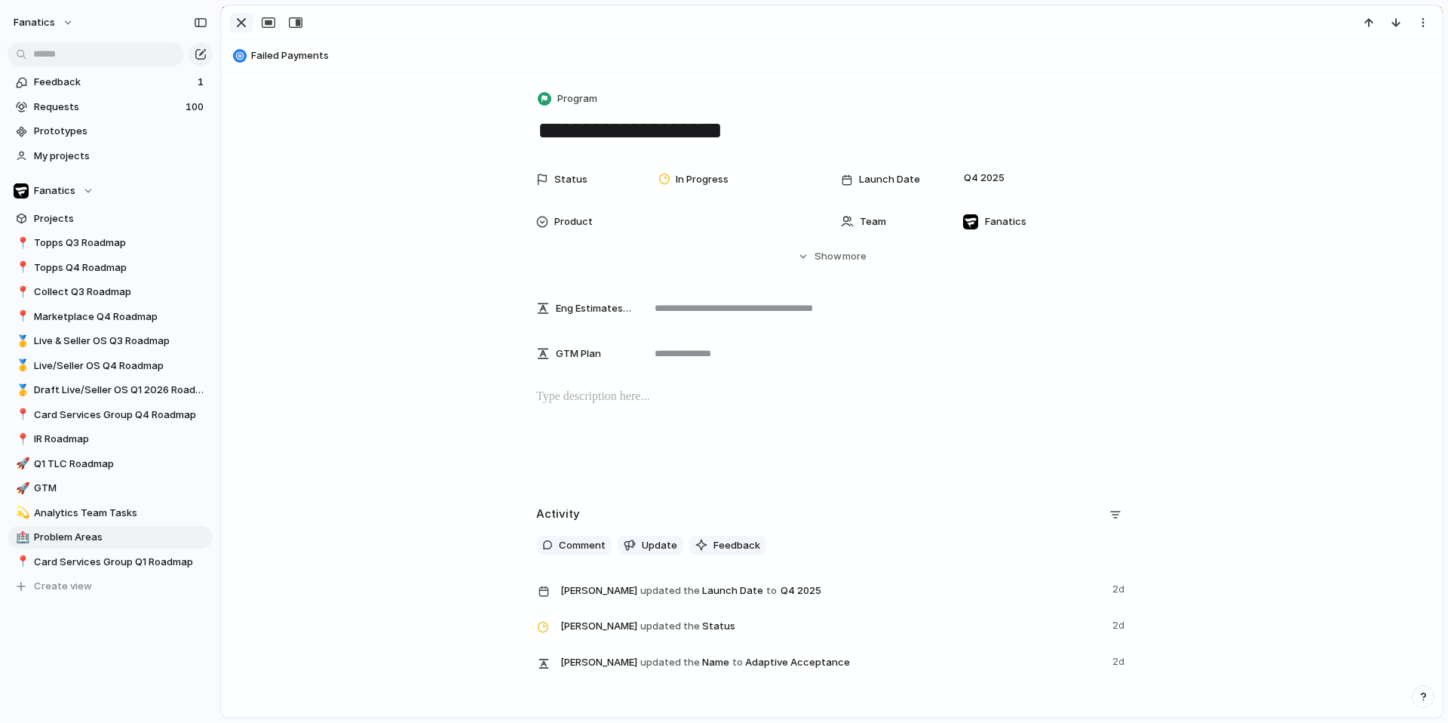
click at [237, 17] on div "button" at bounding box center [241, 23] width 18 height 18
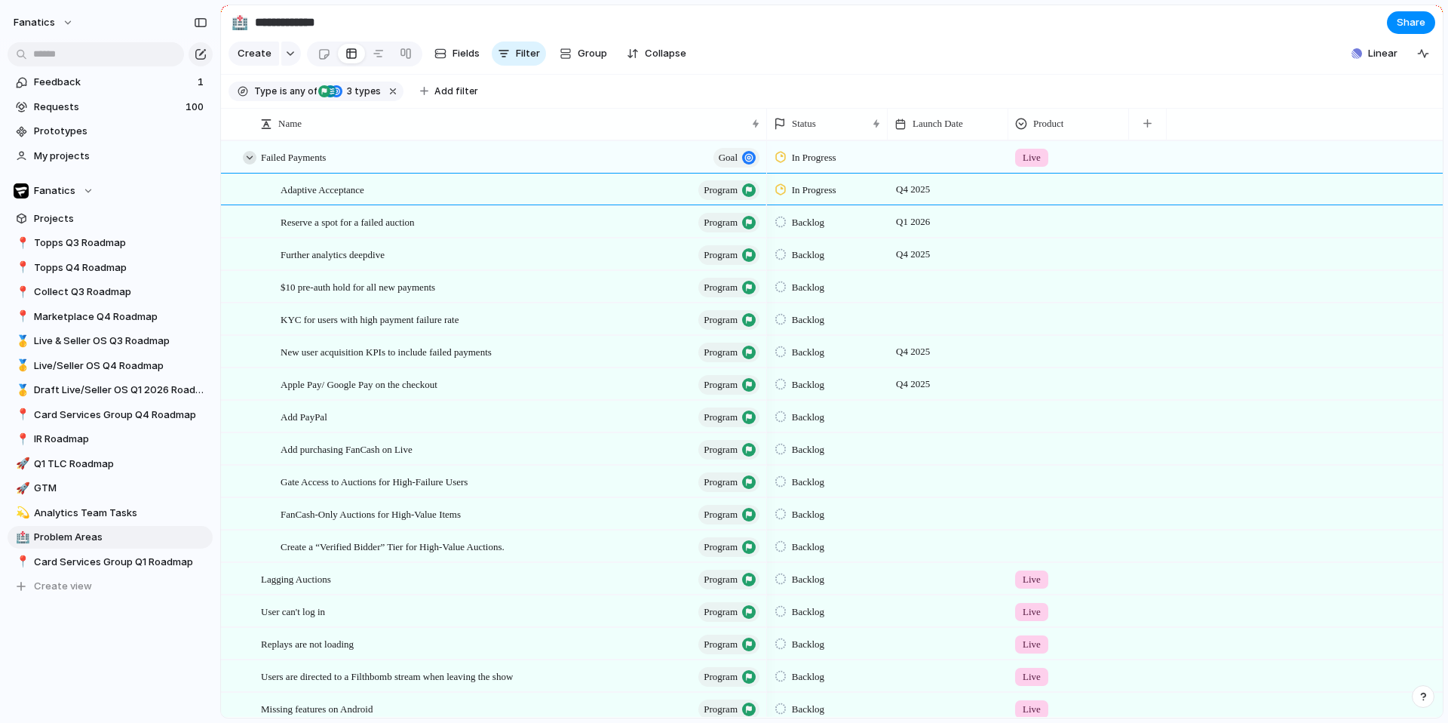
click at [250, 155] on div at bounding box center [250, 158] width 14 height 14
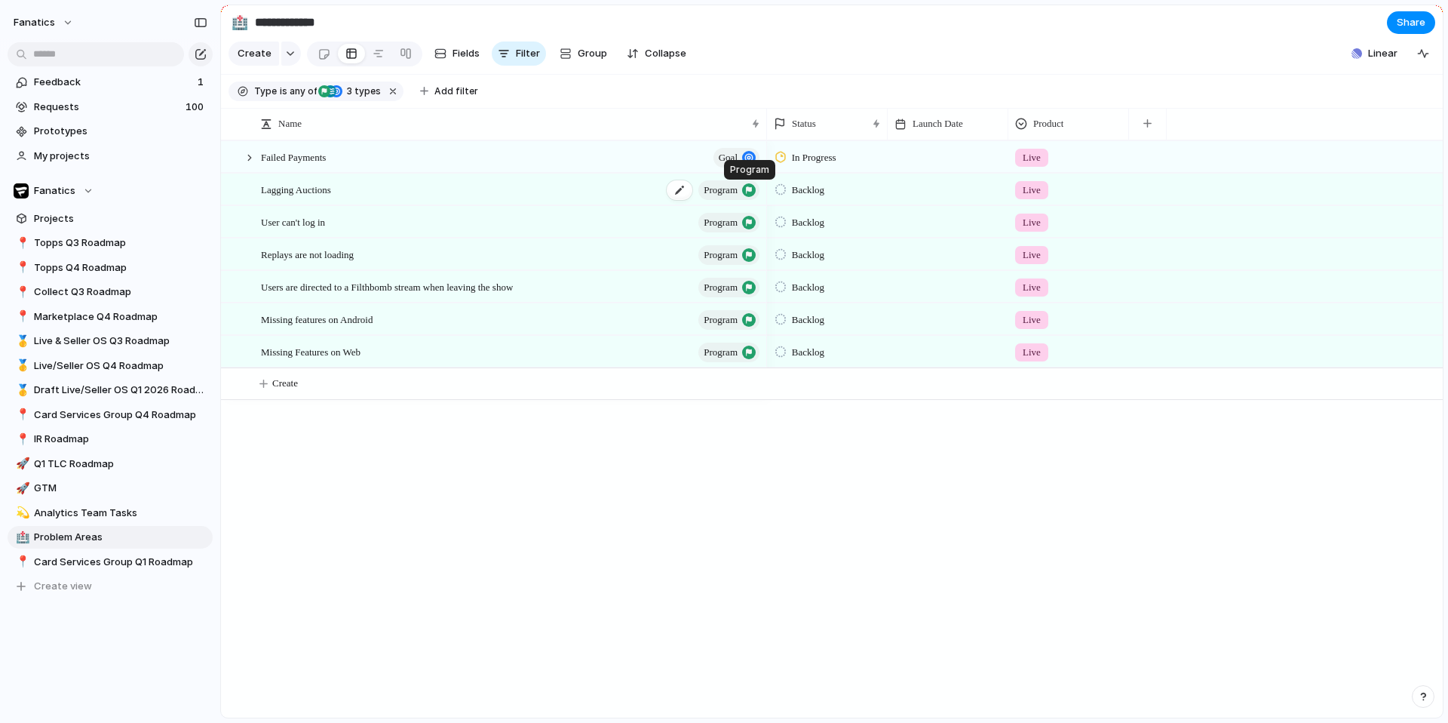
click at [744, 190] on div "button" at bounding box center [749, 190] width 14 height 14
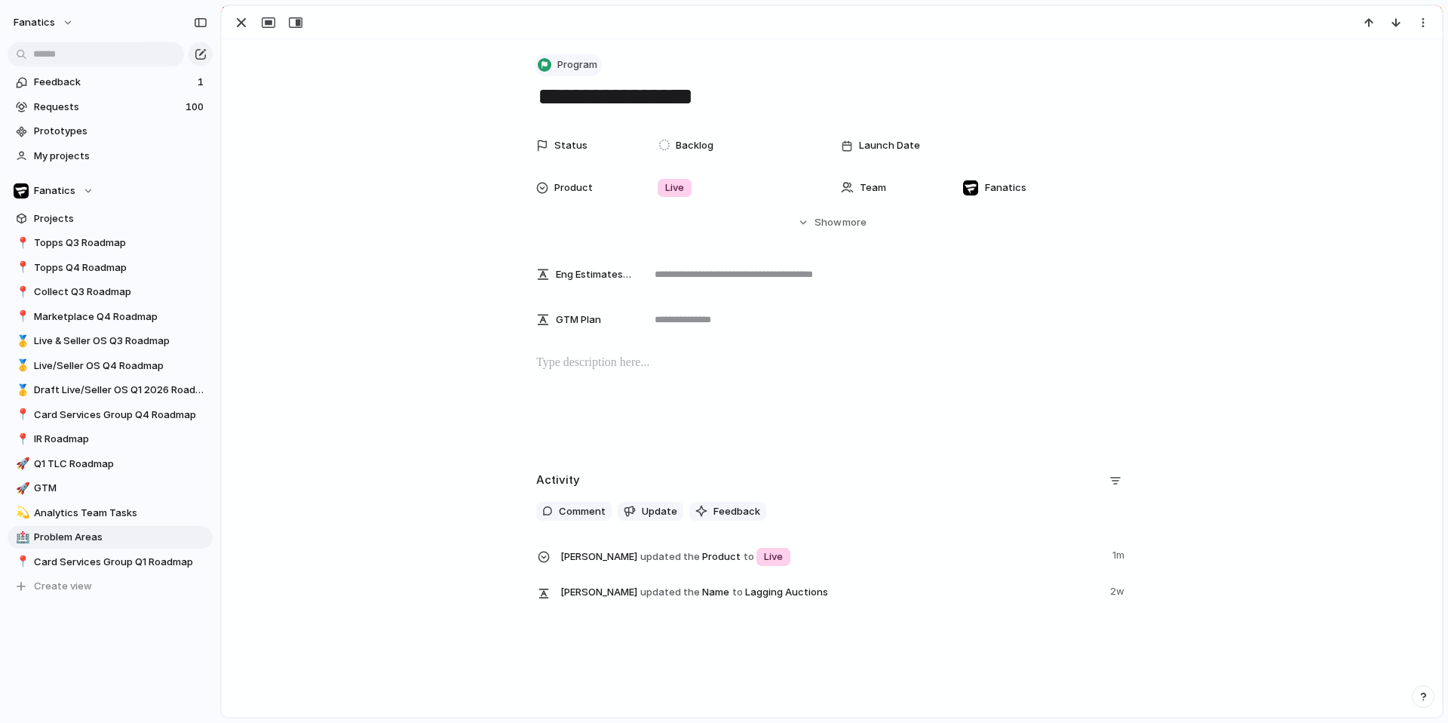
click at [566, 58] on span "Program" at bounding box center [577, 64] width 40 height 15
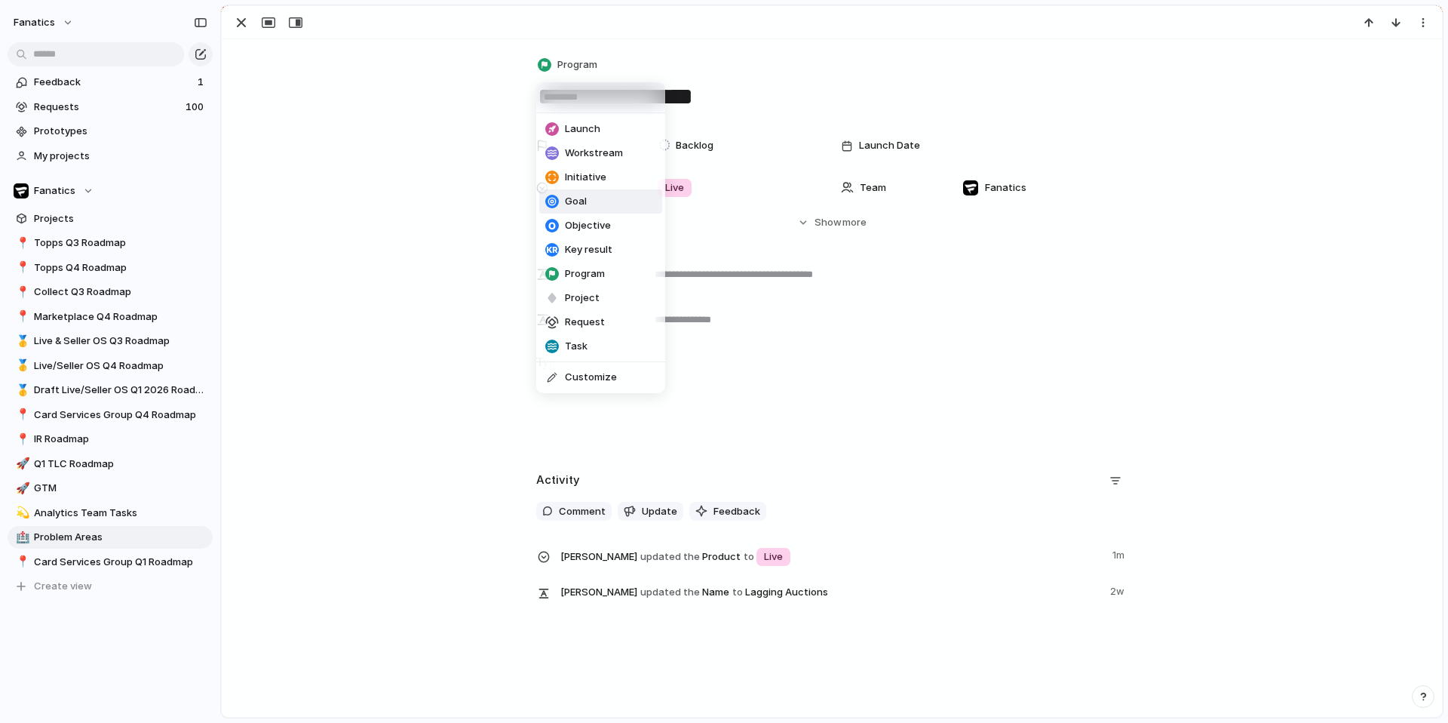
click at [572, 204] on span "Goal" at bounding box center [576, 201] width 22 height 15
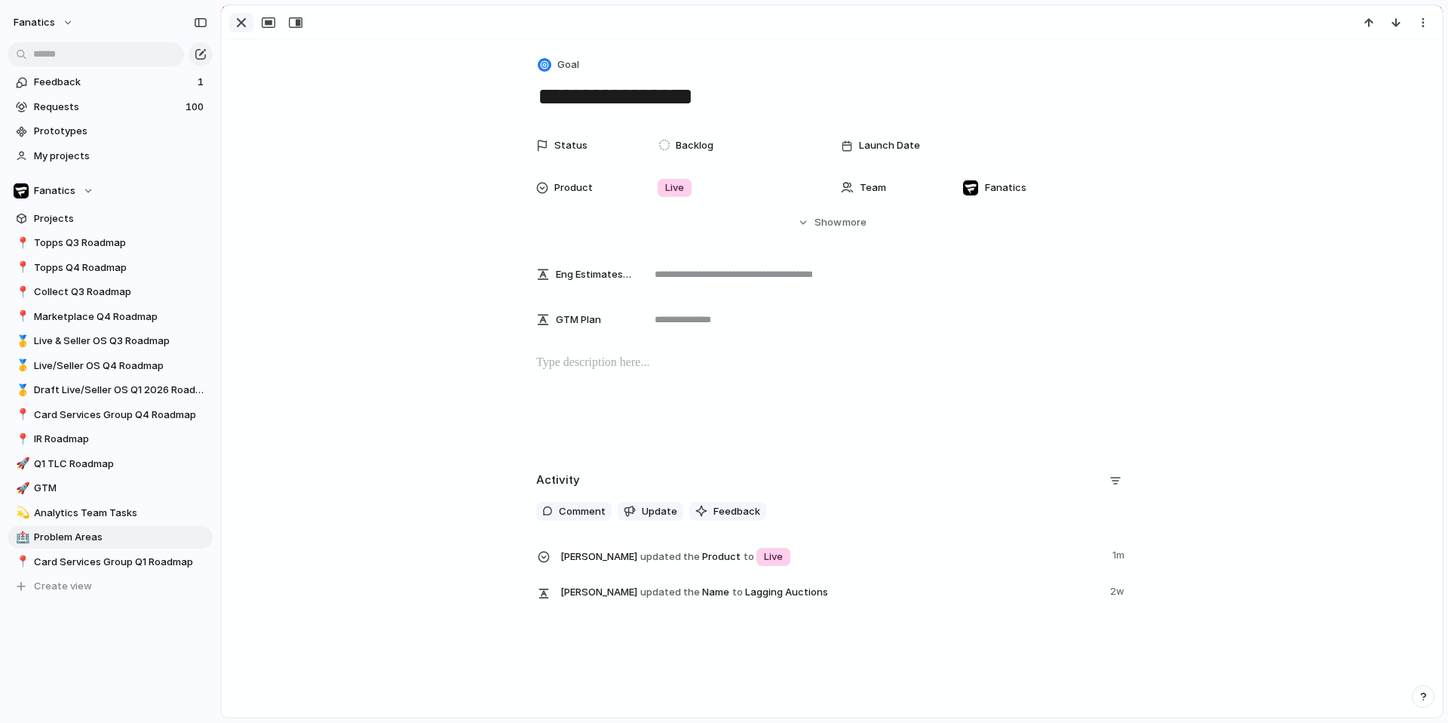
click at [235, 27] on div "button" at bounding box center [241, 23] width 18 height 18
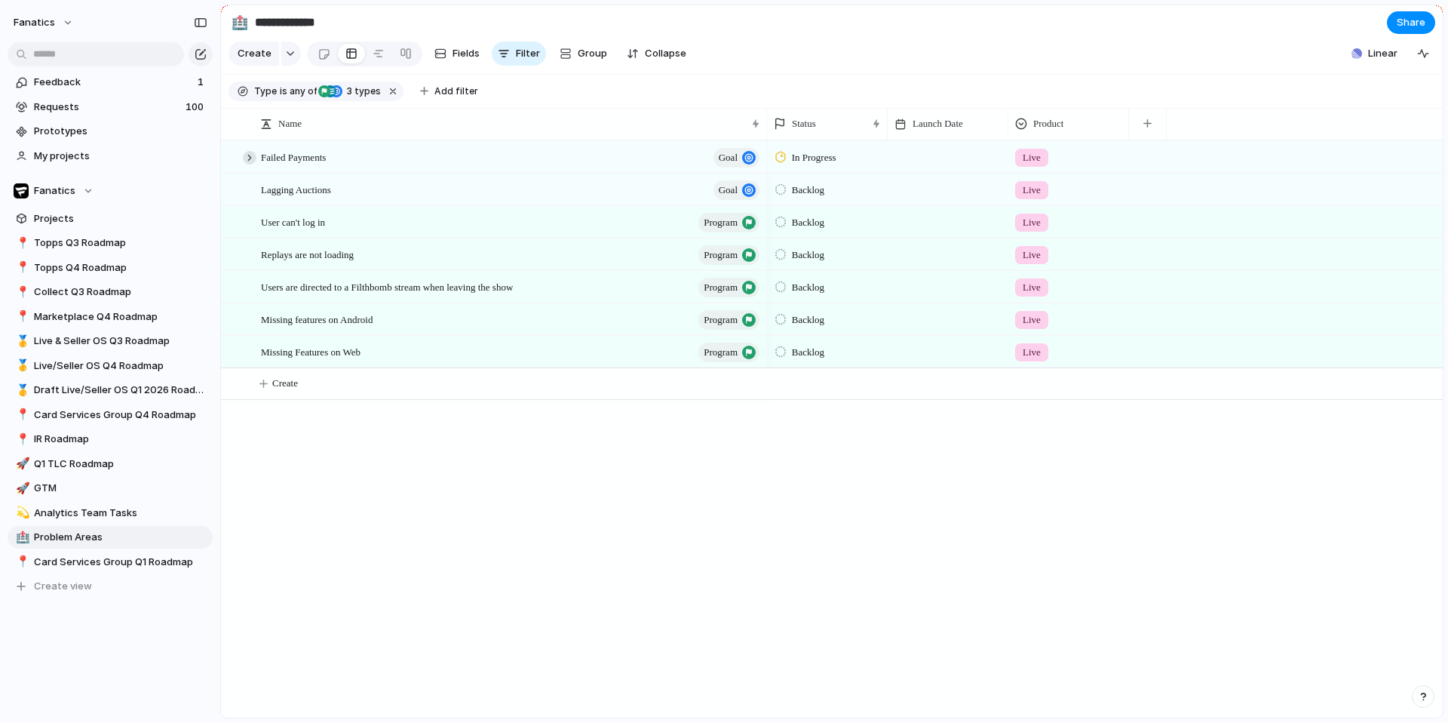
click at [248, 160] on div at bounding box center [250, 158] width 14 height 14
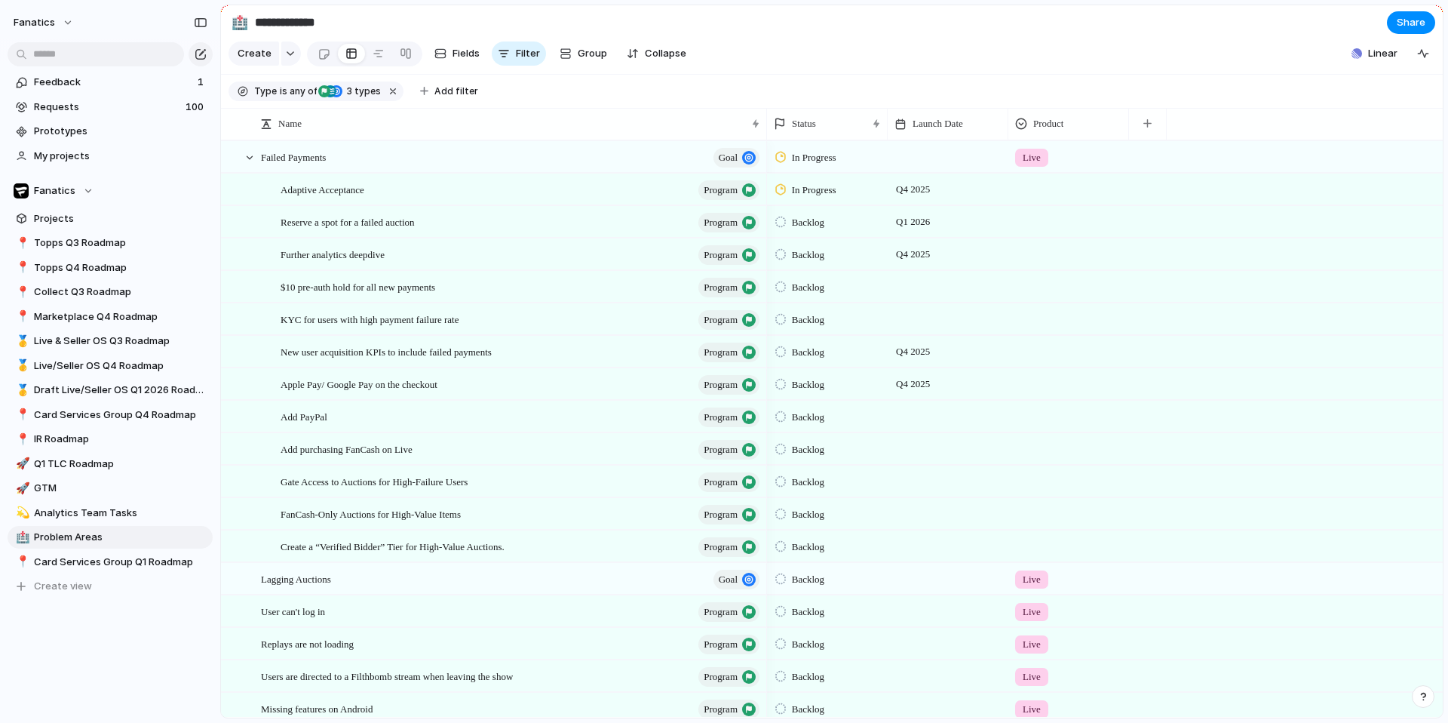
click at [1026, 191] on div at bounding box center [1068, 186] width 119 height 25
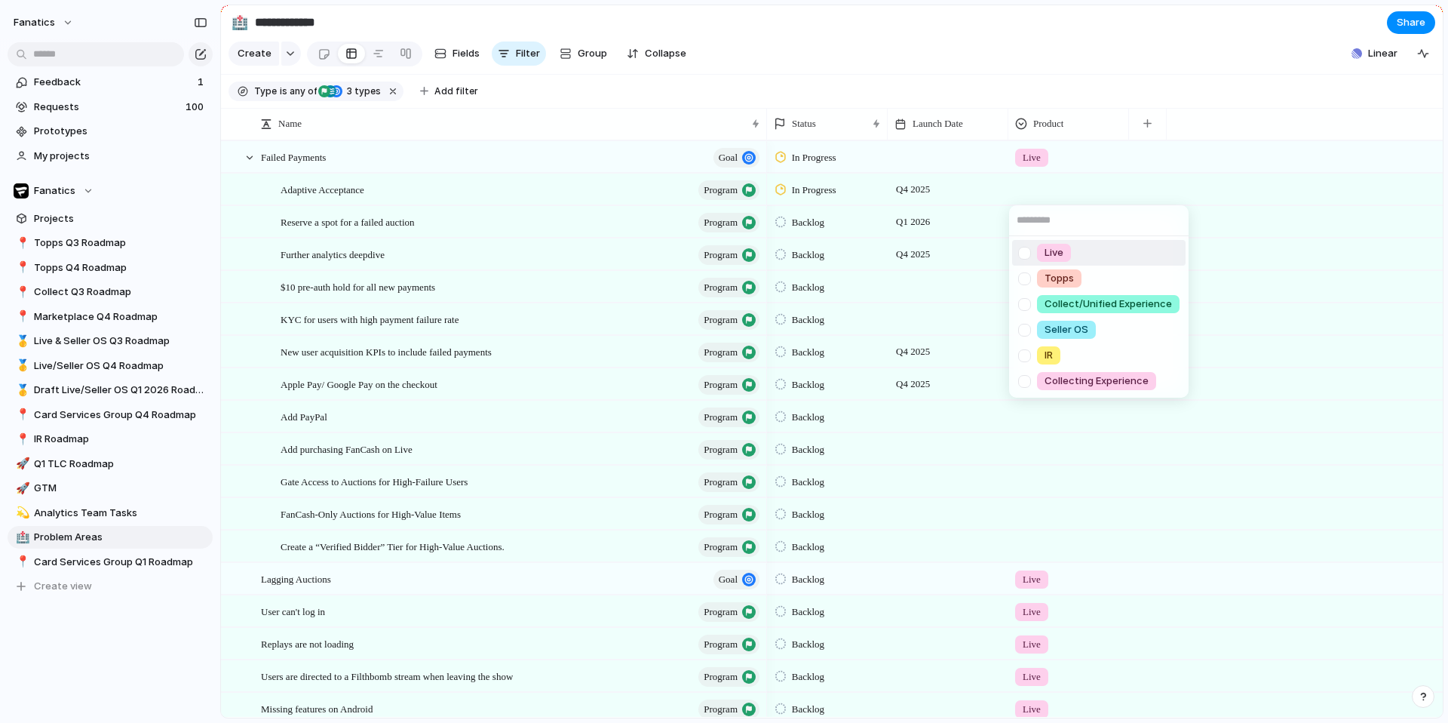
click at [1052, 255] on span "Live" at bounding box center [1054, 252] width 19 height 15
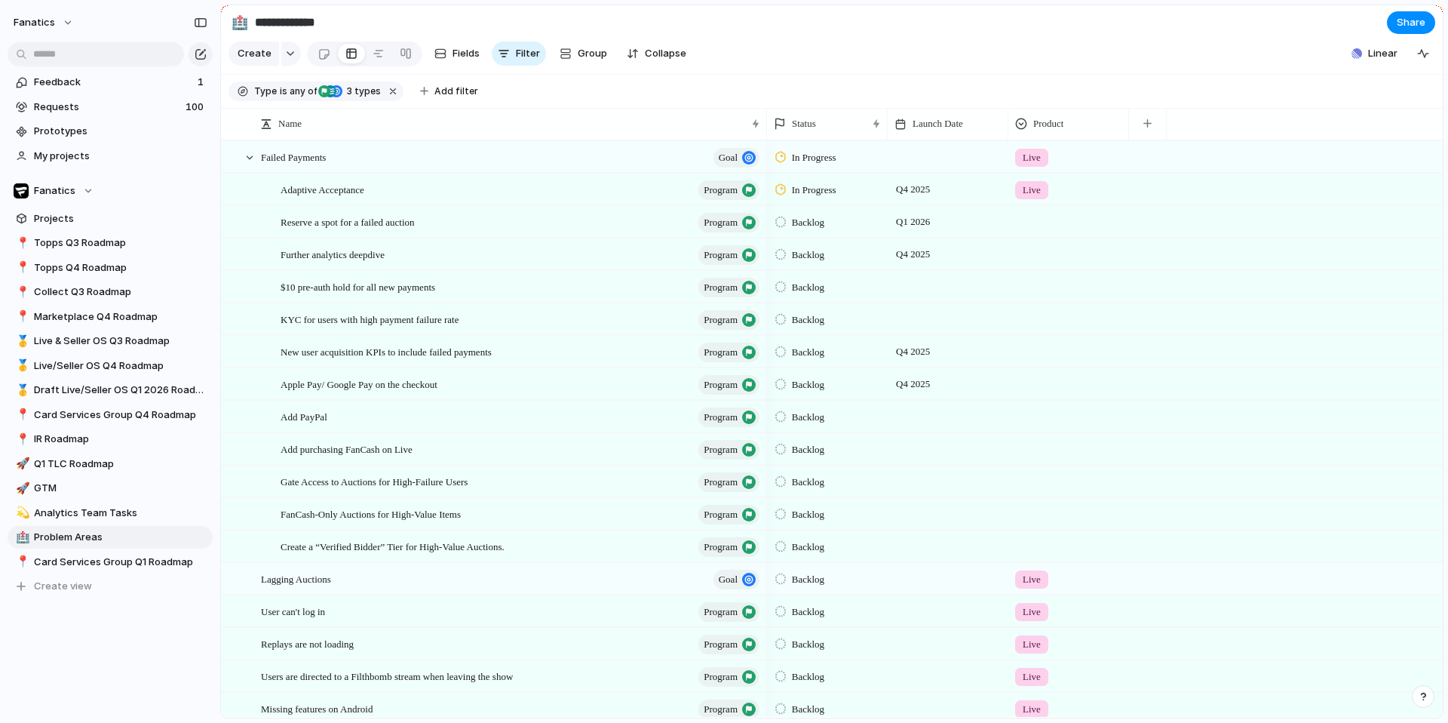
click at [1027, 214] on div at bounding box center [1068, 219] width 119 height 25
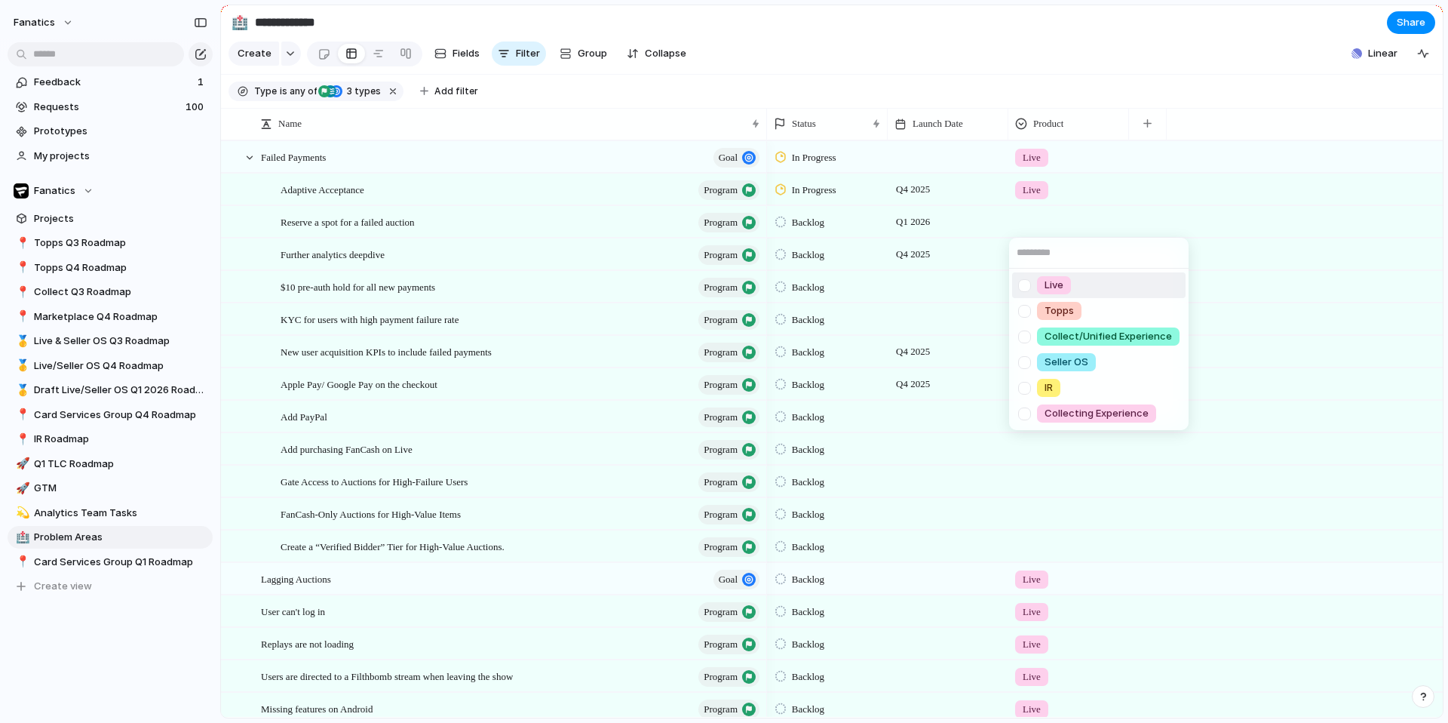
drag, startPoint x: 1047, startPoint y: 275, endPoint x: 1042, endPoint y: 259, distance: 16.0
click at [1050, 286] on span "Live" at bounding box center [1054, 285] width 19 height 15
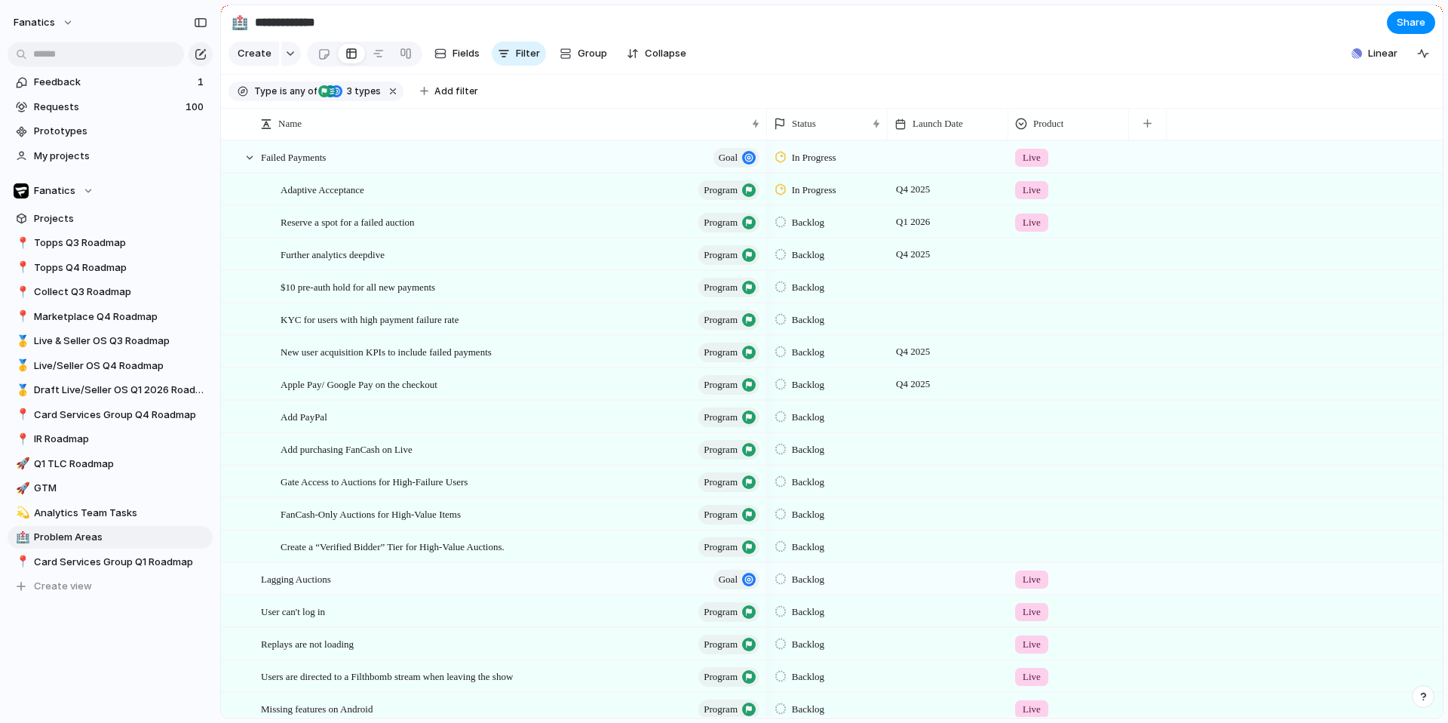
click at [1040, 257] on div at bounding box center [1068, 251] width 119 height 25
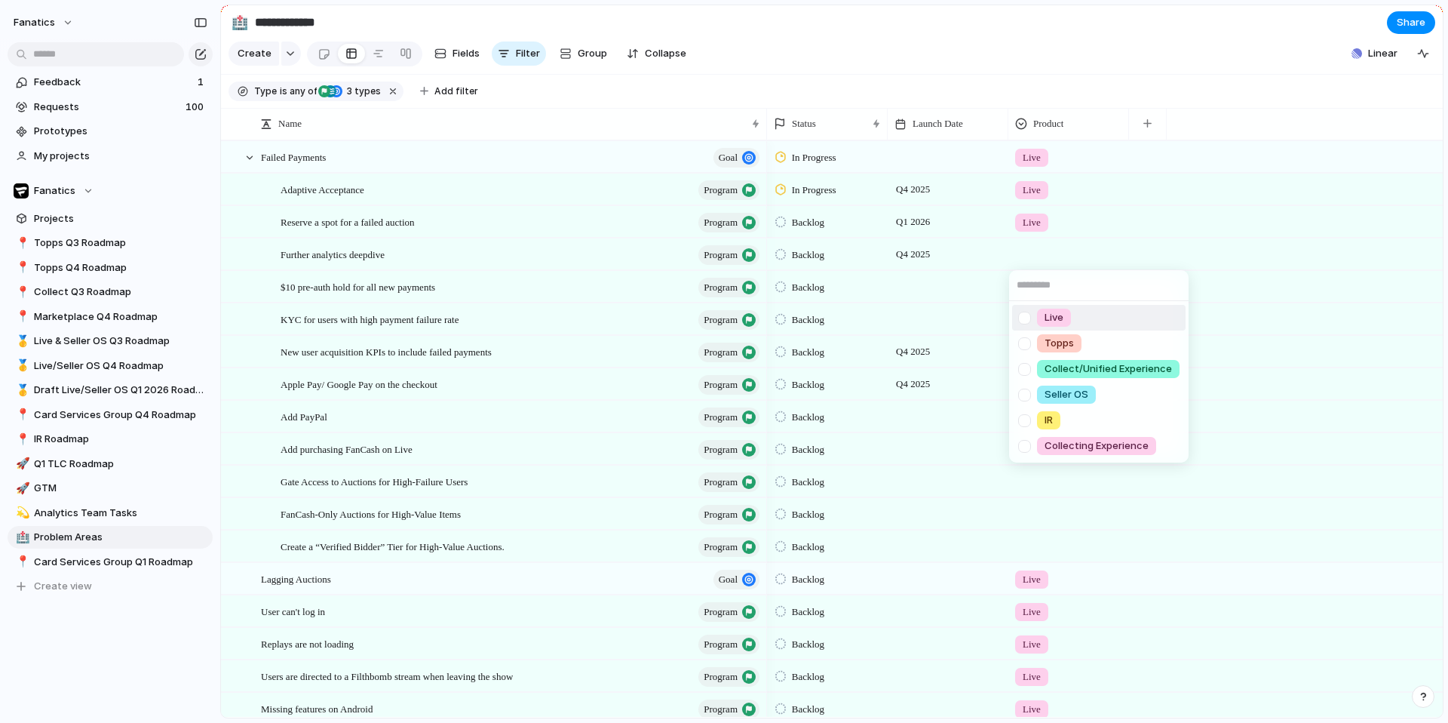
click at [1051, 316] on span "Live" at bounding box center [1054, 317] width 19 height 15
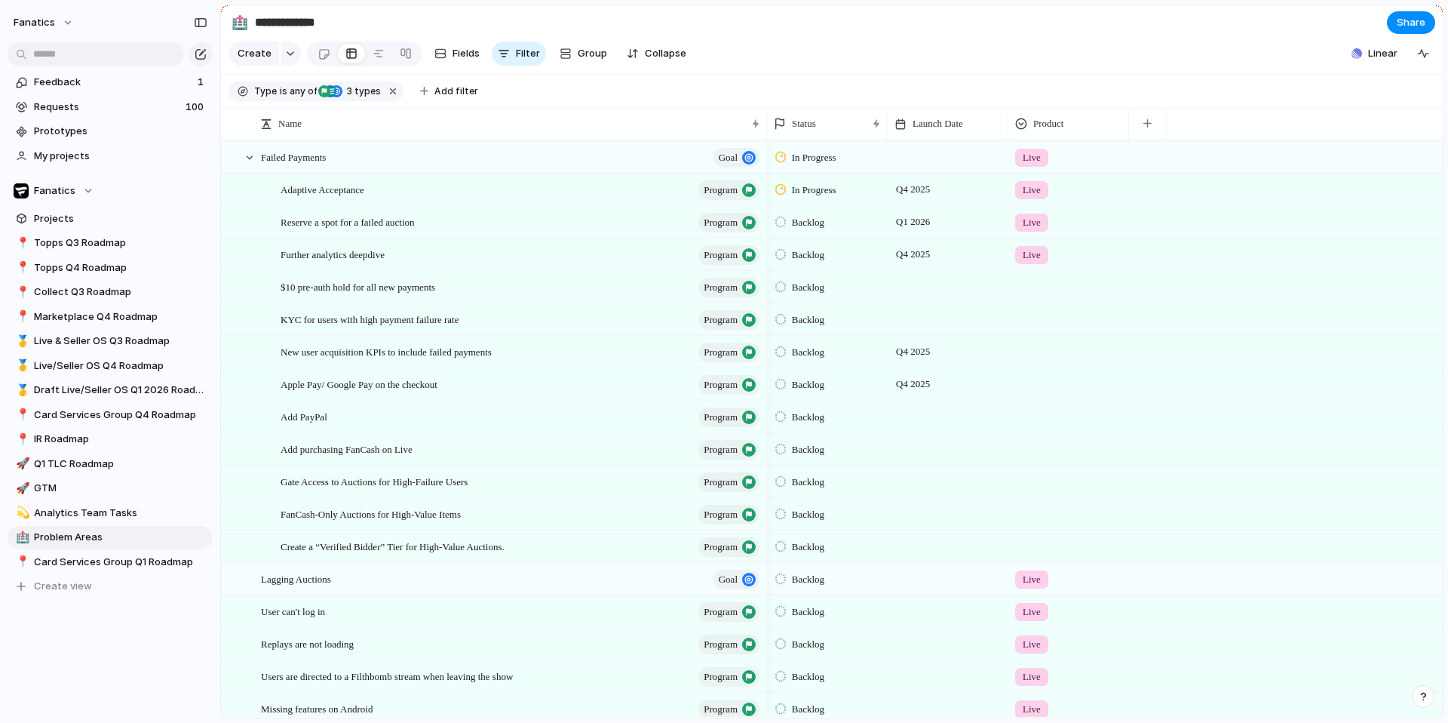
click at [1036, 292] on div at bounding box center [1068, 284] width 119 height 25
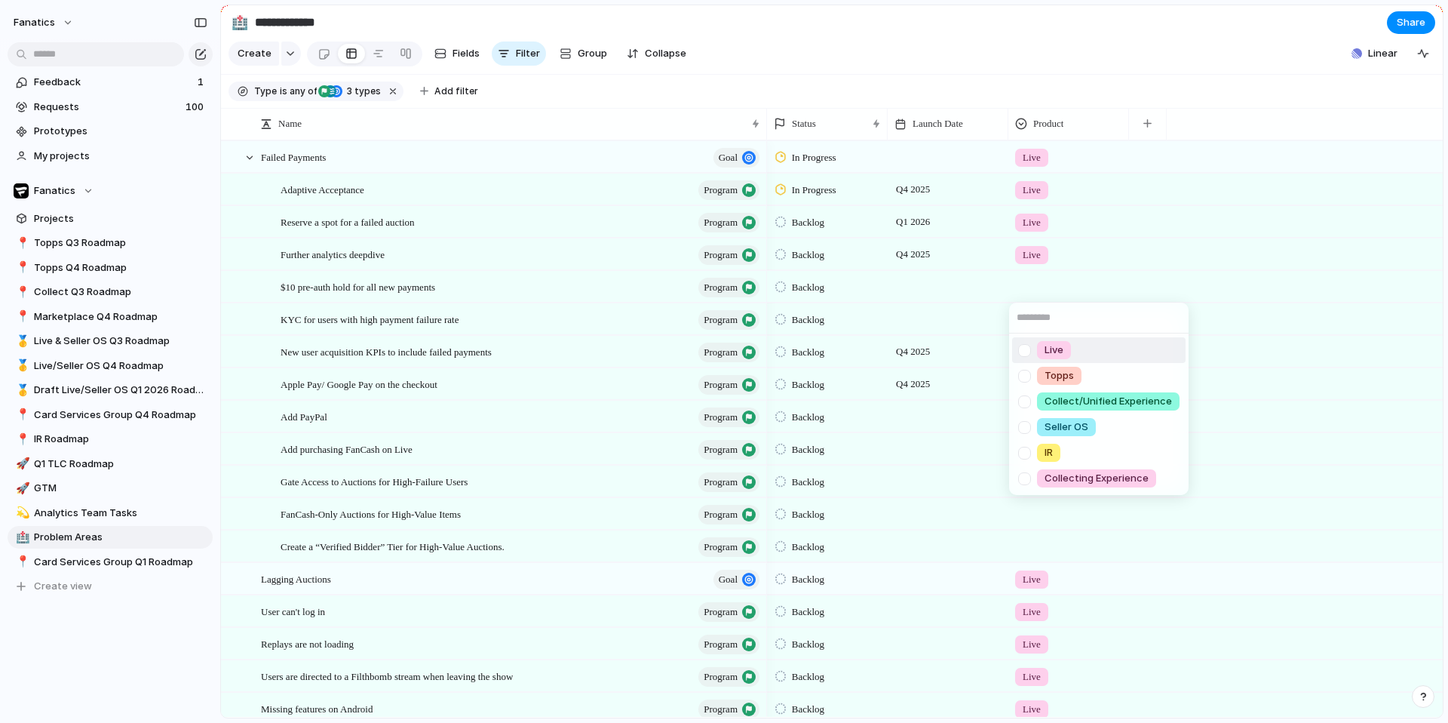
click at [1051, 345] on span "Live" at bounding box center [1054, 349] width 19 height 15
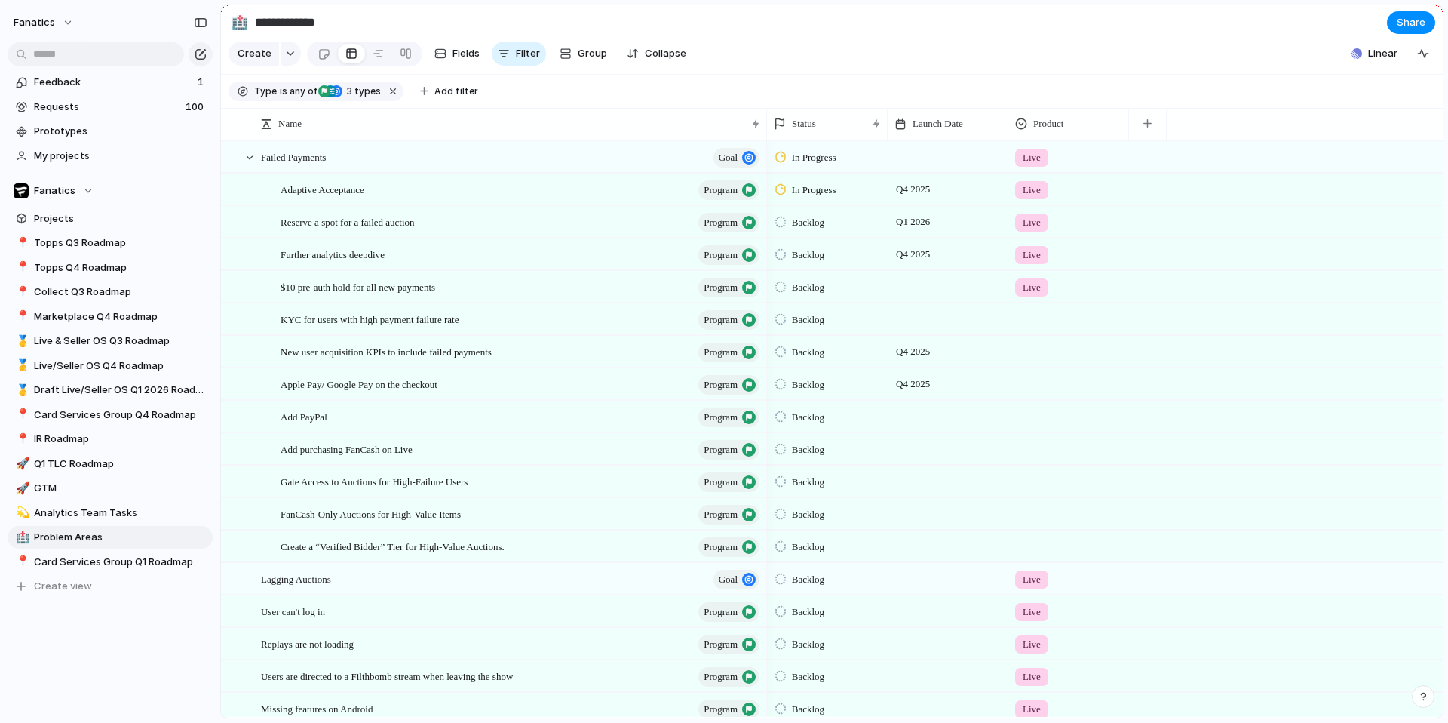
click at [1042, 328] on div at bounding box center [1068, 318] width 121 height 31
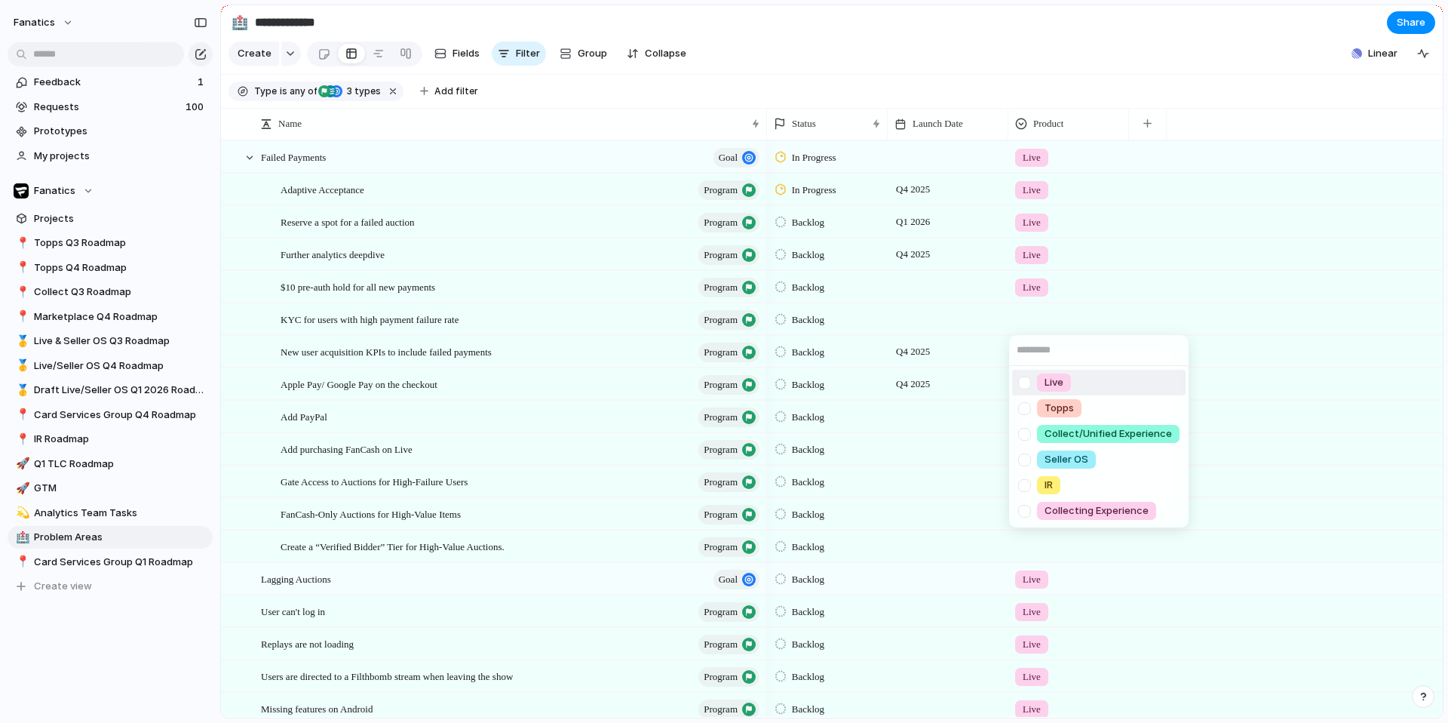
click at [1061, 373] on li "Live" at bounding box center [1098, 383] width 173 height 26
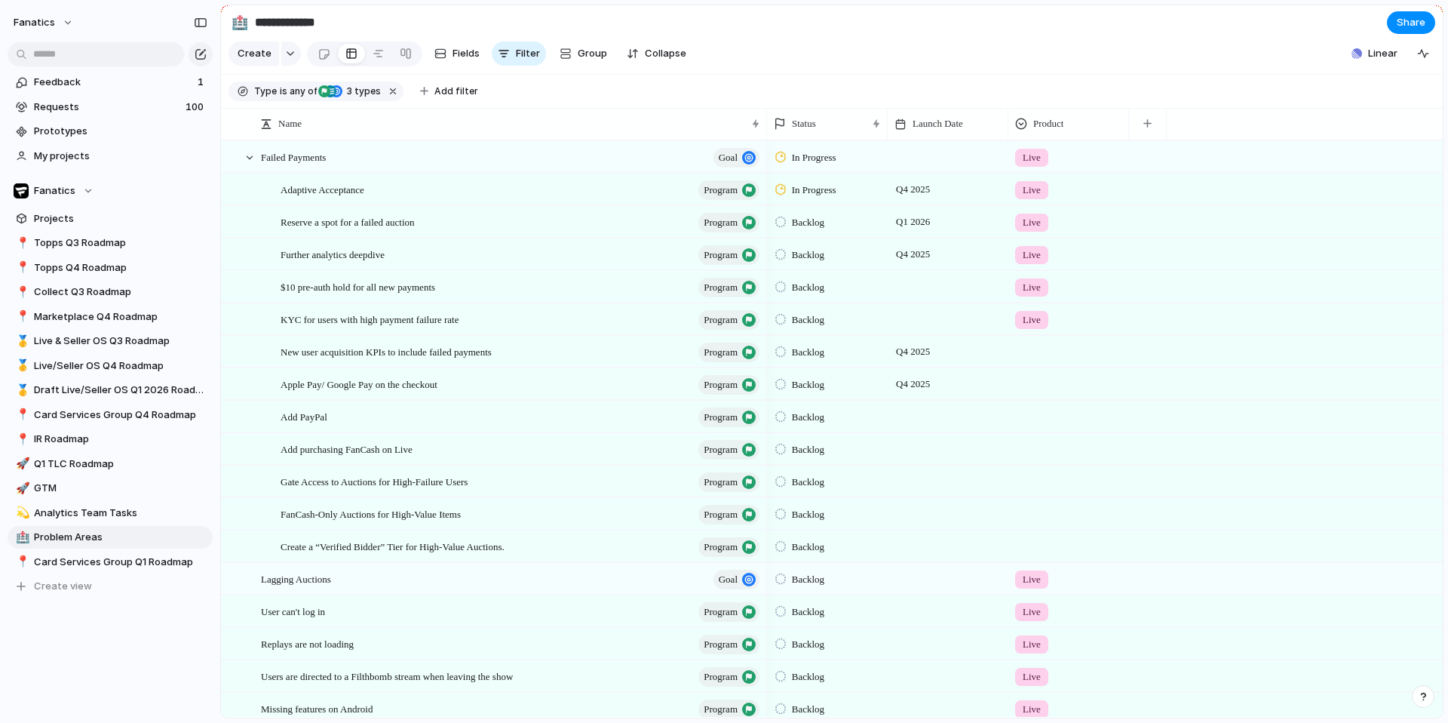
click at [1048, 351] on div at bounding box center [1068, 348] width 119 height 25
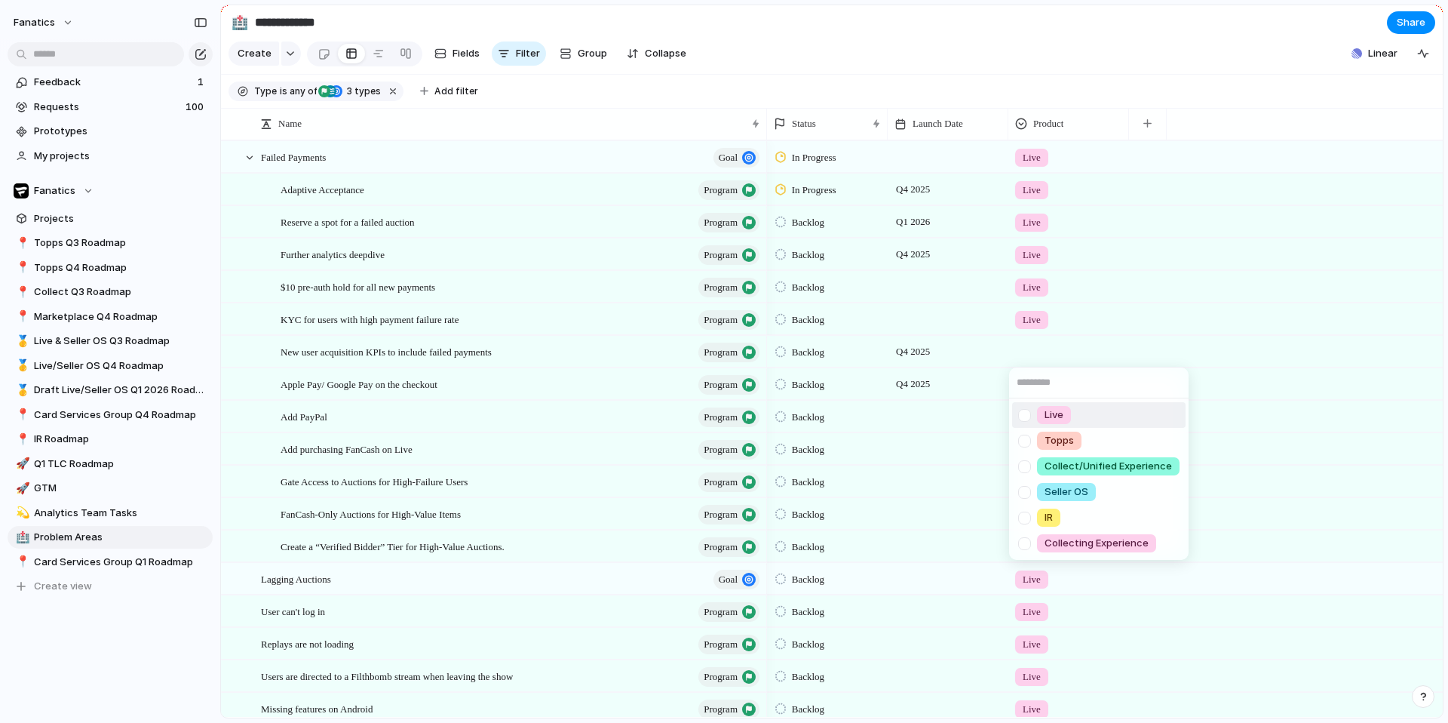
click at [1059, 406] on div "Live" at bounding box center [1054, 415] width 34 height 18
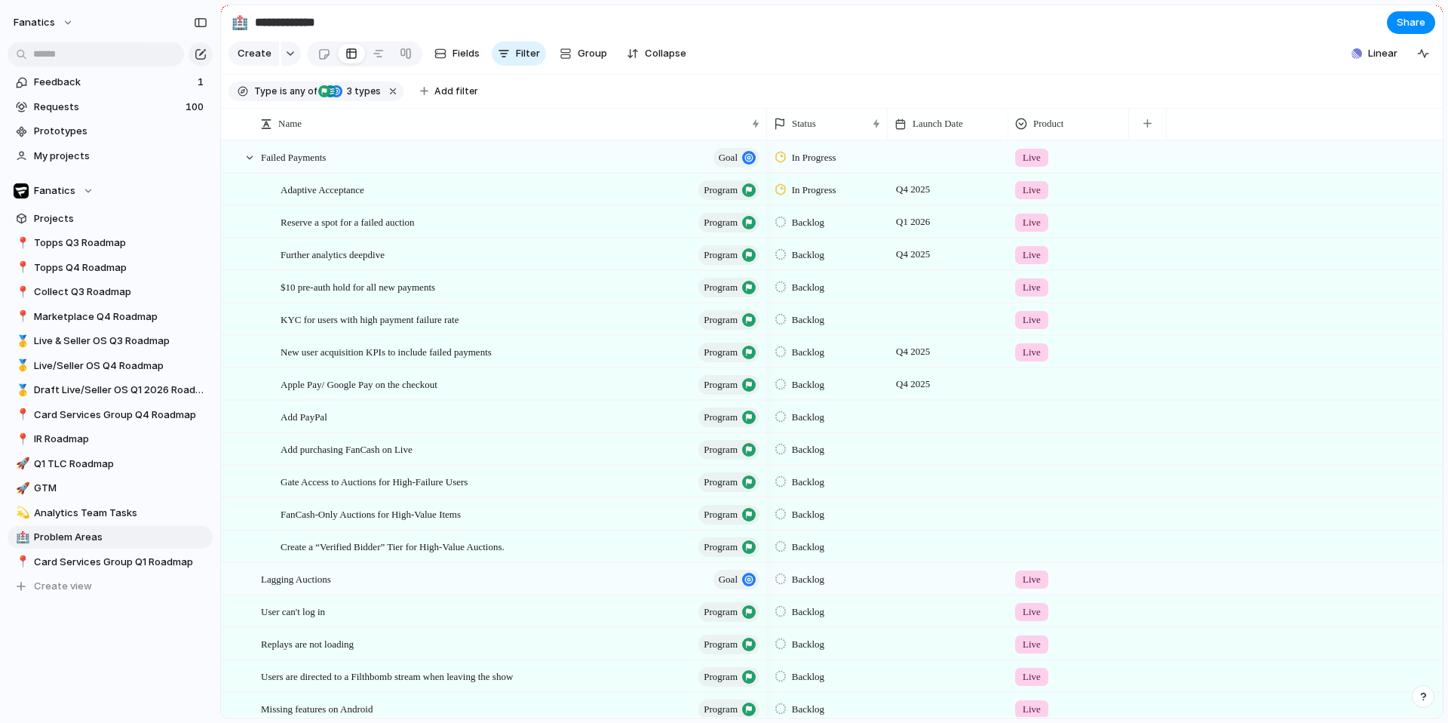
click at [1039, 379] on div at bounding box center [1068, 381] width 119 height 25
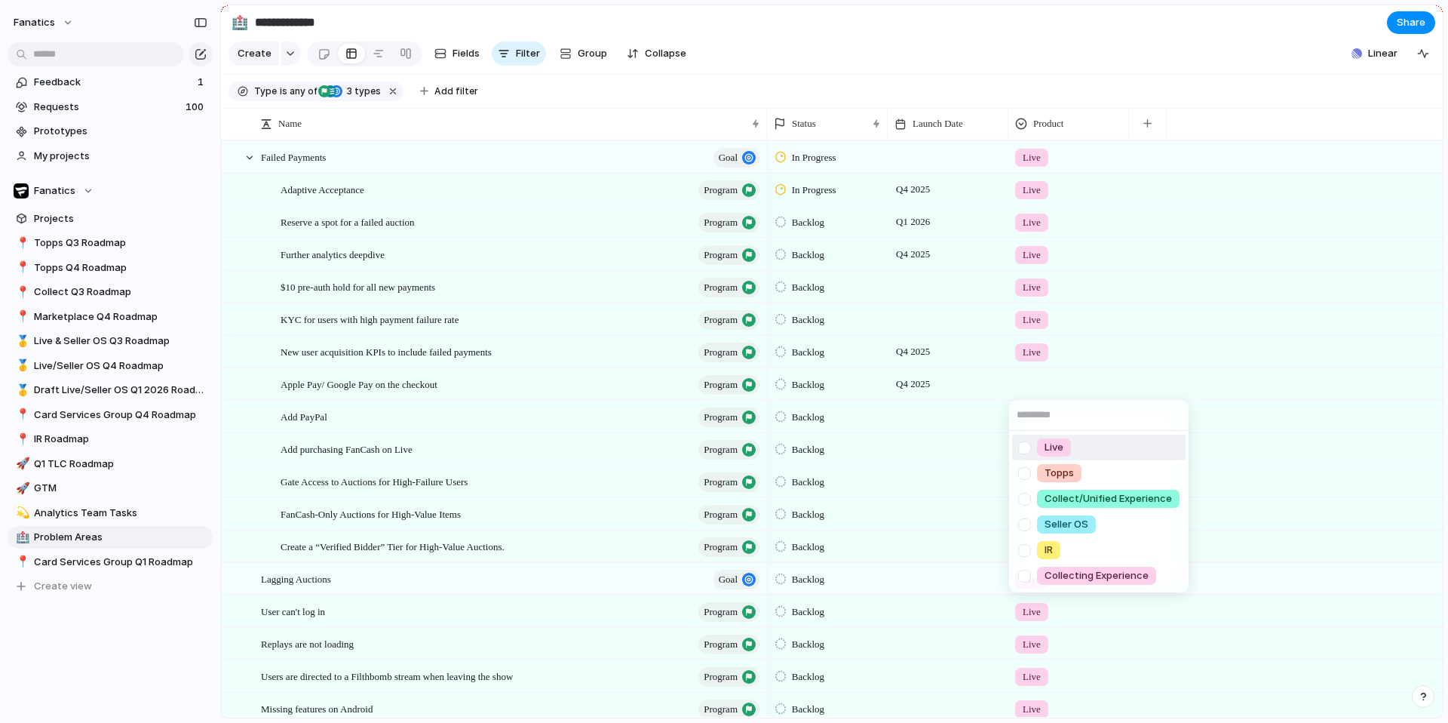
click at [1048, 440] on span "Live" at bounding box center [1054, 447] width 19 height 15
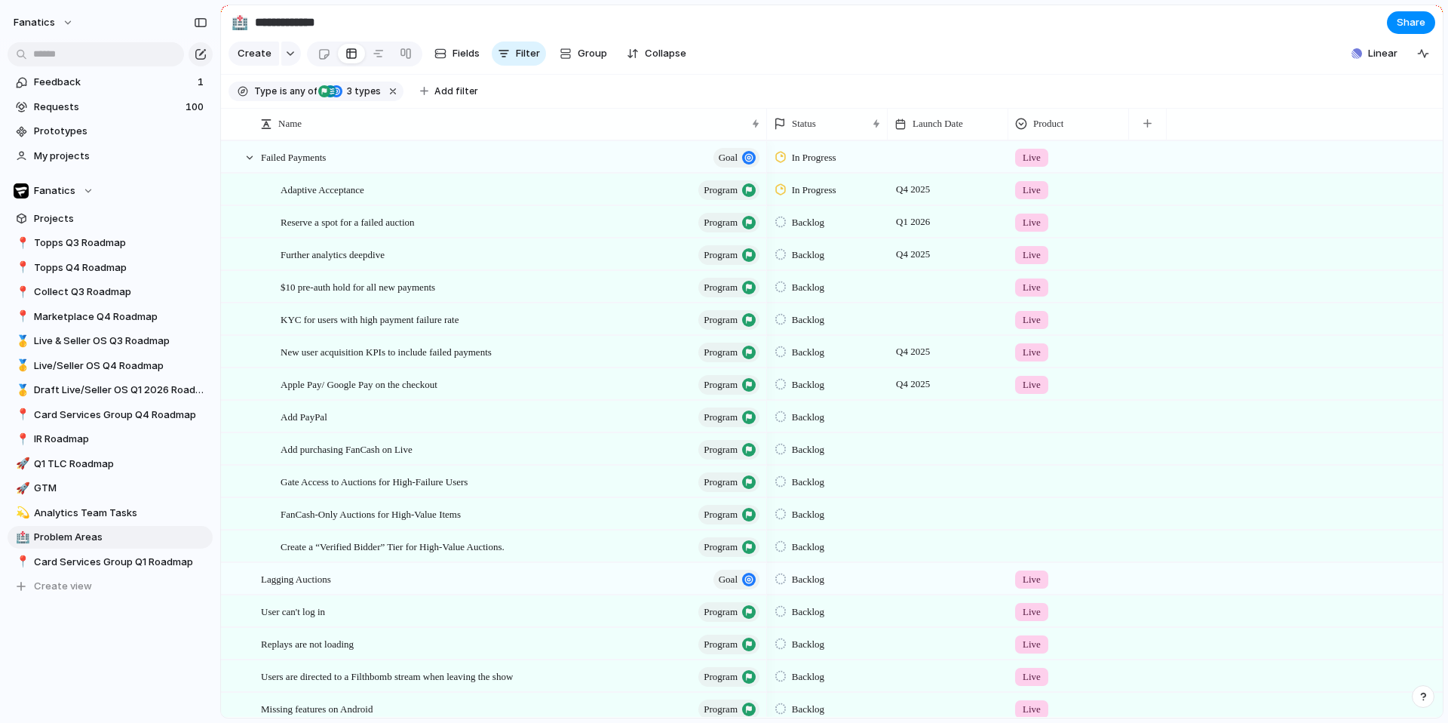
click at [1038, 416] on div at bounding box center [1068, 413] width 119 height 25
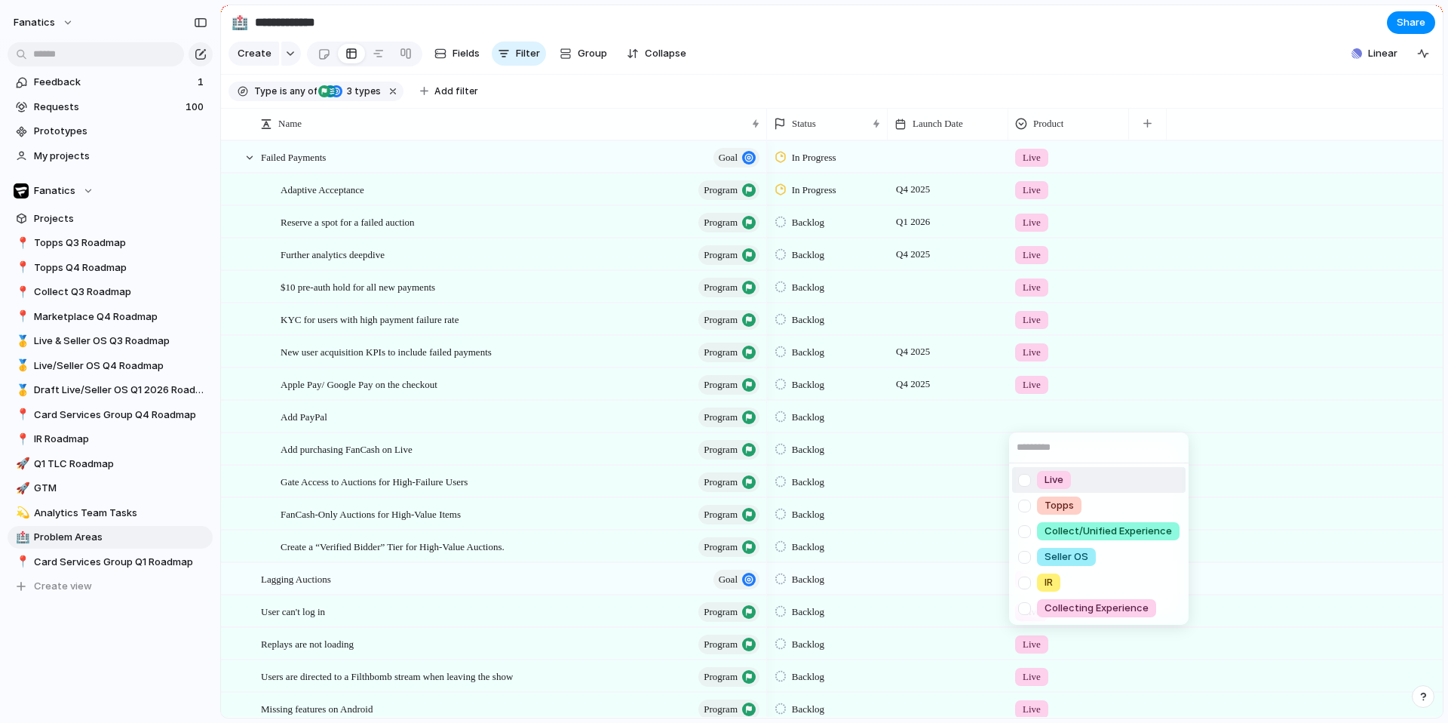
click at [1052, 474] on span "Live" at bounding box center [1054, 479] width 19 height 15
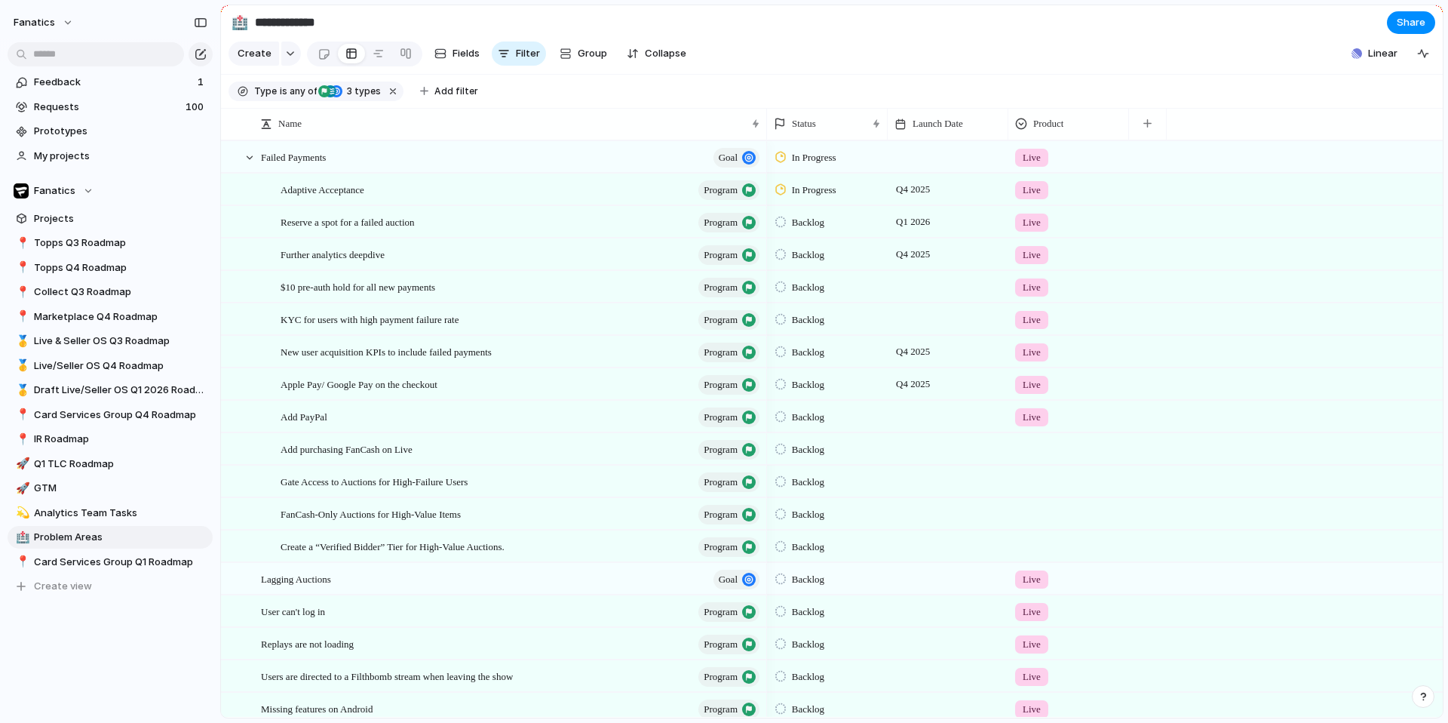
click at [1030, 450] on div at bounding box center [1068, 446] width 119 height 25
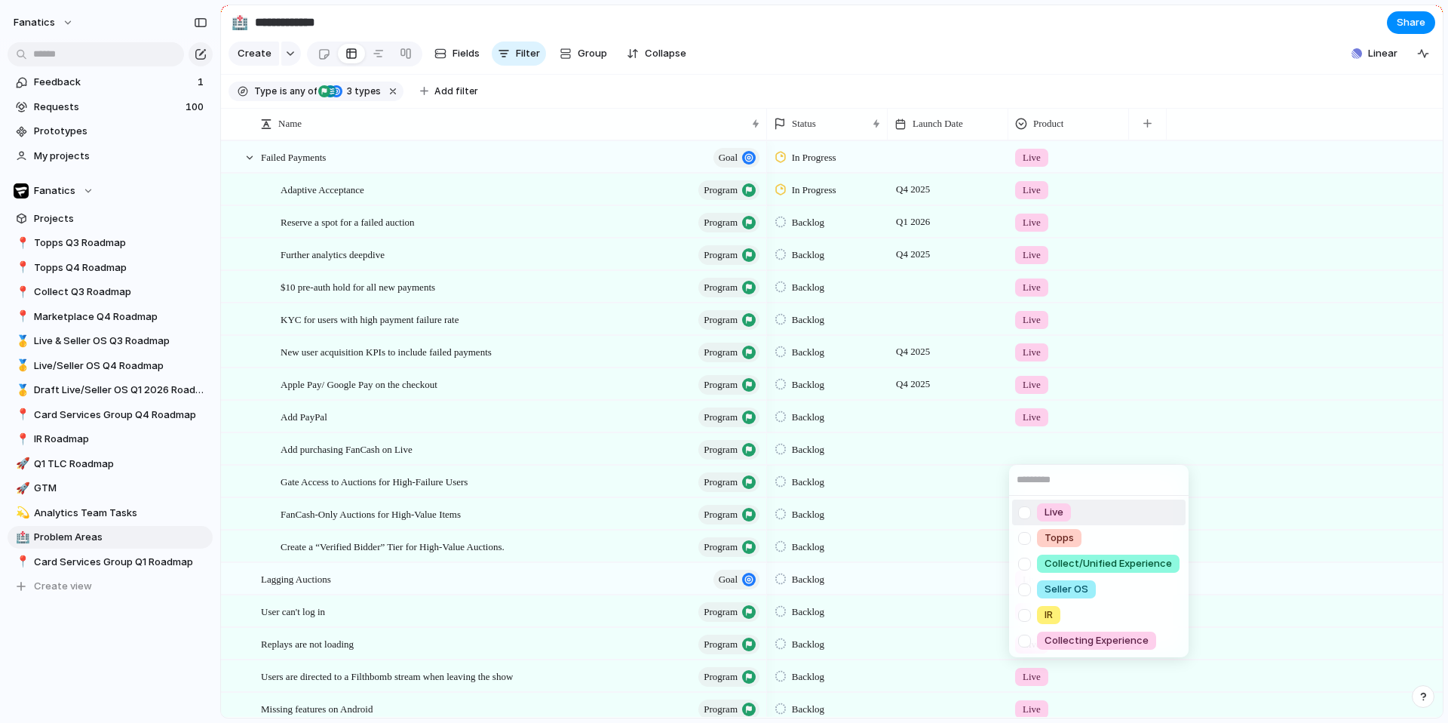
click at [1033, 511] on div at bounding box center [1024, 512] width 26 height 26
click at [969, 488] on div "Live Topps Collect/Unified Experience Seller OS IR Collecting Experience" at bounding box center [724, 361] width 1448 height 723
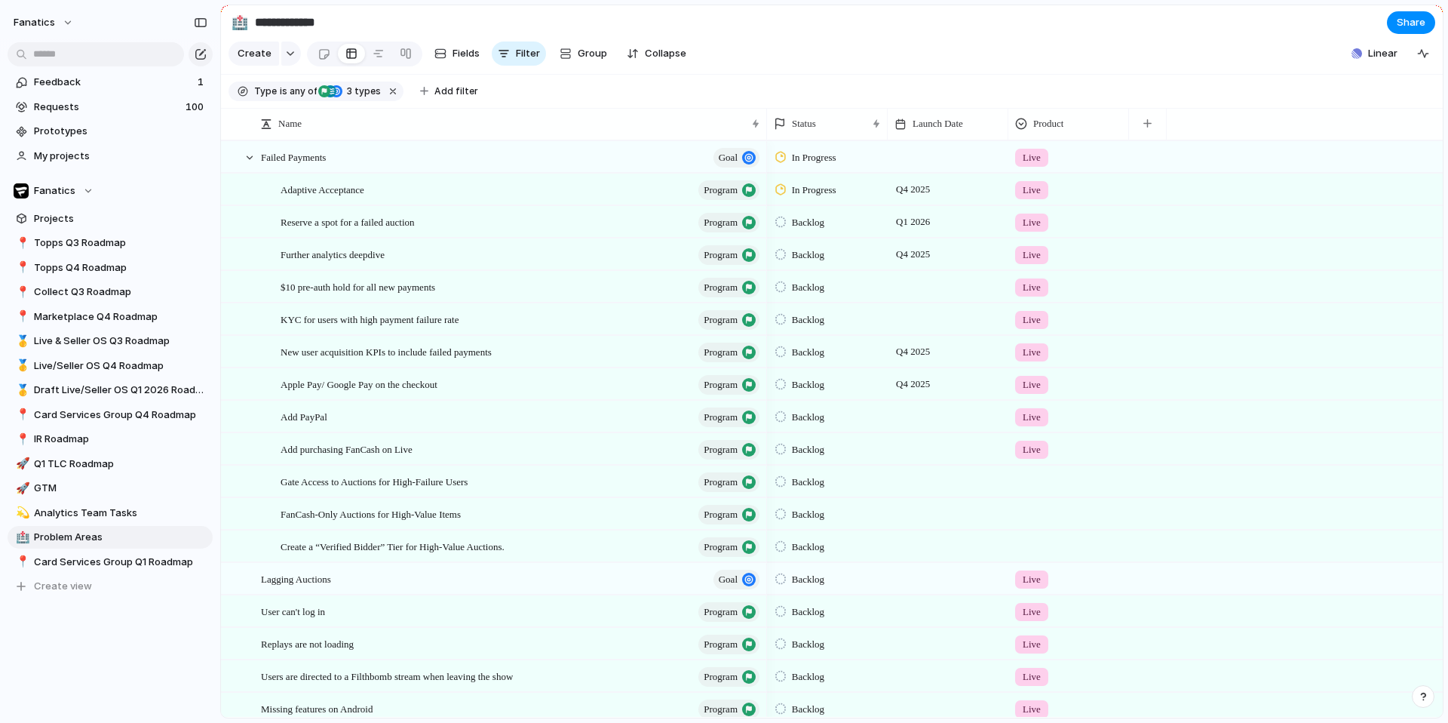
click at [1033, 487] on div at bounding box center [1068, 478] width 119 height 25
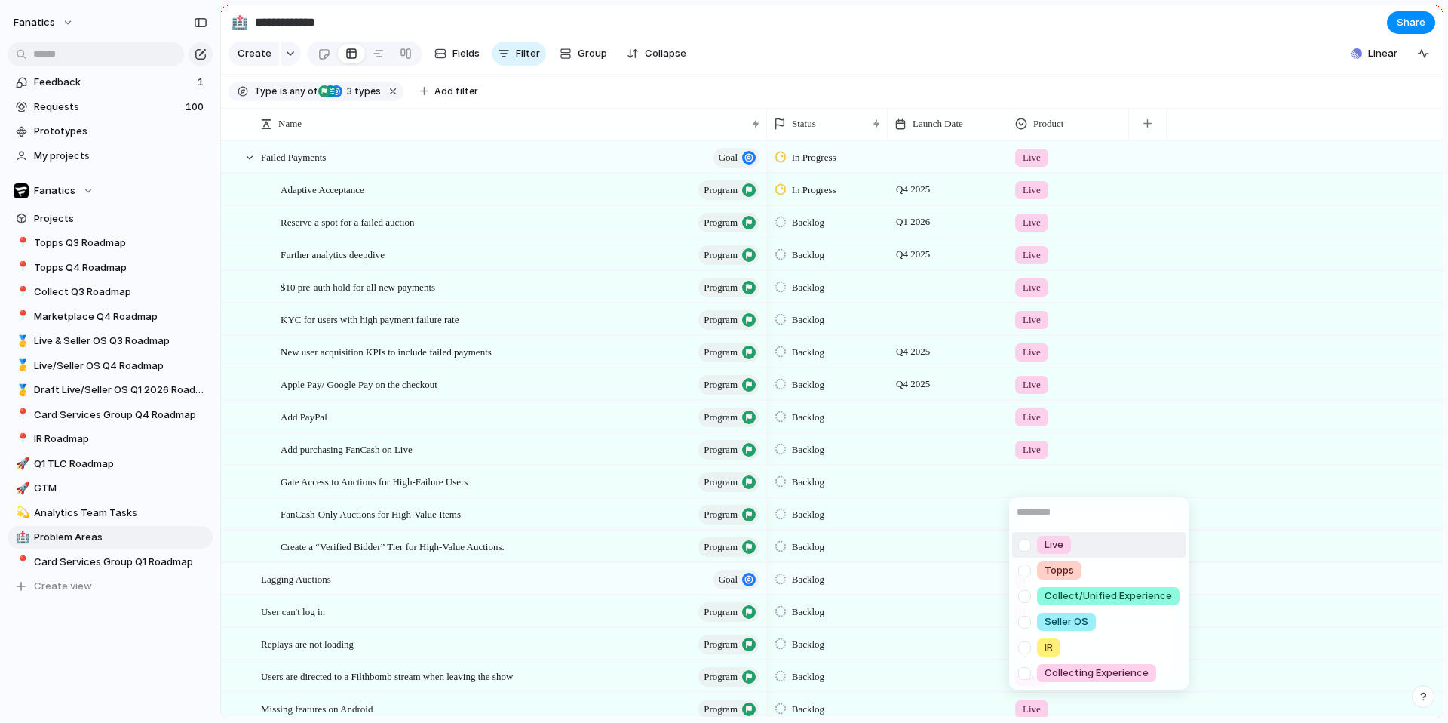
click at [1024, 555] on div at bounding box center [1024, 545] width 26 height 26
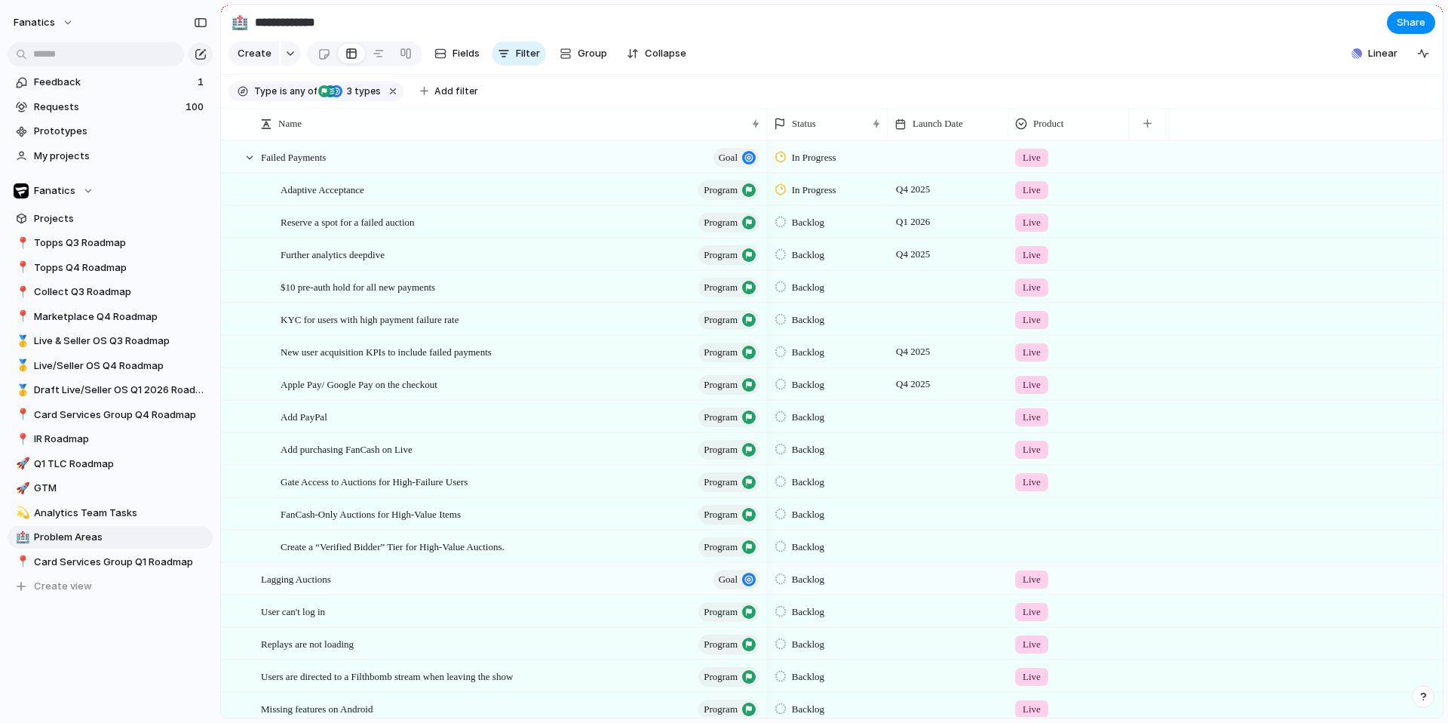
drag, startPoint x: 977, startPoint y: 527, endPoint x: 1027, endPoint y: 523, distance: 50.7
click at [978, 527] on div "Live Topps Collect/Unified Experience Seller OS IR Collecting Experience" at bounding box center [724, 361] width 1448 height 723
click at [1036, 521] on div at bounding box center [1068, 511] width 119 height 25
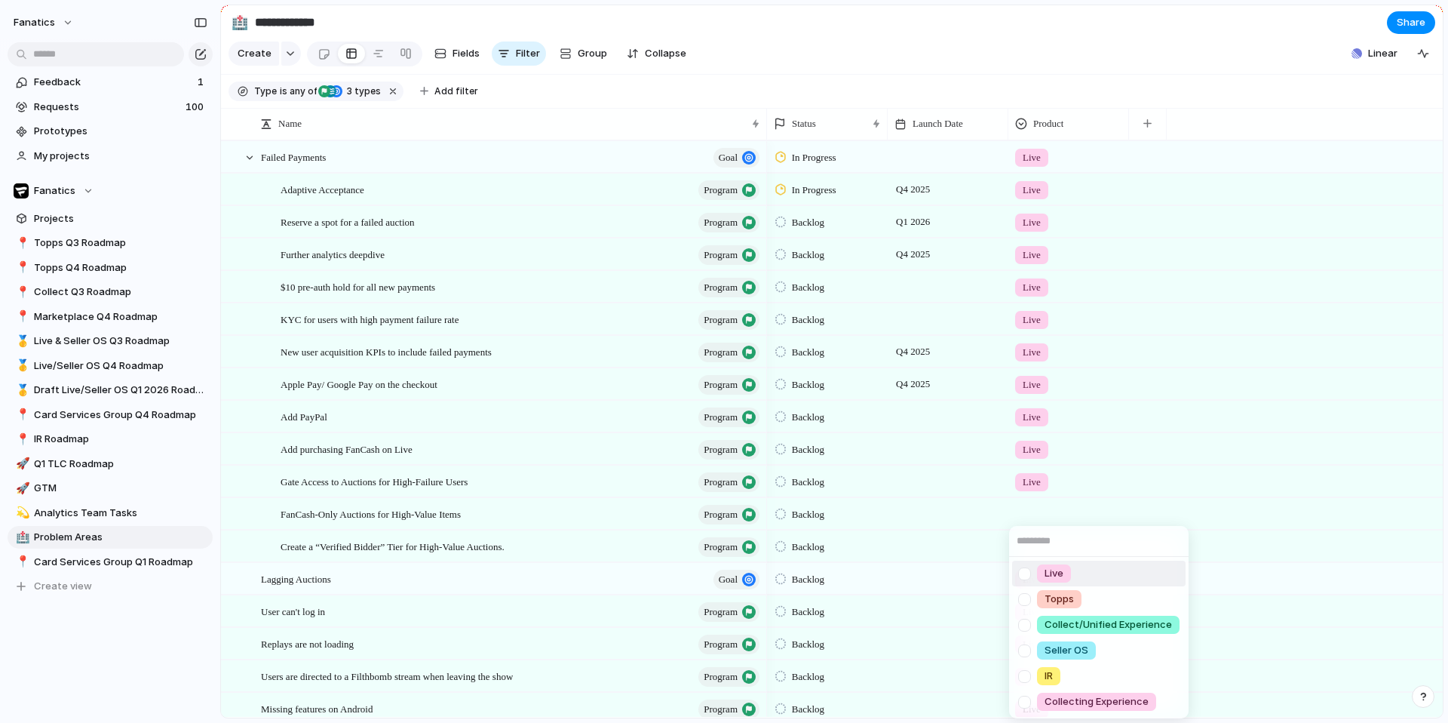
click at [1030, 578] on div at bounding box center [1024, 573] width 26 height 26
click at [989, 533] on div "Live Topps Collect/Unified Experience Seller OS IR Collecting Experience" at bounding box center [724, 361] width 1448 height 723
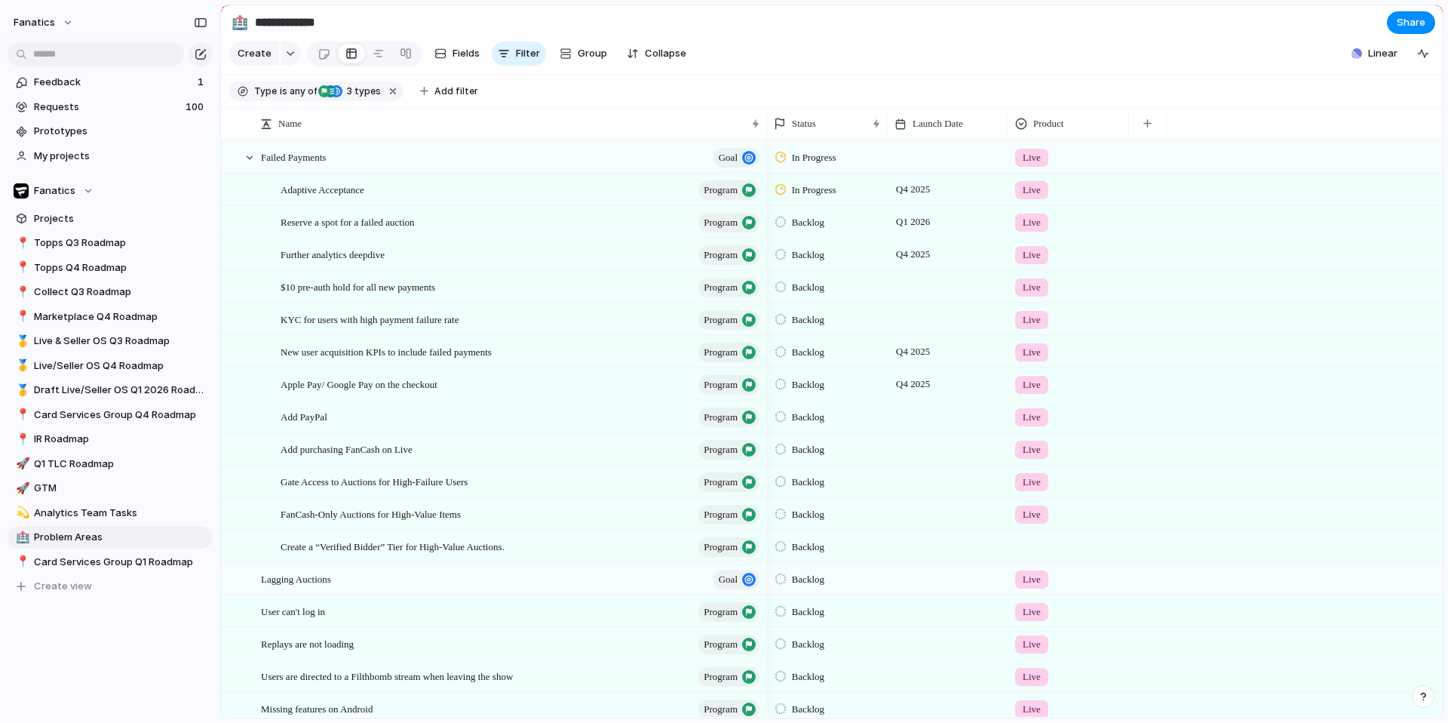
click at [1035, 552] on div at bounding box center [1068, 543] width 119 height 25
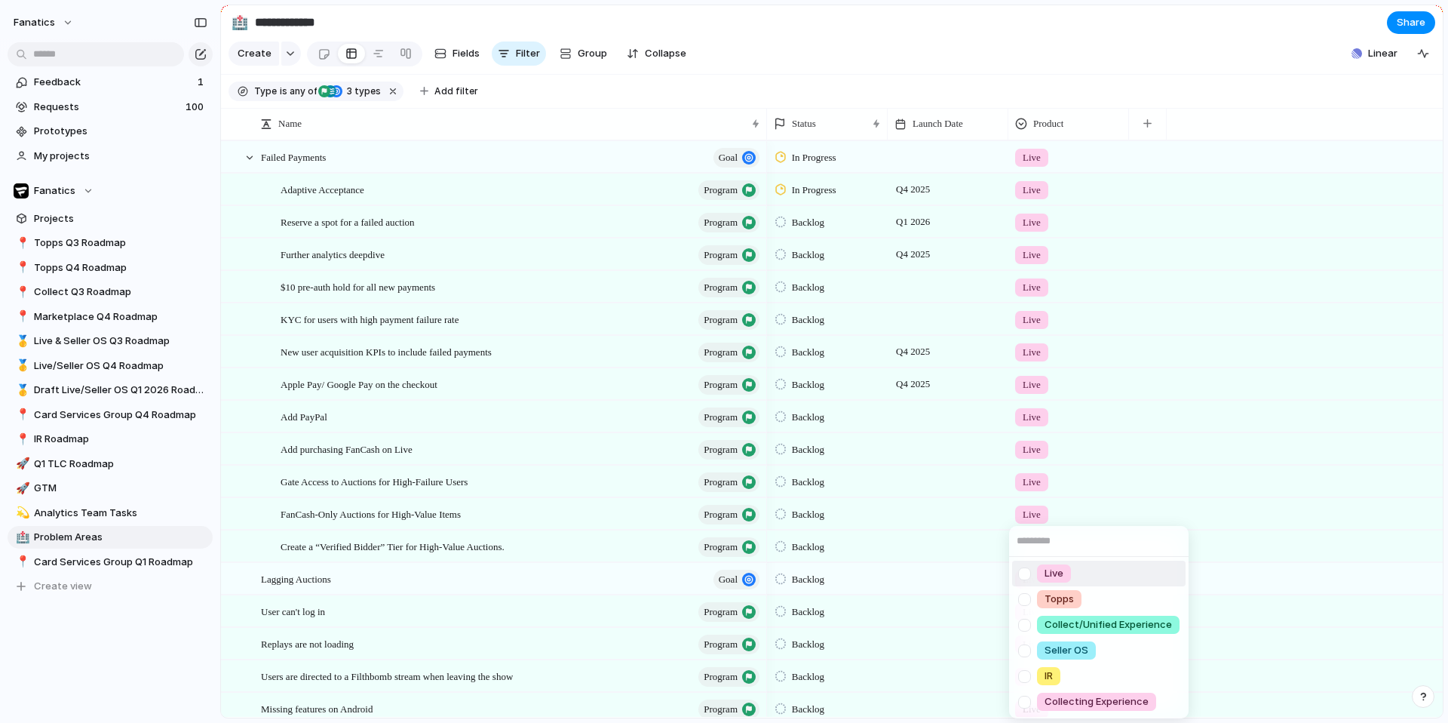
click at [1029, 574] on div at bounding box center [1024, 573] width 26 height 26
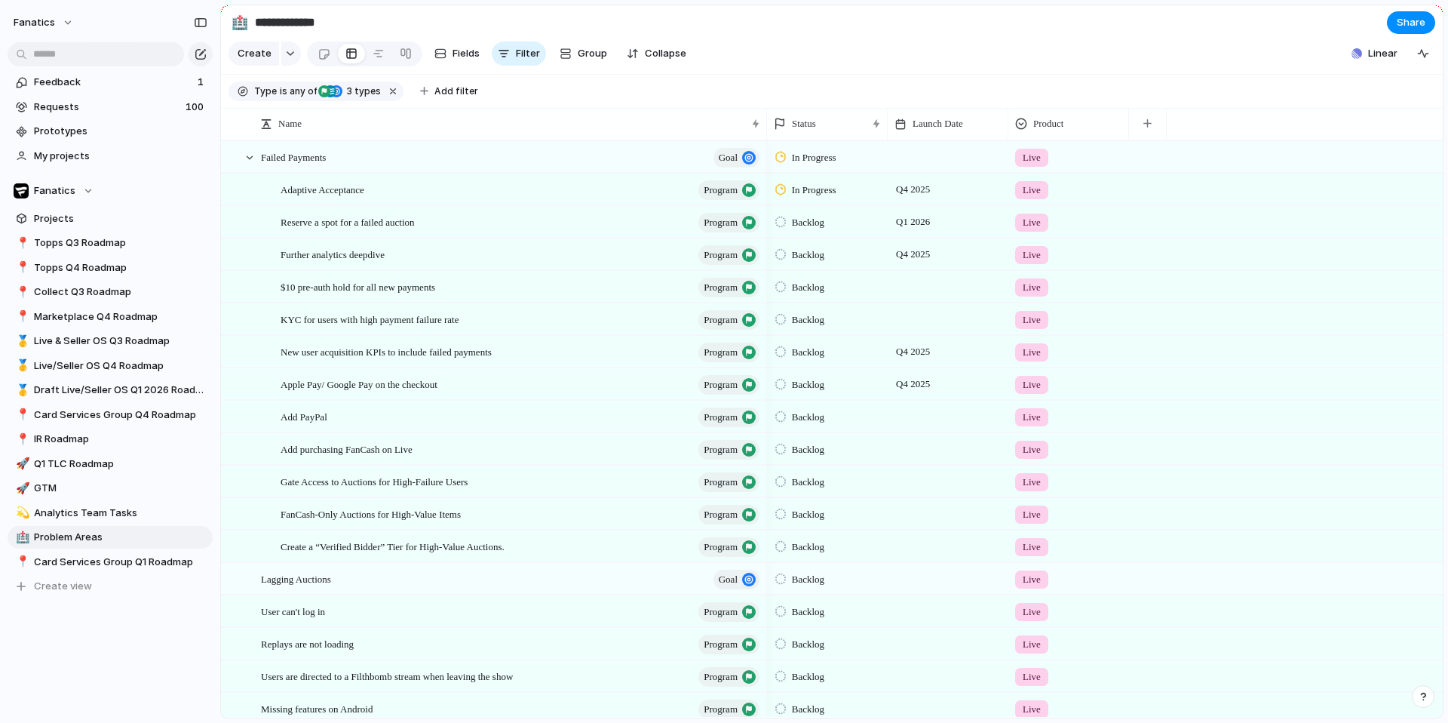
click at [1077, 69] on div "Live Topps Collect/Unified Experience Seller OS IR Collecting Experience" at bounding box center [724, 361] width 1448 height 723
click at [247, 162] on div at bounding box center [250, 158] width 14 height 14
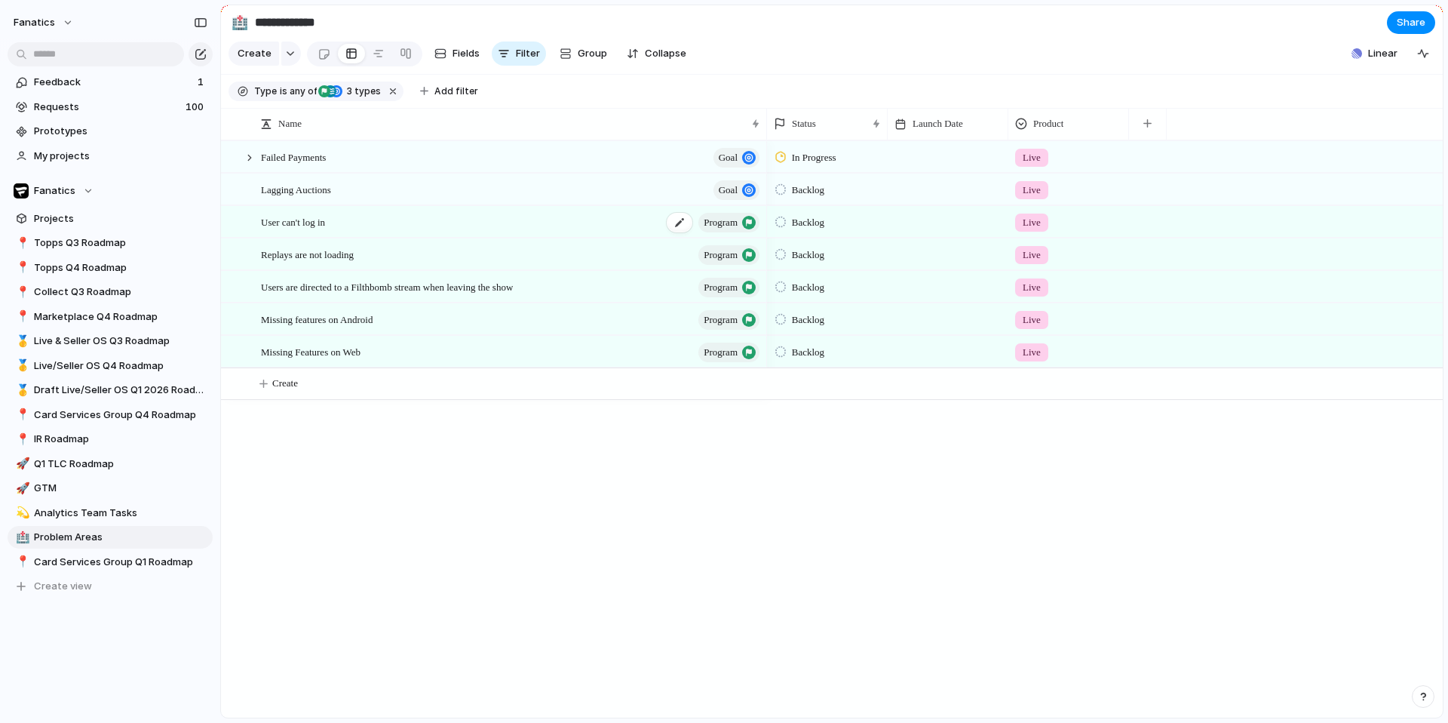
click at [720, 224] on span "program" at bounding box center [721, 222] width 34 height 21
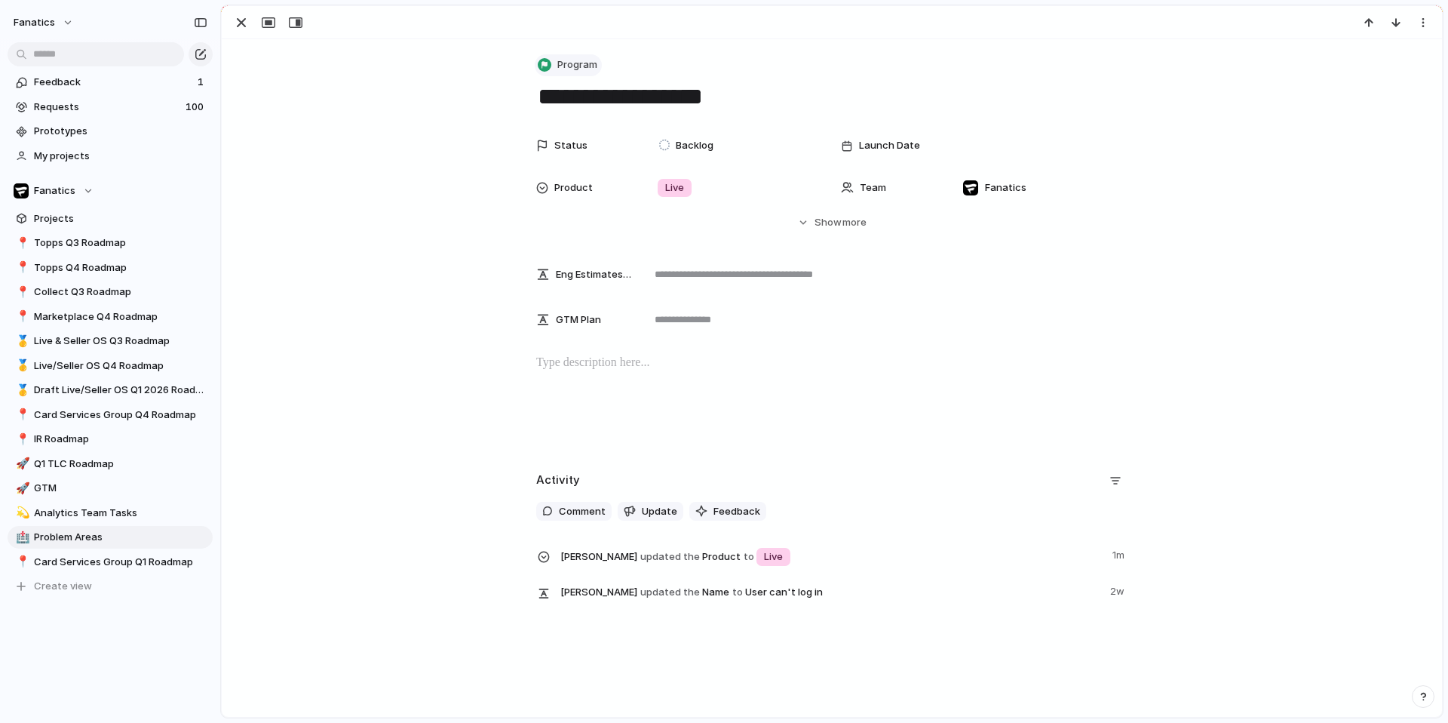
click at [582, 69] on span "Program" at bounding box center [577, 64] width 40 height 15
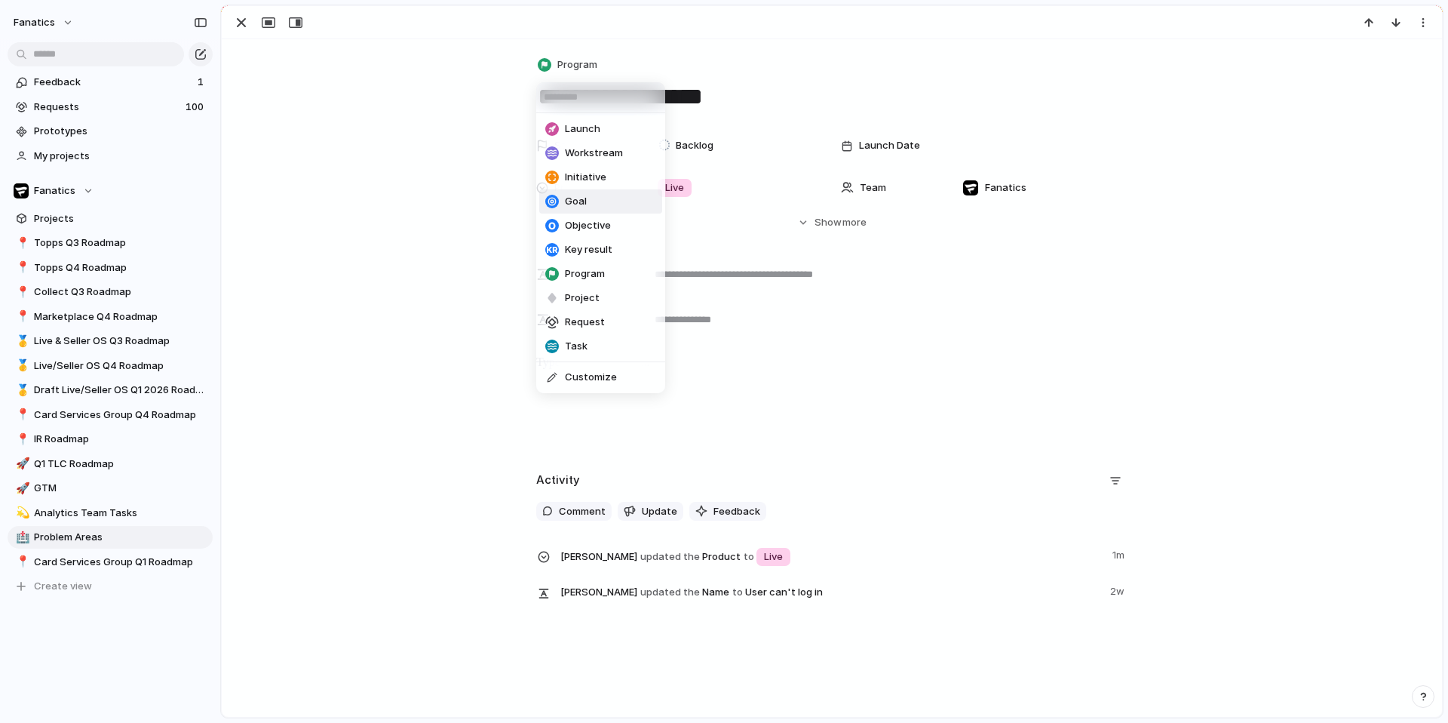
click at [585, 206] on span "Goal" at bounding box center [576, 201] width 22 height 15
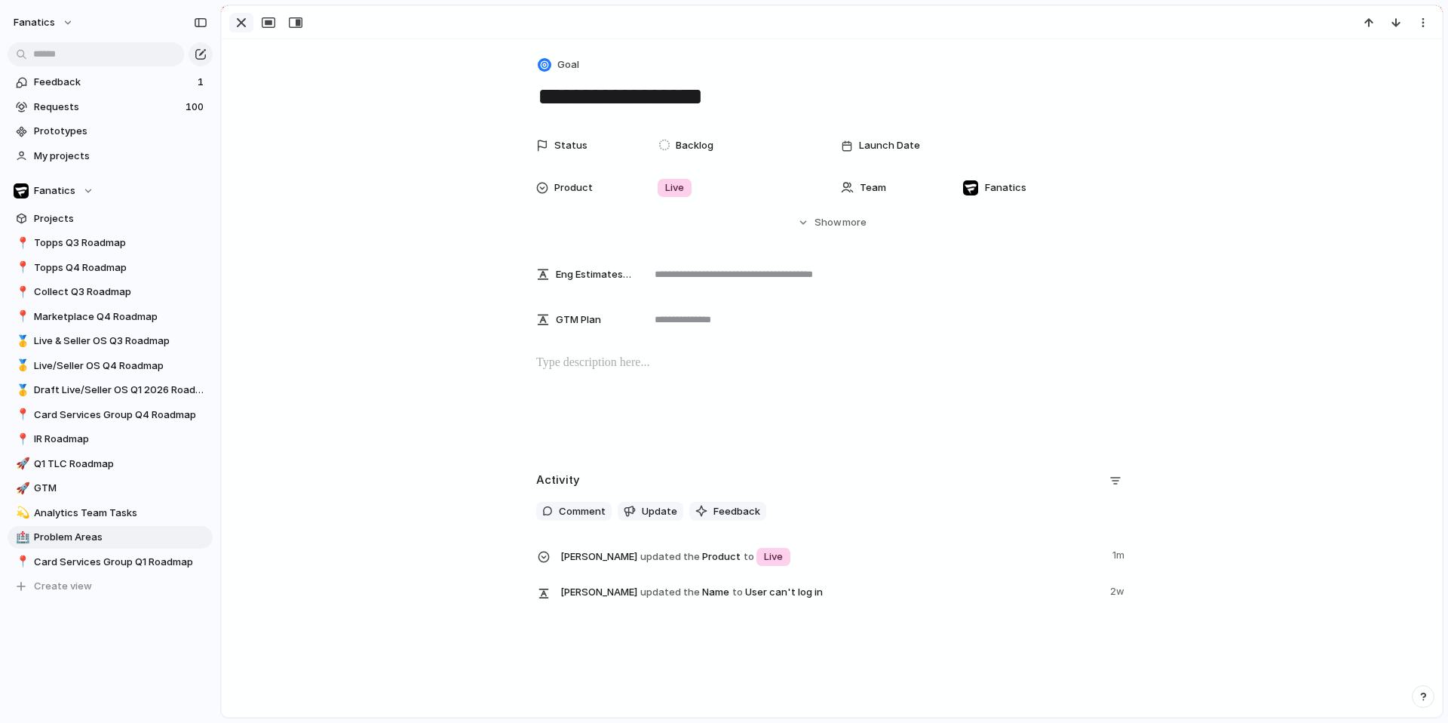
click at [235, 26] on div "button" at bounding box center [241, 23] width 18 height 18
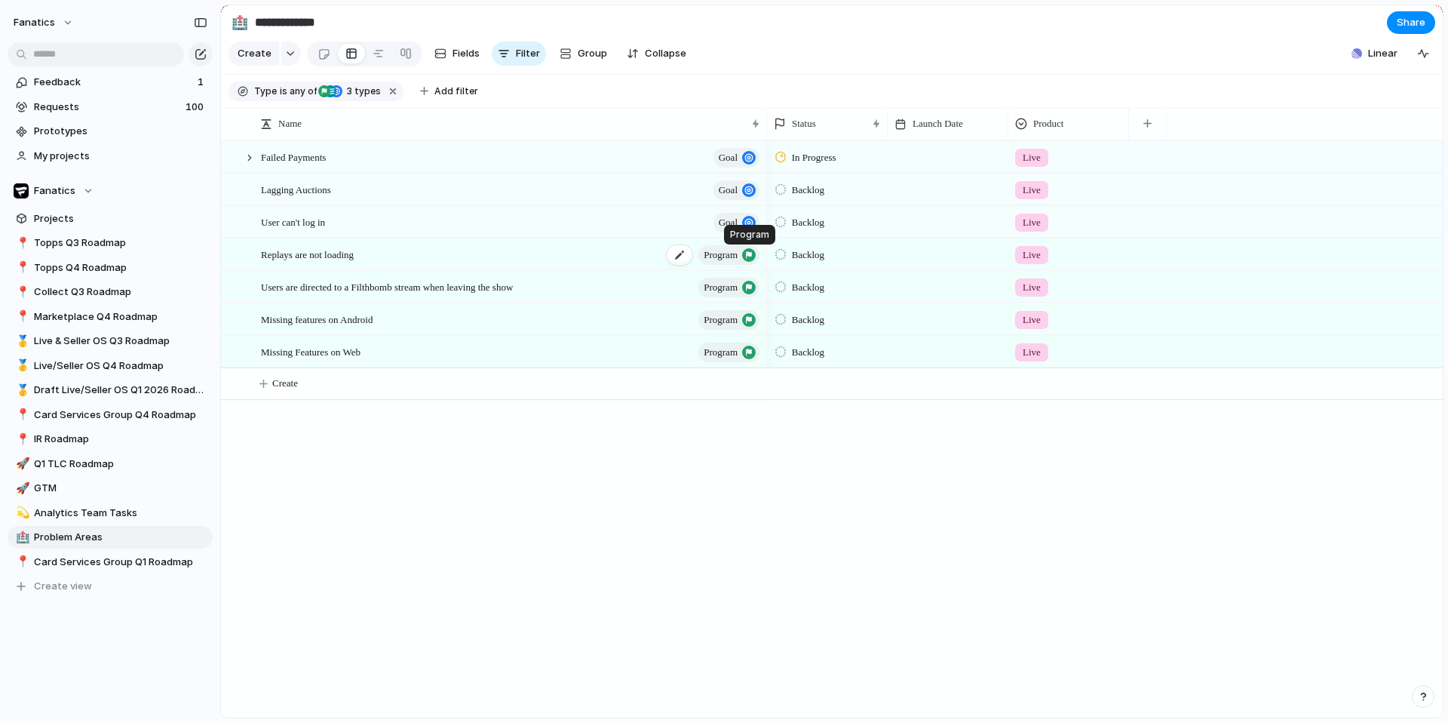
click at [744, 253] on div "button" at bounding box center [749, 255] width 14 height 14
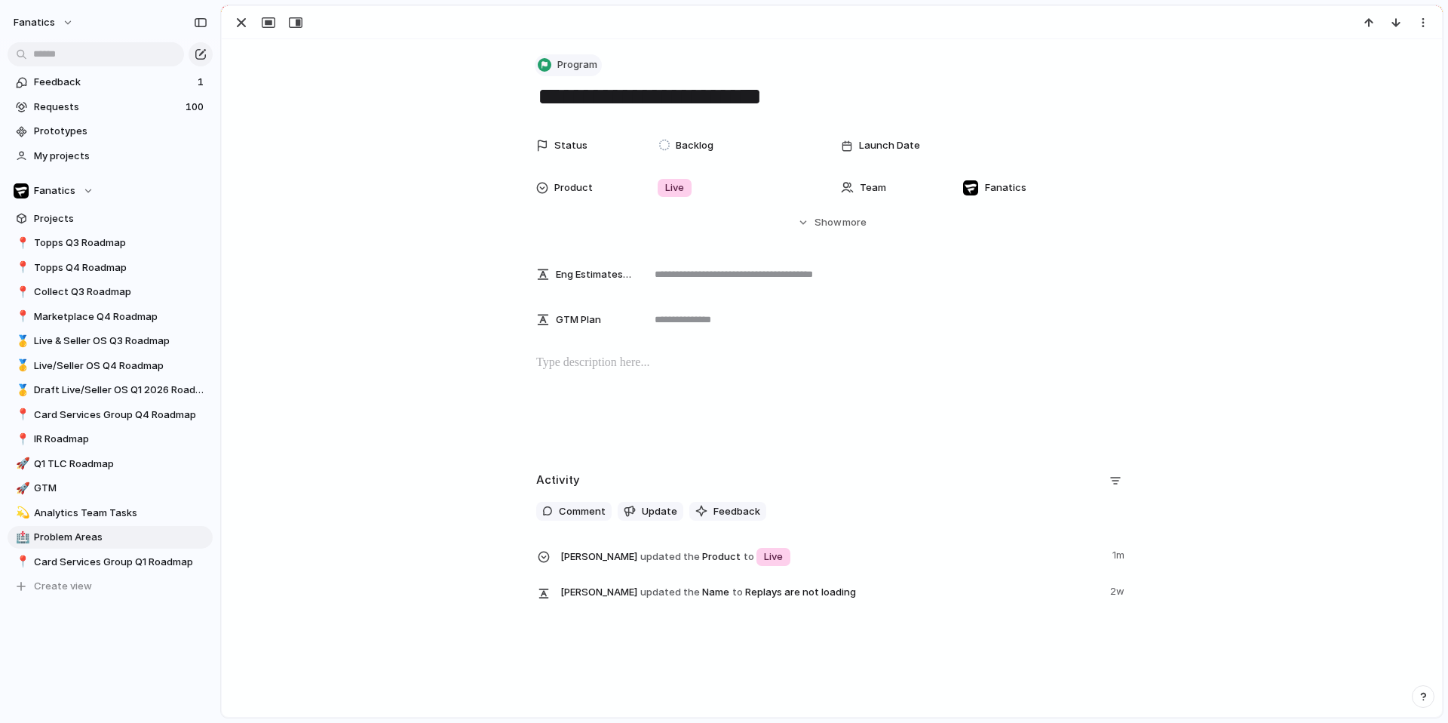
click at [549, 59] on div "button" at bounding box center [545, 65] width 14 height 14
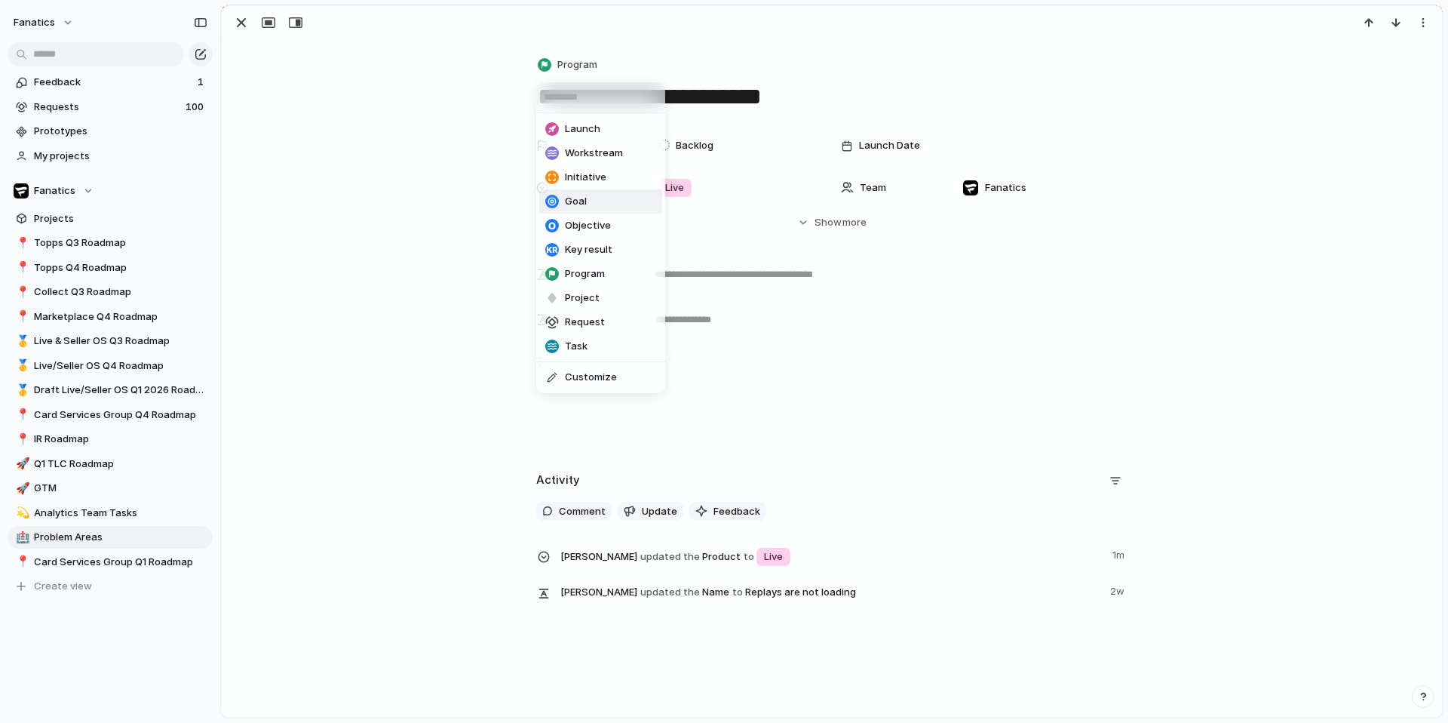
click at [563, 205] on div "Goal" at bounding box center [565, 201] width 41 height 15
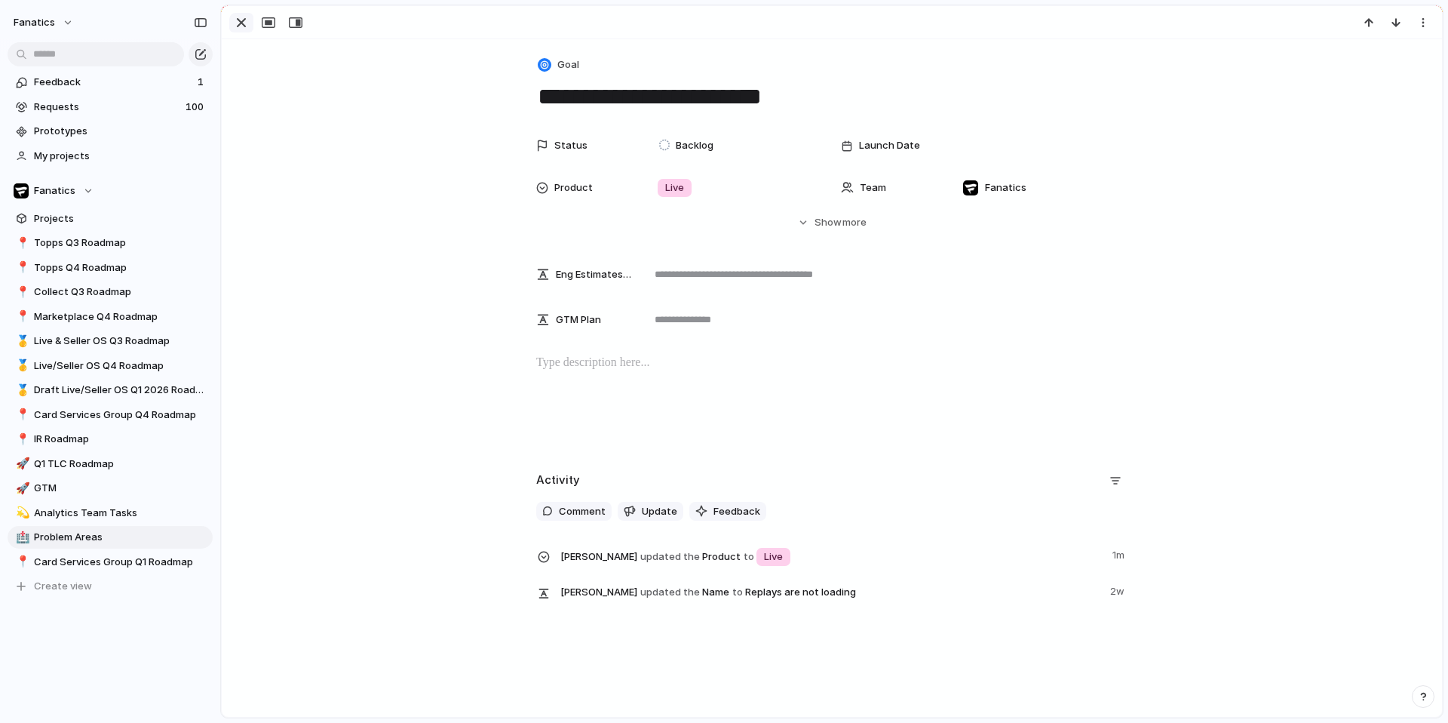
click at [240, 17] on div "button" at bounding box center [241, 23] width 18 height 18
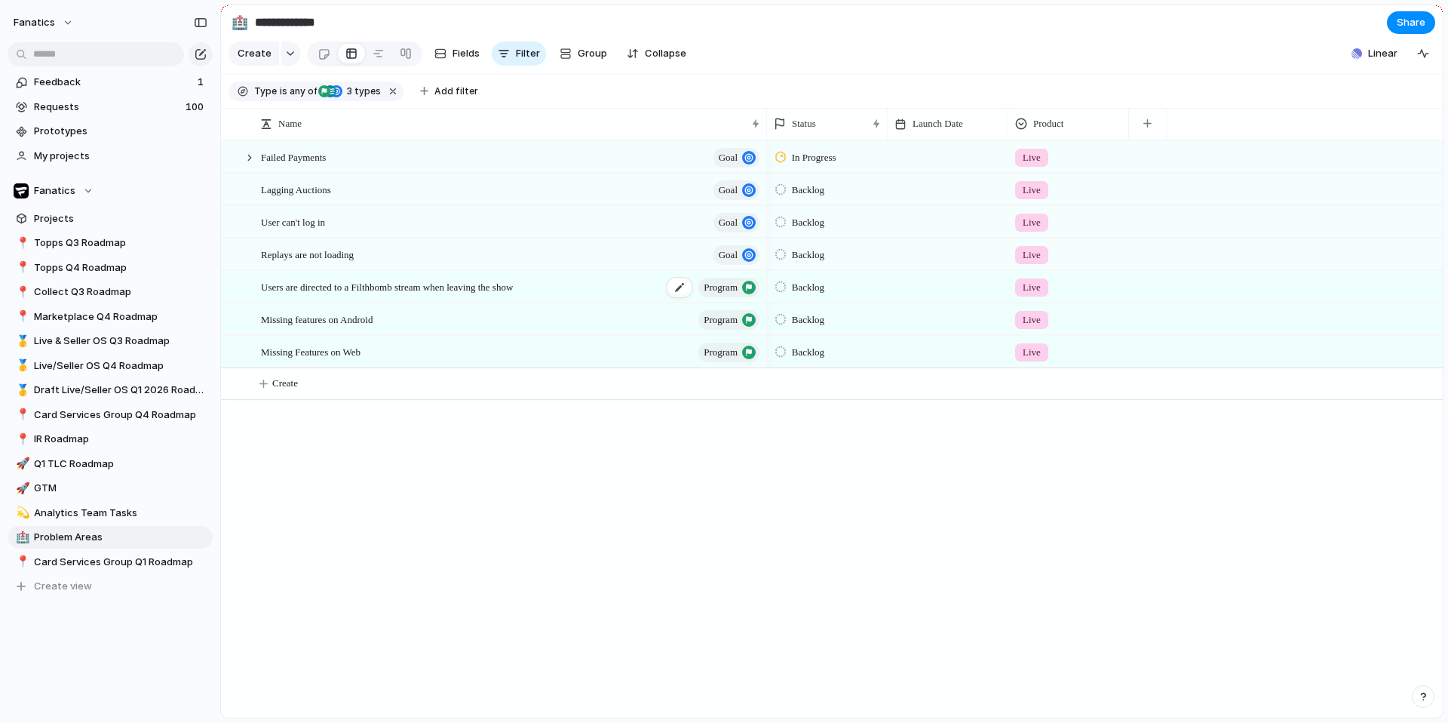
click at [719, 282] on span "program" at bounding box center [721, 287] width 34 height 21
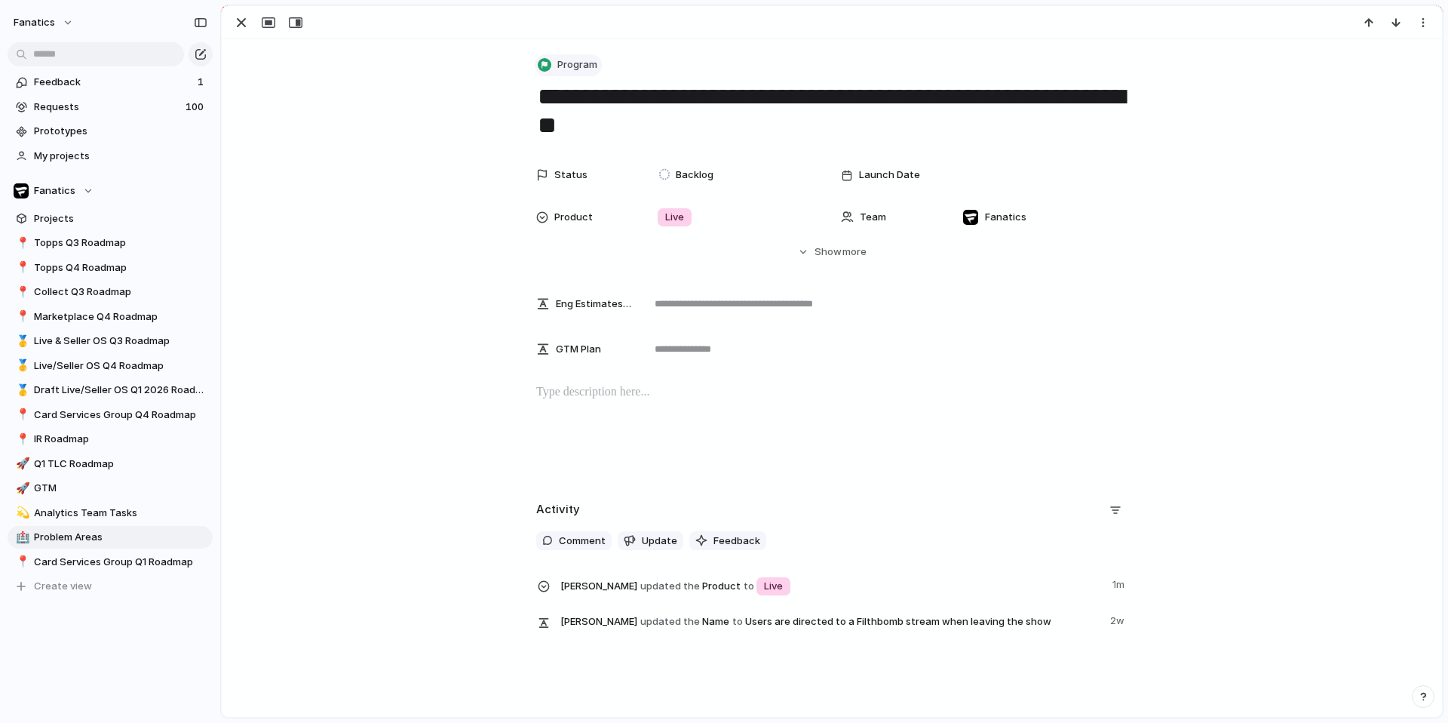
click at [549, 69] on div "button" at bounding box center [545, 65] width 14 height 14
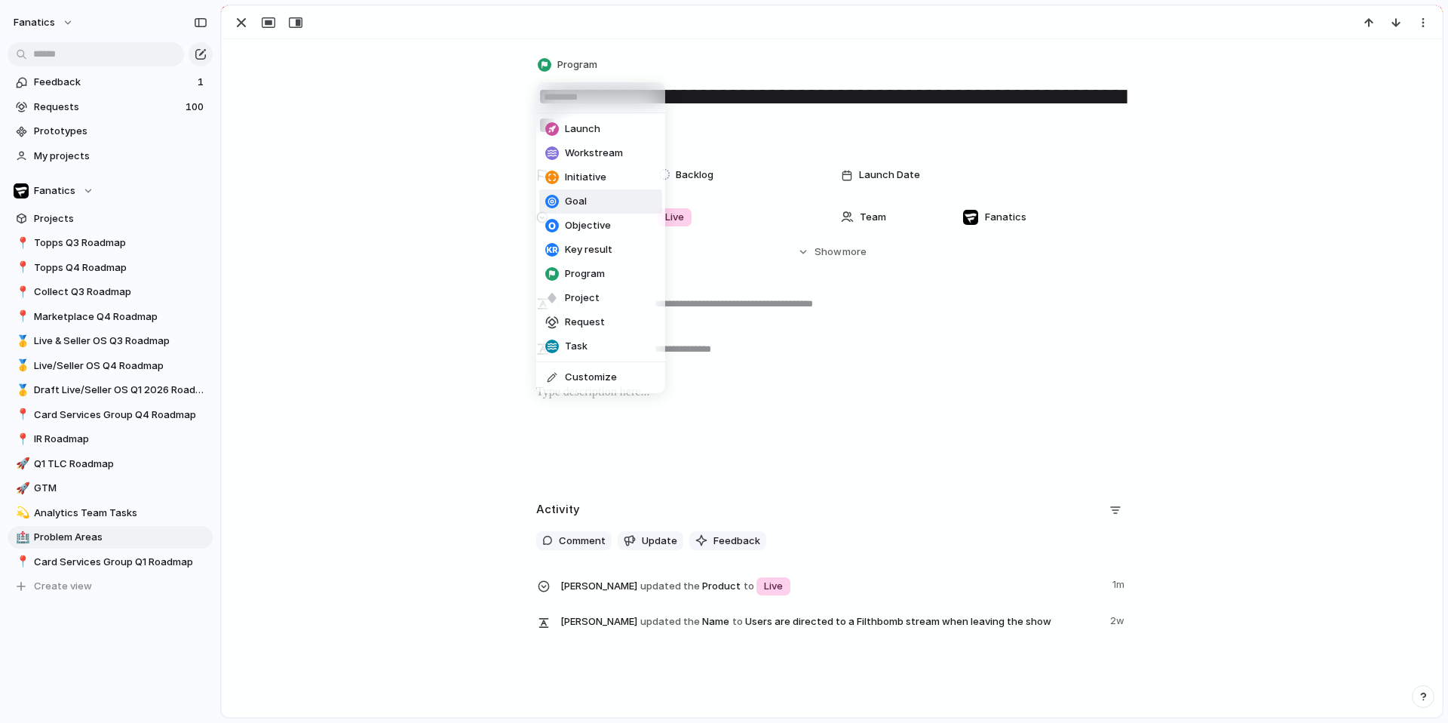
click at [571, 202] on span "Goal" at bounding box center [576, 201] width 22 height 15
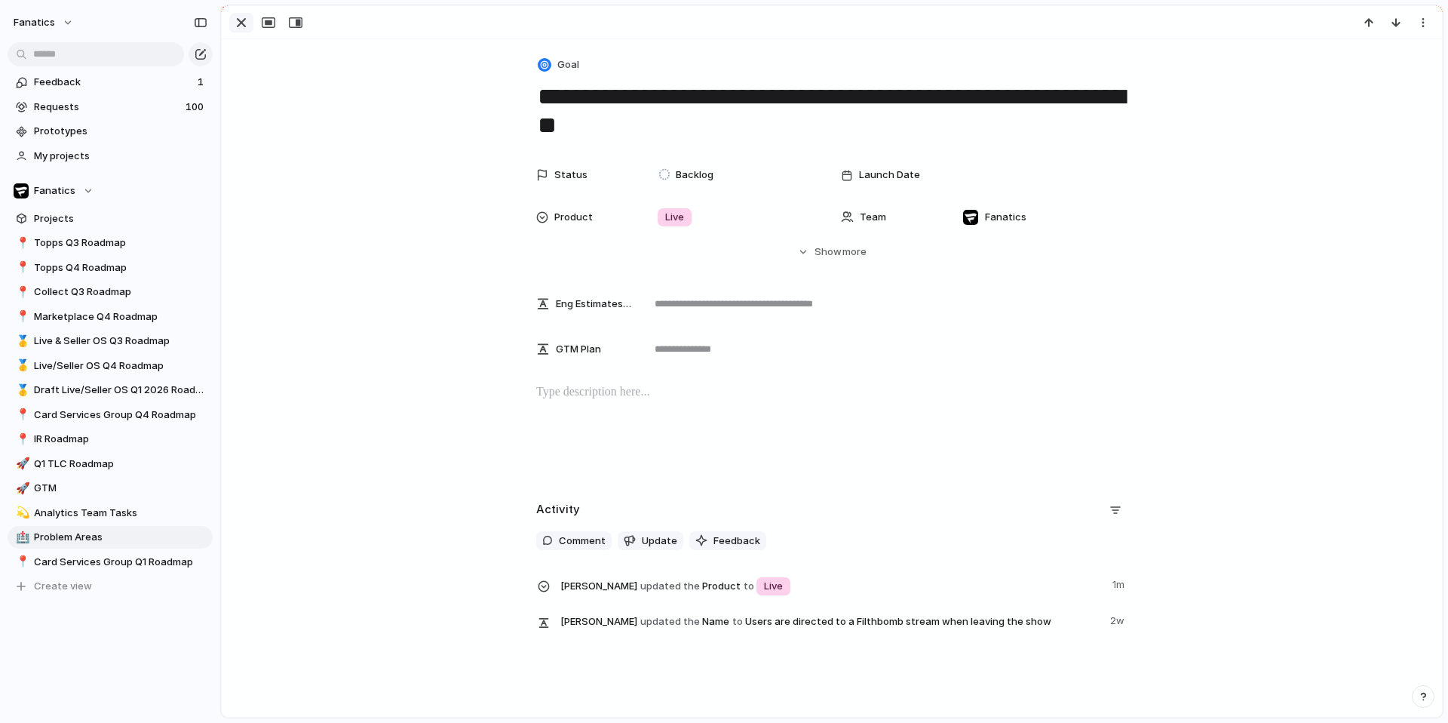
drag, startPoint x: 235, startPoint y: 19, endPoint x: 254, endPoint y: 32, distance: 23.9
click at [235, 19] on div "button" at bounding box center [241, 23] width 18 height 18
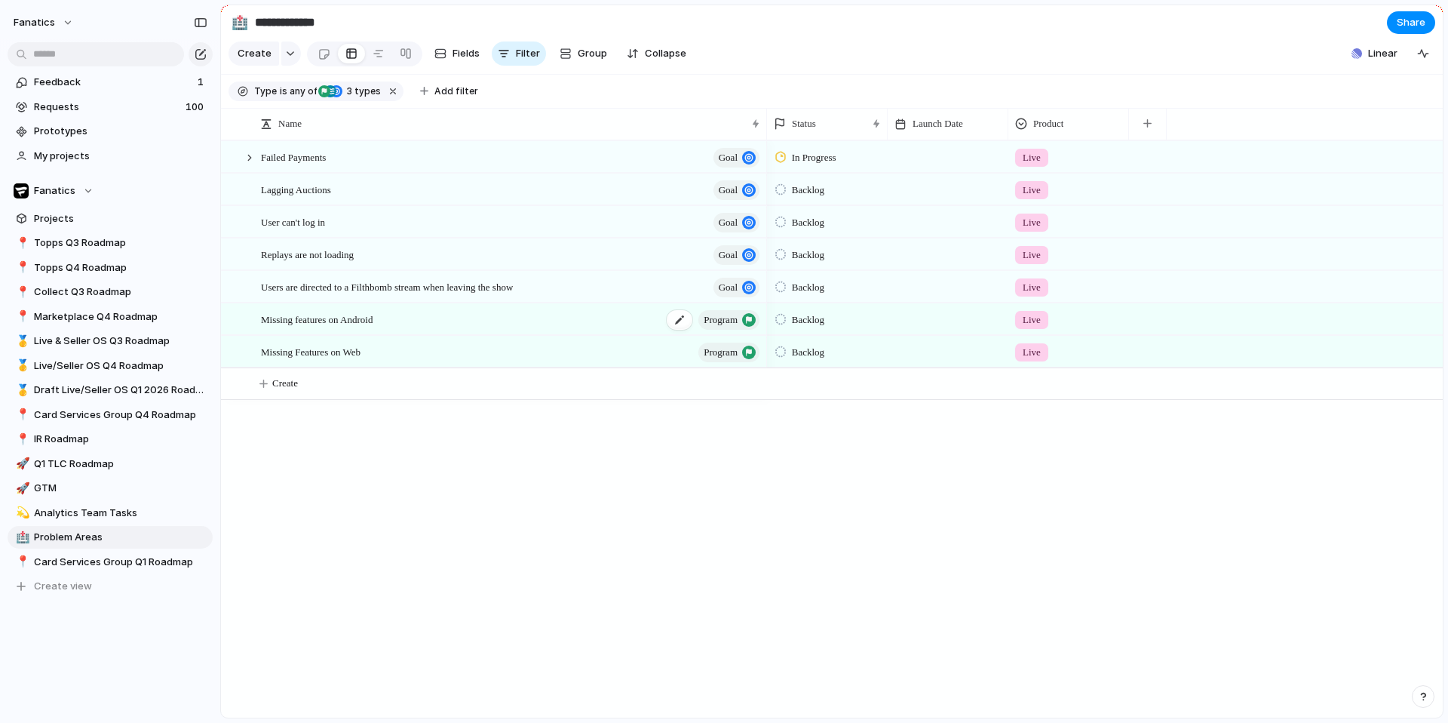
click at [721, 315] on span "program" at bounding box center [721, 319] width 34 height 21
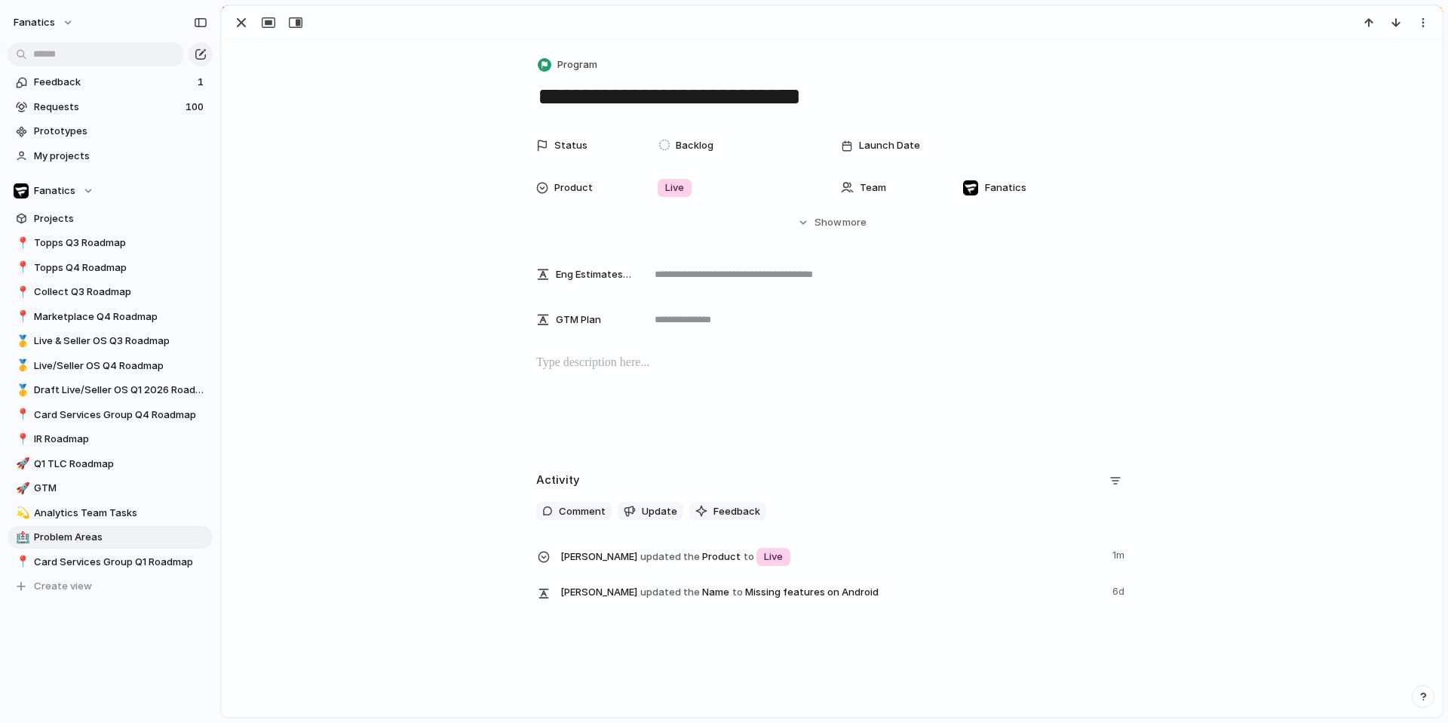
click at [559, 51] on div "**********" at bounding box center [832, 328] width 1220 height 578
click at [559, 64] on span "Program" at bounding box center [577, 64] width 40 height 15
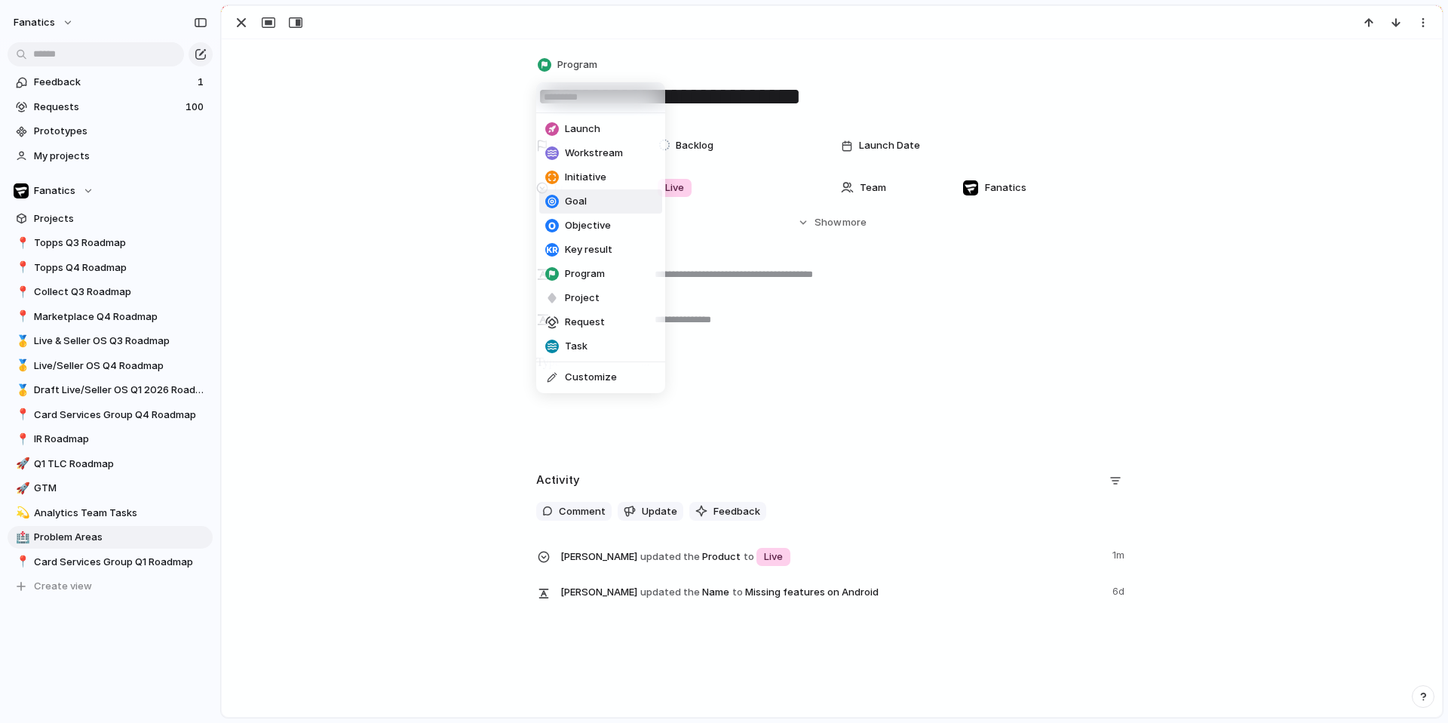
click at [576, 201] on span "Goal" at bounding box center [576, 201] width 22 height 15
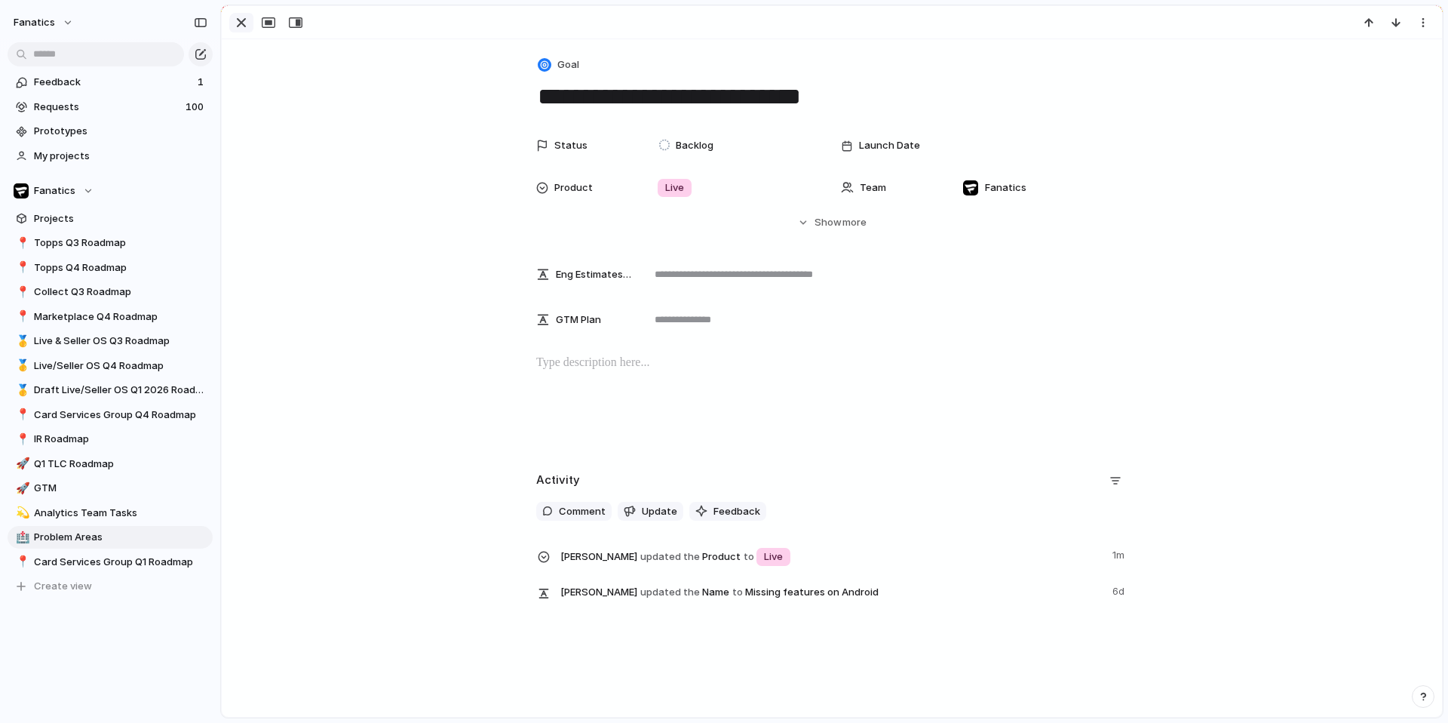
click at [235, 20] on div "button" at bounding box center [241, 23] width 18 height 18
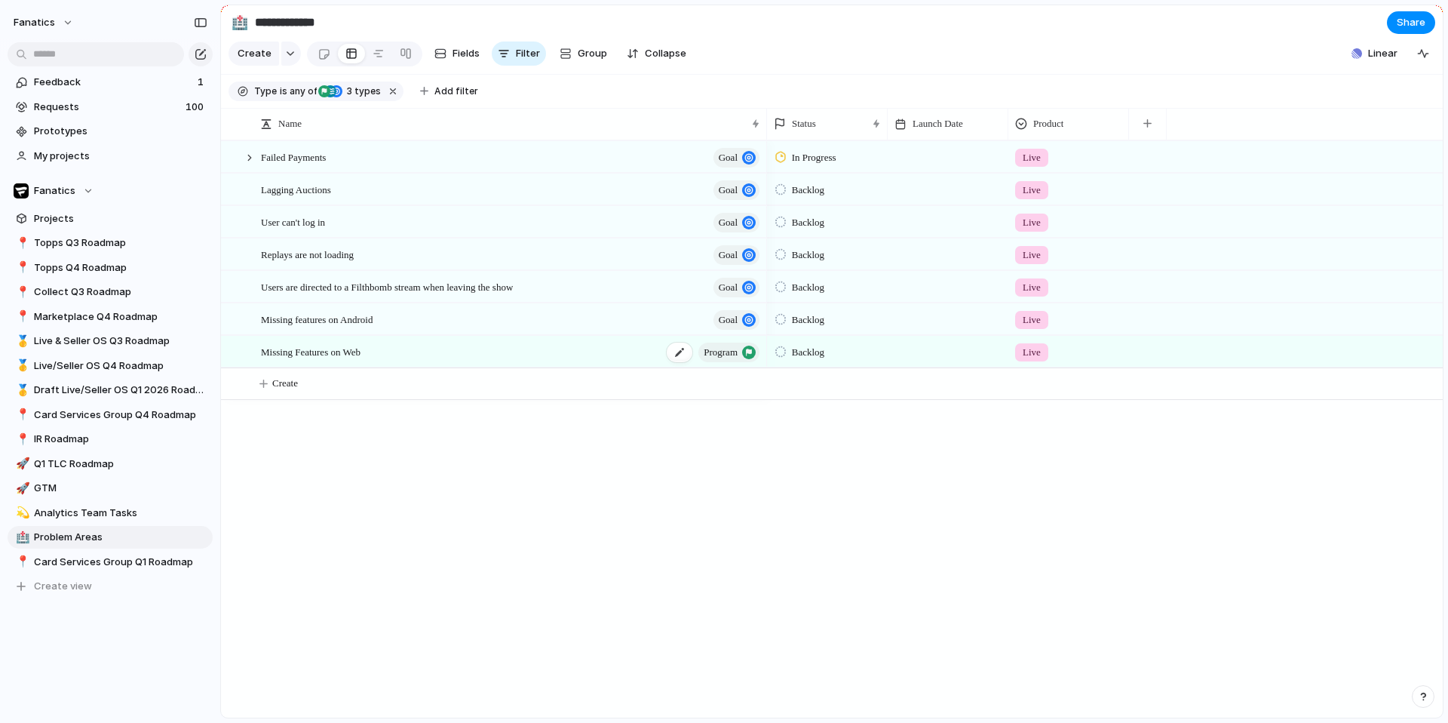
click at [726, 348] on span "program" at bounding box center [721, 352] width 34 height 21
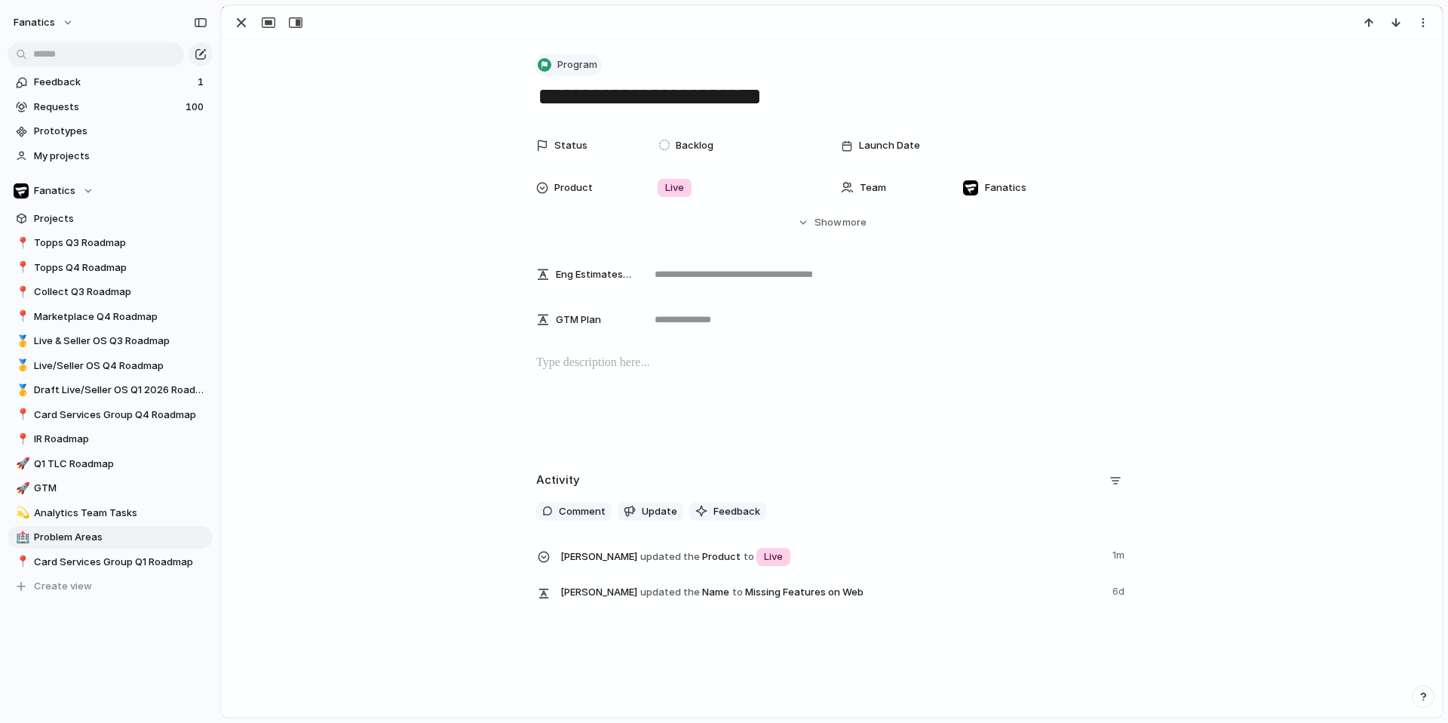
click at [561, 54] on div "**********" at bounding box center [832, 328] width 1220 height 578
click at [563, 72] on button "Program" at bounding box center [568, 65] width 67 height 22
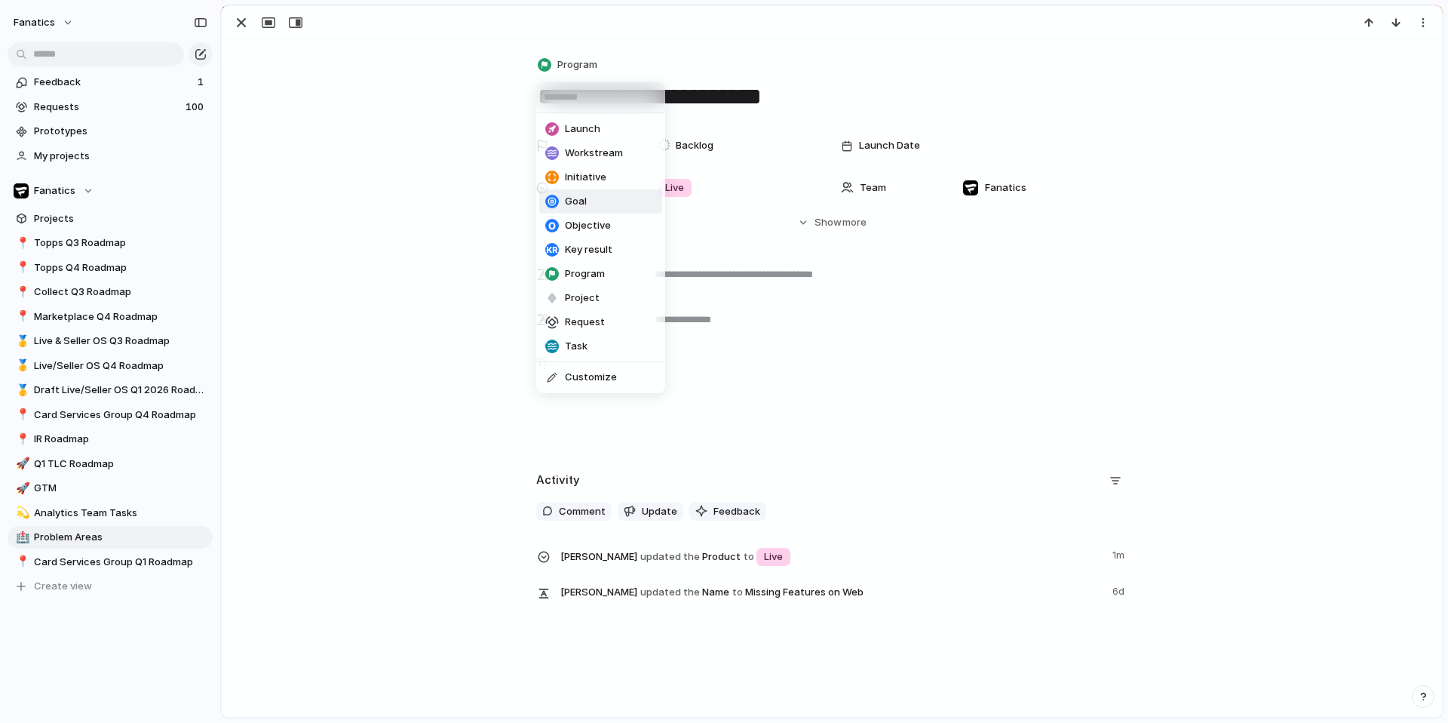
click at [594, 196] on li "Goal" at bounding box center [600, 201] width 123 height 24
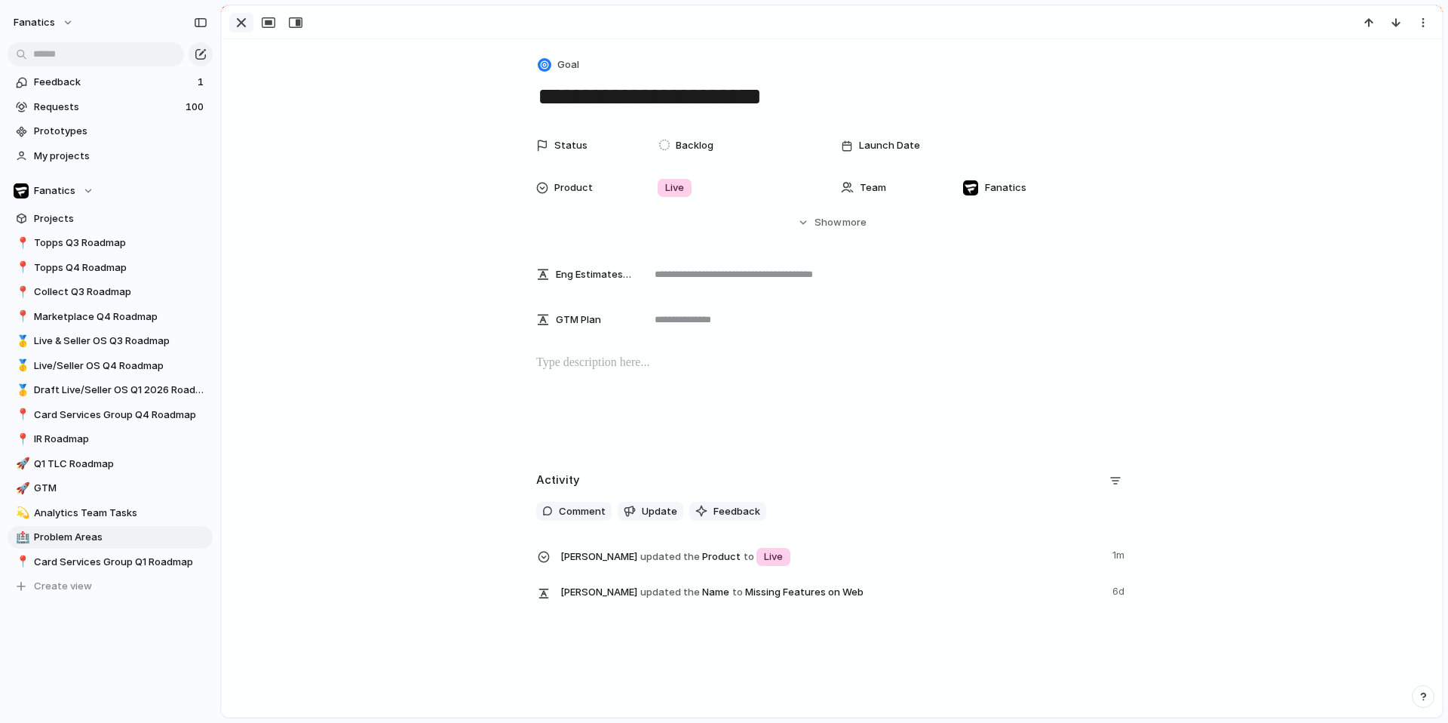
click at [235, 20] on div "button" at bounding box center [241, 23] width 18 height 18
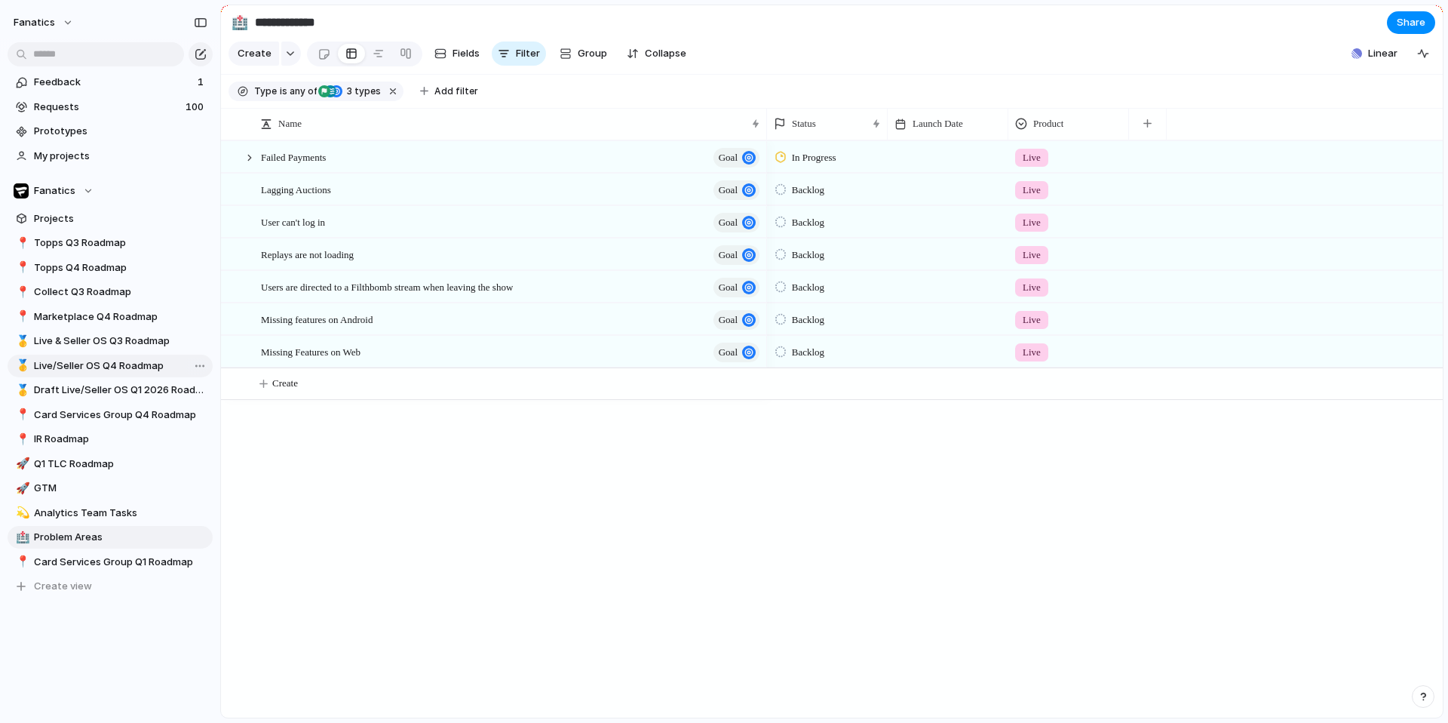
click at [123, 364] on span "Live/Seller OS Q4 Roadmap" at bounding box center [120, 365] width 173 height 15
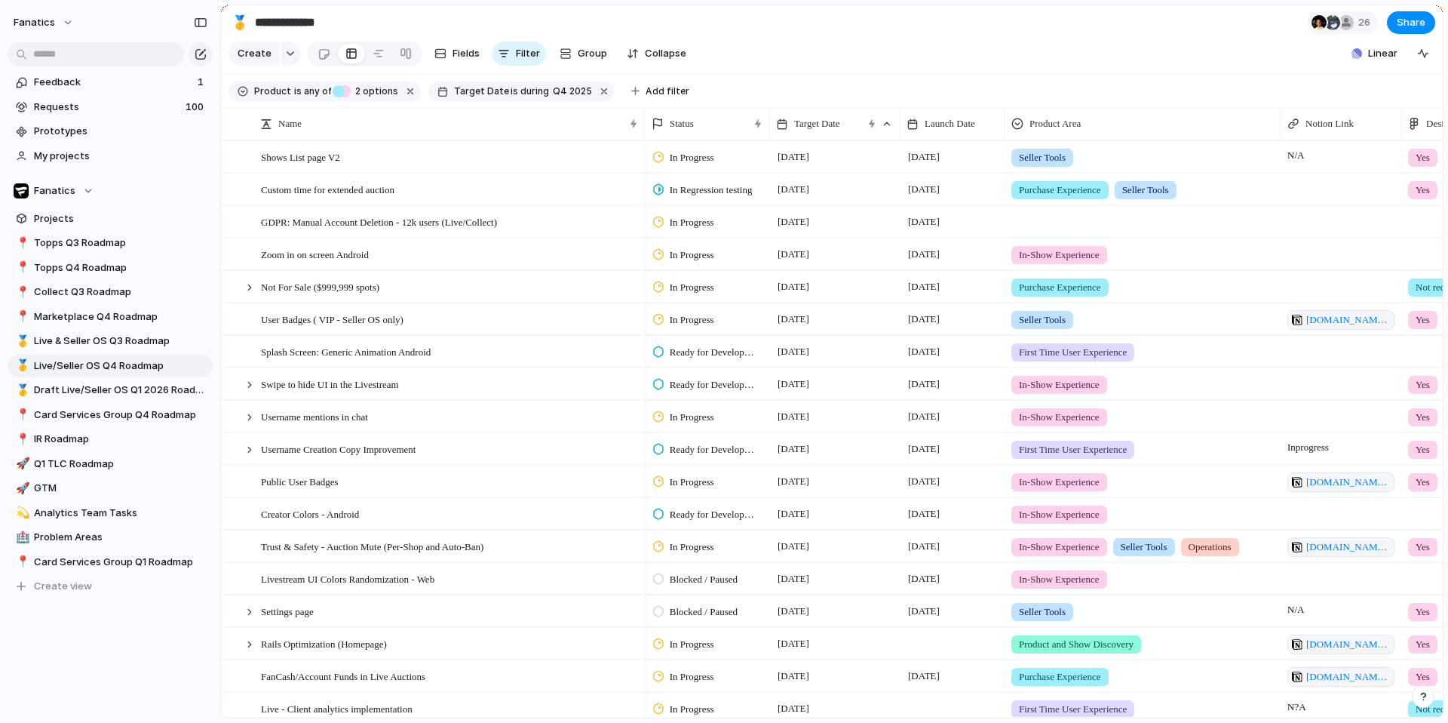
type input "**********"
click at [661, 90] on span "Add filter" at bounding box center [668, 91] width 44 height 14
type input "**"
click at [682, 189] on div at bounding box center [677, 191] width 12 height 12
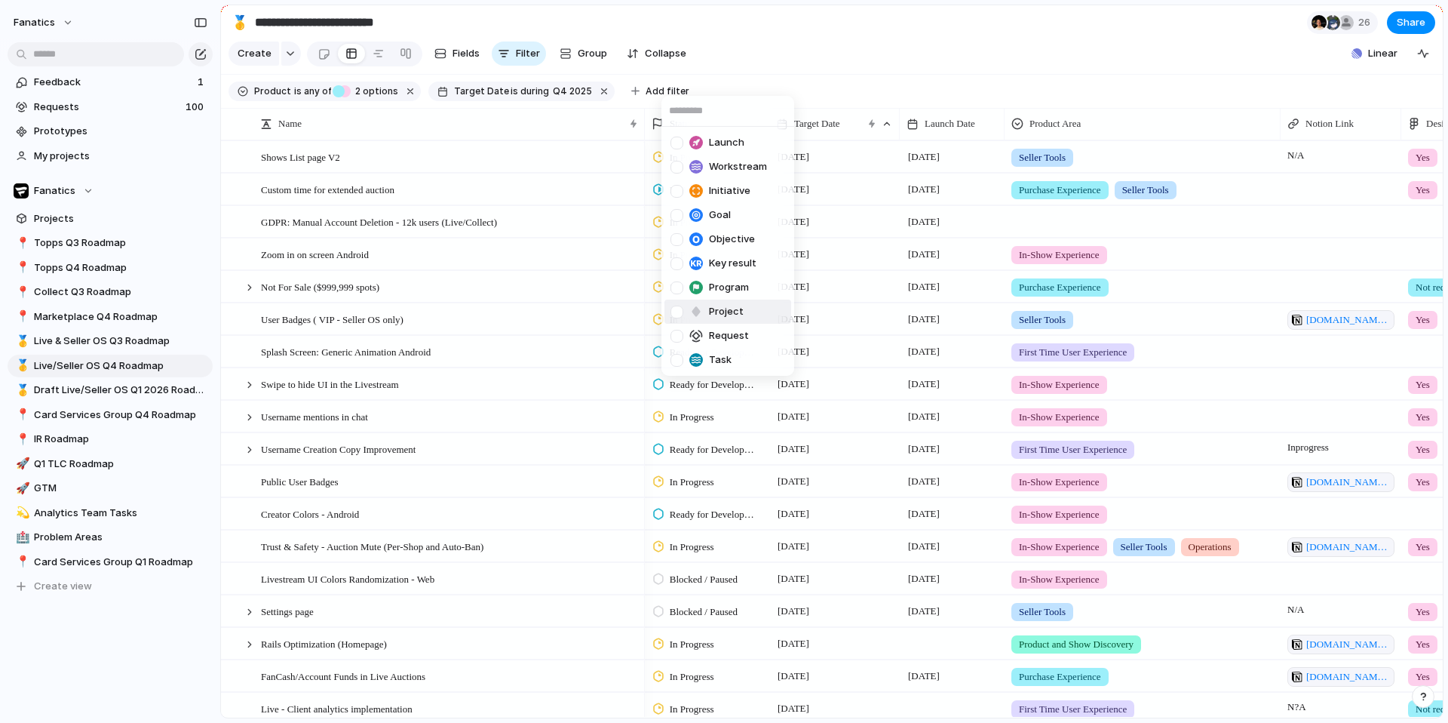
click at [676, 316] on div at bounding box center [677, 311] width 13 height 13
click at [679, 140] on div at bounding box center [677, 143] width 13 height 13
click at [677, 167] on div at bounding box center [677, 167] width 13 height 13
click at [800, 29] on div "Launch Workstream Initiative Goal Objective Key result Program Project Request …" at bounding box center [724, 361] width 1448 height 723
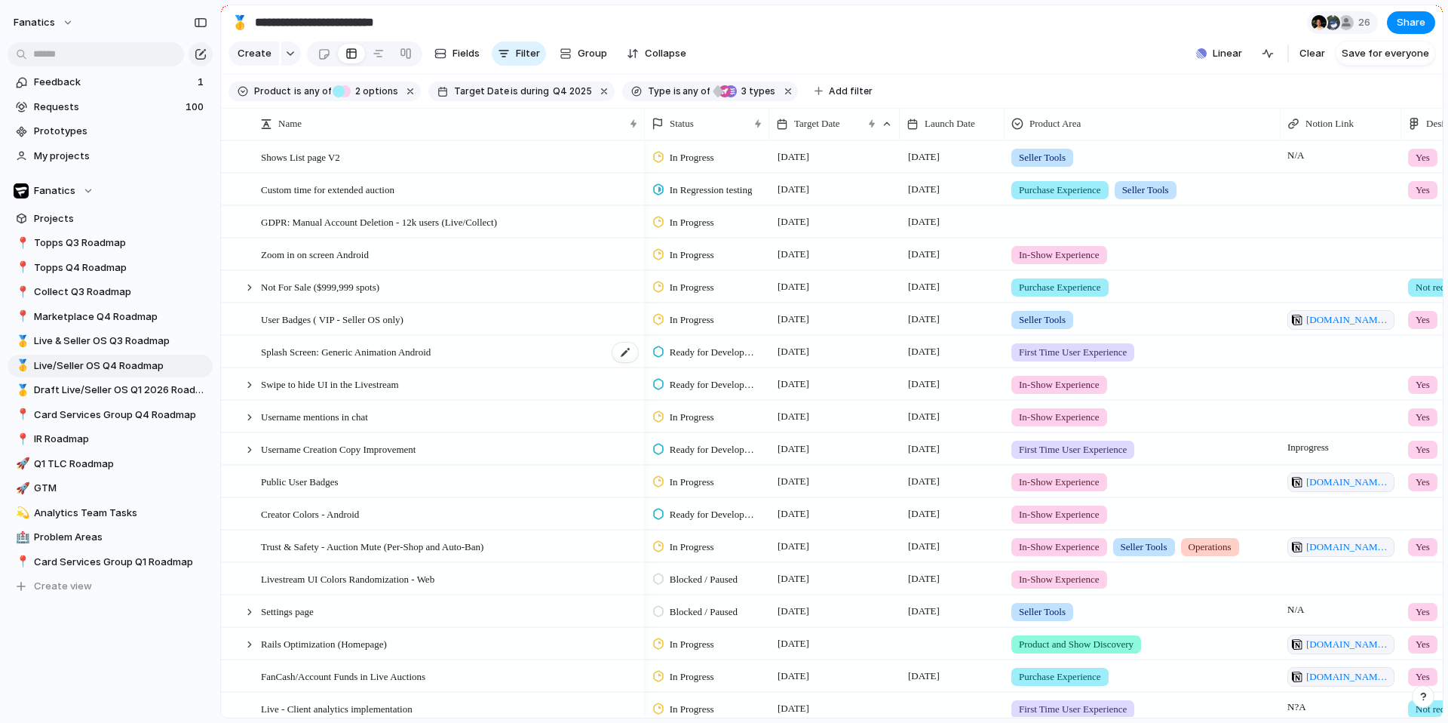
scroll to position [31, 0]
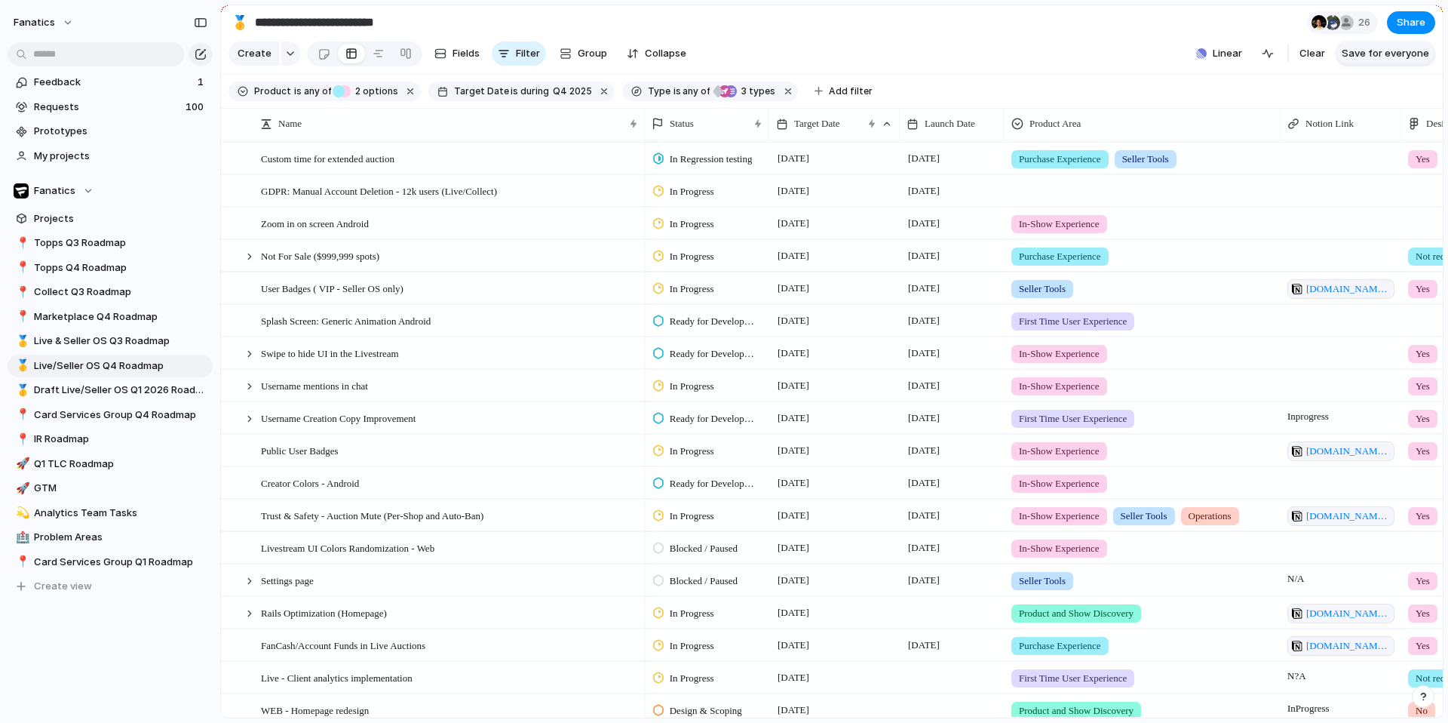
click at [1370, 57] on span "Save for everyone" at bounding box center [1385, 53] width 87 height 15
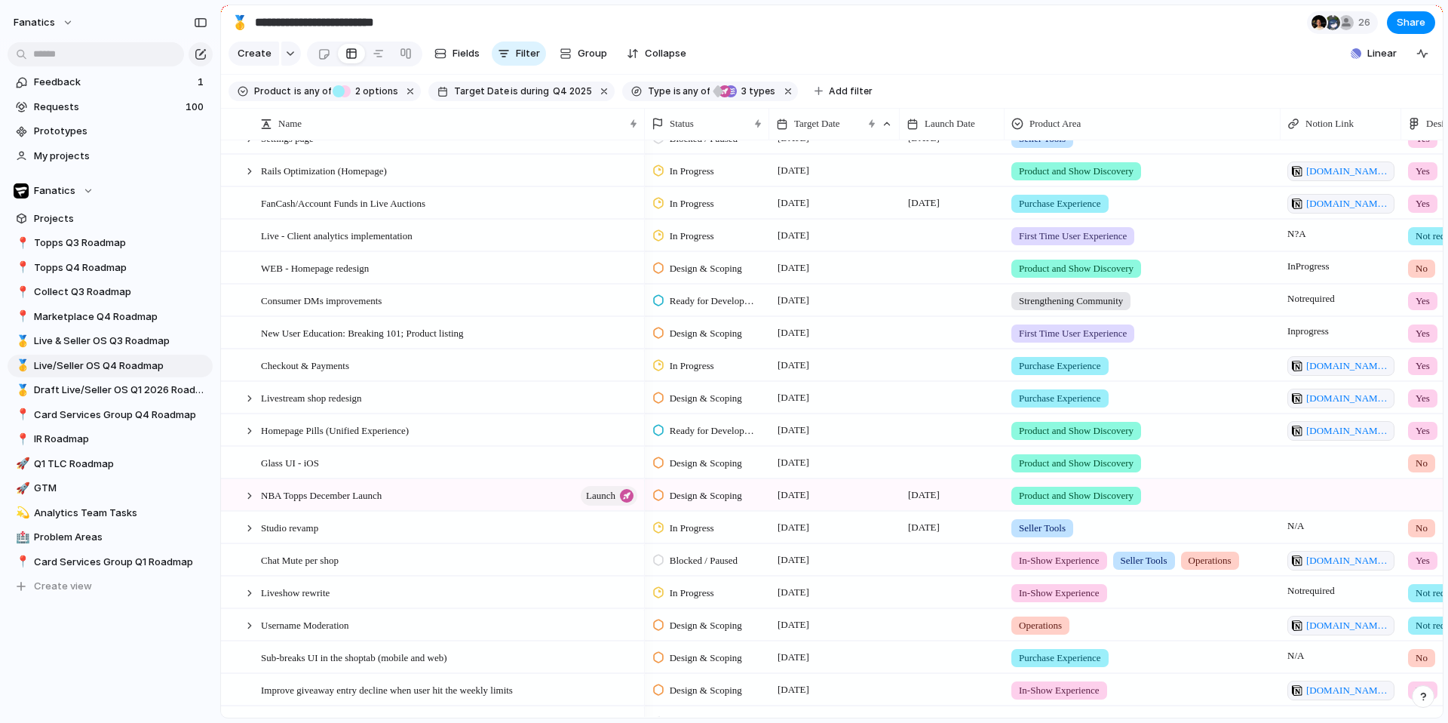
scroll to position [1174, 0]
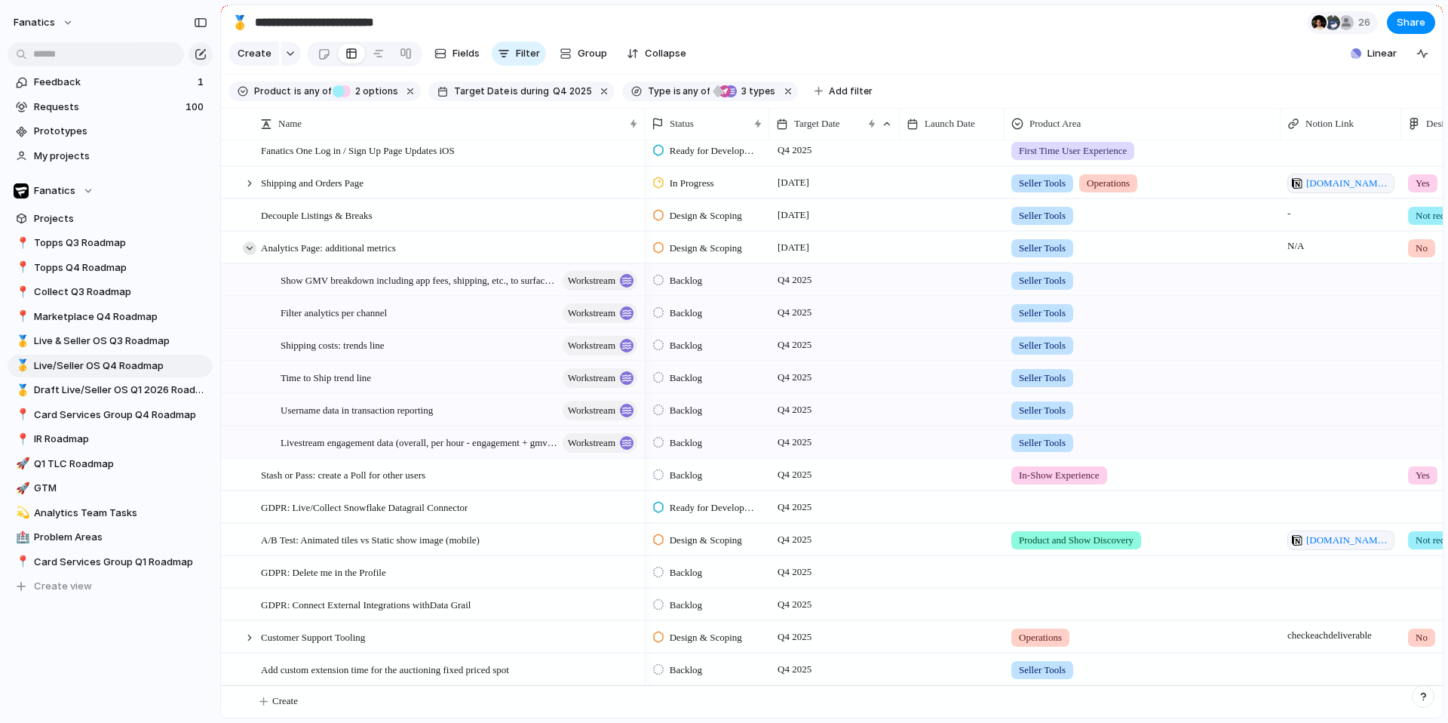
click at [253, 247] on div at bounding box center [250, 248] width 14 height 14
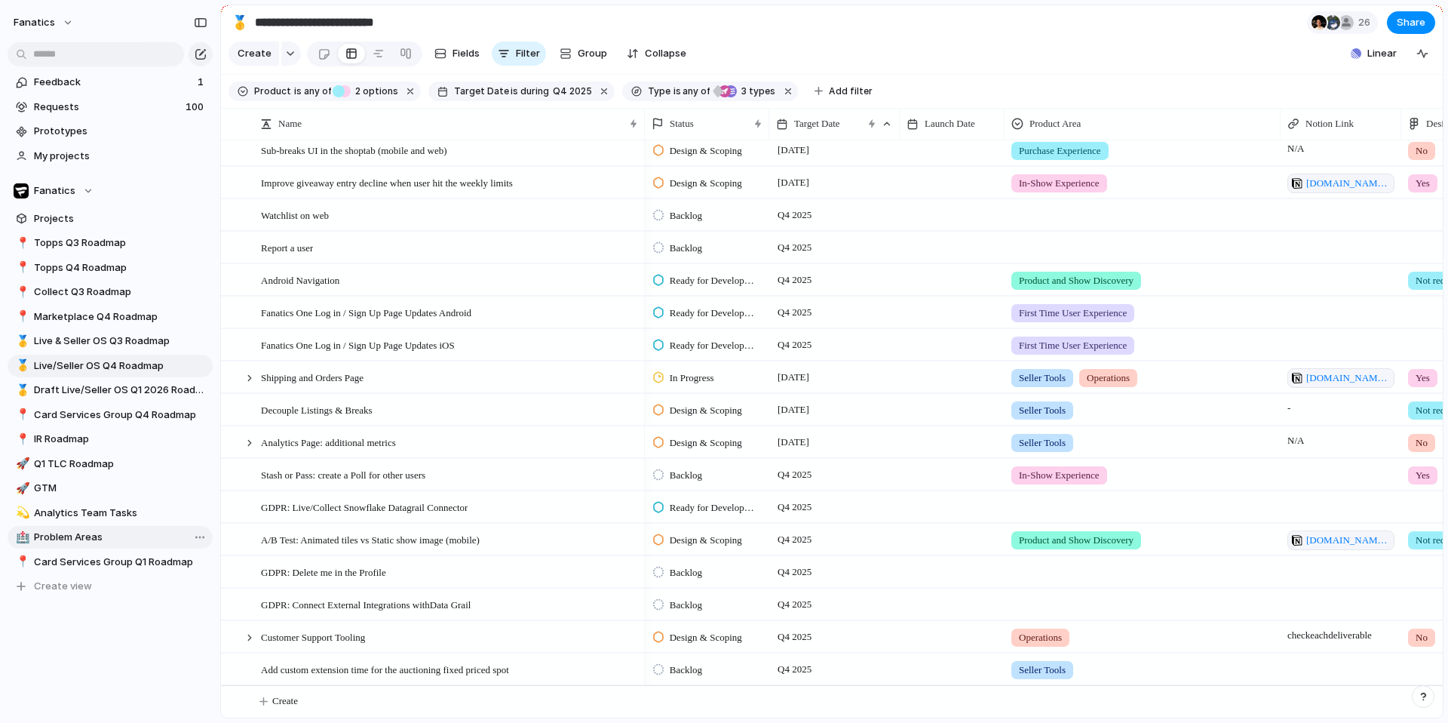
click at [94, 545] on link "🏥 Problem Areas" at bounding box center [110, 537] width 205 height 23
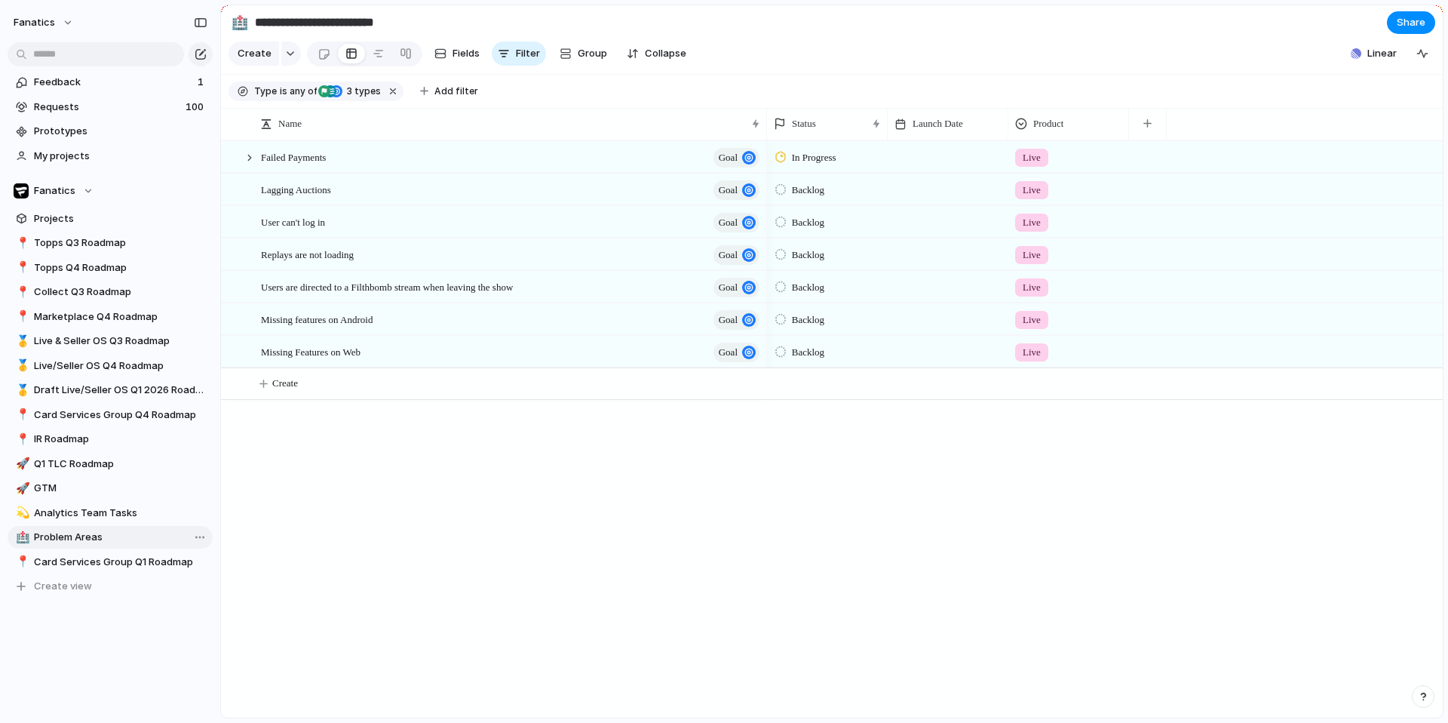
type input "**********"
click at [247, 158] on div at bounding box center [250, 158] width 14 height 14
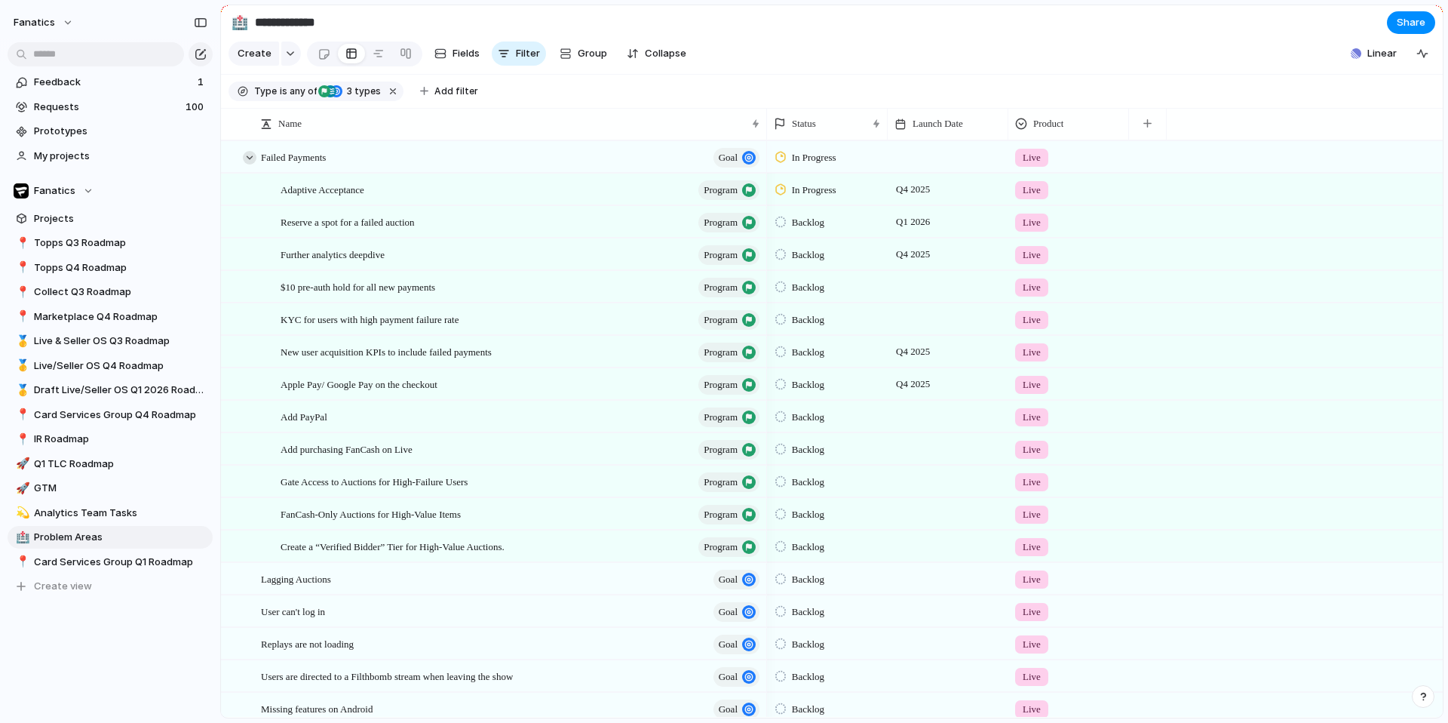
click at [247, 158] on div at bounding box center [250, 158] width 14 height 14
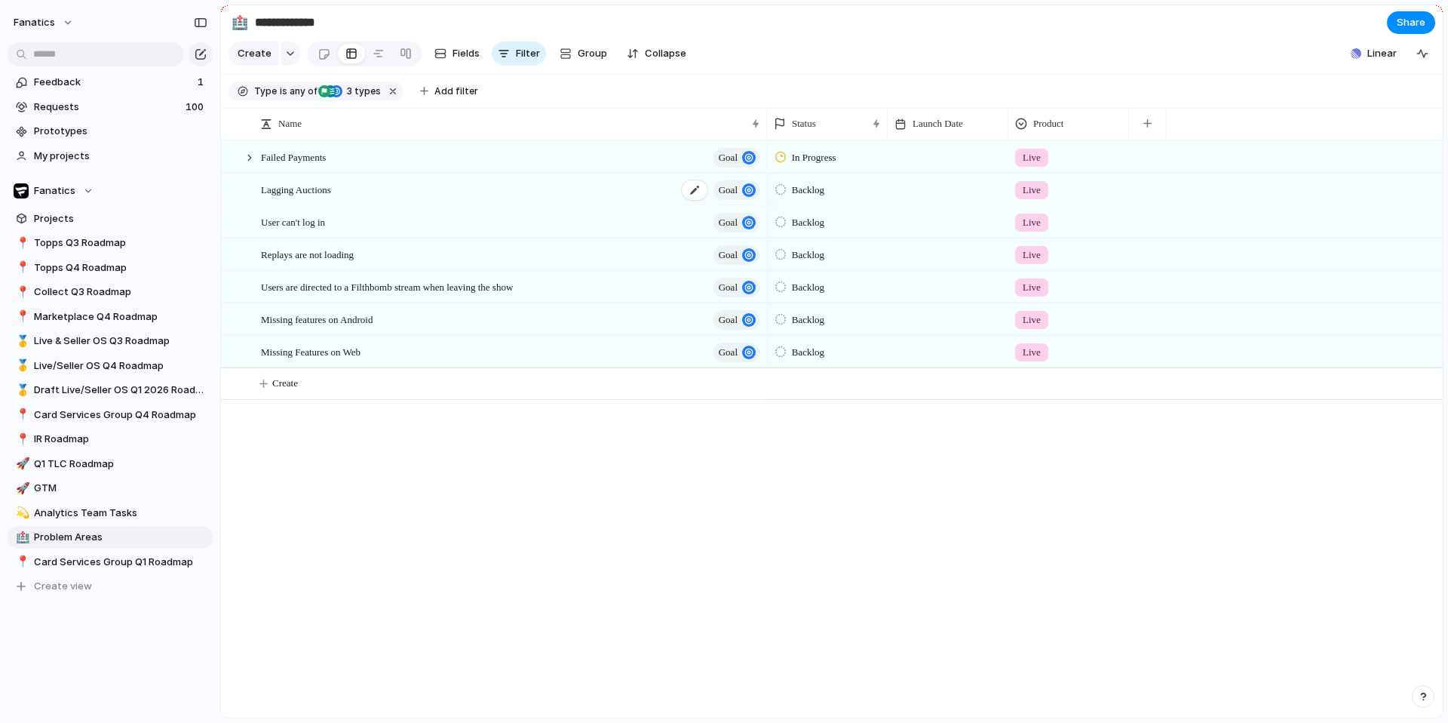
click at [318, 189] on span "Lagging Auctions" at bounding box center [296, 188] width 70 height 17
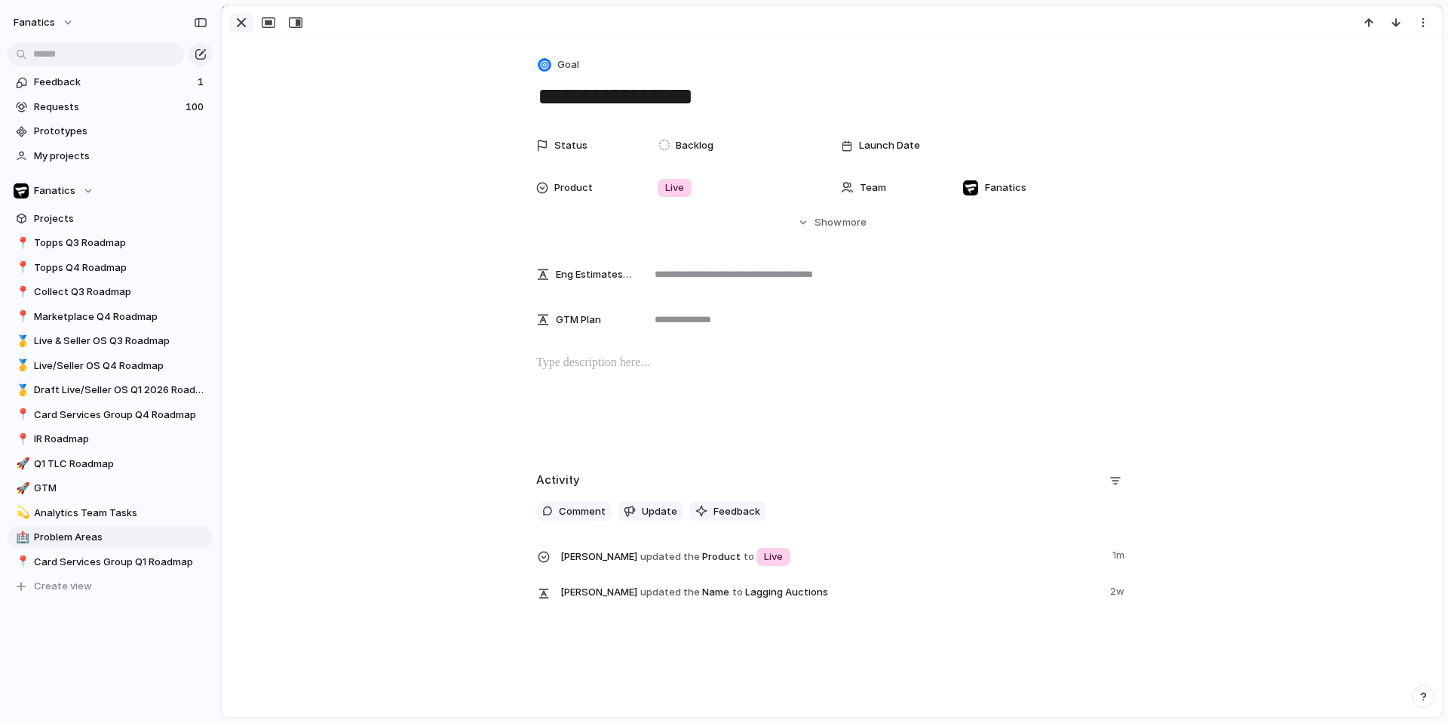
click at [236, 21] on div "button" at bounding box center [241, 23] width 18 height 18
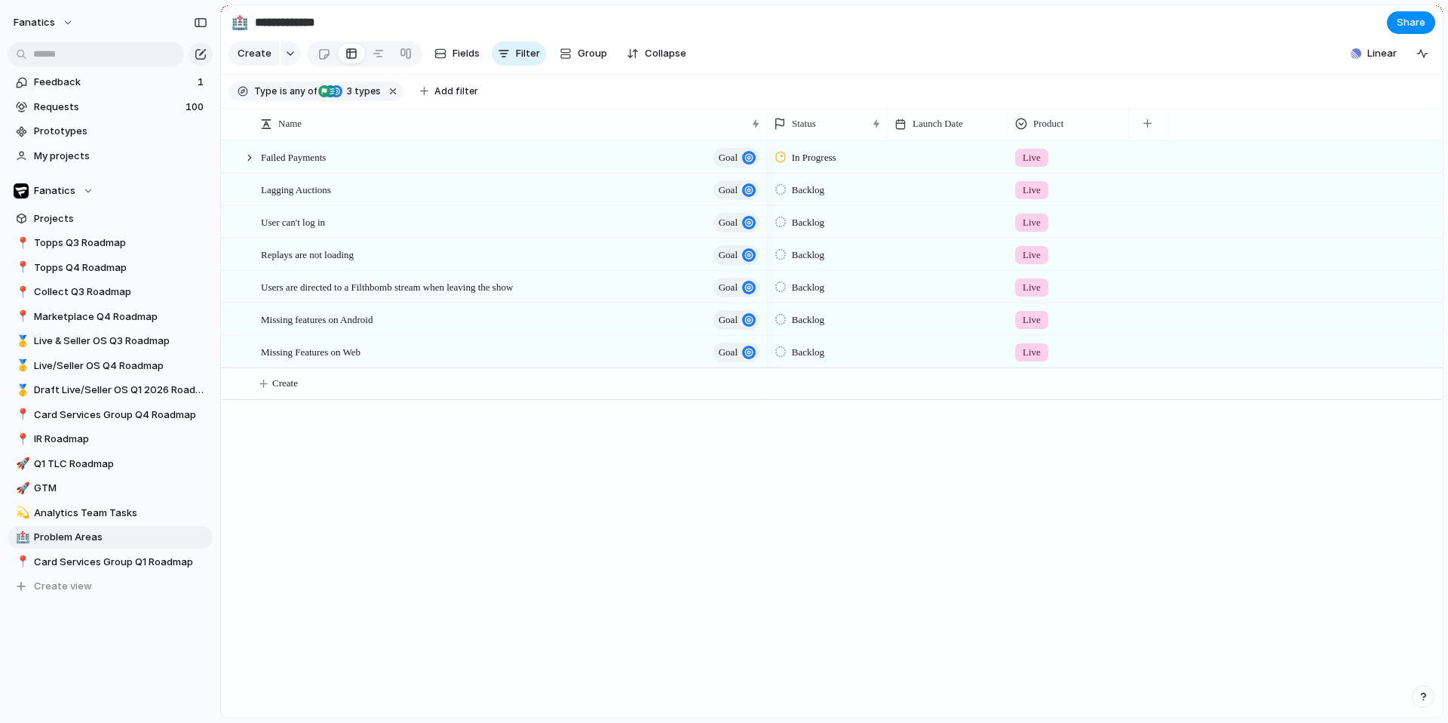
click at [348, 21] on input "**********" at bounding box center [340, 22] width 177 height 27
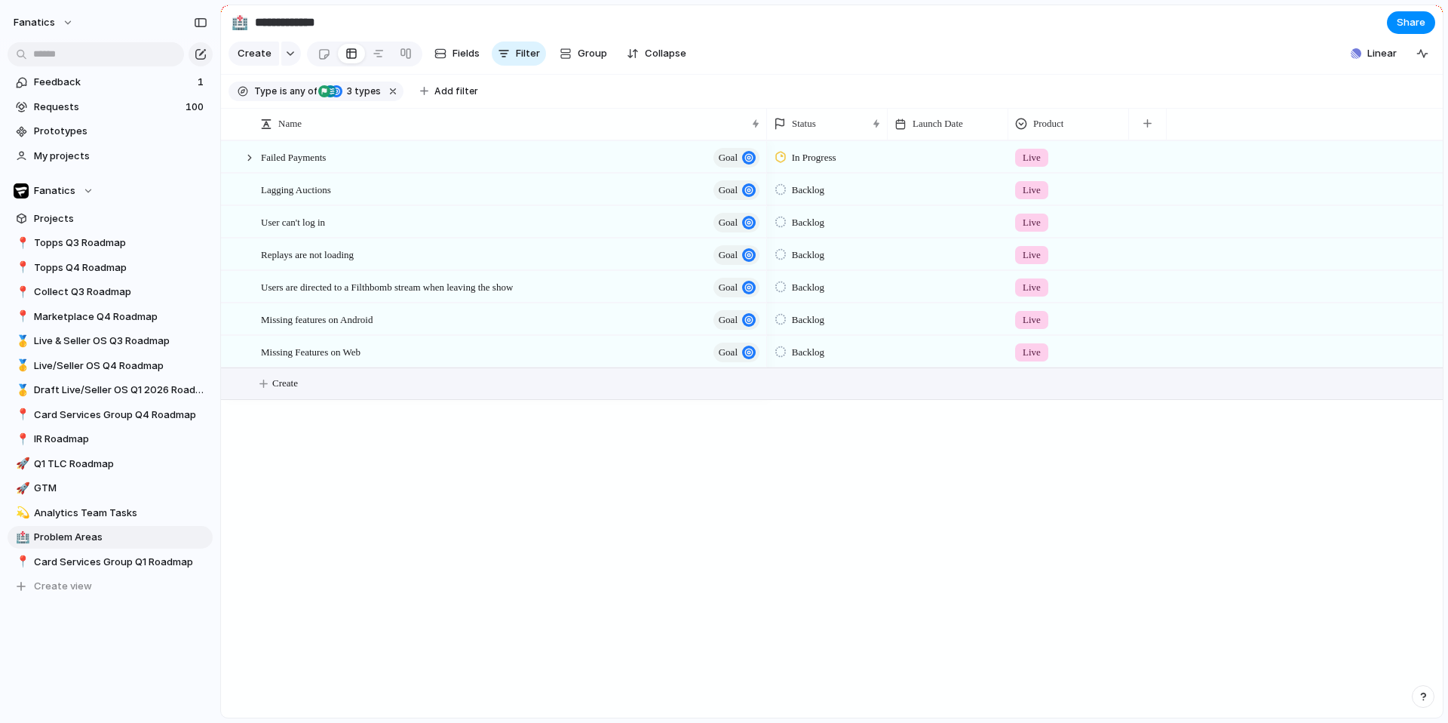
click at [272, 384] on span "Create" at bounding box center [285, 383] width 26 height 15
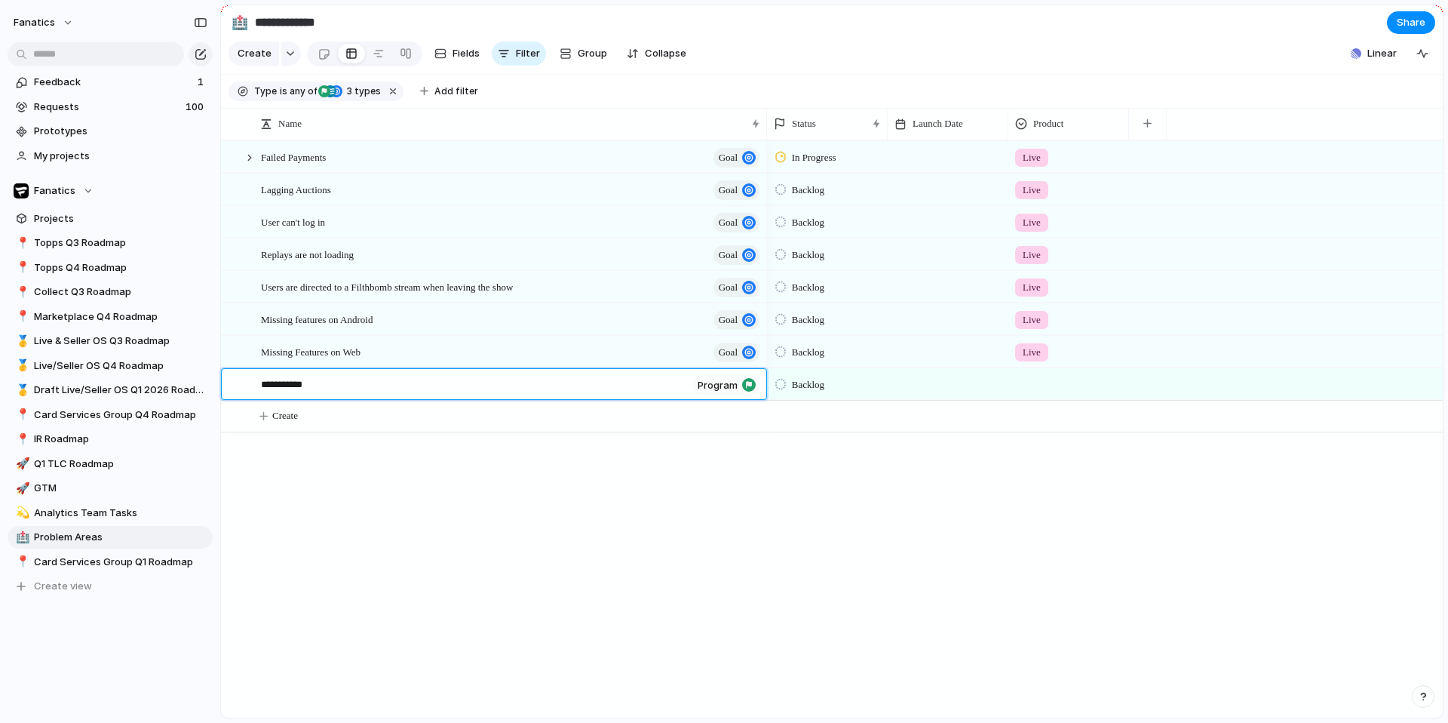
type textarea "**********"
click at [721, 383] on span "program" at bounding box center [718, 385] width 40 height 12
click at [750, 383] on div at bounding box center [749, 385] width 14 height 14
click at [348, 373] on div "**********" at bounding box center [466, 384] width 451 height 30
click at [705, 387] on span "program" at bounding box center [721, 384] width 34 height 21
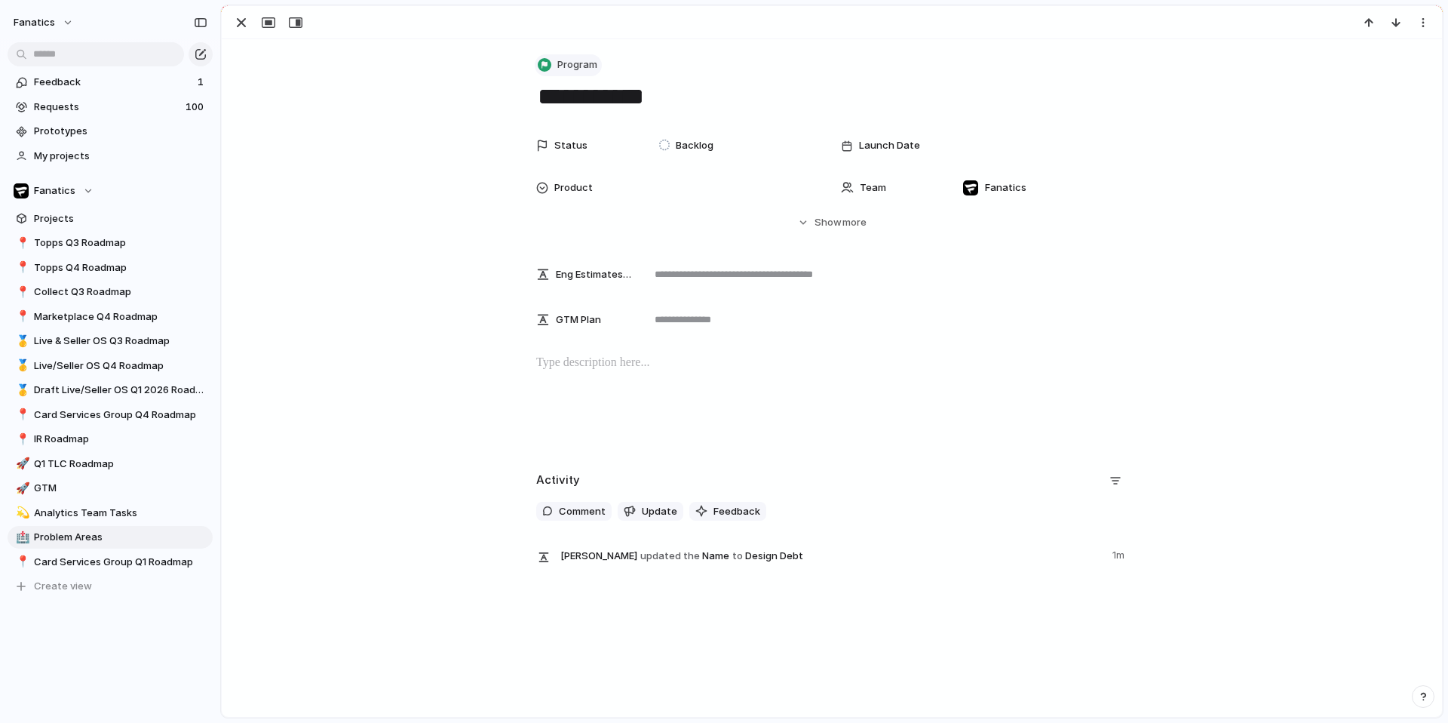
click at [574, 66] on span "Program" at bounding box center [577, 64] width 40 height 15
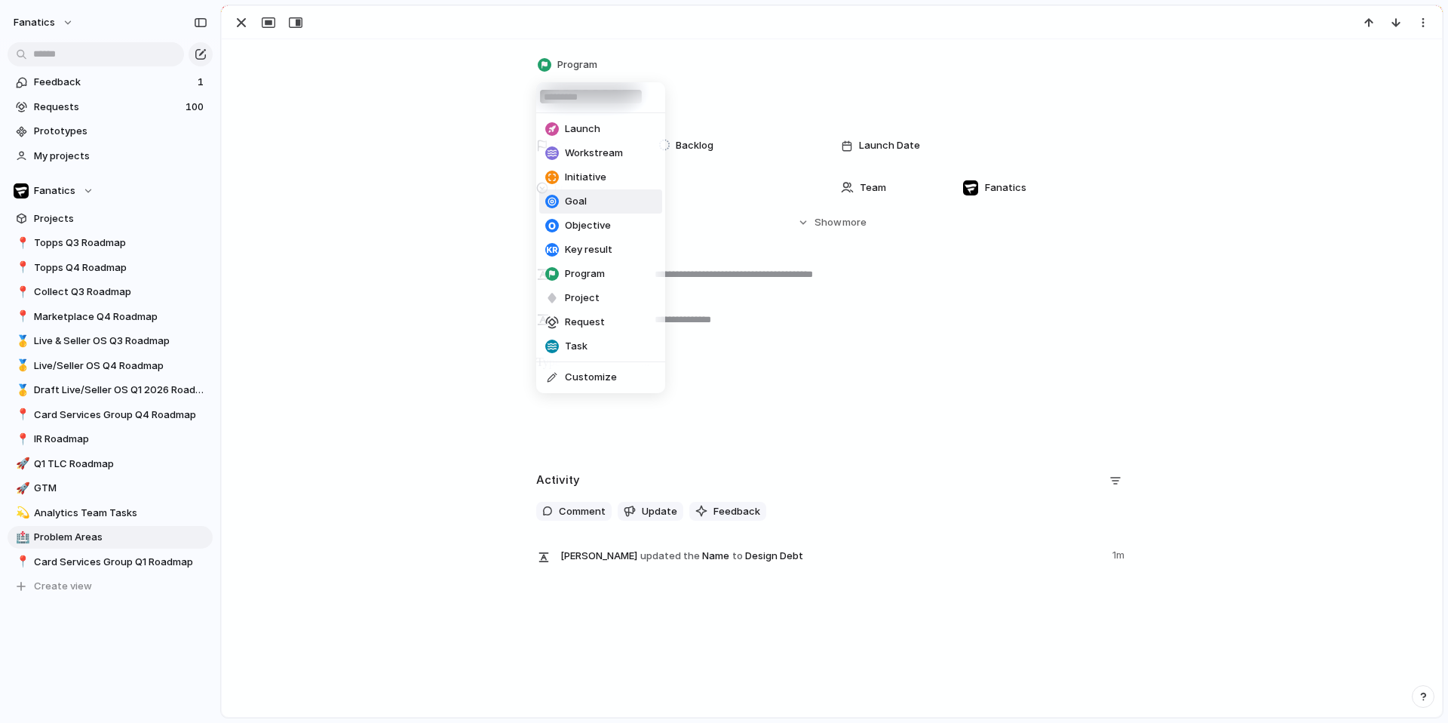
click at [573, 204] on span "Goal" at bounding box center [576, 201] width 22 height 15
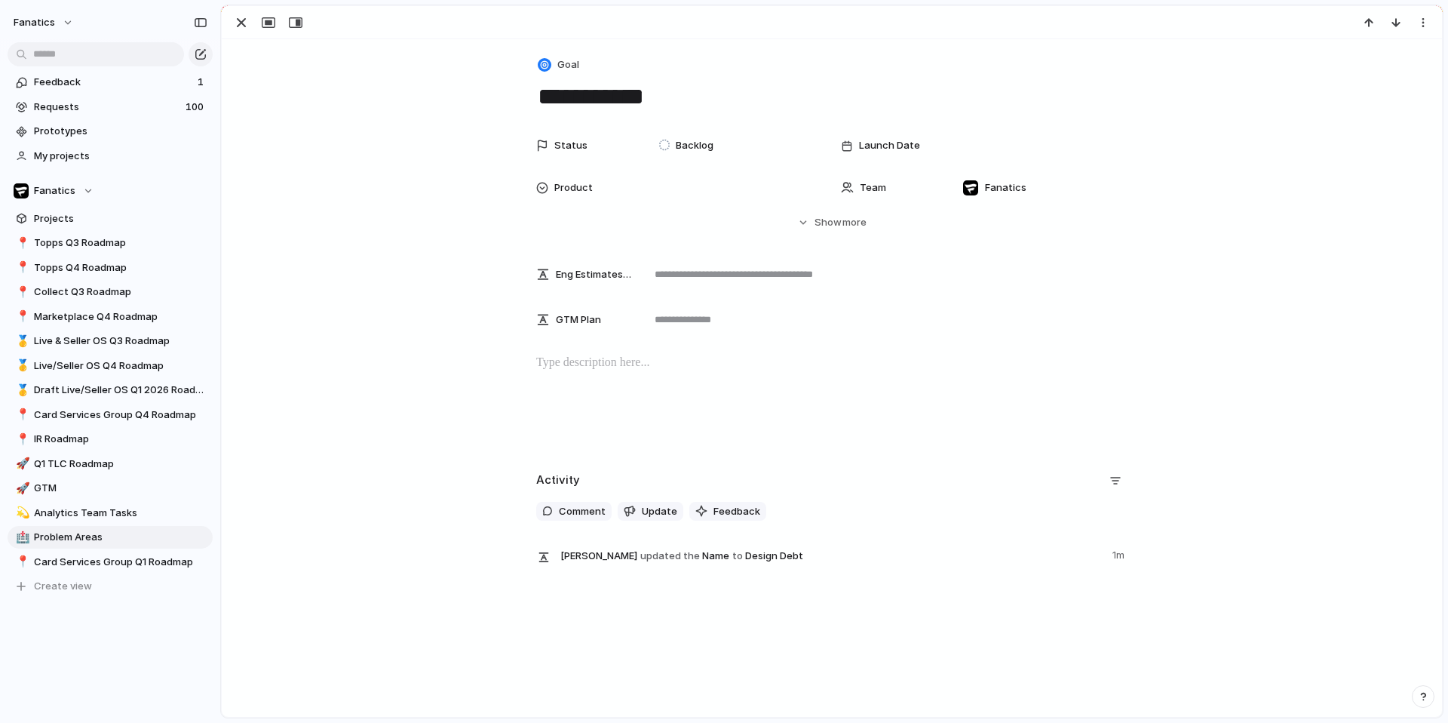
click at [537, 100] on textarea "**********" at bounding box center [831, 97] width 591 height 32
type textarea "**********"
click at [247, 13] on button "button" at bounding box center [241, 23] width 24 height 20
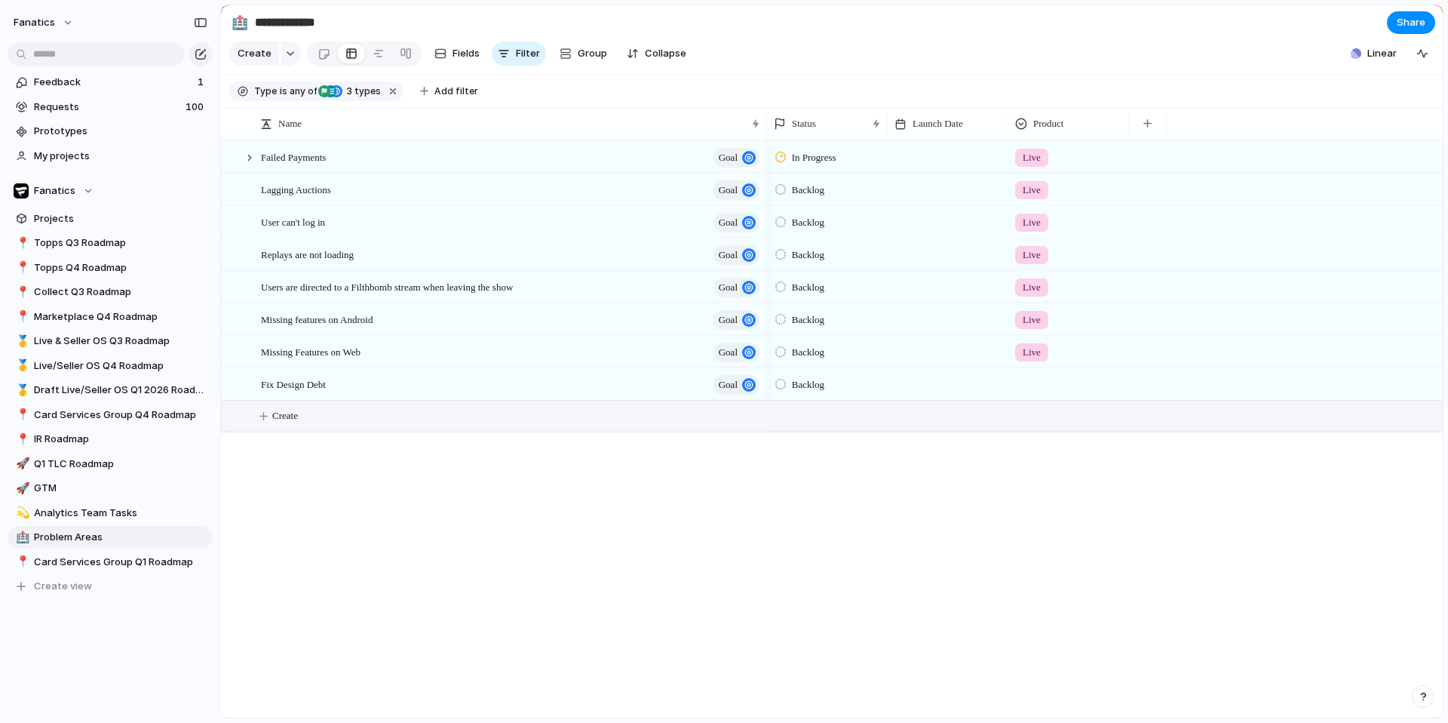
click at [287, 421] on span "Create" at bounding box center [285, 415] width 26 height 15
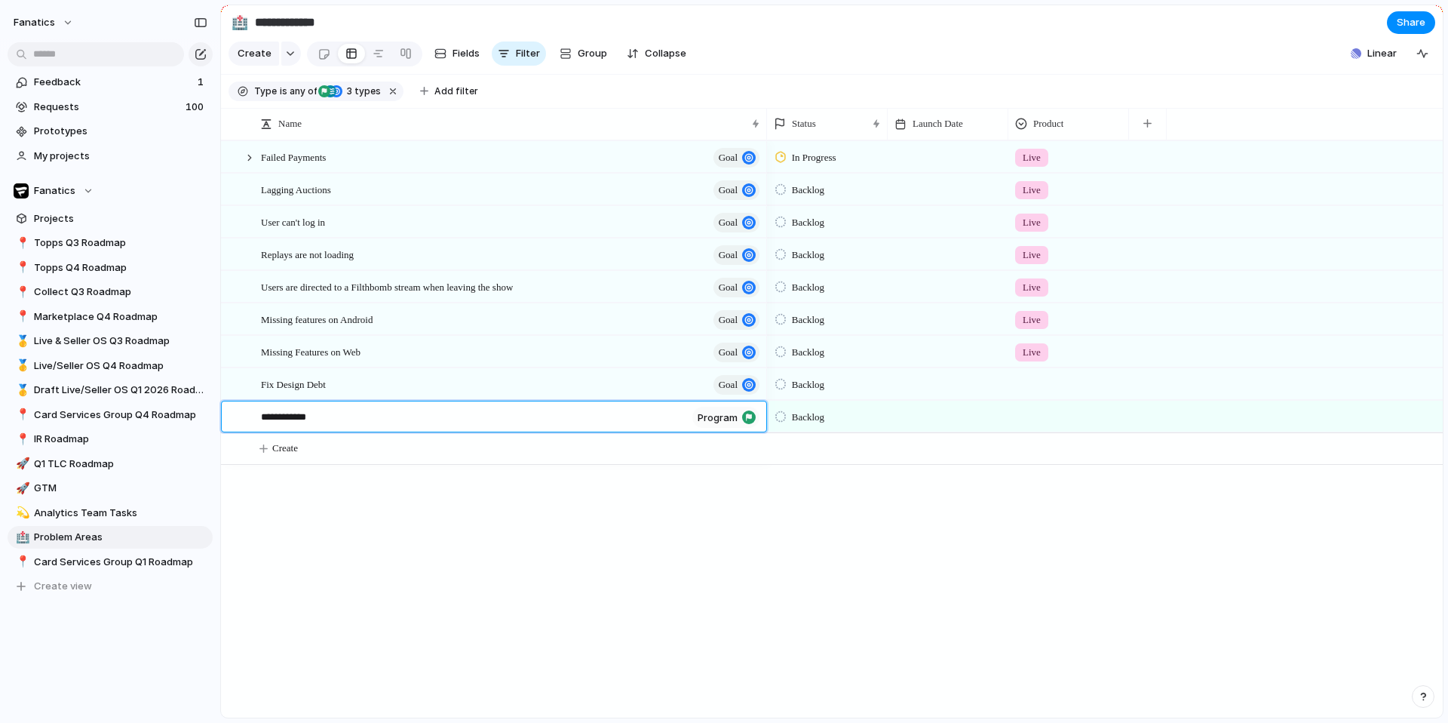
type textarea "**********"
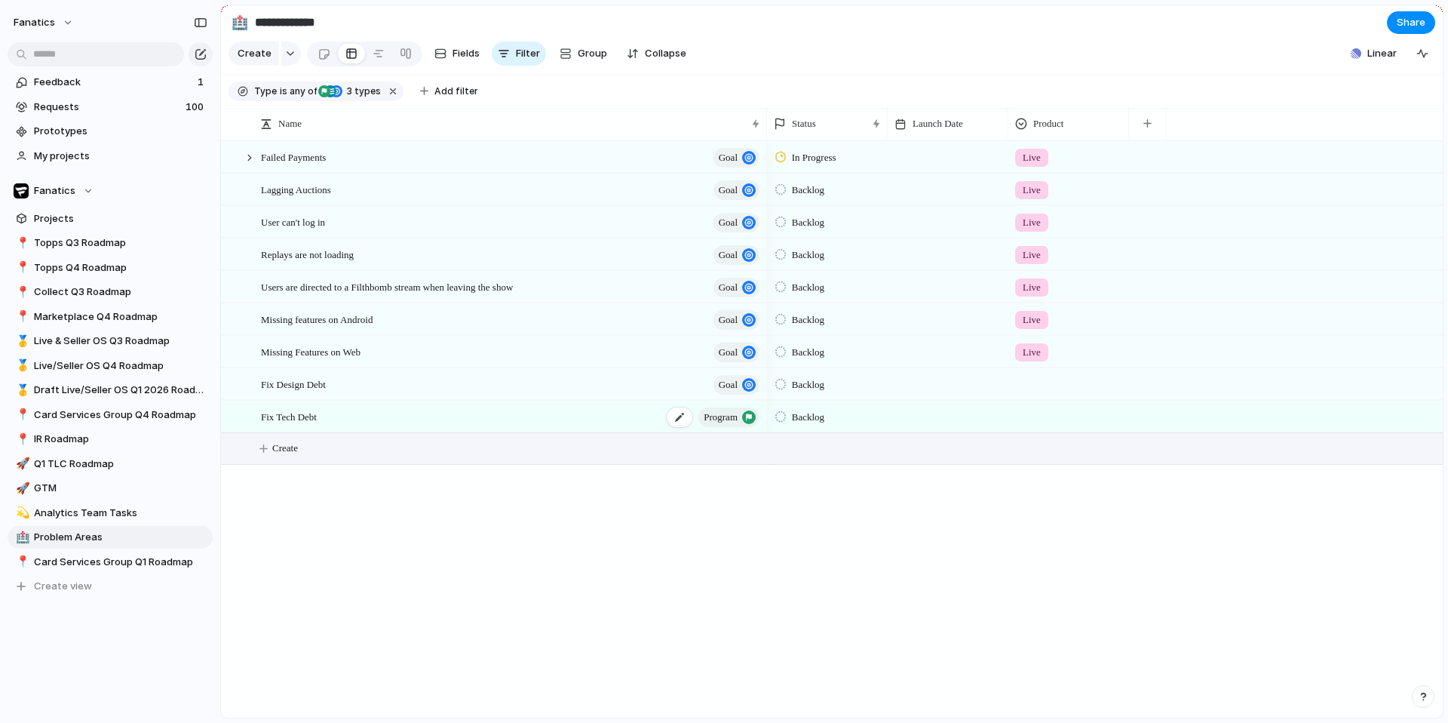
click at [358, 419] on div "Fix Tech Debt program" at bounding box center [511, 416] width 501 height 31
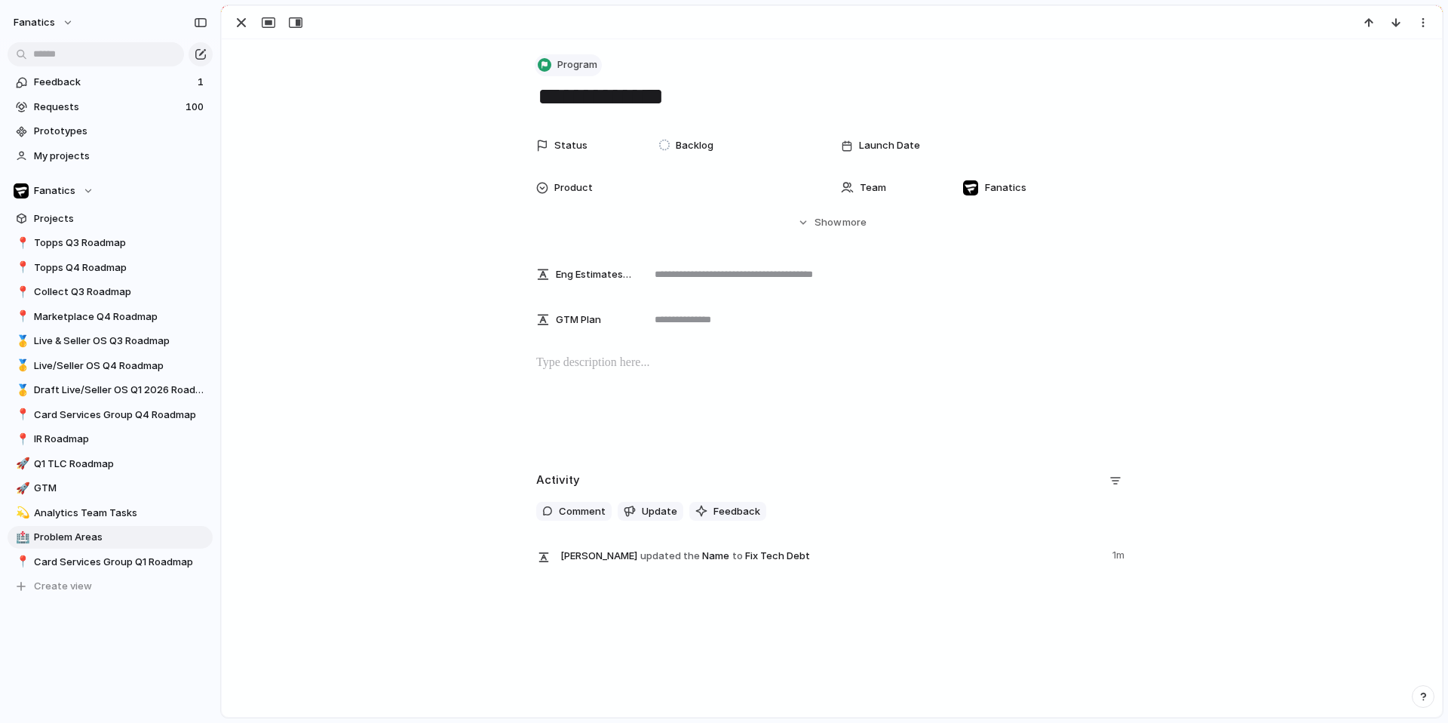
click at [563, 61] on span "Program" at bounding box center [577, 64] width 40 height 15
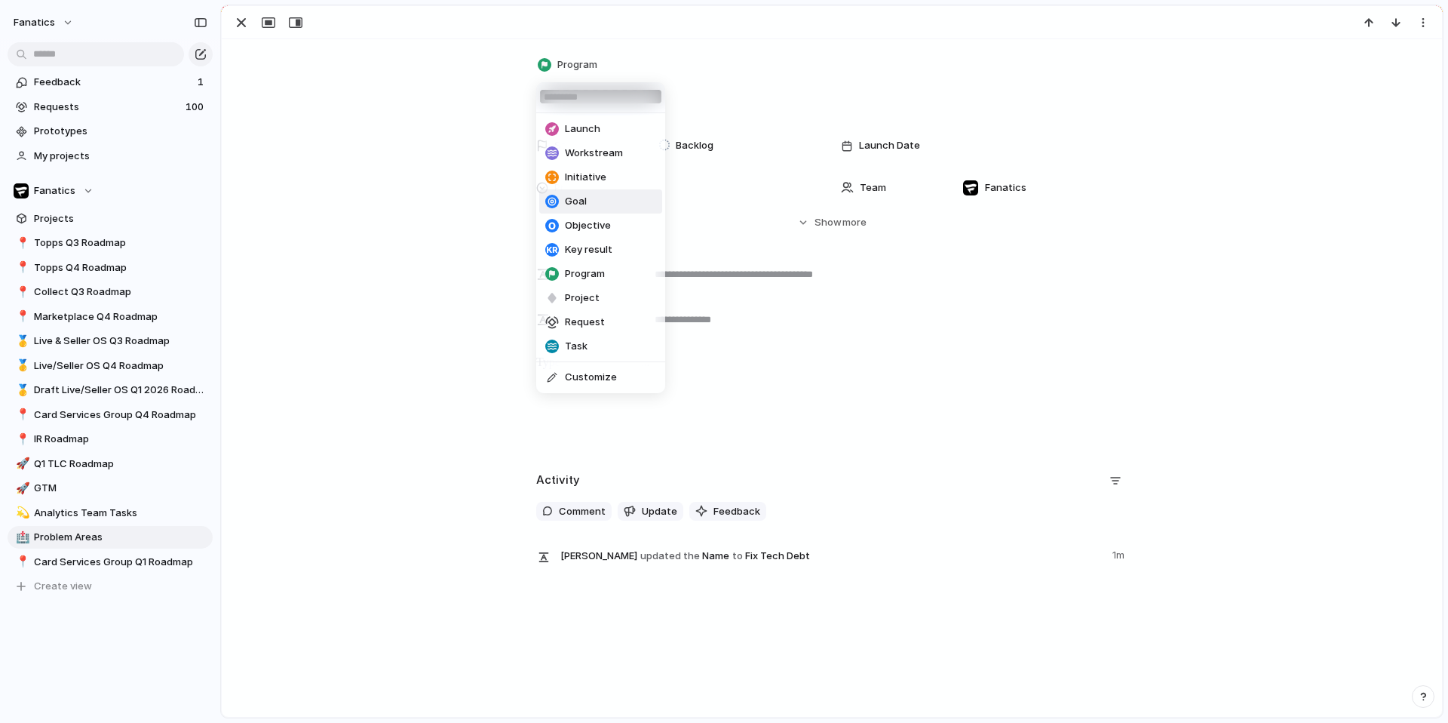
click at [600, 195] on li "Goal" at bounding box center [600, 201] width 123 height 24
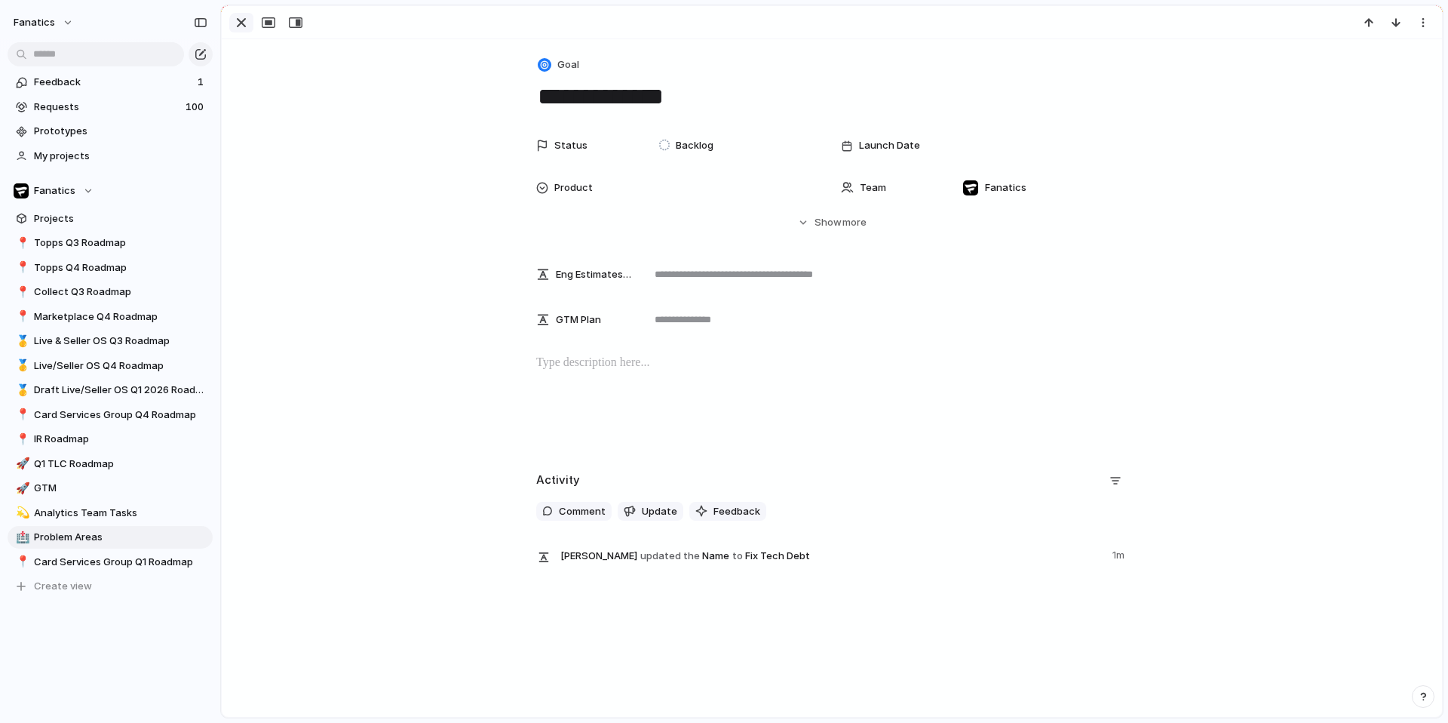
click at [237, 28] on div "button" at bounding box center [241, 23] width 18 height 18
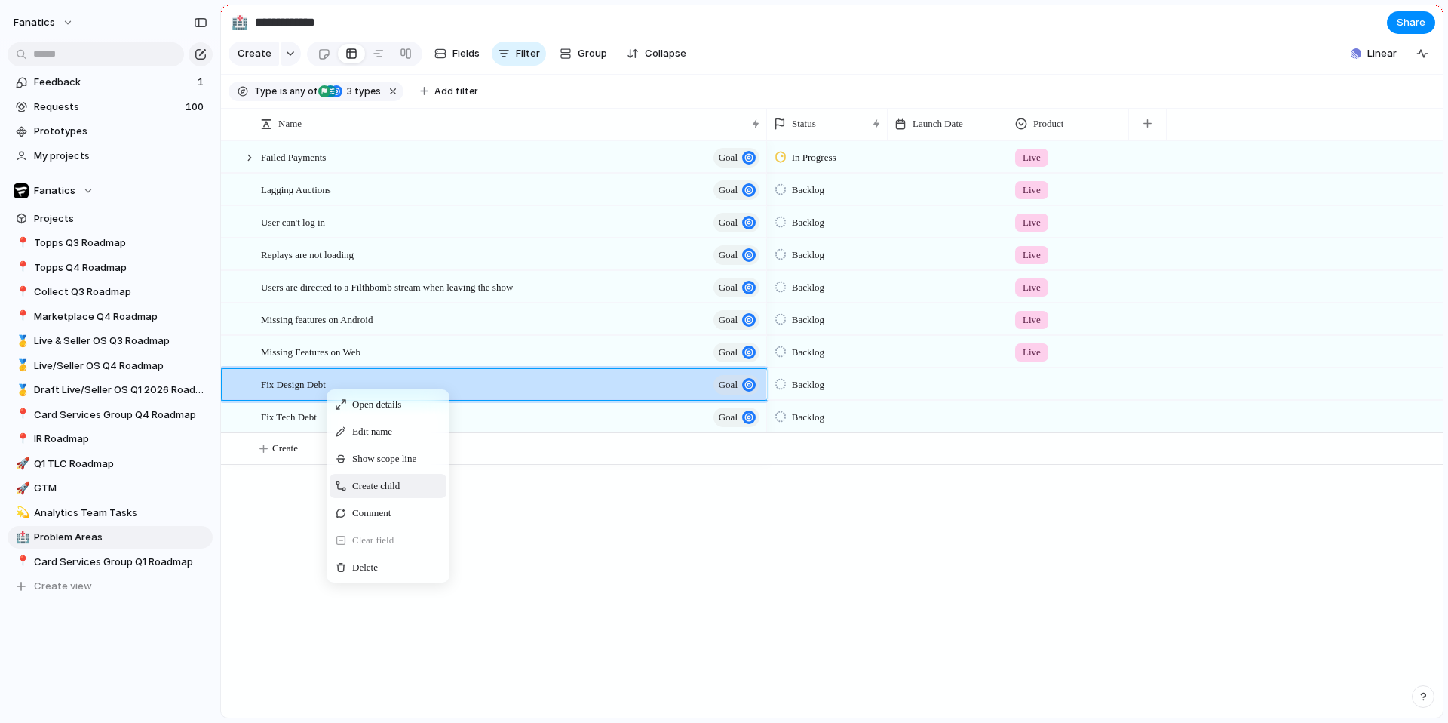
click at [386, 481] on span "Create child" at bounding box center [376, 485] width 48 height 15
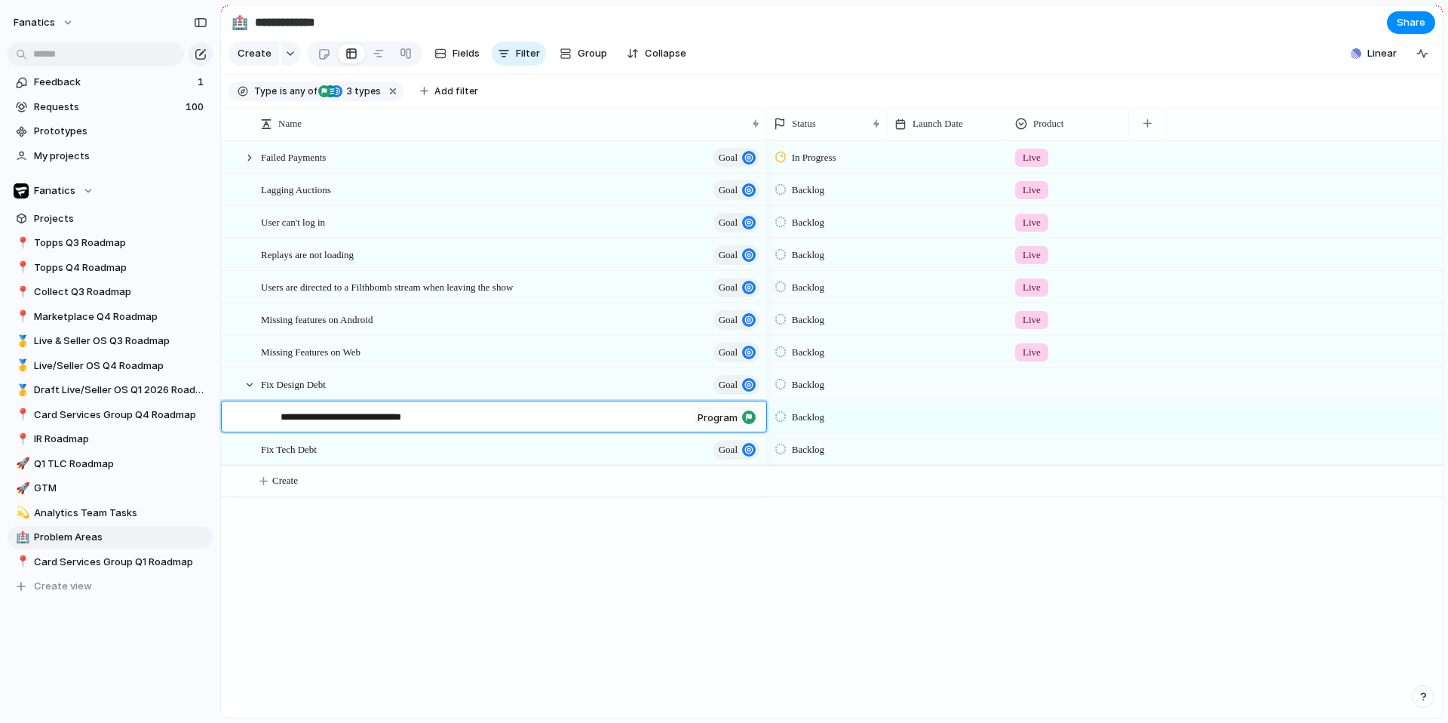
type textarea "**********"
click at [426, 410] on span "Fixed Price Random Breaks Shop UI" at bounding box center [354, 415] width 146 height 17
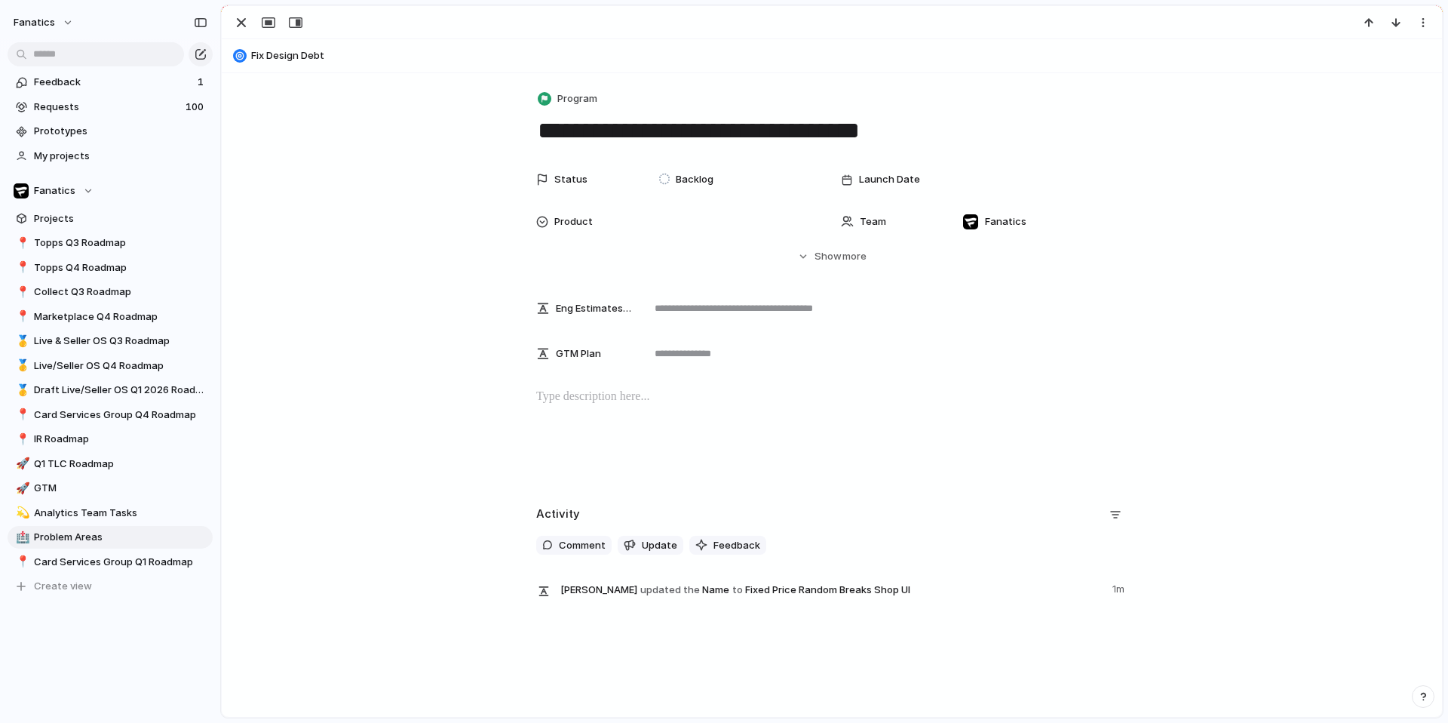
click at [434, 410] on div at bounding box center [832, 436] width 1184 height 97
click at [566, 410] on div at bounding box center [832, 436] width 1184 height 97
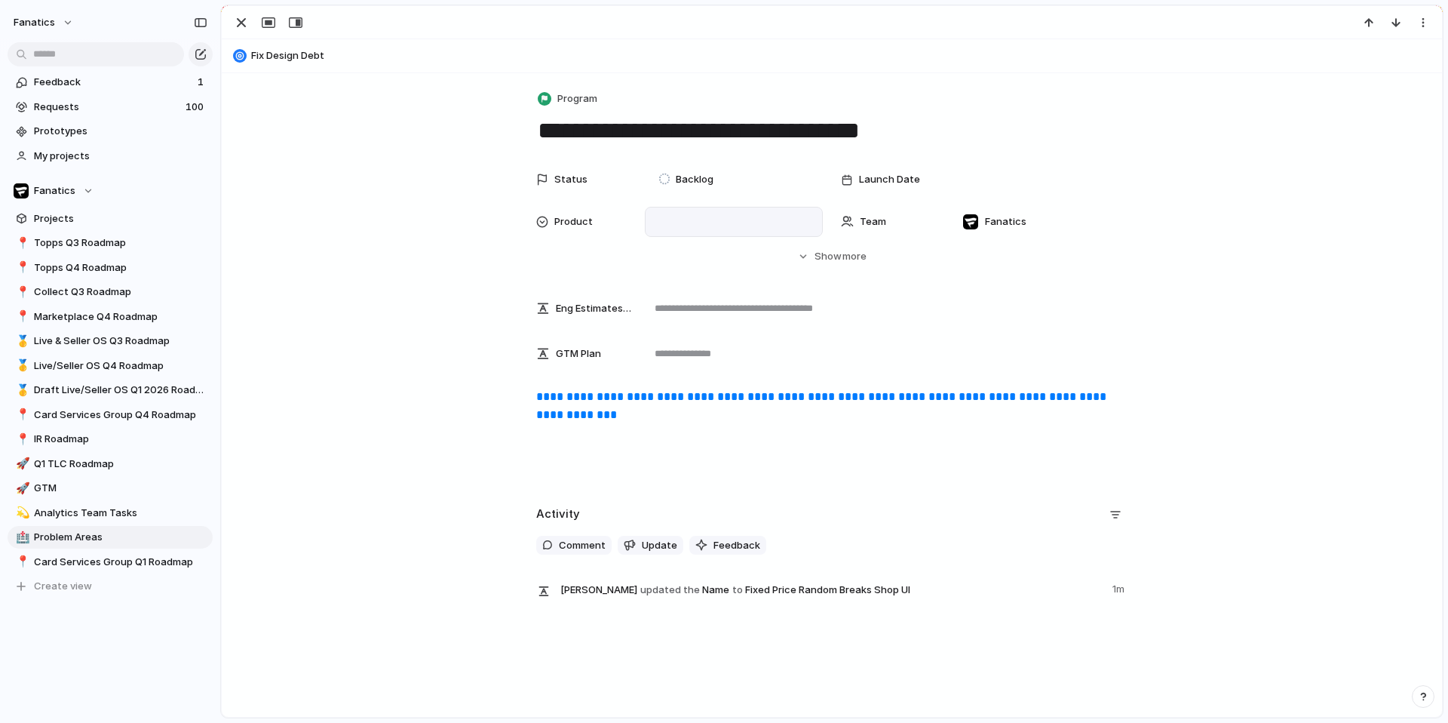
click at [694, 210] on div at bounding box center [734, 222] width 178 height 30
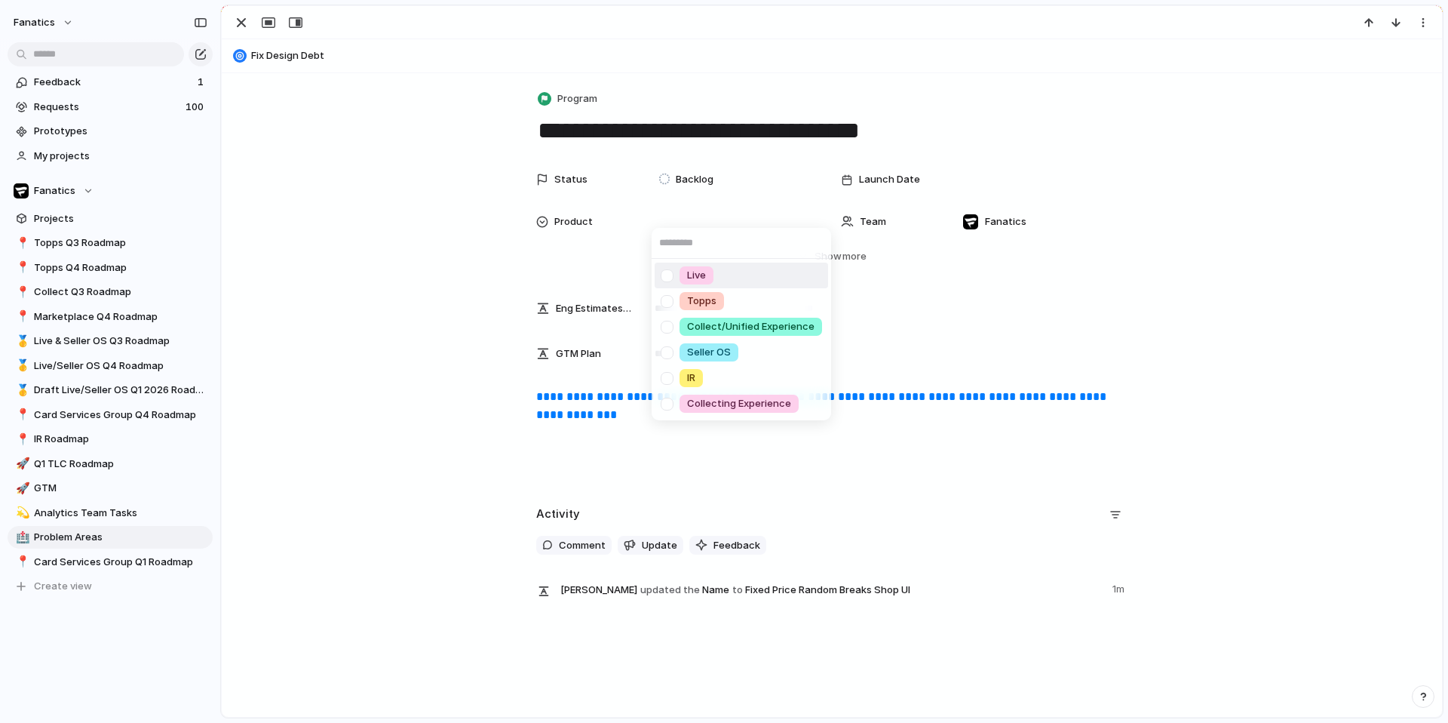
click at [670, 273] on div at bounding box center [667, 275] width 26 height 26
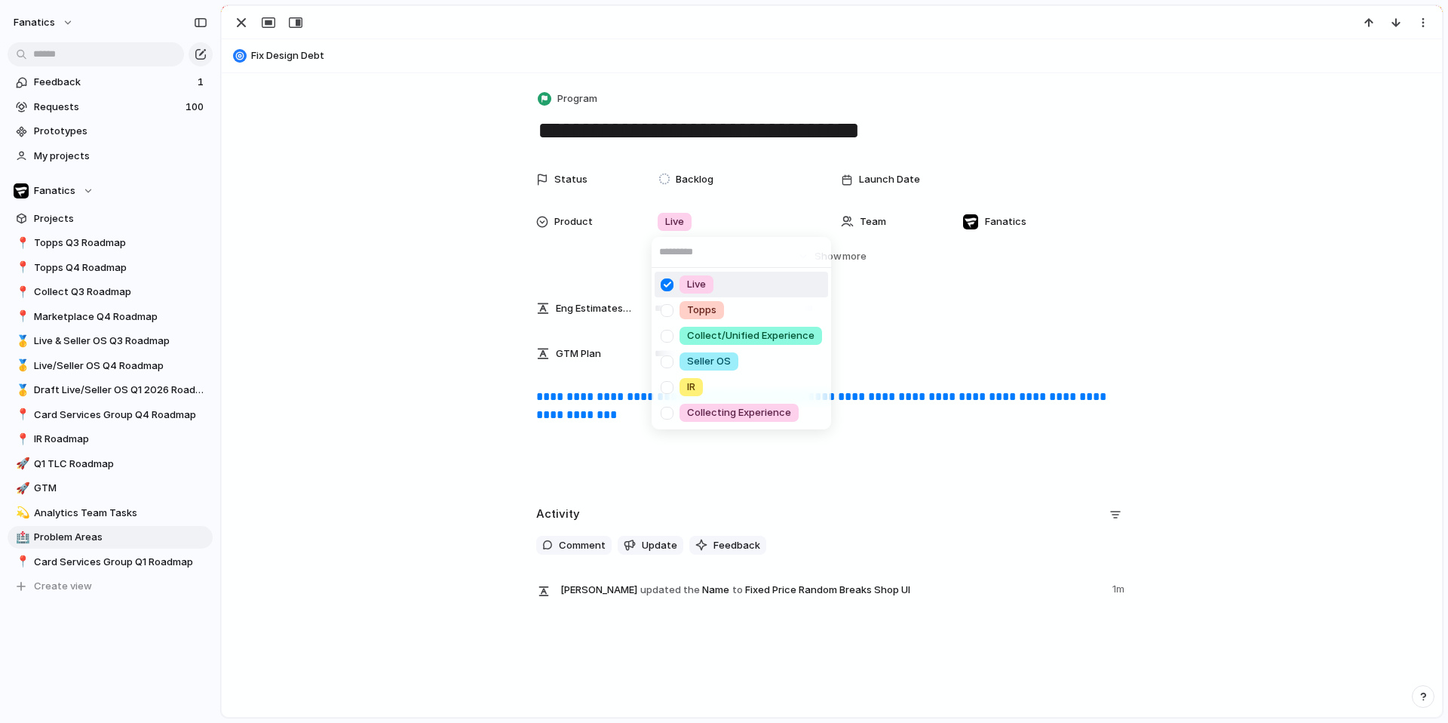
click at [864, 316] on div "Live Topps Collect/Unified Experience Seller OS IR Collecting Experience" at bounding box center [724, 361] width 1448 height 723
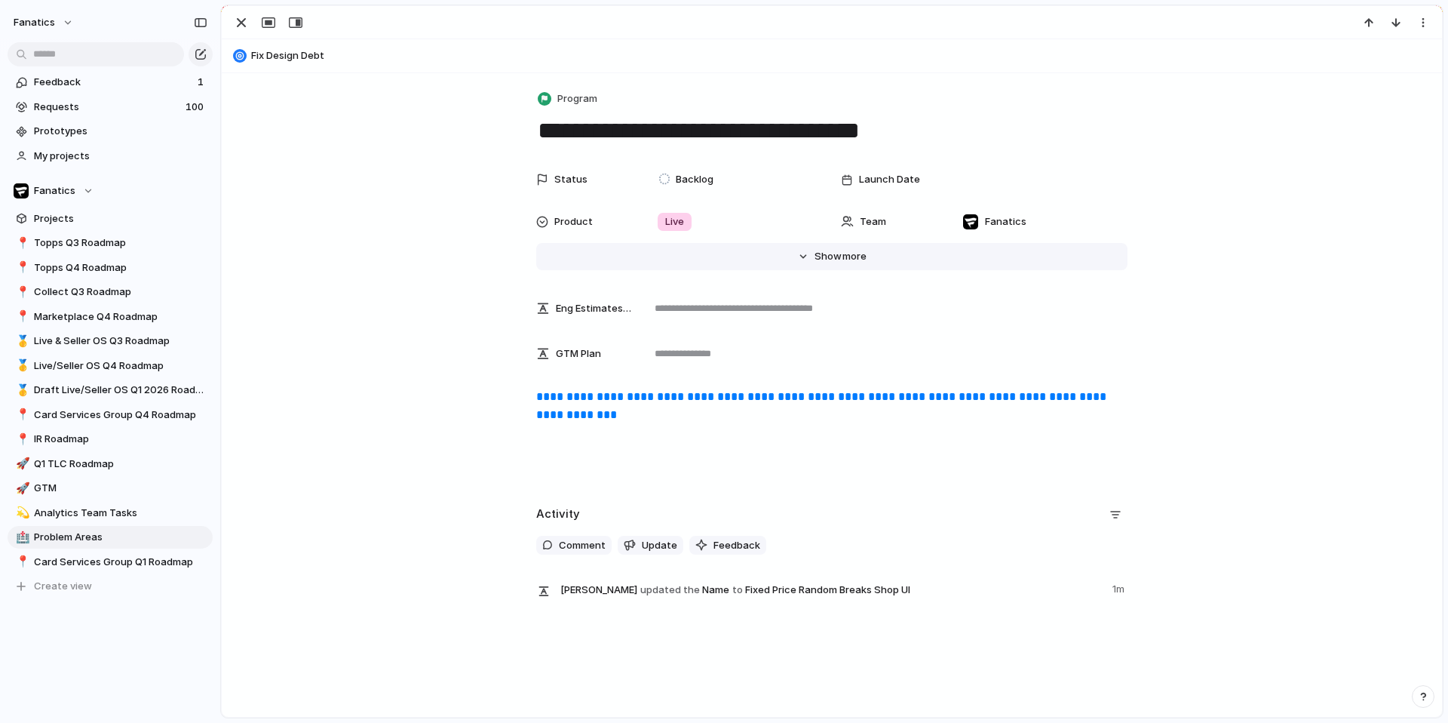
click at [820, 257] on span "Show" at bounding box center [828, 256] width 27 height 15
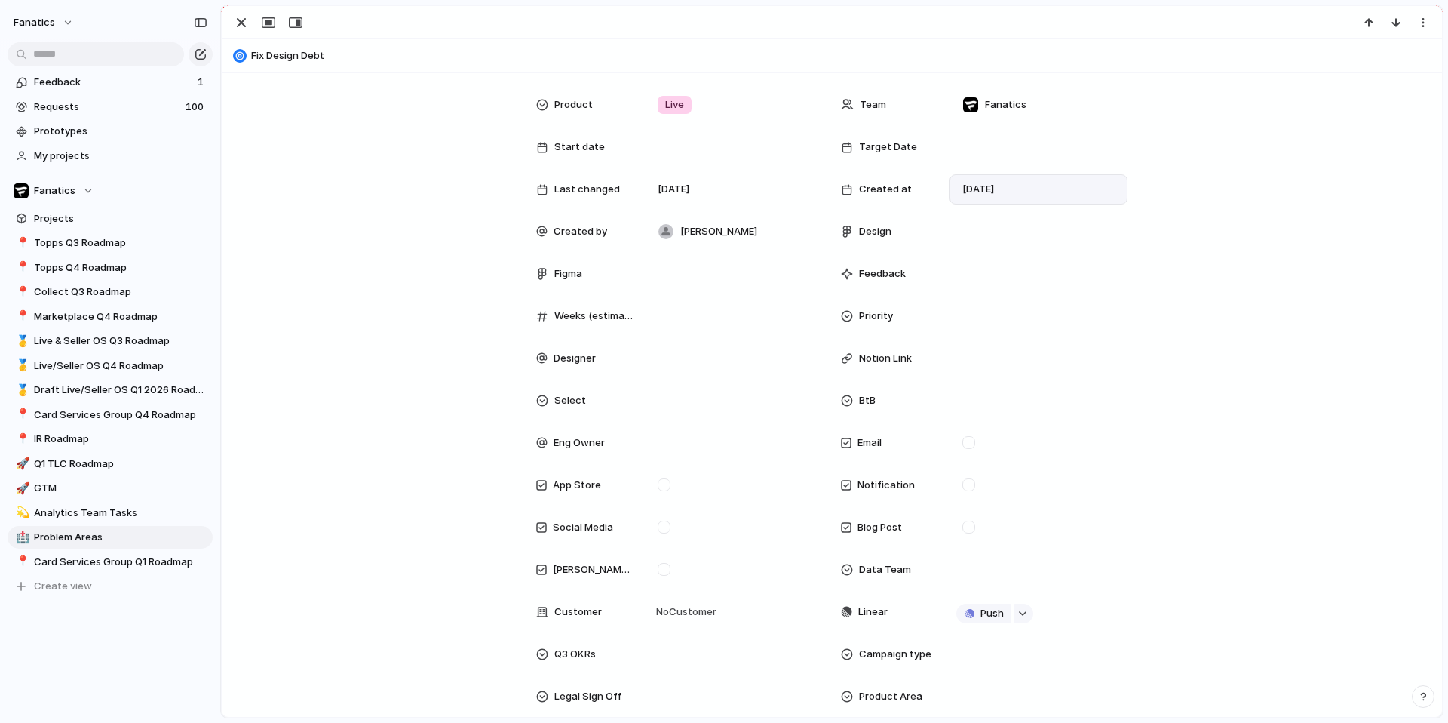
scroll to position [116, 0]
click at [986, 232] on div at bounding box center [1038, 232] width 164 height 17
click at [992, 290] on div "Yes" at bounding box center [981, 286] width 32 height 18
click at [694, 275] on div at bounding box center [734, 274] width 164 height 17
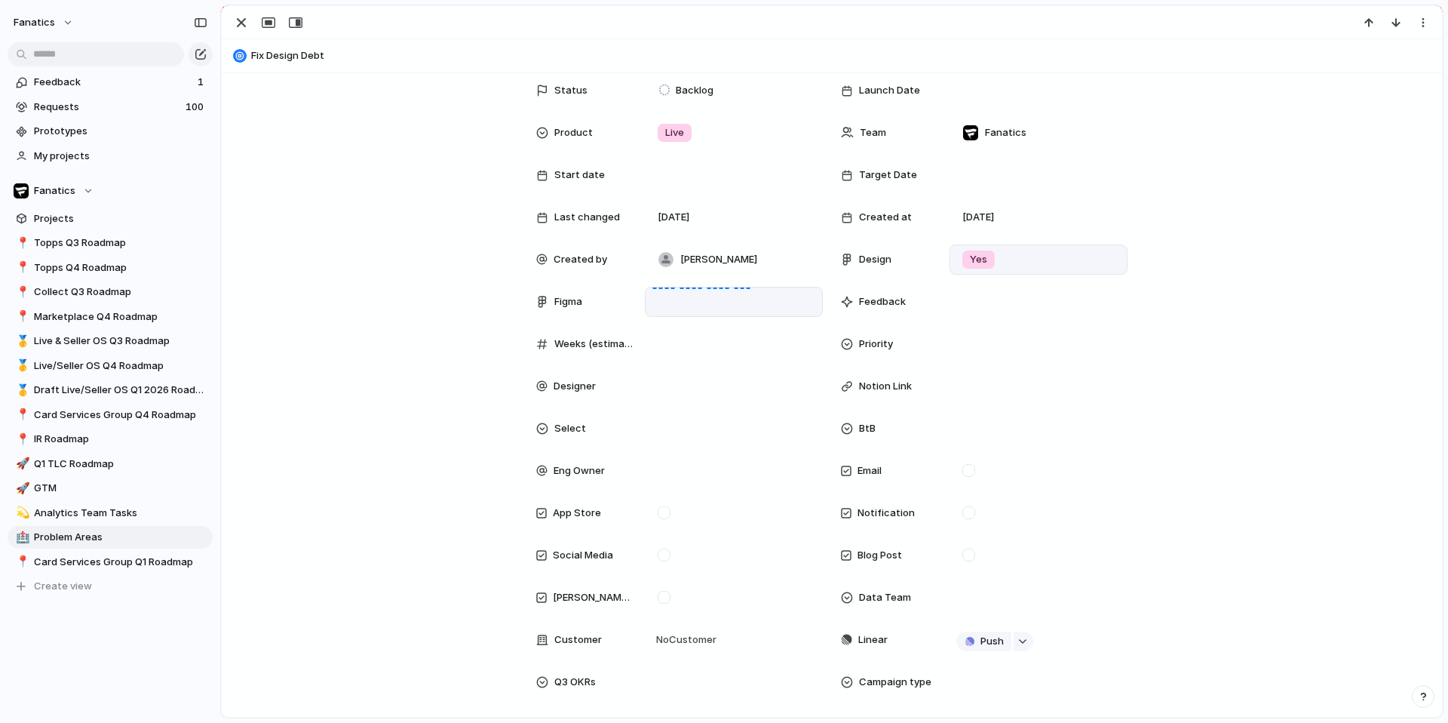
scroll to position [69, 0]
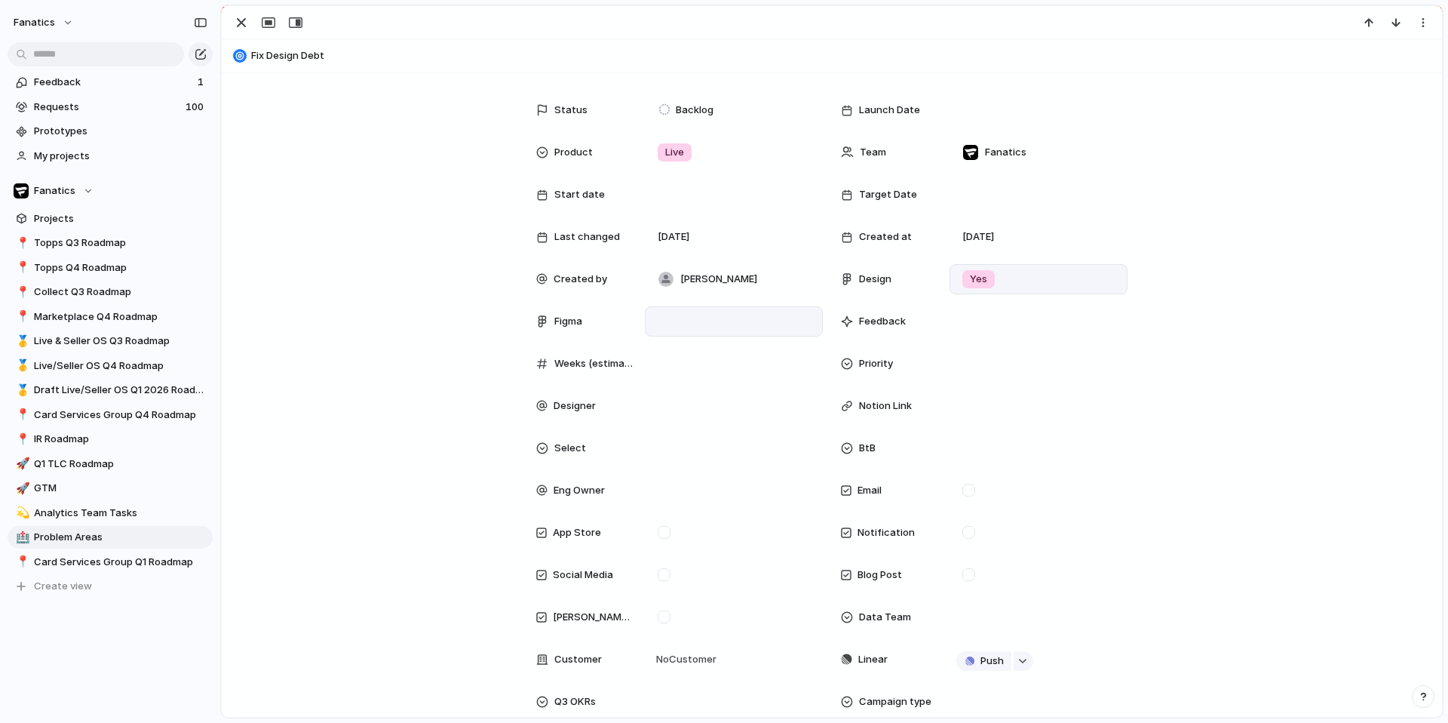
click at [683, 321] on p at bounding box center [734, 325] width 164 height 18
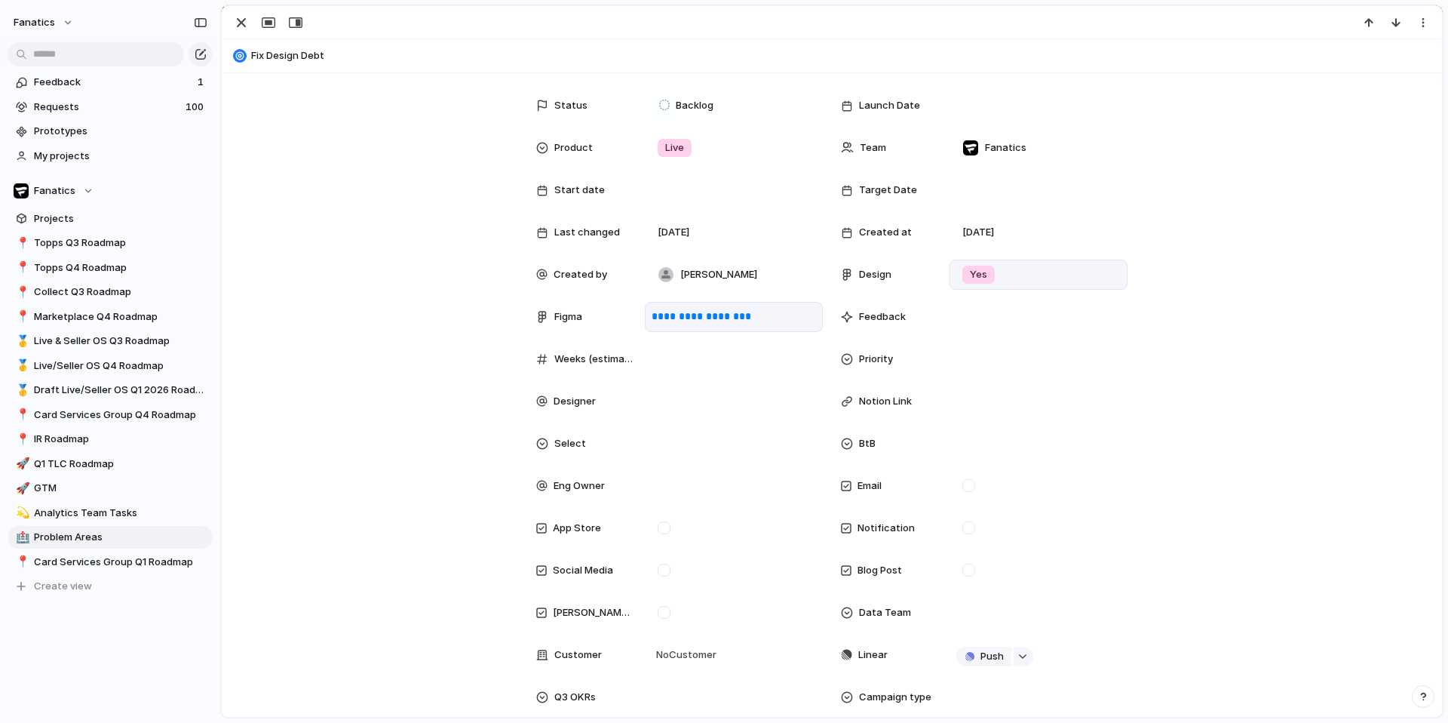
scroll to position [94, 0]
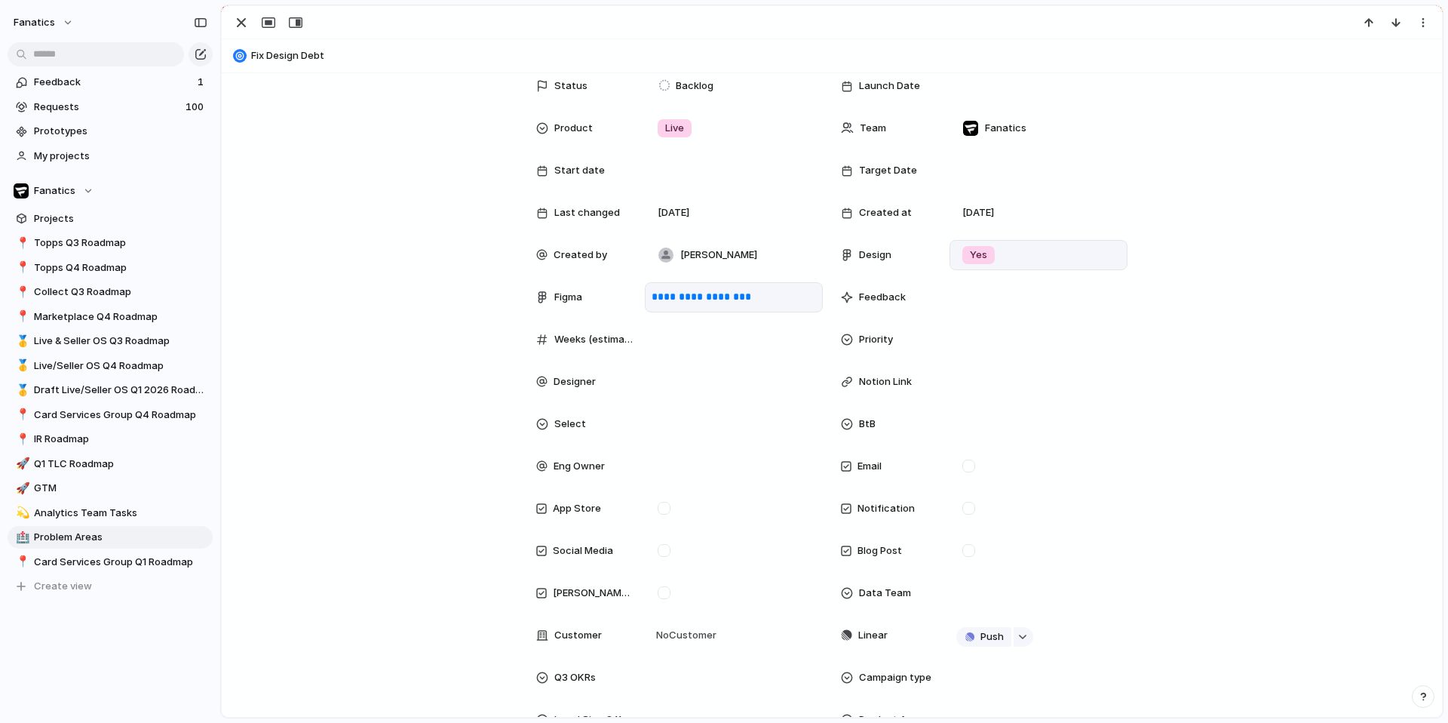
click at [509, 327] on div "**********" at bounding box center [832, 437] width 1184 height 733
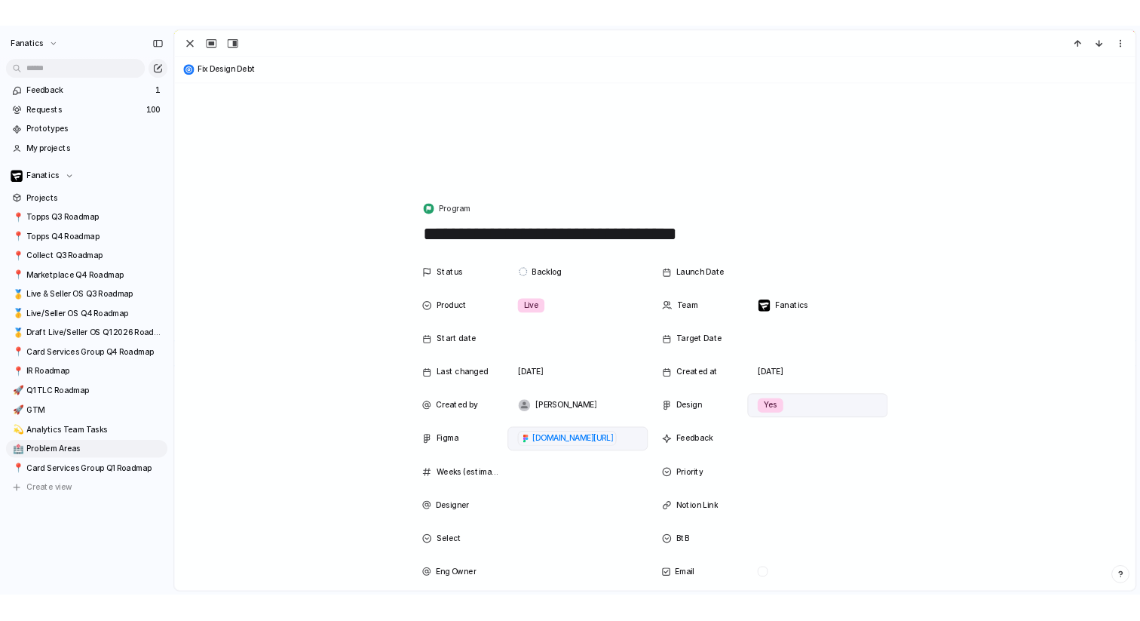
scroll to position [321, 0]
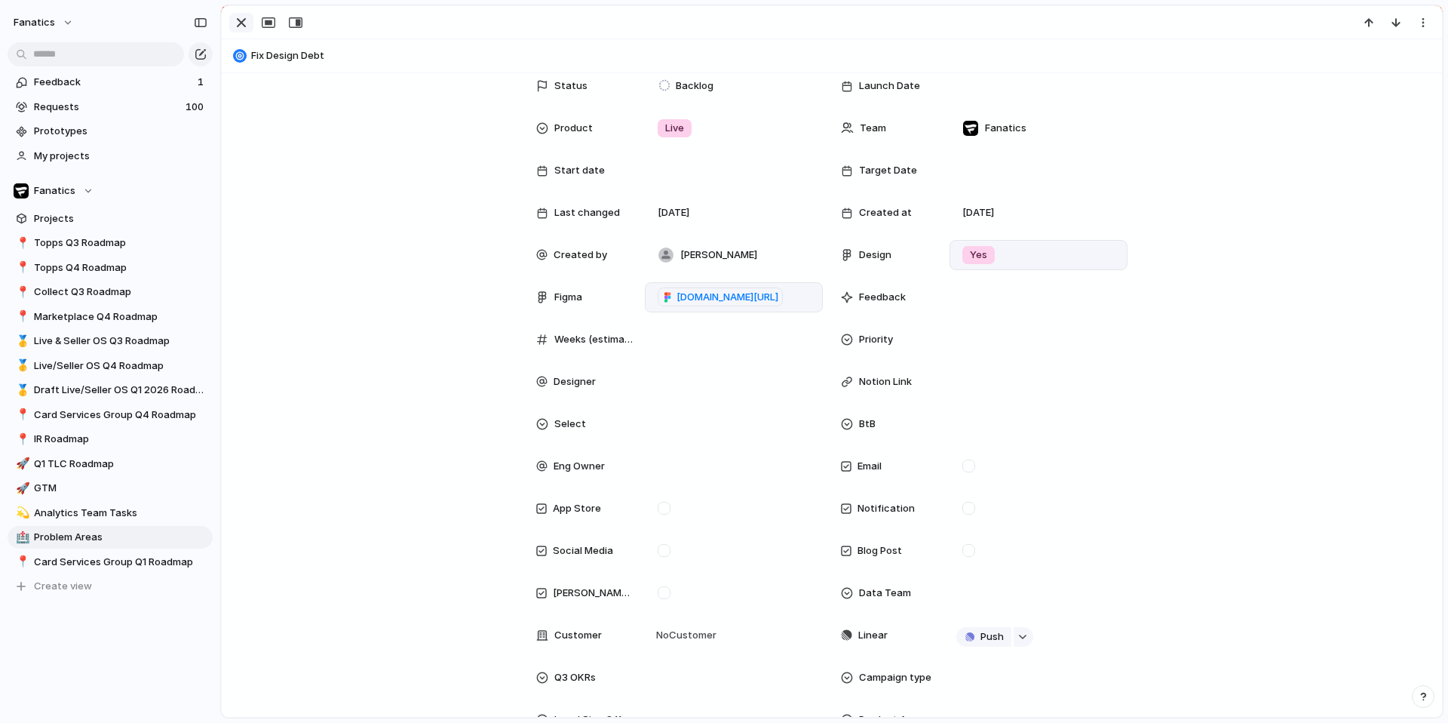
click at [235, 26] on div "button" at bounding box center [241, 23] width 18 height 18
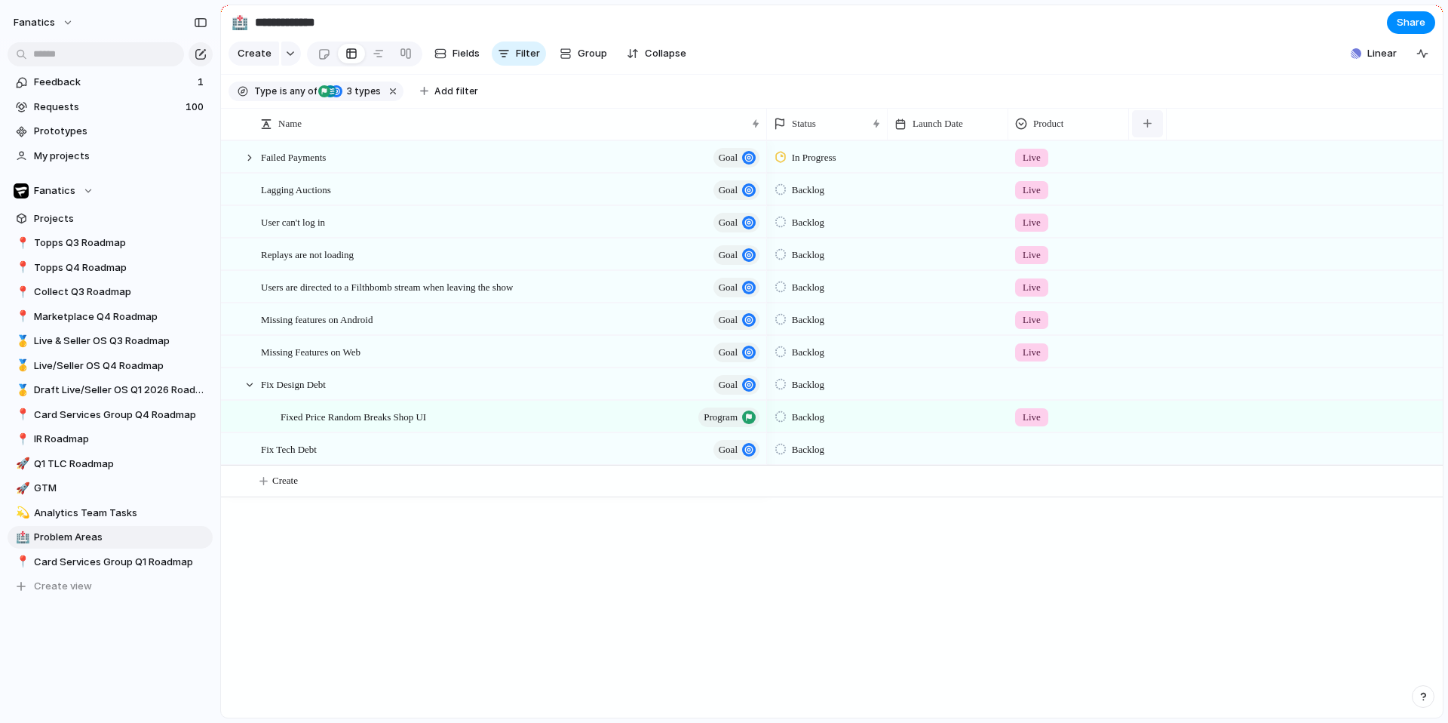
click at [1151, 121] on div "button" at bounding box center [1147, 123] width 8 height 8
type input "***"
click at [1268, 121] on div "button" at bounding box center [1268, 123] width 8 height 8
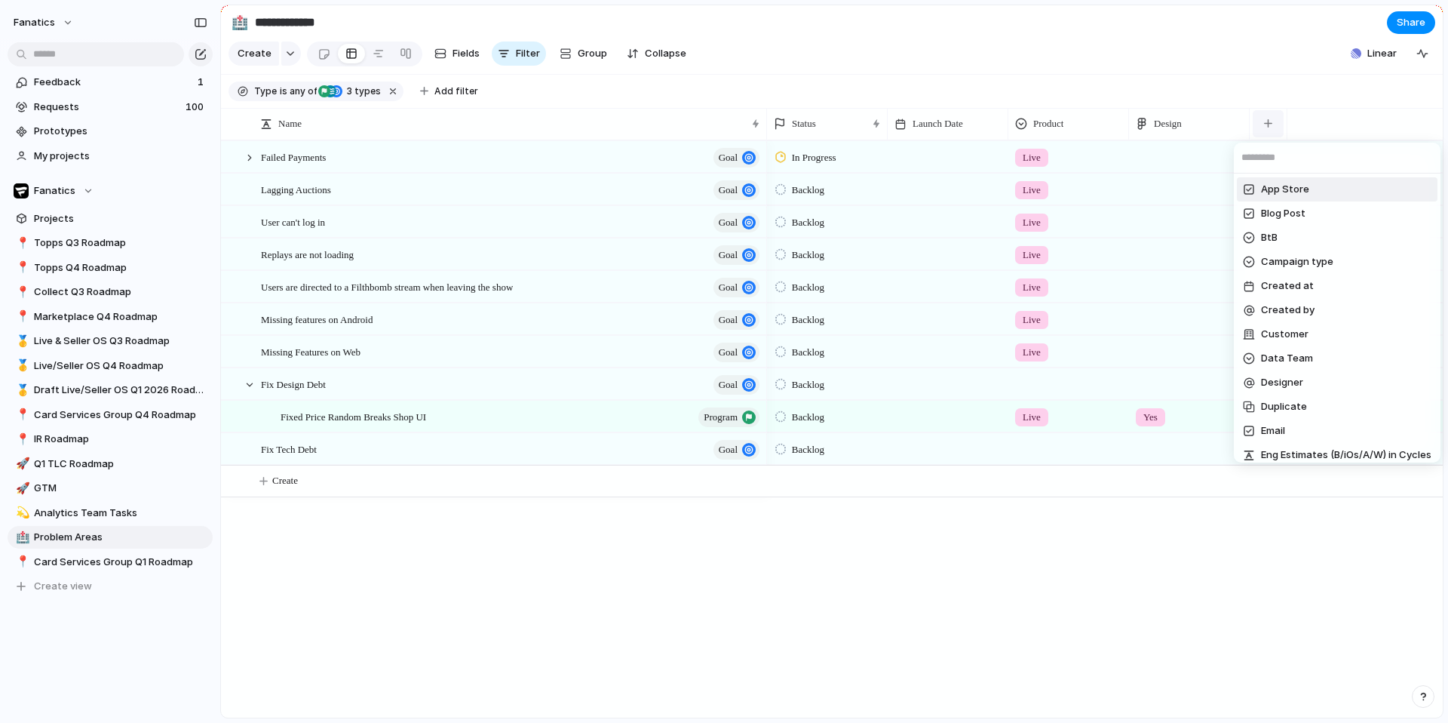
type input "*"
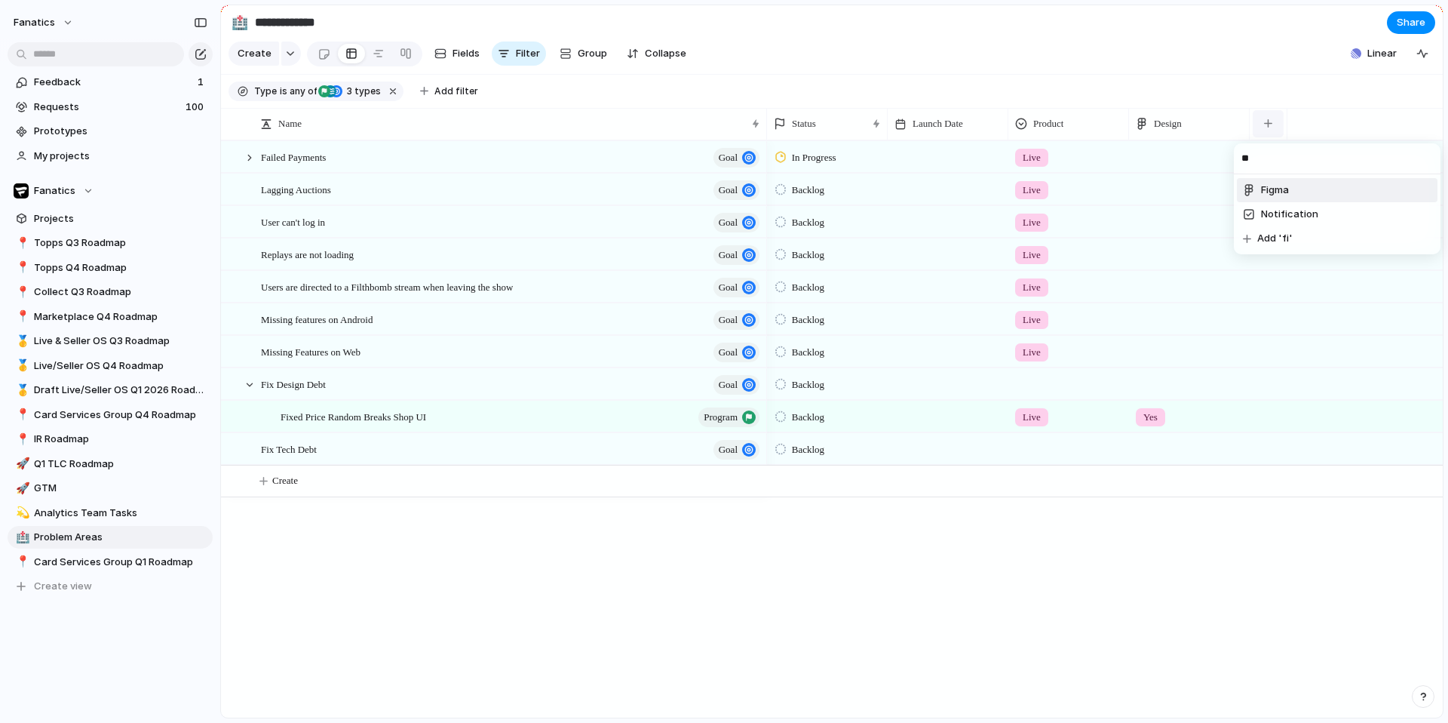
type input "***"
click at [349, 24] on input "**********" at bounding box center [340, 22] width 177 height 27
